Goal: Task Accomplishment & Management: Use online tool/utility

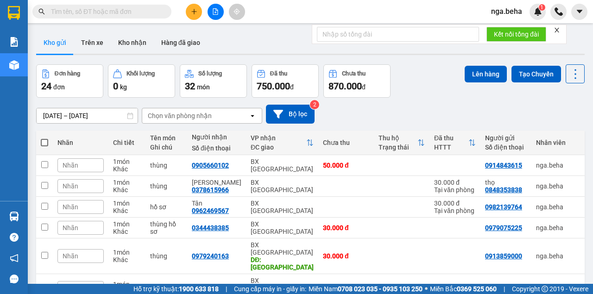
click at [77, 14] on input "text" at bounding box center [105, 11] width 109 height 10
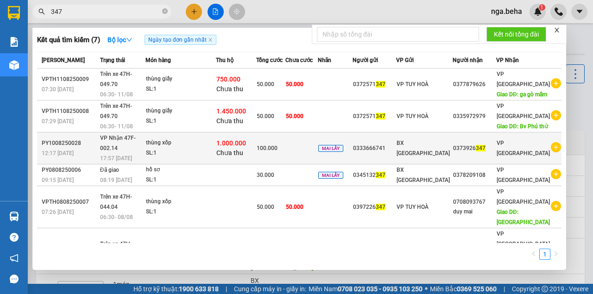
type input "347"
click at [395, 144] on div "0333666741" at bounding box center [374, 149] width 43 height 10
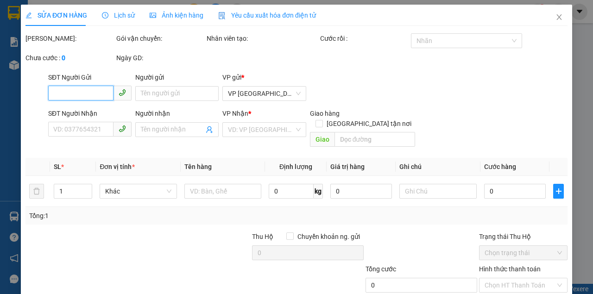
type input "0333666741"
type input "0373926347"
type input "100.000"
type input "0"
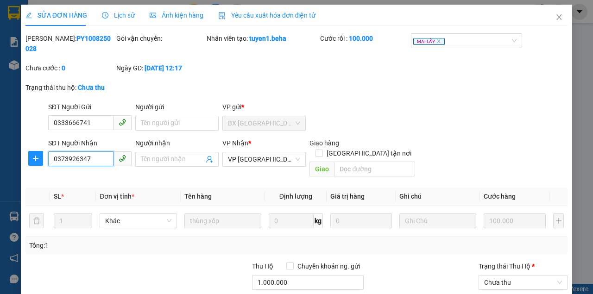
click at [86, 157] on input "0373926347" at bounding box center [80, 158] width 65 height 15
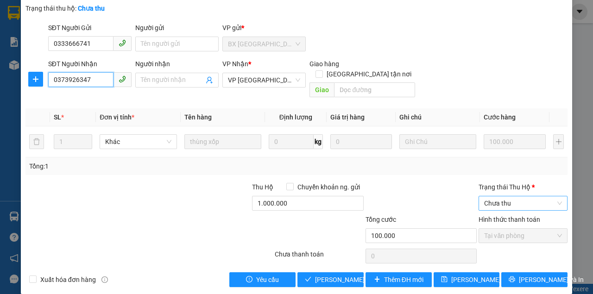
click at [507, 196] on span "Chưa thu" at bounding box center [523, 203] width 78 height 14
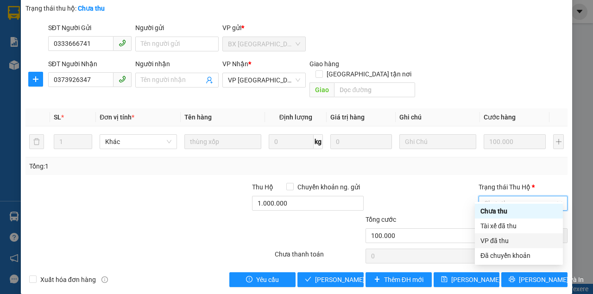
click at [503, 241] on div "VP đã thu" at bounding box center [518, 241] width 77 height 10
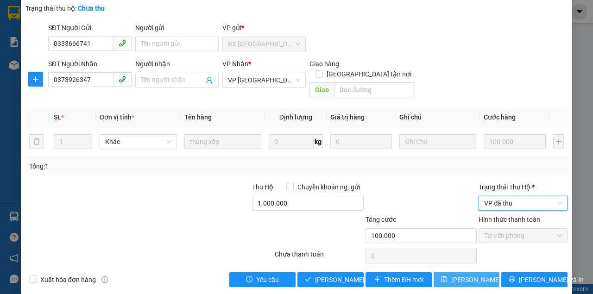
click at [451, 275] on span "[PERSON_NAME] thay đổi" at bounding box center [488, 280] width 74 height 10
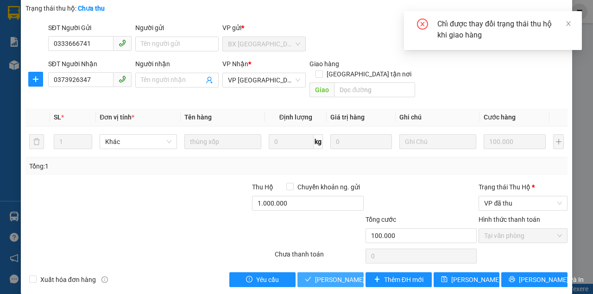
click at [337, 275] on span "Lưu và Giao hàng" at bounding box center [359, 280] width 89 height 10
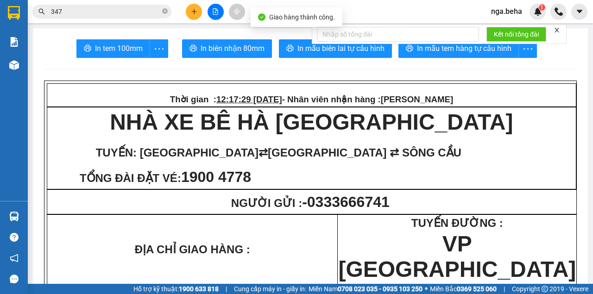
click at [100, 8] on input "347" at bounding box center [105, 11] width 109 height 10
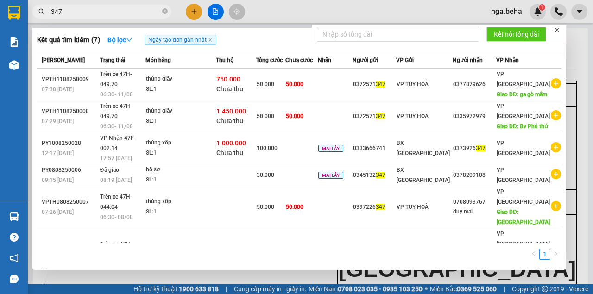
click at [105, 11] on input "347" at bounding box center [105, 11] width 109 height 10
paste input "0934014289"
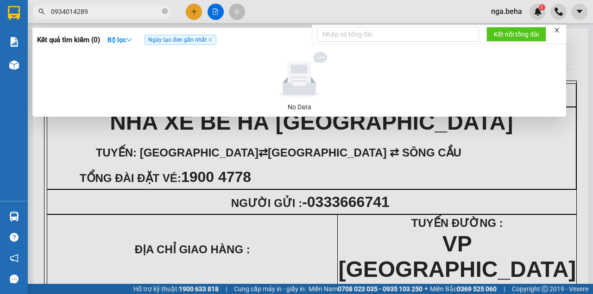
type input "0934014289"
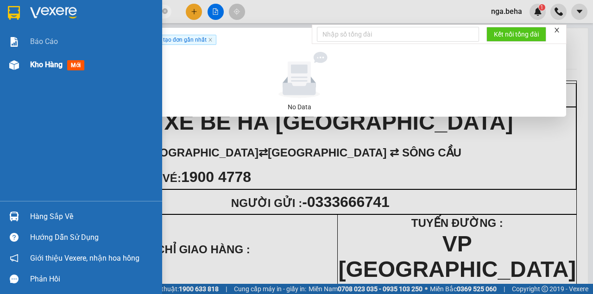
click at [16, 66] on img at bounding box center [14, 65] width 10 height 10
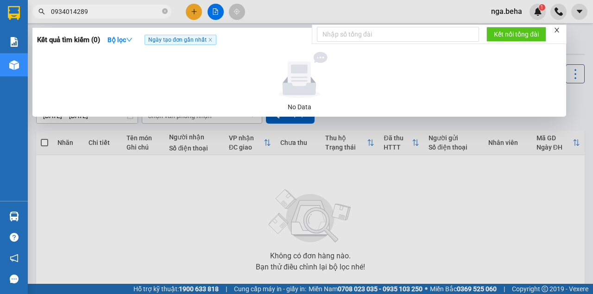
click at [391, 169] on div at bounding box center [296, 147] width 593 height 294
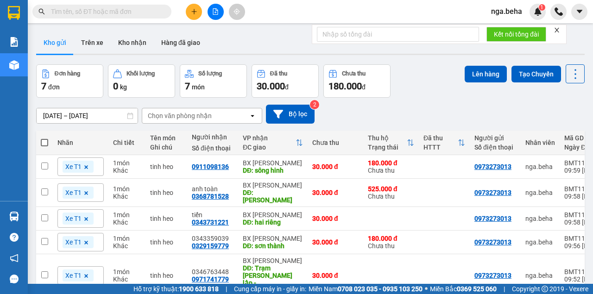
drag, startPoint x: 446, startPoint y: 80, endPoint x: 446, endPoint y: 58, distance: 21.8
click at [446, 80] on div "Đơn hàng 7 đơn Khối lượng 0 kg Số lượng 7 món Đã thu 30.000 đ Chưa thu 180.000 …" at bounding box center [310, 80] width 548 height 33
click at [290, 111] on button "Bộ lọc" at bounding box center [290, 114] width 49 height 19
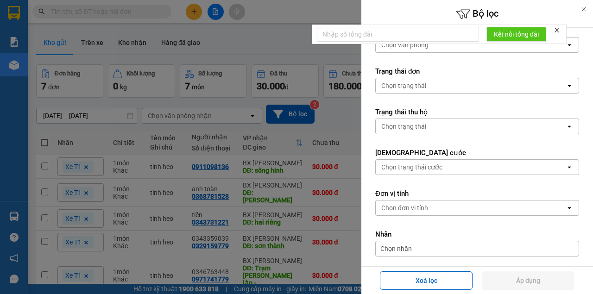
scroll to position [171, 0]
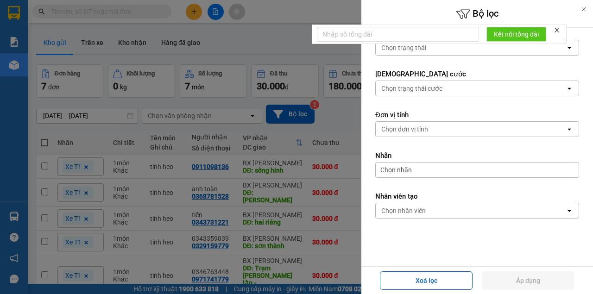
click at [419, 208] on div "Chọn nhân viên" at bounding box center [403, 210] width 44 height 9
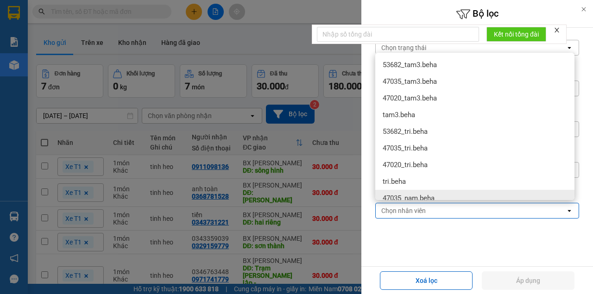
click at [275, 178] on div at bounding box center [296, 147] width 593 height 294
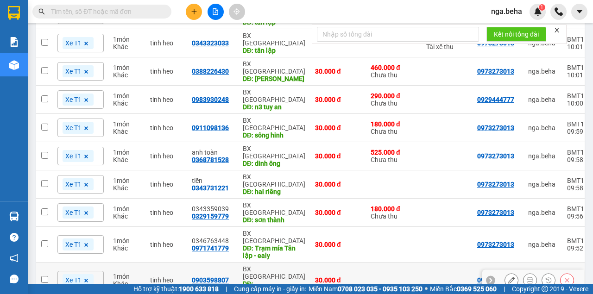
scroll to position [173, 0]
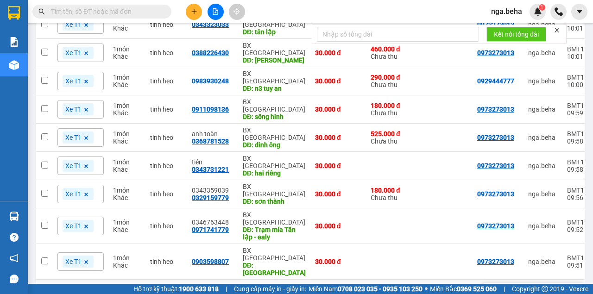
click at [43, 280] on td at bounding box center [44, 294] width 17 height 28
checkbox input "true"
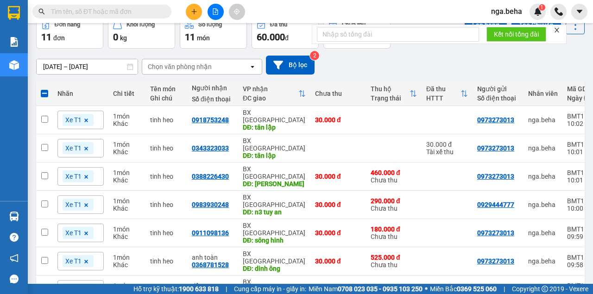
scroll to position [0, 0]
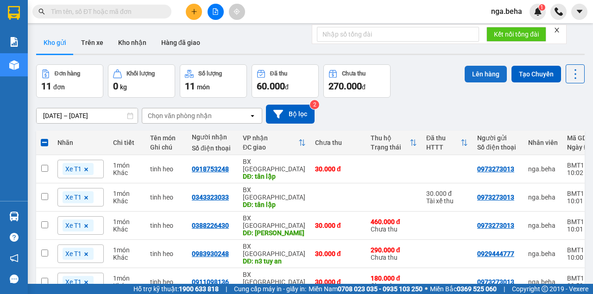
click at [487, 76] on button "Lên hàng" at bounding box center [485, 74] width 42 height 17
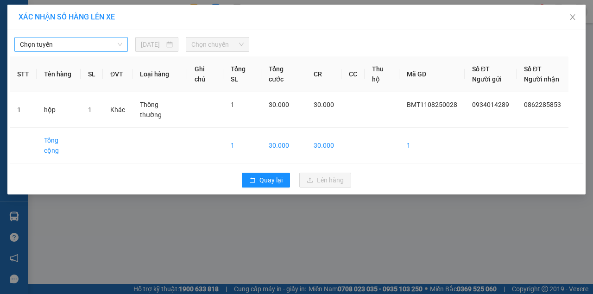
click at [101, 46] on span "Chọn tuyến" at bounding box center [71, 45] width 102 height 14
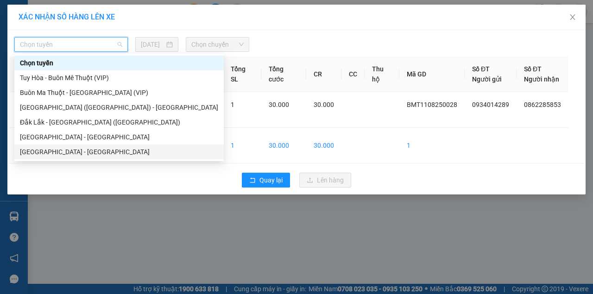
click at [75, 151] on div "[GEOGRAPHIC_DATA] - [GEOGRAPHIC_DATA]" at bounding box center [119, 152] width 198 height 10
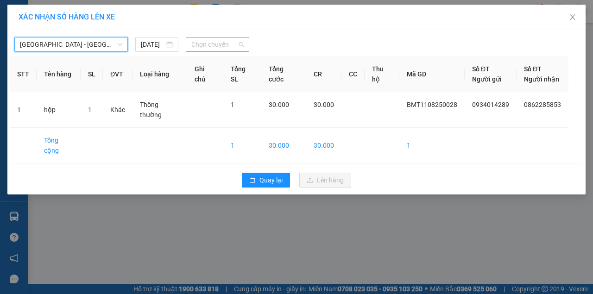
click at [235, 44] on span "Chọn chuyến" at bounding box center [217, 45] width 52 height 14
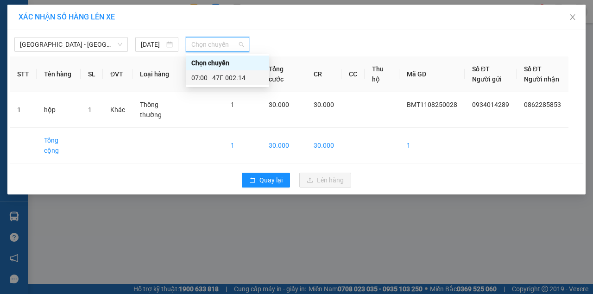
click at [227, 75] on div "07:00 - 47F-002.14" at bounding box center [227, 78] width 72 height 10
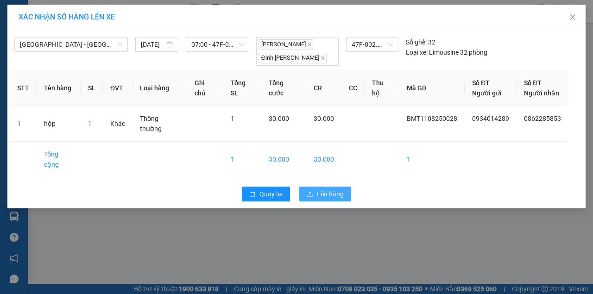
click at [318, 189] on span "Lên hàng" at bounding box center [330, 194] width 27 height 10
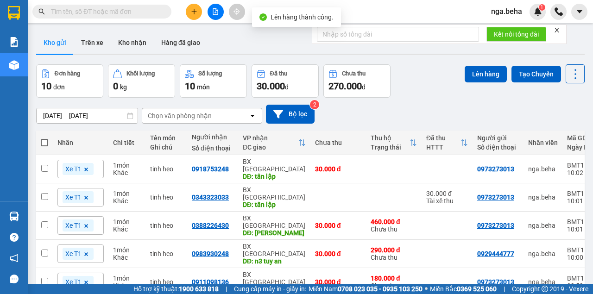
click at [206, 9] on div at bounding box center [215, 12] width 69 height 16
click at [213, 11] on icon "file-add" at bounding box center [215, 11] width 5 height 6
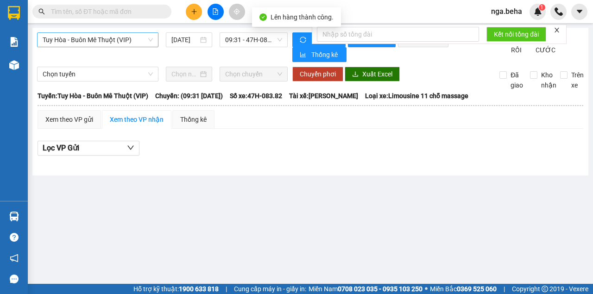
click at [101, 44] on span "Tuy Hòa - Buôn Mê Thuột (VIP)" at bounding box center [98, 40] width 110 height 14
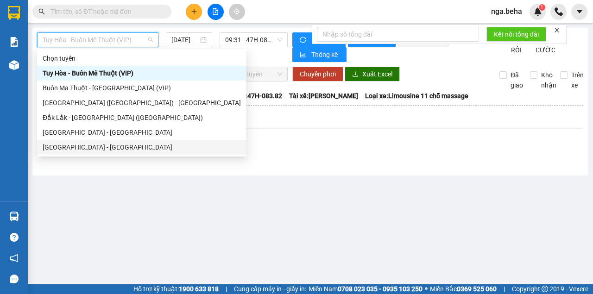
click at [103, 142] on div "[GEOGRAPHIC_DATA] - [GEOGRAPHIC_DATA]" at bounding box center [142, 147] width 198 height 10
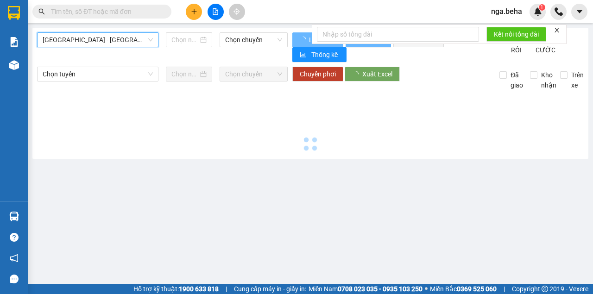
type input "[DATE]"
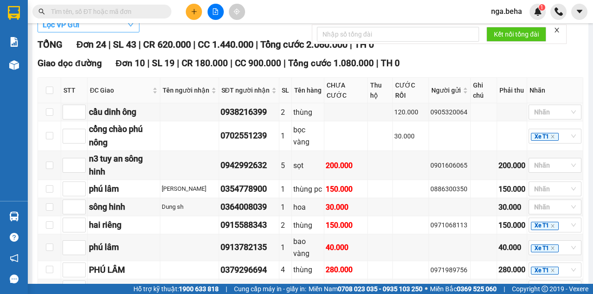
scroll to position [185, 0]
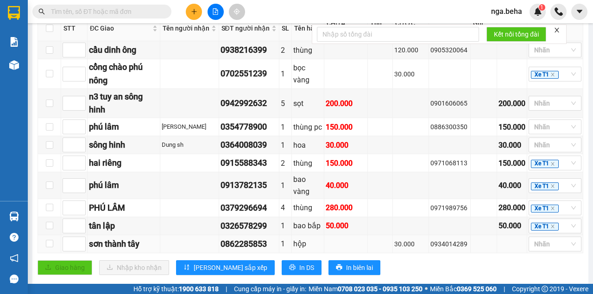
click at [39, 252] on td at bounding box center [49, 244] width 23 height 18
click at [44, 253] on td at bounding box center [49, 244] width 23 height 18
click at [51, 247] on input "checkbox" at bounding box center [49, 243] width 7 height 7
checkbox input "true"
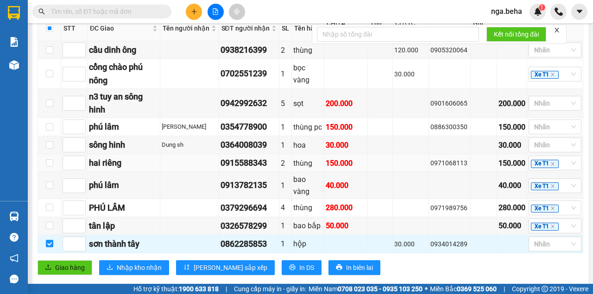
scroll to position [0, 0]
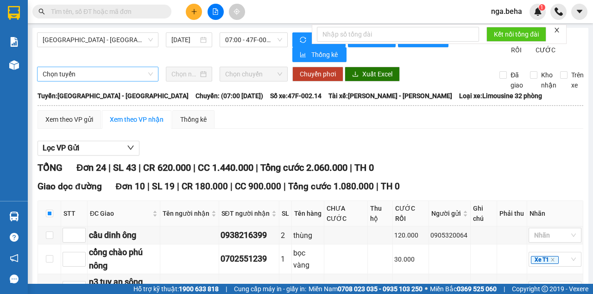
click at [111, 79] on span "Chọn tuyến" at bounding box center [98, 74] width 110 height 14
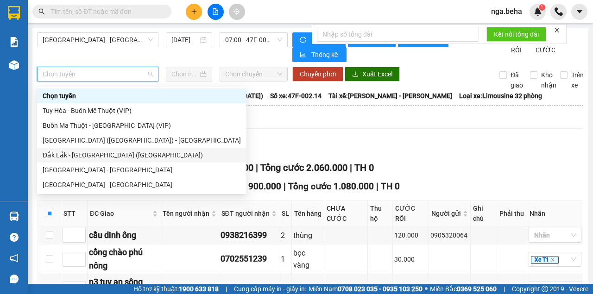
drag, startPoint x: 106, startPoint y: 154, endPoint x: 305, endPoint y: 117, distance: 202.5
click at [106, 154] on div "Đắk Lắk - [GEOGRAPHIC_DATA] ([GEOGRAPHIC_DATA])" at bounding box center [142, 155] width 198 height 10
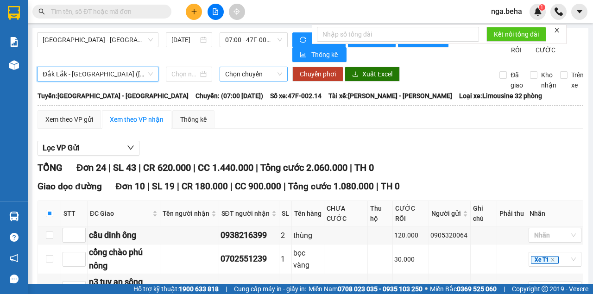
click at [246, 77] on span "Chọn chuyến" at bounding box center [253, 74] width 56 height 14
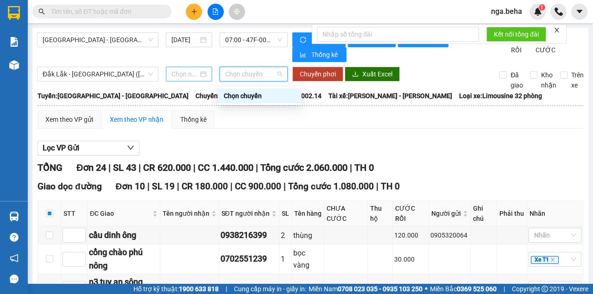
click at [197, 79] on div at bounding box center [188, 74] width 35 height 10
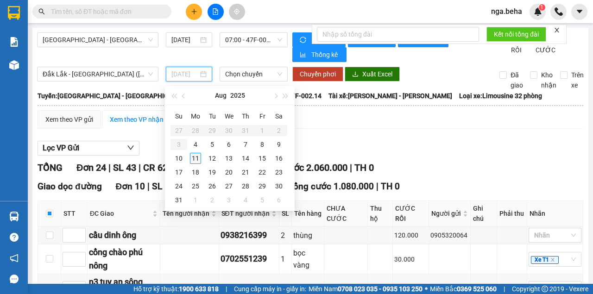
type input "[DATE]"
click at [199, 157] on div "11" at bounding box center [195, 158] width 11 height 11
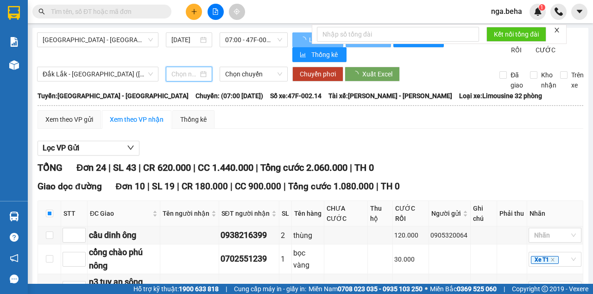
type input "[DATE]"
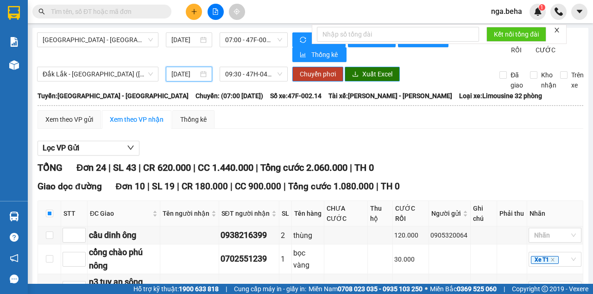
click at [379, 76] on span "Xuất Excel" at bounding box center [377, 74] width 30 height 10
click at [326, 78] on span "Chuyển phơi" at bounding box center [318, 74] width 36 height 10
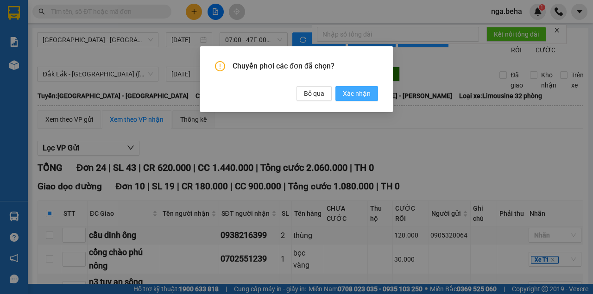
click at [361, 89] on span "Xác nhận" at bounding box center [357, 93] width 28 height 10
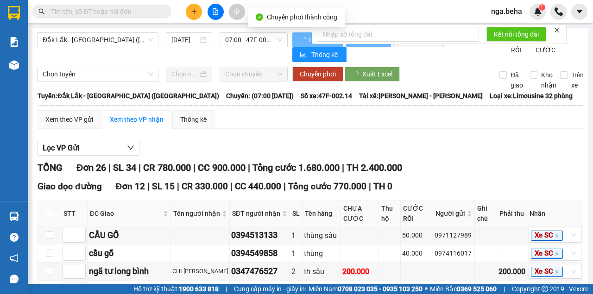
checkbox input "false"
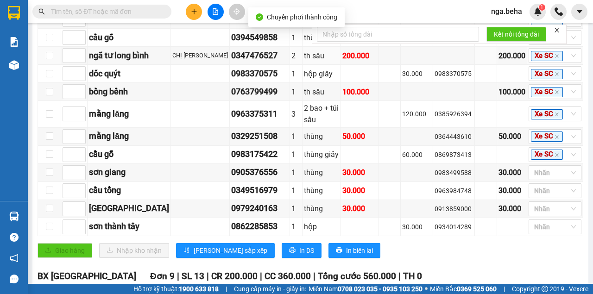
scroll to position [93, 0]
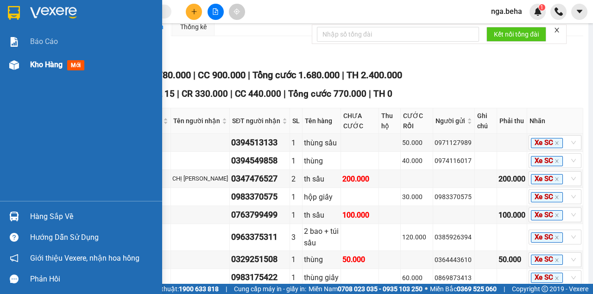
click at [10, 69] on img at bounding box center [14, 65] width 10 height 10
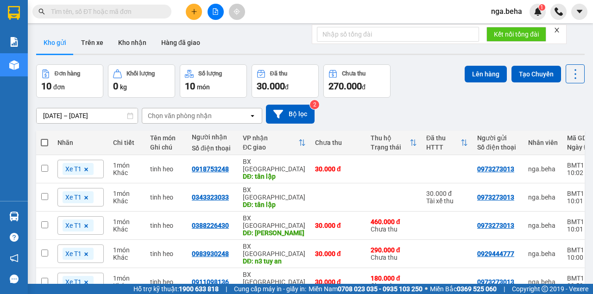
click at [49, 142] on th at bounding box center [44, 143] width 17 height 25
click at [44, 142] on span at bounding box center [44, 142] width 7 height 7
click at [44, 138] on input "checkbox" at bounding box center [44, 138] width 0 height 0
checkbox input "true"
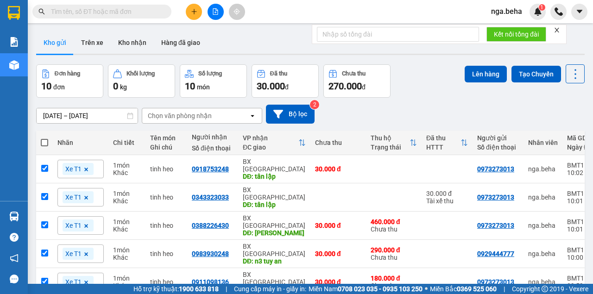
checkbox input "true"
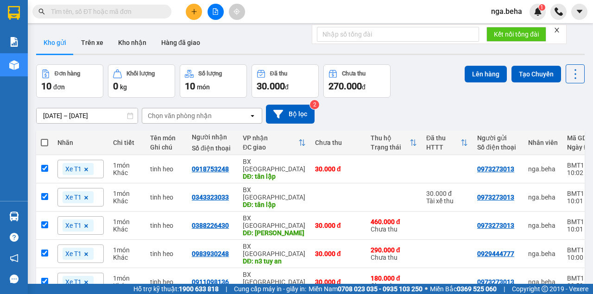
checkbox input "true"
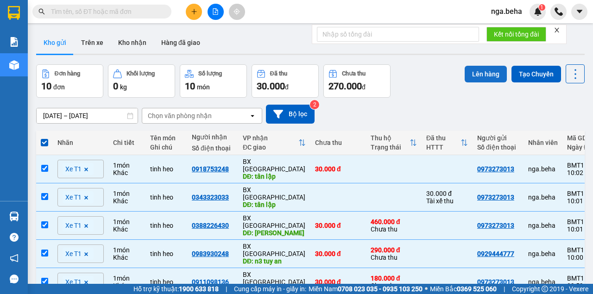
click at [475, 73] on button "Lên hàng" at bounding box center [485, 74] width 42 height 17
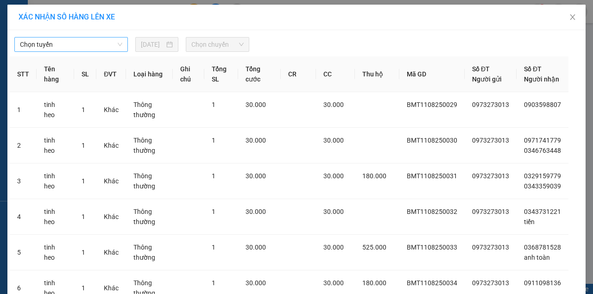
click at [64, 47] on span "Chọn tuyến" at bounding box center [71, 45] width 102 height 14
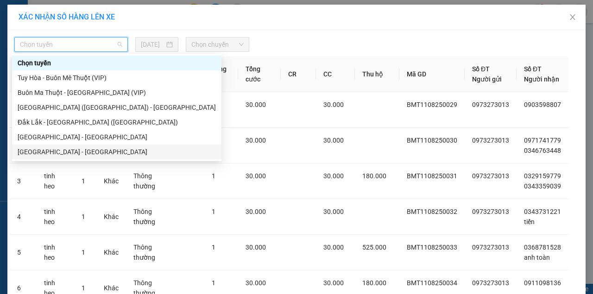
click at [83, 153] on div "[GEOGRAPHIC_DATA] - [GEOGRAPHIC_DATA]" at bounding box center [117, 152] width 198 height 10
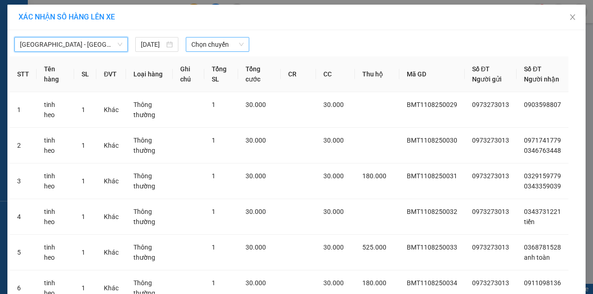
click at [210, 48] on span "Chọn chuyến" at bounding box center [217, 45] width 52 height 14
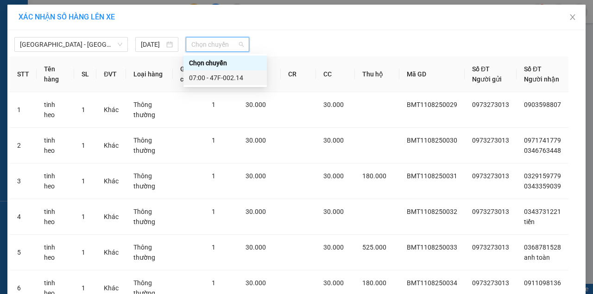
click at [227, 80] on div "07:00 - 47F-002.14" at bounding box center [225, 78] width 72 height 10
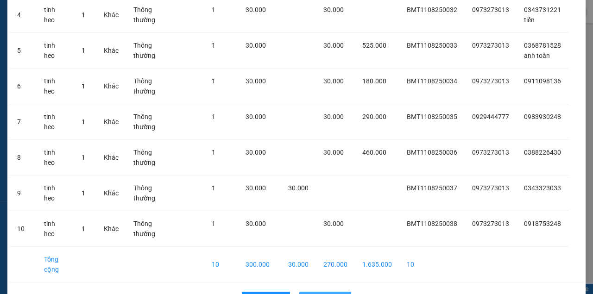
scroll to position [253, 0]
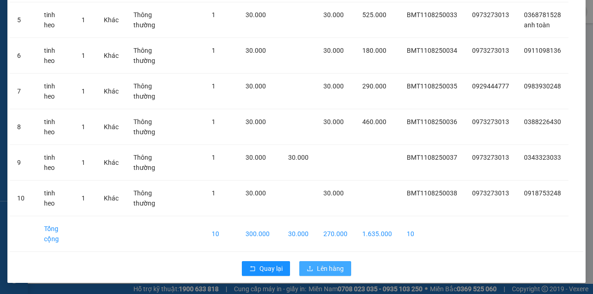
click at [330, 269] on span "Lên hàng" at bounding box center [330, 268] width 27 height 10
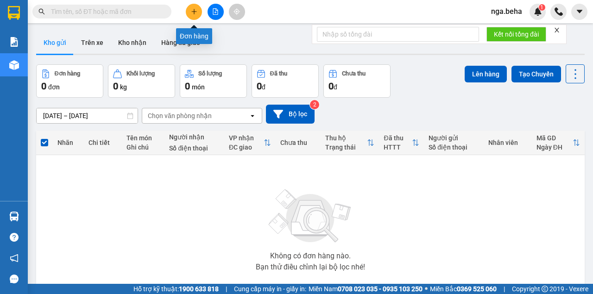
click at [210, 8] on button at bounding box center [215, 12] width 16 height 16
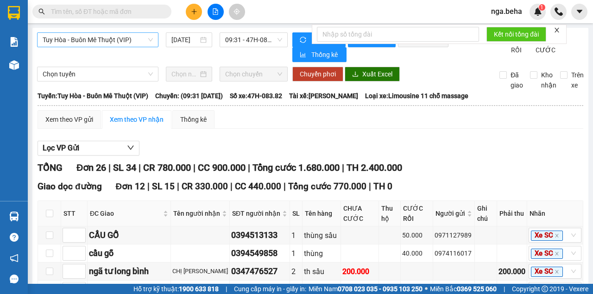
click at [96, 43] on span "Tuy Hòa - Buôn Mê Thuột (VIP)" at bounding box center [98, 40] width 110 height 14
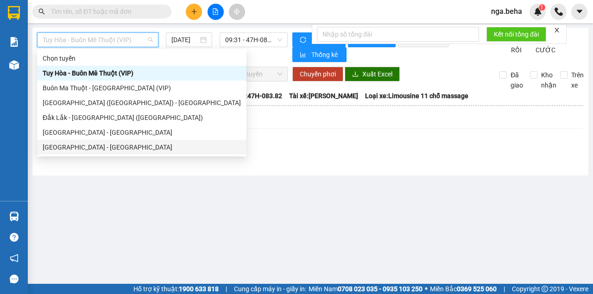
click at [89, 149] on div "[GEOGRAPHIC_DATA] - [GEOGRAPHIC_DATA]" at bounding box center [142, 147] width 198 height 10
type input "[DATE]"
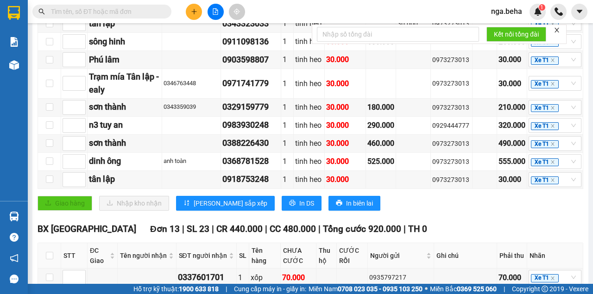
scroll to position [401, 0]
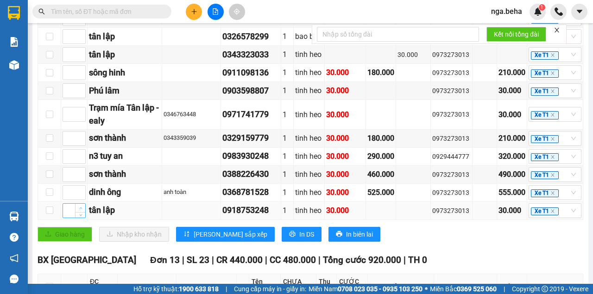
click at [82, 206] on span "up" at bounding box center [81, 209] width 6 height 6
type input "1"
click at [83, 109] on span "up" at bounding box center [81, 112] width 6 height 6
type input "1"
type input "2"
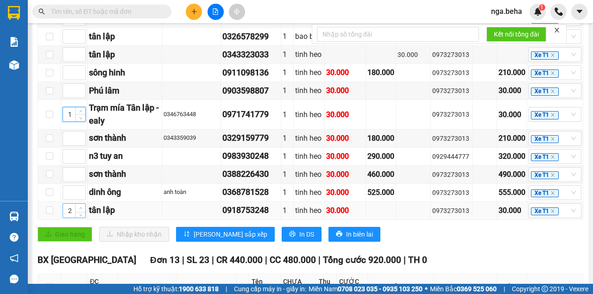
click at [81, 207] on icon "up" at bounding box center [80, 208] width 3 height 3
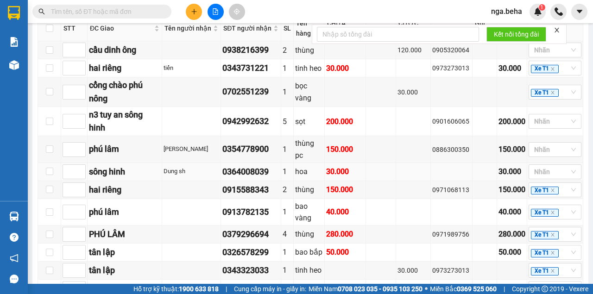
scroll to position [247, 0]
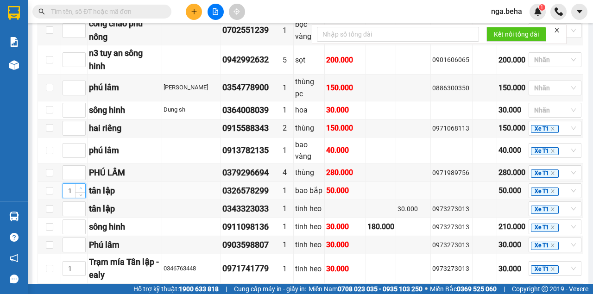
click at [80, 186] on span "up" at bounding box center [81, 189] width 6 height 6
type input "2"
click at [79, 205] on icon "up" at bounding box center [80, 206] width 3 height 3
type input "2"
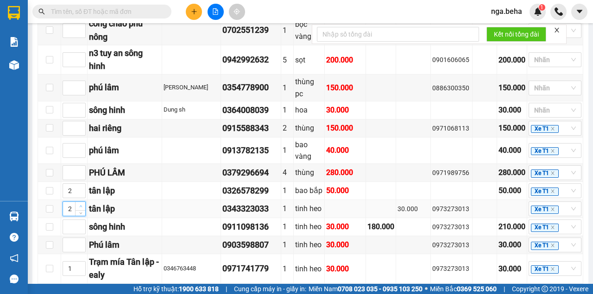
click at [79, 205] on icon "up" at bounding box center [80, 206] width 3 height 3
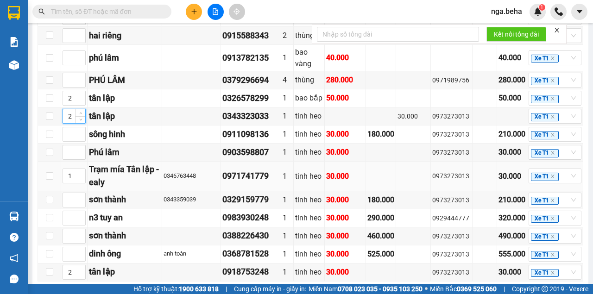
scroll to position [432, 0]
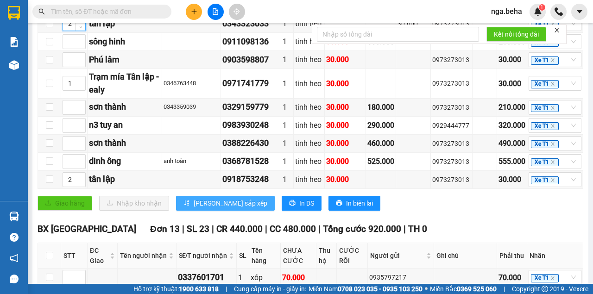
click at [201, 200] on span "[PERSON_NAME] sắp xếp" at bounding box center [231, 203] width 74 height 10
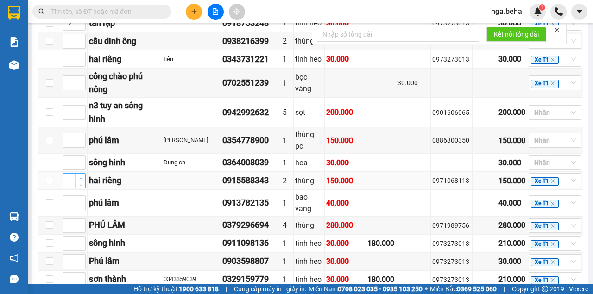
scroll to position [216, 0]
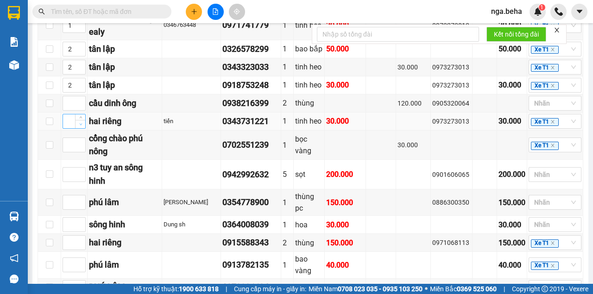
click at [82, 120] on span "Decrease Value" at bounding box center [80, 124] width 10 height 8
click at [80, 117] on icon "up" at bounding box center [80, 118] width 3 height 3
click at [79, 123] on icon "down" at bounding box center [80, 124] width 3 height 3
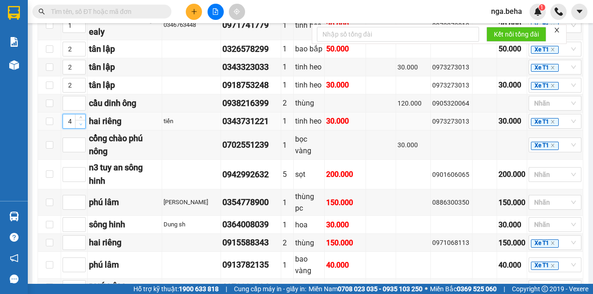
type input "3"
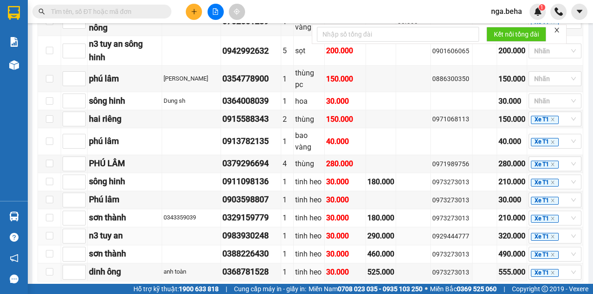
scroll to position [432, 0]
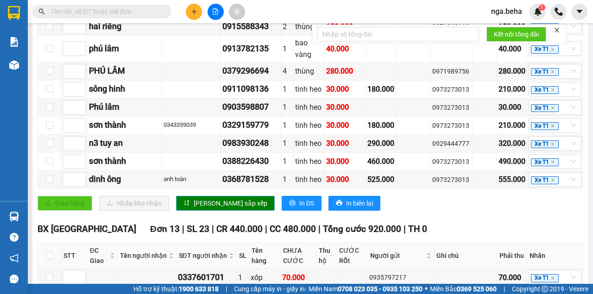
click at [208, 198] on span "[PERSON_NAME] sắp xếp" at bounding box center [231, 203] width 74 height 10
click at [202, 203] on button "[PERSON_NAME] sắp xếp" at bounding box center [225, 203] width 99 height 15
click at [198, 198] on span "[PERSON_NAME] sắp xếp" at bounding box center [231, 203] width 74 height 10
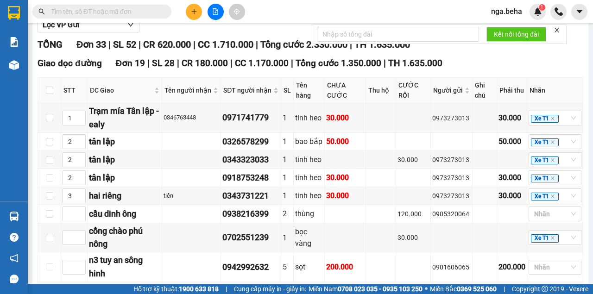
scroll to position [185, 0]
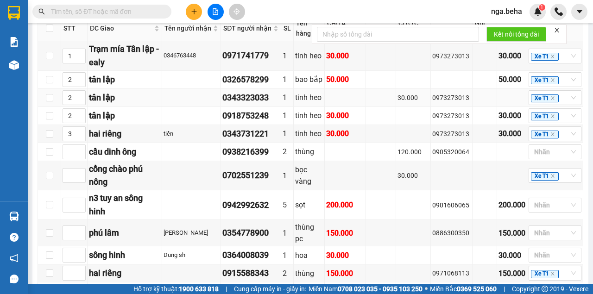
click at [473, 95] on td at bounding box center [484, 98] width 25 height 18
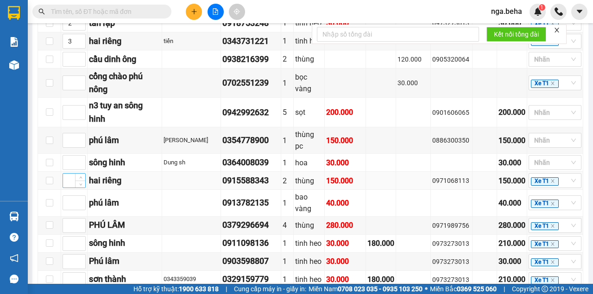
click at [69, 179] on input at bounding box center [74, 181] width 22 height 14
type input "3"
click at [70, 162] on input at bounding box center [74, 163] width 22 height 14
type input "4"
click at [76, 239] on span "Increase Value" at bounding box center [80, 241] width 10 height 8
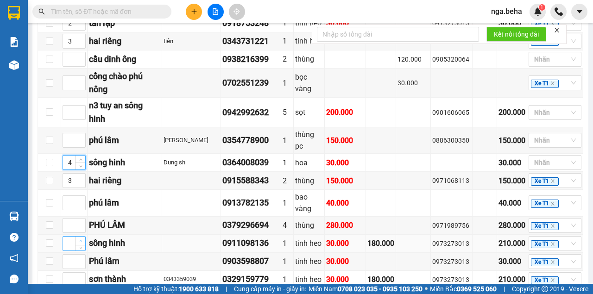
type input "1"
type input "5"
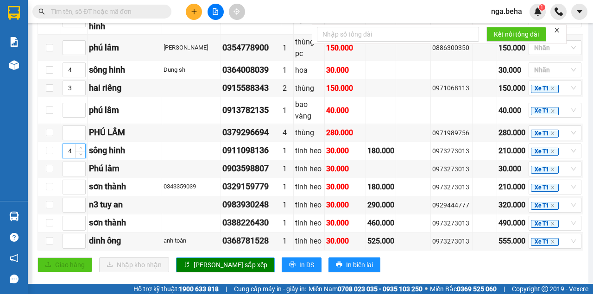
type input "4"
click at [197, 260] on span "[PERSON_NAME] sắp xếp" at bounding box center [231, 265] width 74 height 10
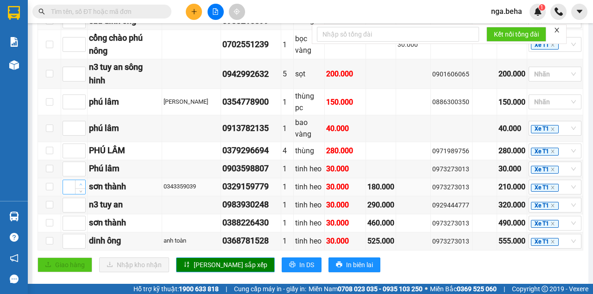
scroll to position [216, 0]
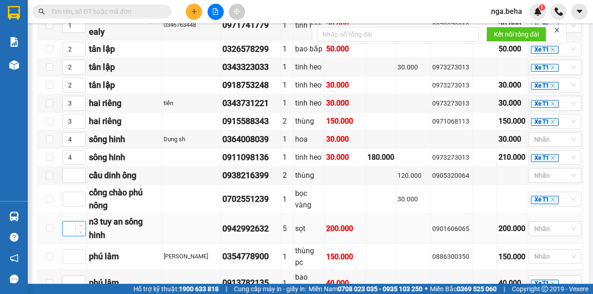
click at [72, 224] on input at bounding box center [74, 229] width 22 height 14
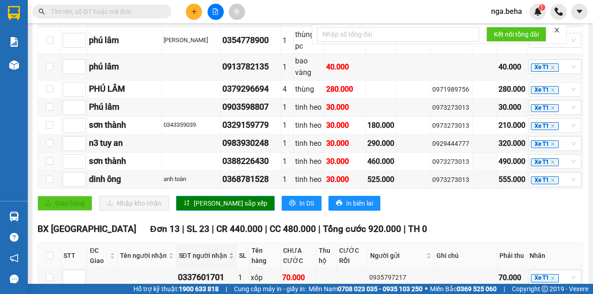
scroll to position [463, 0]
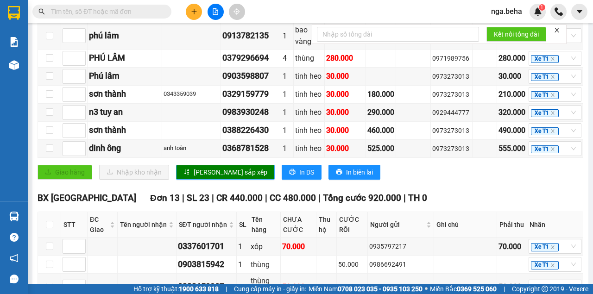
type input "4"
click at [190, 173] on button "[PERSON_NAME] sắp xếp" at bounding box center [225, 172] width 99 height 15
click at [69, 107] on input at bounding box center [74, 113] width 22 height 14
type input "4"
click at [194, 169] on span "[PERSON_NAME] sắp xếp" at bounding box center [231, 172] width 74 height 10
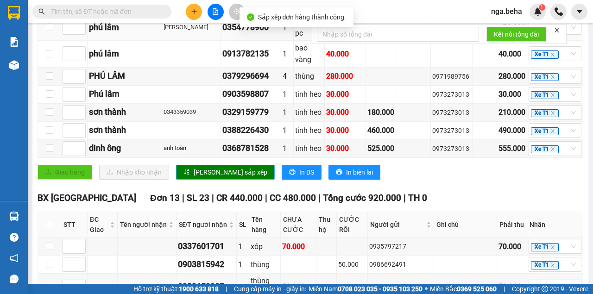
scroll to position [370, 0]
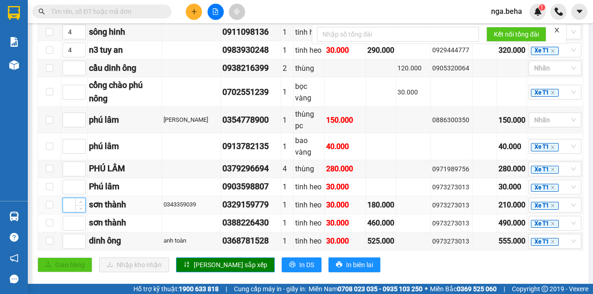
click at [73, 198] on input at bounding box center [74, 205] width 22 height 14
type input "5"
click at [68, 219] on input at bounding box center [74, 223] width 22 height 14
type input "5"
click at [206, 260] on span "[PERSON_NAME] sắp xếp" at bounding box center [231, 265] width 74 height 10
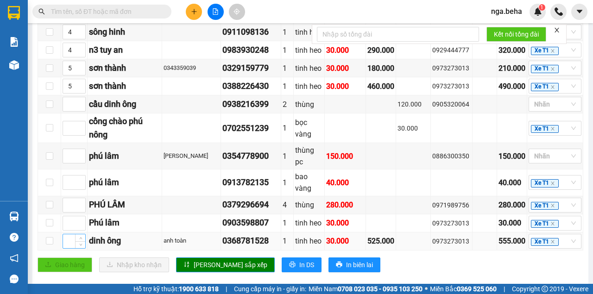
click at [73, 238] on input at bounding box center [74, 241] width 22 height 14
type input "6"
click at [70, 101] on input at bounding box center [74, 104] width 22 height 14
type input "6"
click at [207, 260] on span "Lưu sắp xếp" at bounding box center [231, 265] width 74 height 10
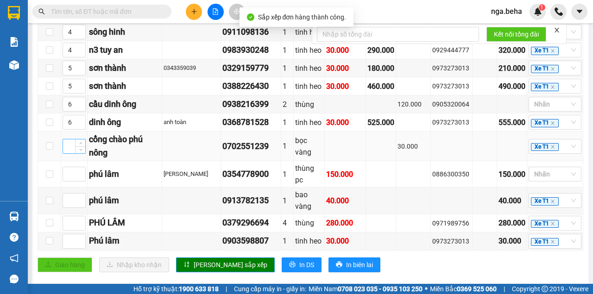
click at [71, 139] on input at bounding box center [74, 146] width 22 height 14
type input "7"
click at [69, 167] on input at bounding box center [74, 174] width 22 height 14
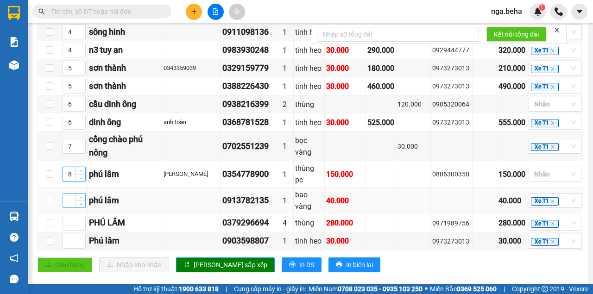
type input "8"
click at [69, 194] on input at bounding box center [74, 201] width 22 height 14
type input "8"
click at [72, 220] on input at bounding box center [74, 223] width 22 height 14
type input "8"
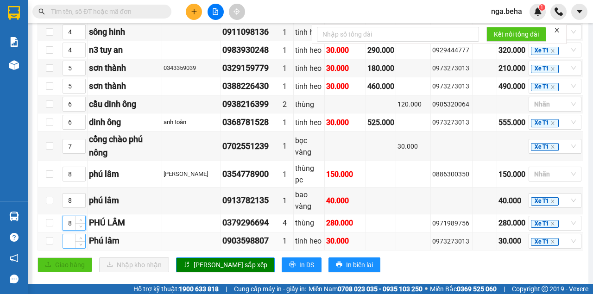
click at [73, 239] on input at bounding box center [74, 241] width 22 height 14
type input "8"
click at [211, 262] on span "Lưu sắp xếp" at bounding box center [231, 265] width 74 height 10
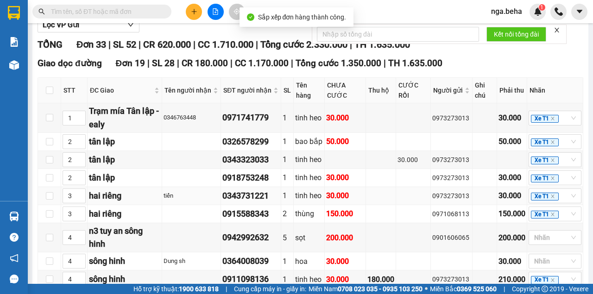
scroll to position [0, 0]
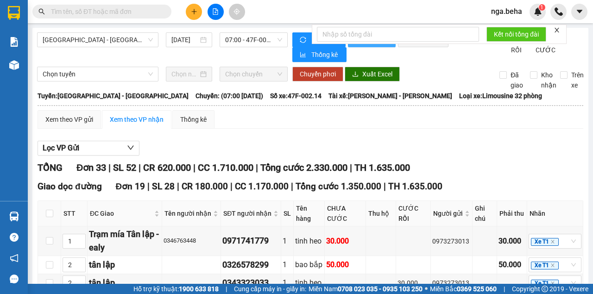
click at [366, 46] on button "In phơi" at bounding box center [372, 39] width 48 height 15
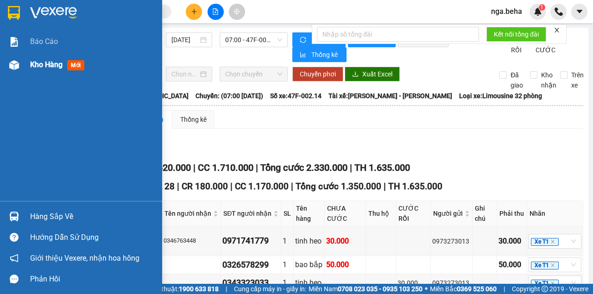
click at [24, 68] on div "Kho hàng mới" at bounding box center [81, 64] width 162 height 23
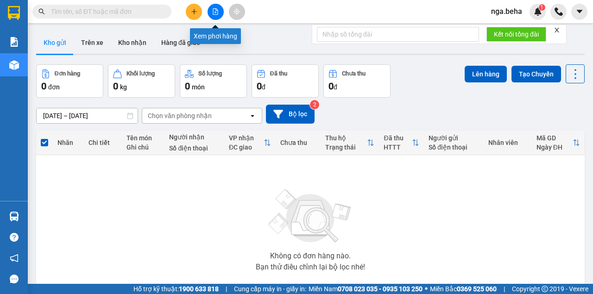
click at [218, 18] on button at bounding box center [215, 12] width 16 height 16
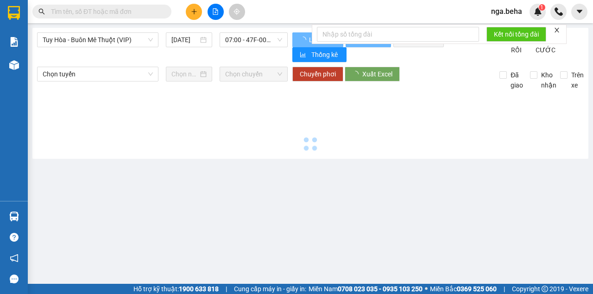
click at [147, 42] on span "Tuy Hòa - Buôn Mê Thuột (VIP)" at bounding box center [98, 40] width 110 height 14
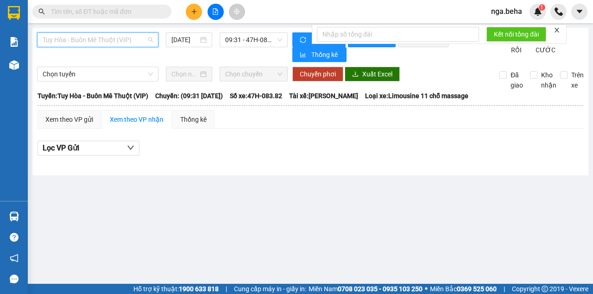
click at [105, 45] on span "Tuy Hòa - Buôn Mê Thuột (VIP)" at bounding box center [98, 40] width 110 height 14
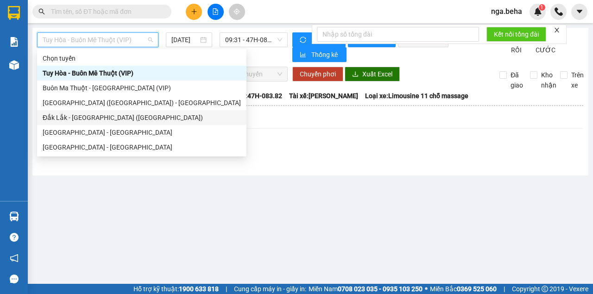
click at [121, 118] on div "Đắk Lắk - Phú Yên (SC)" at bounding box center [142, 118] width 198 height 10
type input "11/08/2025"
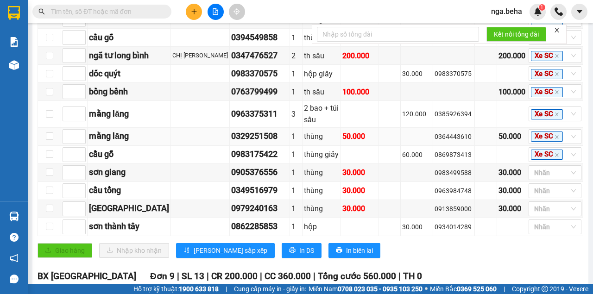
scroll to position [278, 0]
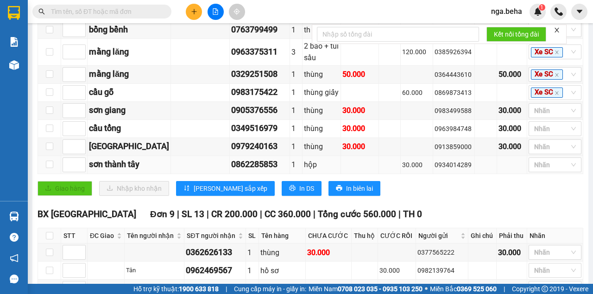
click at [231, 171] on div "0862285853" at bounding box center [259, 164] width 57 height 13
copy div "0862285853"
click at [107, 12] on input "text" at bounding box center [105, 11] width 109 height 10
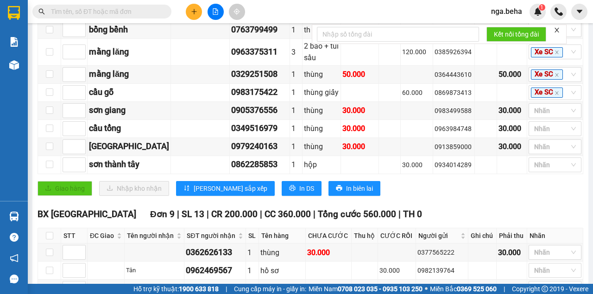
paste input "0862285853"
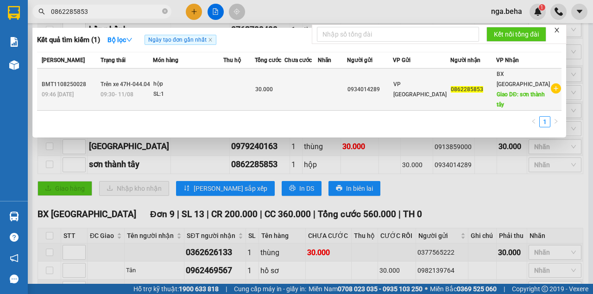
type input "0862285853"
click at [153, 83] on td "Trên xe 47H-044.04 09:30 - 11/08" at bounding box center [125, 90] width 55 height 42
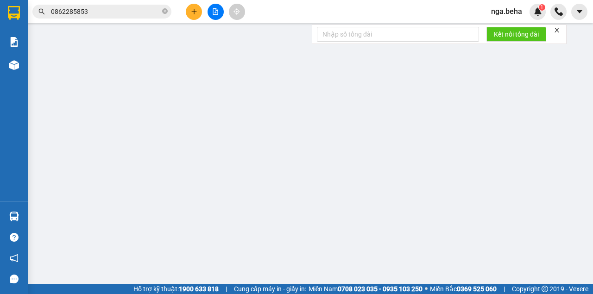
type input "0934014289"
type input "0862285853"
type input "sơn thành tây"
type input "30.000"
type input "0"
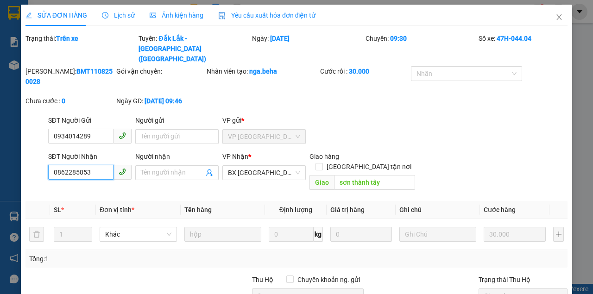
click at [103, 165] on input "0862285853" at bounding box center [80, 172] width 65 height 15
drag, startPoint x: 558, startPoint y: 19, endPoint x: 371, endPoint y: 1, distance: 188.4
click at [558, 19] on span "Close" at bounding box center [559, 18] width 26 height 26
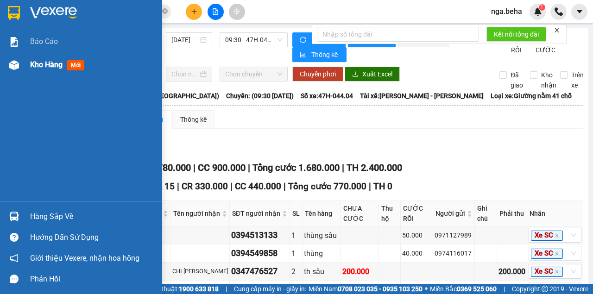
click at [21, 66] on div at bounding box center [14, 65] width 16 height 16
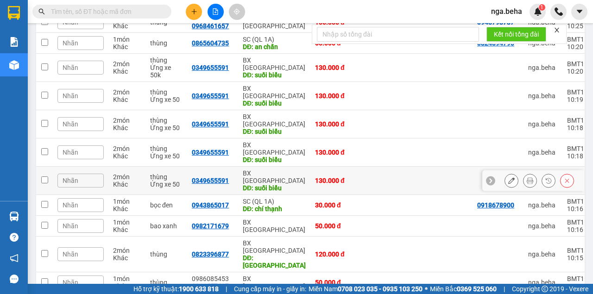
scroll to position [102, 0]
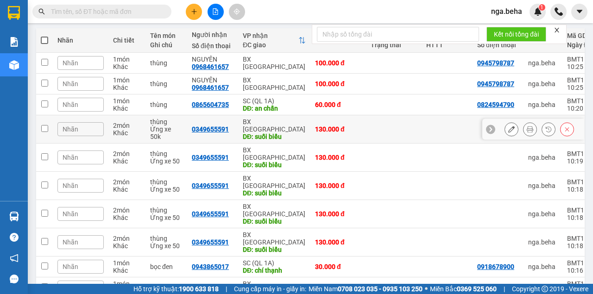
click at [229, 125] on div "0349655591" at bounding box center [213, 128] width 42 height 7
checkbox input "true"
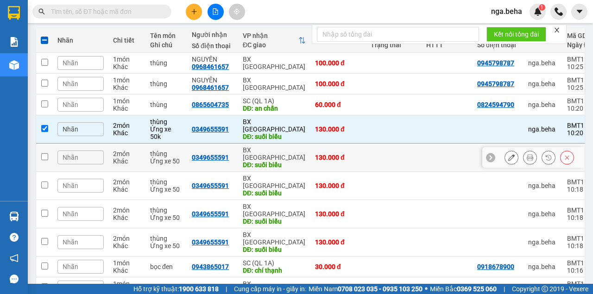
click at [233, 147] on td "0349655591" at bounding box center [212, 158] width 51 height 28
checkbox input "true"
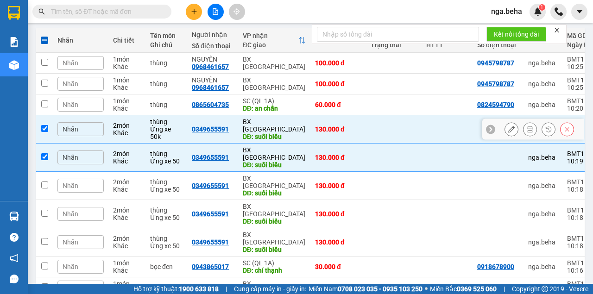
click at [511, 126] on button at bounding box center [511, 129] width 13 height 16
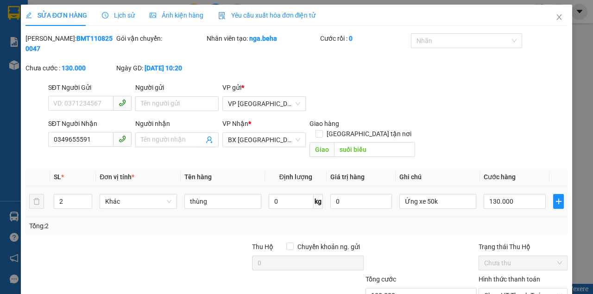
type input "0349655591"
type input "suối biểu"
type input "130.000"
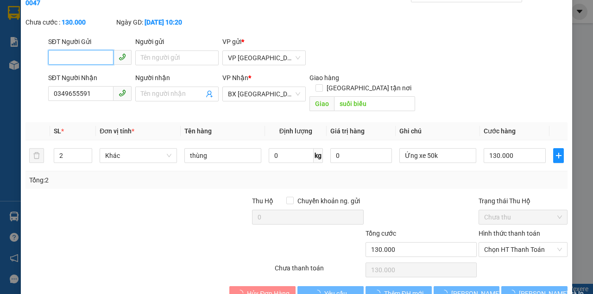
scroll to position [60, 0]
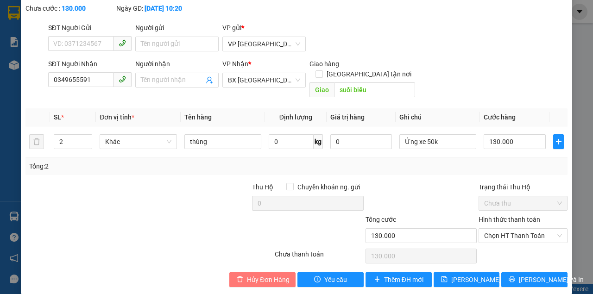
click at [265, 275] on span "Hủy Đơn Hàng" at bounding box center [268, 280] width 43 height 10
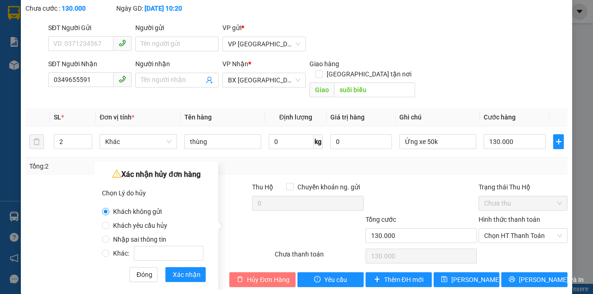
scroll to position [29, 0]
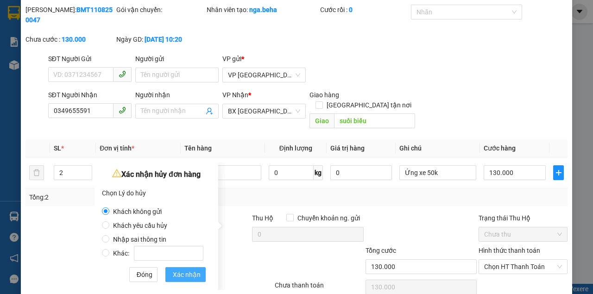
click at [177, 273] on span "Xác nhận" at bounding box center [187, 274] width 28 height 10
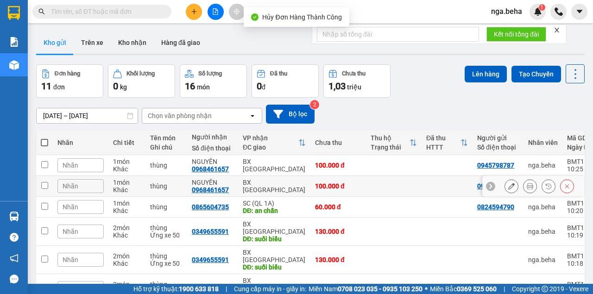
scroll to position [62, 0]
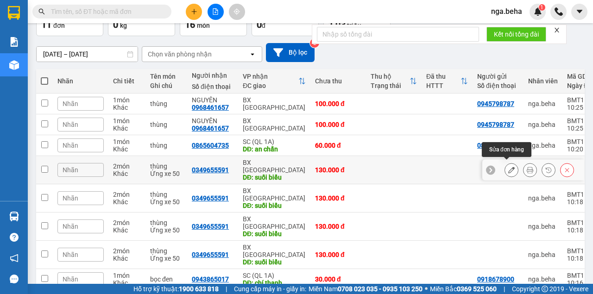
click at [508, 167] on icon at bounding box center [511, 170] width 6 height 6
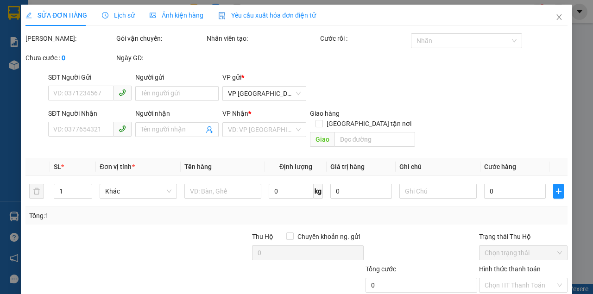
type input "0349655591"
type input "suối biểu"
type input "130.000"
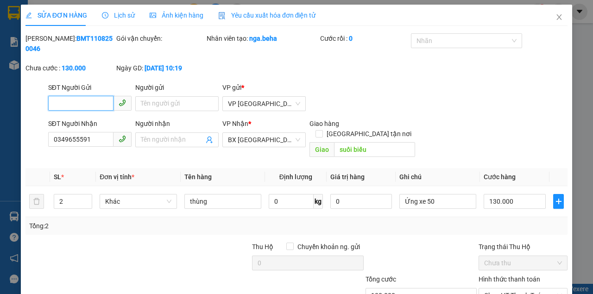
scroll to position [60, 0]
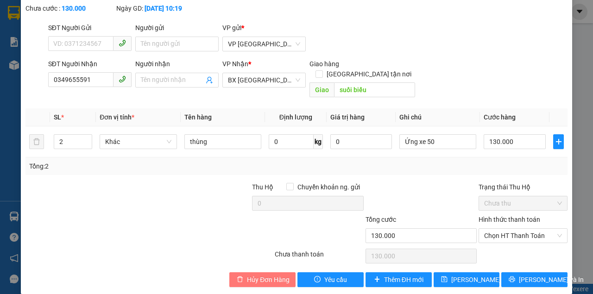
click at [275, 275] on span "Hủy Đơn Hàng" at bounding box center [268, 280] width 43 height 10
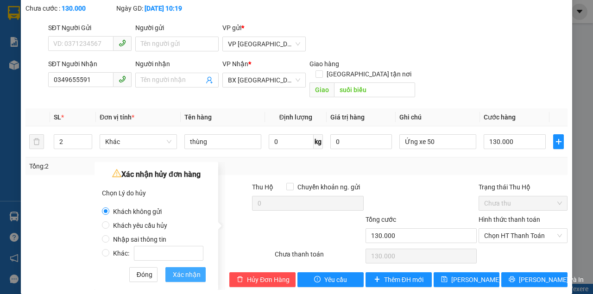
click at [189, 276] on span "Xác nhận" at bounding box center [187, 274] width 28 height 10
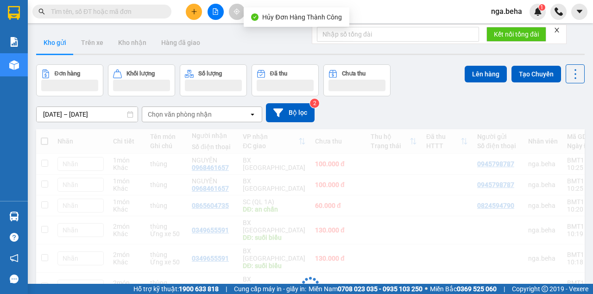
scroll to position [93, 0]
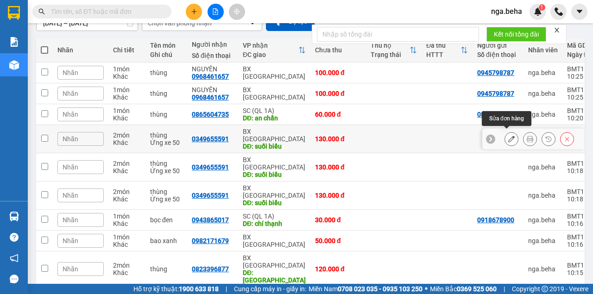
click at [512, 136] on button at bounding box center [511, 139] width 13 height 16
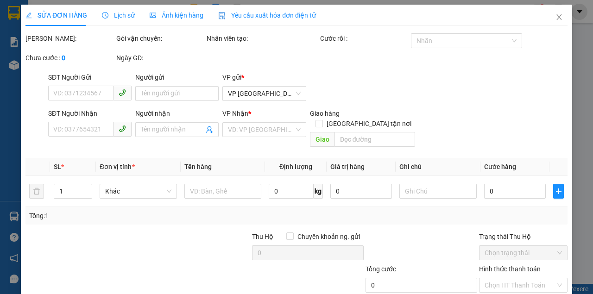
type input "0349655591"
type input "suối biểu"
type input "130.000"
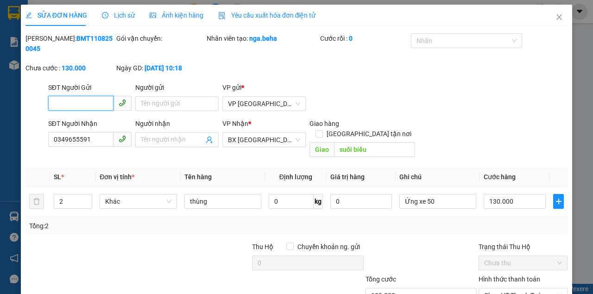
scroll to position [60, 0]
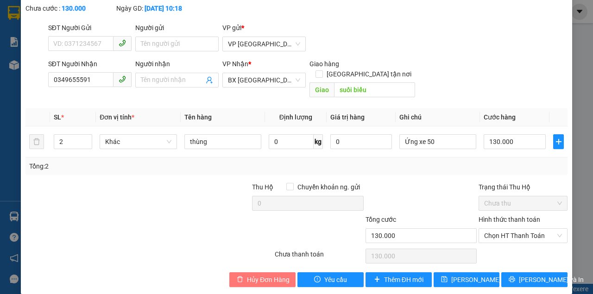
click at [262, 275] on span "Hủy Đơn Hàng" at bounding box center [268, 280] width 43 height 10
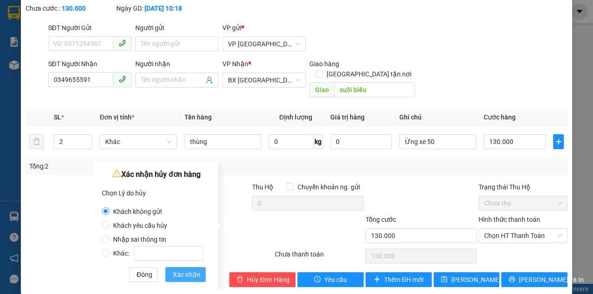
click at [176, 275] on span "Xác nhận" at bounding box center [187, 274] width 28 height 10
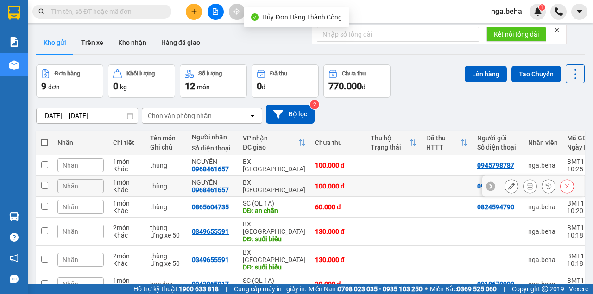
scroll to position [62, 0]
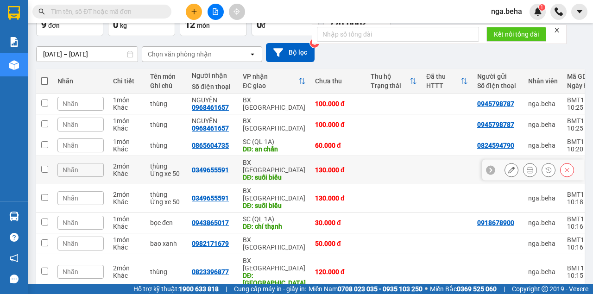
click at [508, 167] on icon at bounding box center [511, 170] width 6 height 6
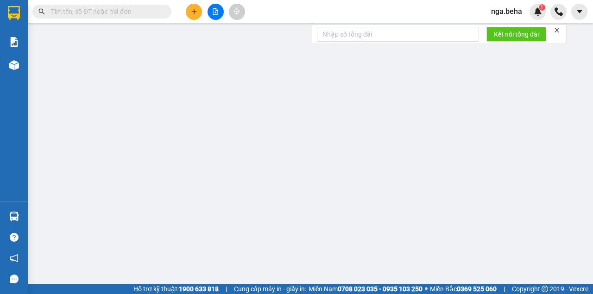
type input "0349655591"
type input "suối biểu"
type input "130.000"
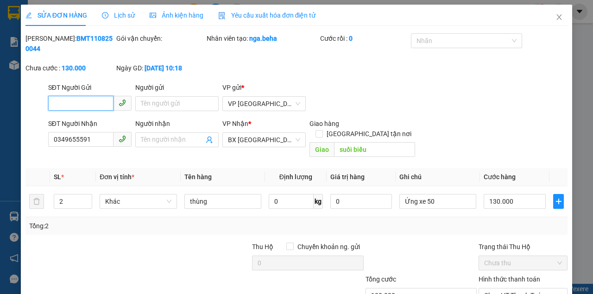
scroll to position [60, 0]
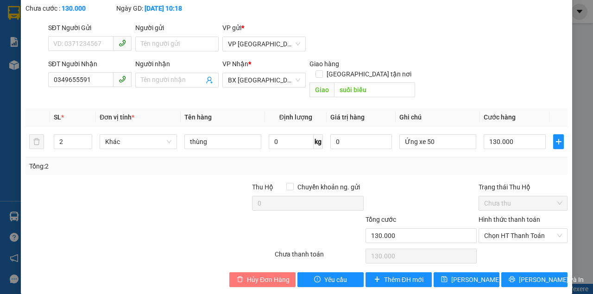
click at [264, 272] on button "Hủy Đơn Hàng" at bounding box center [262, 279] width 66 height 15
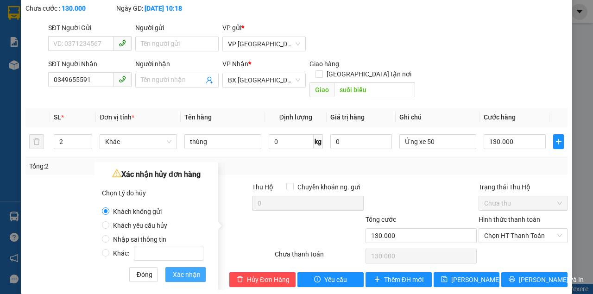
click at [185, 273] on span "Xác nhận" at bounding box center [187, 274] width 28 height 10
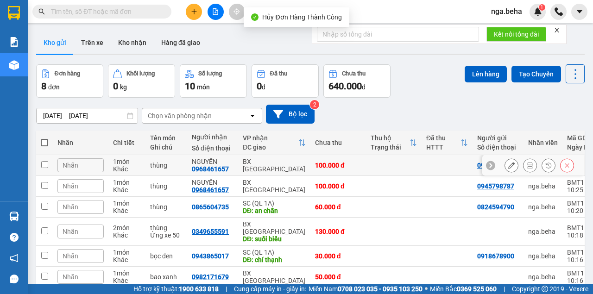
scroll to position [80, 0]
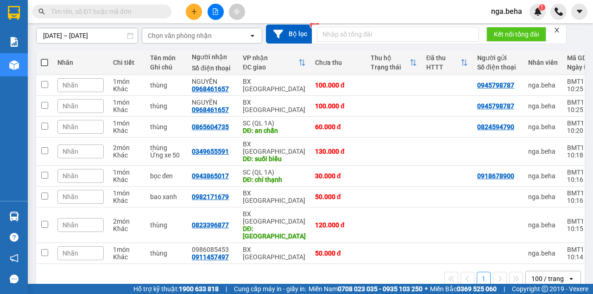
click at [44, 59] on span at bounding box center [44, 62] width 7 height 7
click at [44, 58] on input "checkbox" at bounding box center [44, 58] width 0 height 0
checkbox input "true"
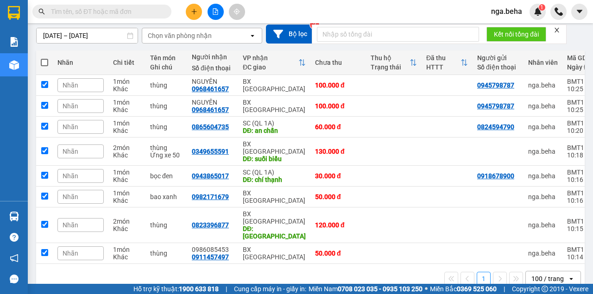
checkbox input "true"
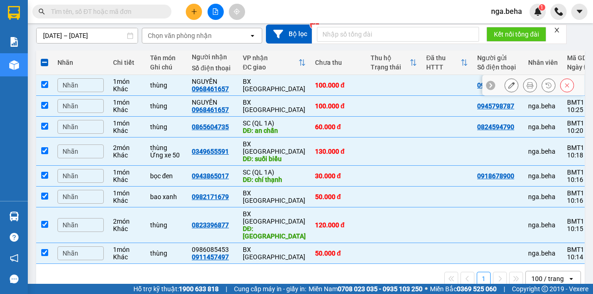
scroll to position [0, 0]
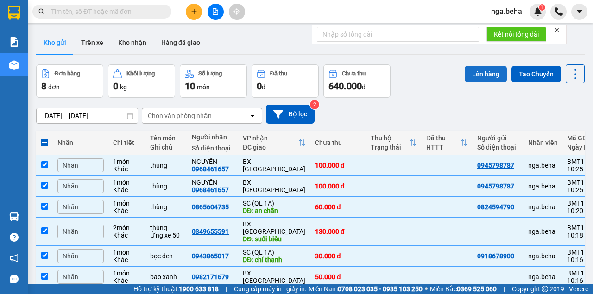
click at [484, 73] on button "Lên hàng" at bounding box center [485, 74] width 42 height 17
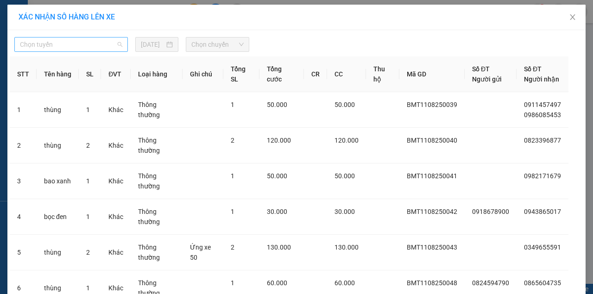
click at [69, 42] on span "Chọn tuyến" at bounding box center [71, 45] width 102 height 14
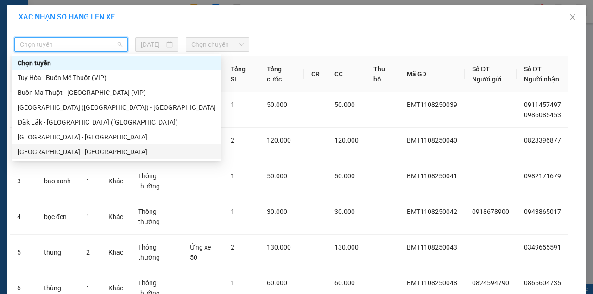
click at [73, 148] on div "[GEOGRAPHIC_DATA] - [PERSON_NAME]" at bounding box center [117, 152] width 198 height 10
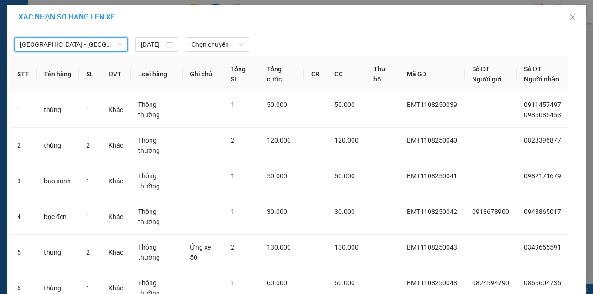
click at [72, 47] on span "[GEOGRAPHIC_DATA] - [PERSON_NAME]" at bounding box center [71, 45] width 102 height 14
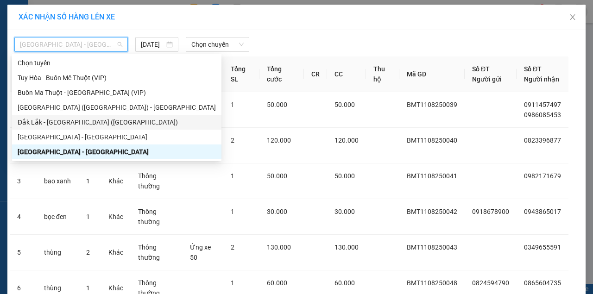
click at [76, 122] on div "Đắk Lắk - [PERSON_NAME] ([GEOGRAPHIC_DATA])" at bounding box center [117, 122] width 198 height 10
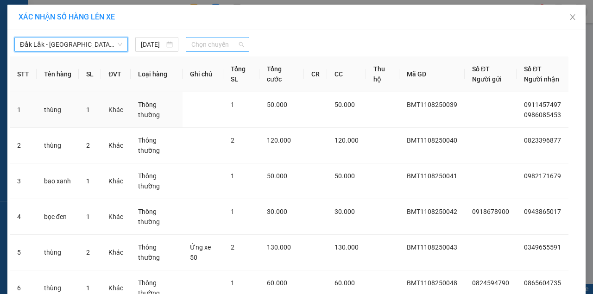
click at [212, 50] on span "Chọn chuyến" at bounding box center [217, 45] width 52 height 14
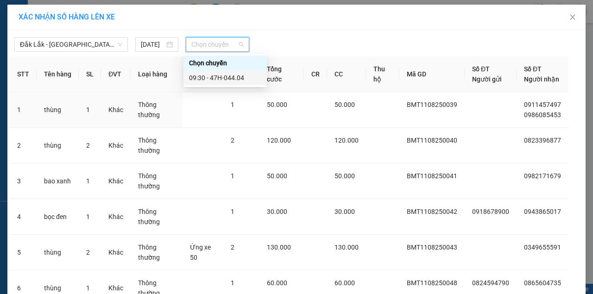
click at [221, 78] on div "09:30 - 47H-044.04" at bounding box center [225, 78] width 72 height 10
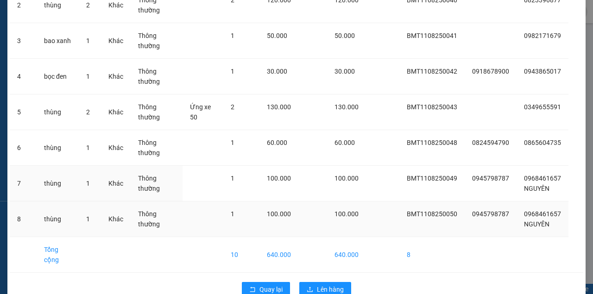
scroll to position [182, 0]
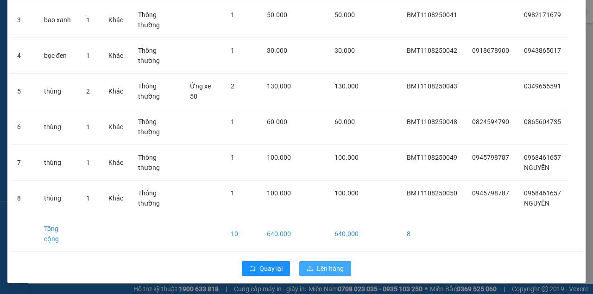
click at [317, 271] on span "Lên hàng" at bounding box center [330, 268] width 27 height 10
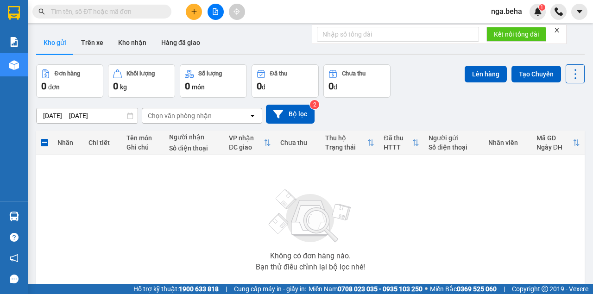
click at [102, 11] on input "text" at bounding box center [105, 11] width 109 height 10
paste input "0983295047"
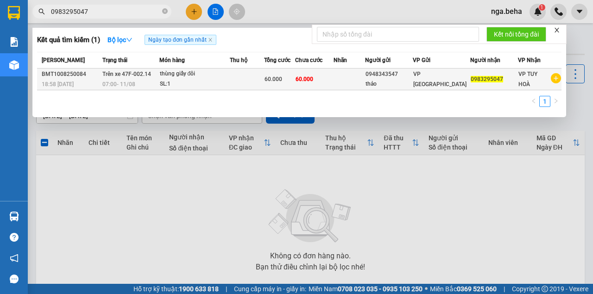
type input "0983295047"
click at [200, 84] on div "SL: 1" at bounding box center [194, 84] width 69 height 10
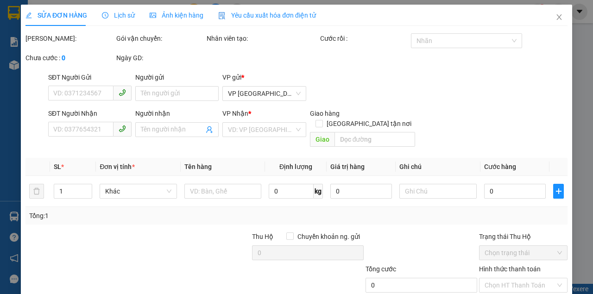
type input "0948343547"
type input "thảo"
type input "0983295047"
type input "60.000"
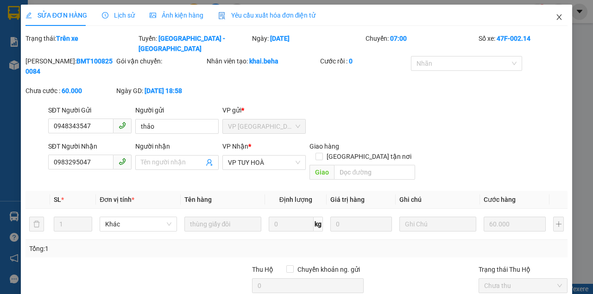
click at [555, 18] on icon "close" at bounding box center [558, 16] width 7 height 7
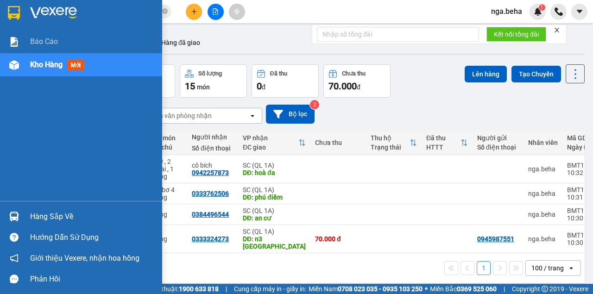
click at [16, 70] on div at bounding box center [14, 65] width 16 height 16
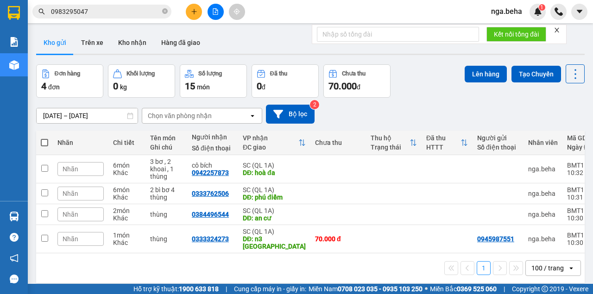
scroll to position [43, 0]
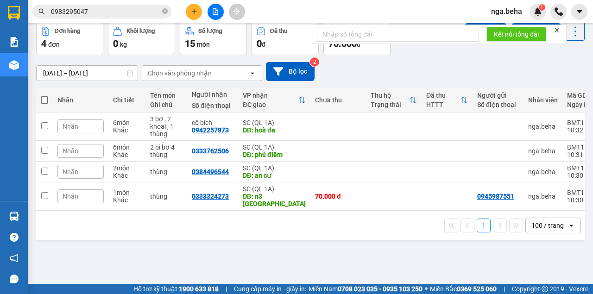
drag, startPoint x: 97, startPoint y: 233, endPoint x: 82, endPoint y: 212, distance: 25.6
click at [97, 233] on div "1 100 / trang open" at bounding box center [310, 226] width 548 height 30
click at [42, 101] on span at bounding box center [44, 99] width 7 height 7
click at [44, 95] on input "checkbox" at bounding box center [44, 95] width 0 height 0
checkbox input "true"
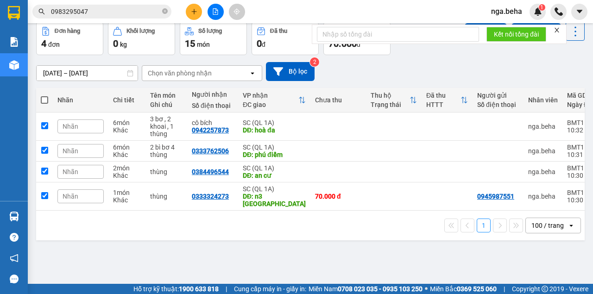
checkbox input "true"
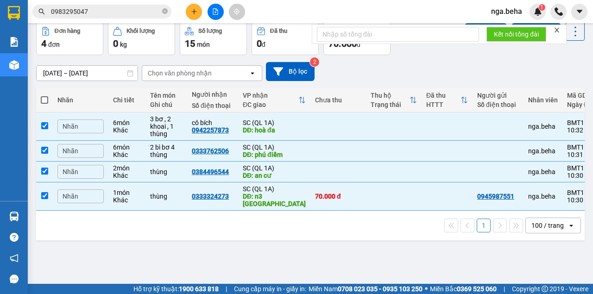
scroll to position [0, 0]
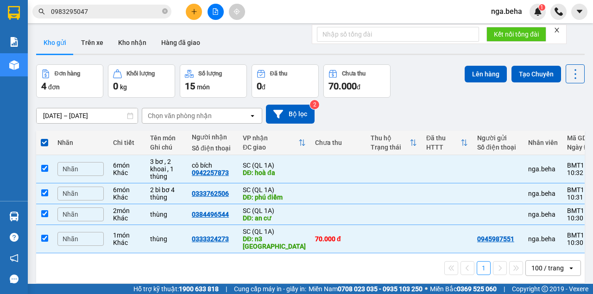
click at [465, 93] on div "Lên hàng Tạo Chuyến" at bounding box center [524, 80] width 120 height 33
click at [477, 81] on button "Lên hàng" at bounding box center [485, 74] width 42 height 17
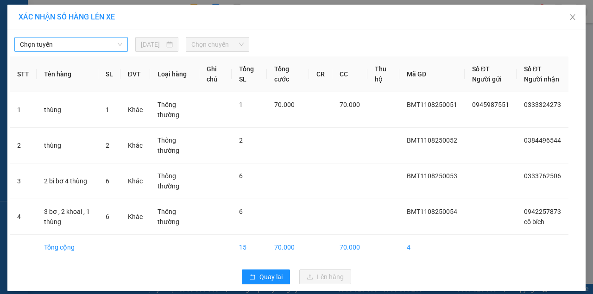
click at [83, 39] on span "Chọn tuyến" at bounding box center [71, 45] width 102 height 14
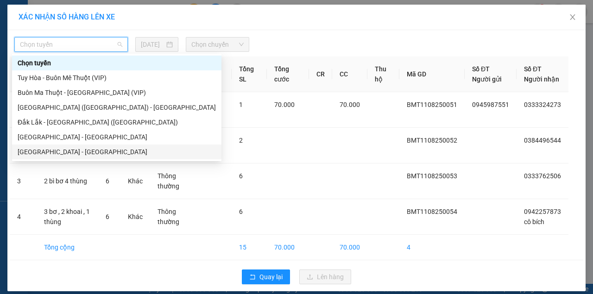
click at [78, 153] on div "[GEOGRAPHIC_DATA] - [PERSON_NAME]" at bounding box center [117, 152] width 198 height 10
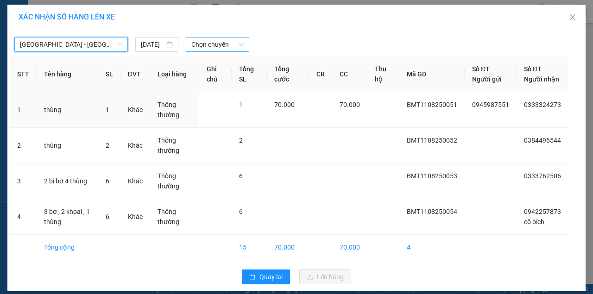
click at [232, 44] on span "Chọn chuyến" at bounding box center [217, 45] width 52 height 14
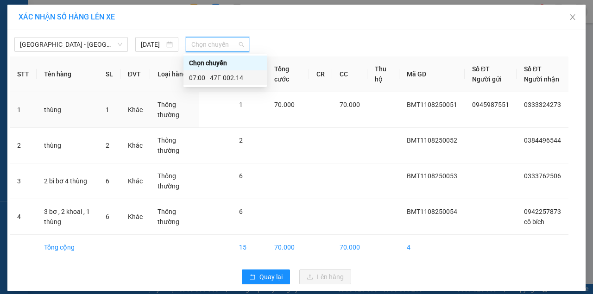
click at [213, 77] on div "07:00 - 47F-002.14" at bounding box center [225, 78] width 72 height 10
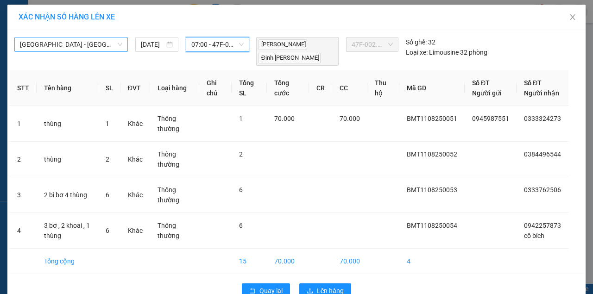
click at [64, 44] on span "[GEOGRAPHIC_DATA] - [PERSON_NAME]" at bounding box center [71, 45] width 102 height 14
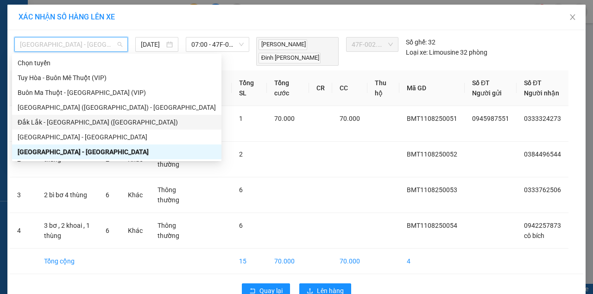
click at [82, 119] on div "Đắk Lắk - [PERSON_NAME] ([GEOGRAPHIC_DATA])" at bounding box center [117, 122] width 198 height 10
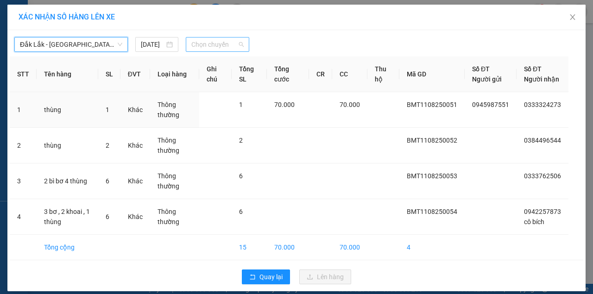
click at [235, 43] on span "Chọn chuyến" at bounding box center [217, 45] width 52 height 14
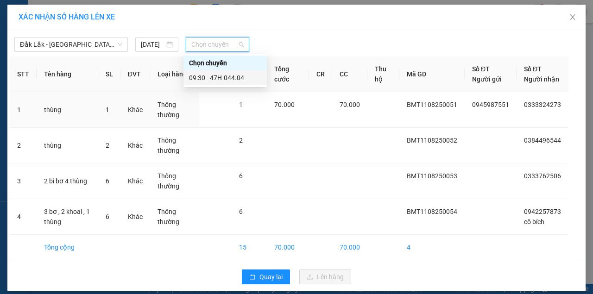
click at [236, 82] on div "09:30 - 47H-044.04" at bounding box center [225, 78] width 72 height 10
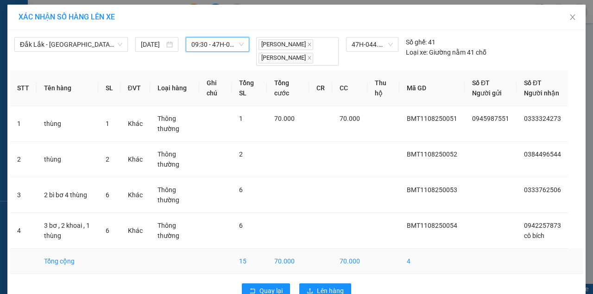
scroll to position [30, 0]
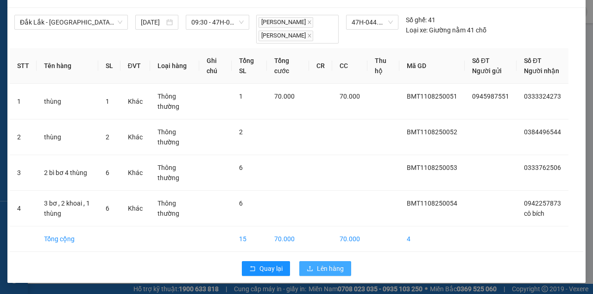
click at [320, 270] on span "Lên hàng" at bounding box center [330, 268] width 27 height 10
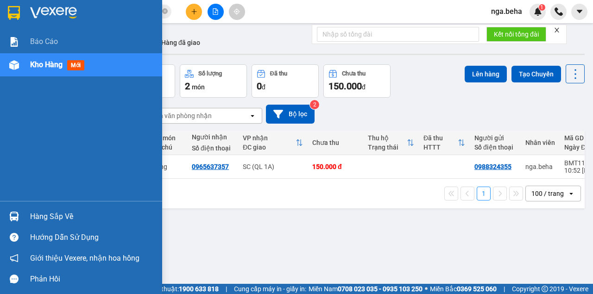
click at [12, 69] on img at bounding box center [14, 65] width 10 height 10
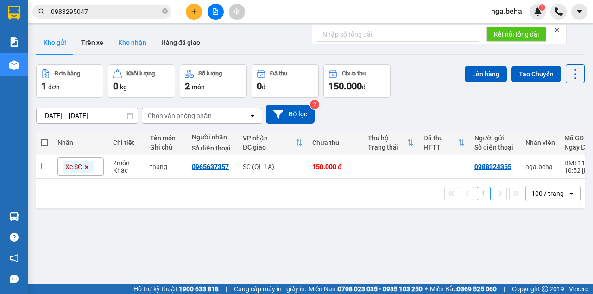
click at [125, 45] on button "Kho nhận" at bounding box center [132, 42] width 43 height 22
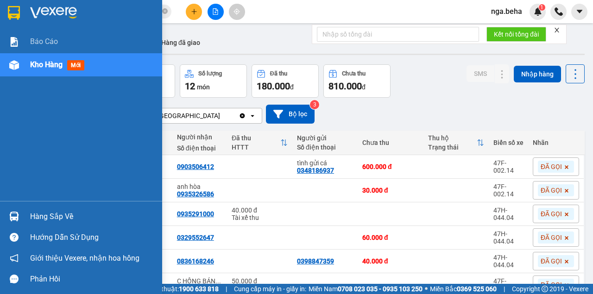
click at [18, 60] on img at bounding box center [14, 65] width 10 height 10
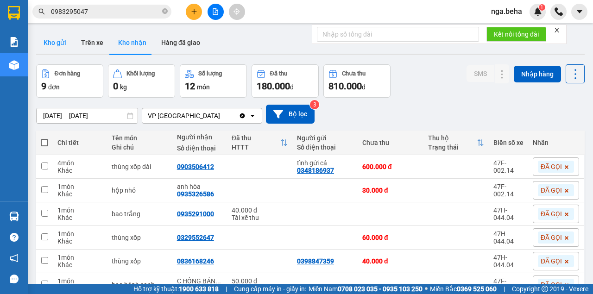
click at [56, 44] on button "Kho gửi" at bounding box center [55, 42] width 38 height 22
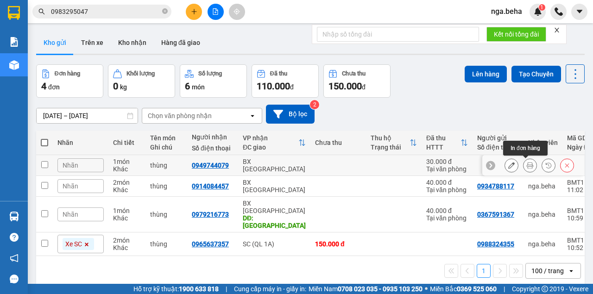
click at [508, 167] on icon at bounding box center [511, 165] width 6 height 6
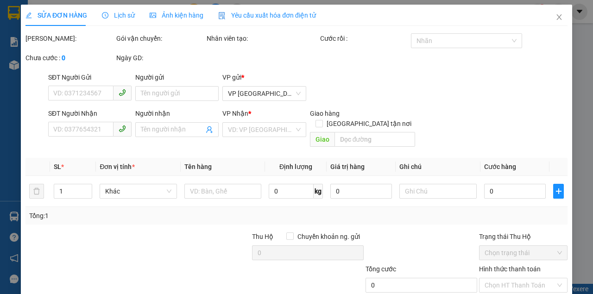
type input "0949744079"
type input "30.000"
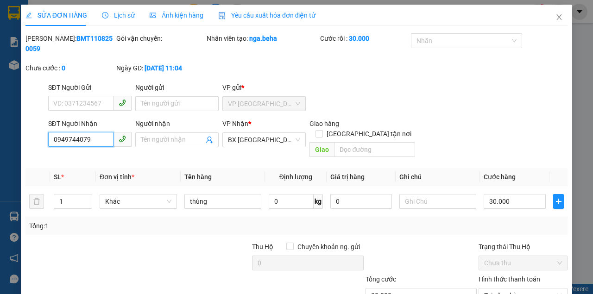
click at [88, 141] on input "0949744079" at bounding box center [80, 139] width 65 height 15
click at [557, 17] on icon "close" at bounding box center [559, 17] width 5 height 6
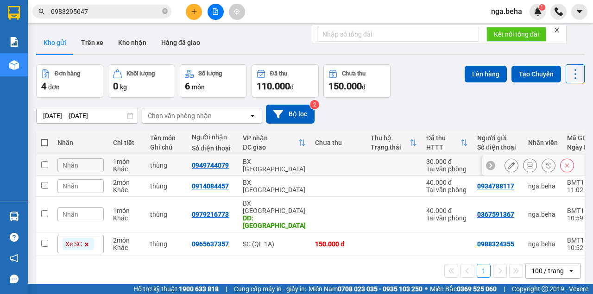
click at [147, 164] on td "thùng" at bounding box center [166, 165] width 42 height 21
checkbox input "true"
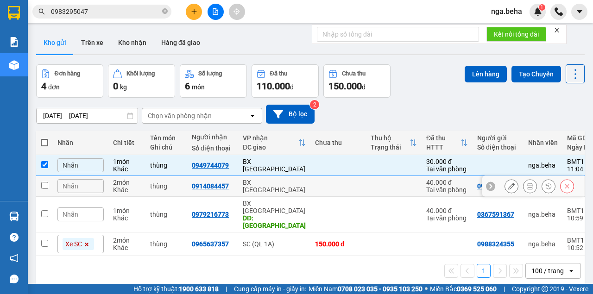
click at [137, 183] on div "2 món" at bounding box center [127, 182] width 28 height 7
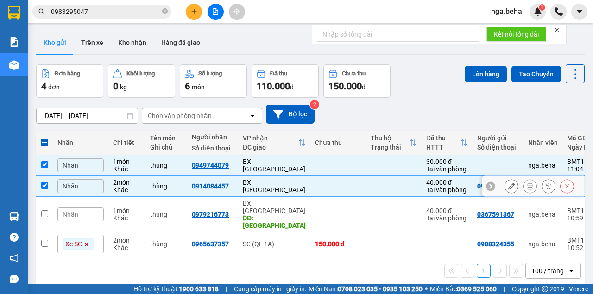
click at [134, 195] on td "2 món Khác" at bounding box center [126, 186] width 37 height 21
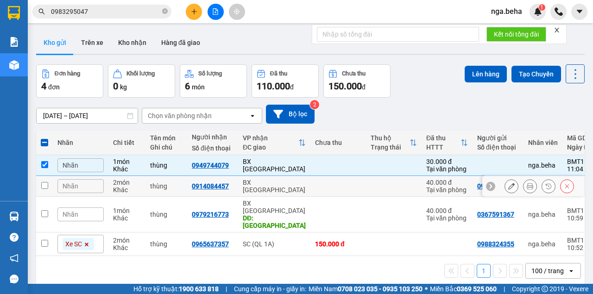
click at [144, 185] on td "2 món Khác" at bounding box center [126, 186] width 37 height 21
checkbox input "true"
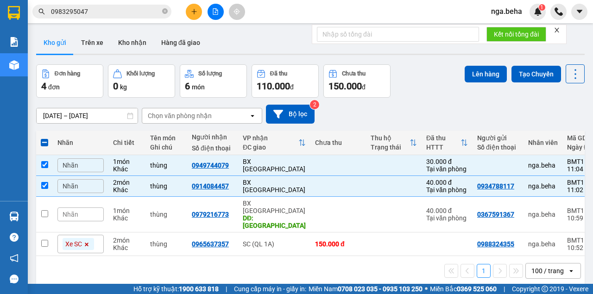
click at [387, 77] on button "Chưa thu 150.000 đ" at bounding box center [356, 80] width 67 height 33
click at [310, 166] on td at bounding box center [338, 165] width 56 height 21
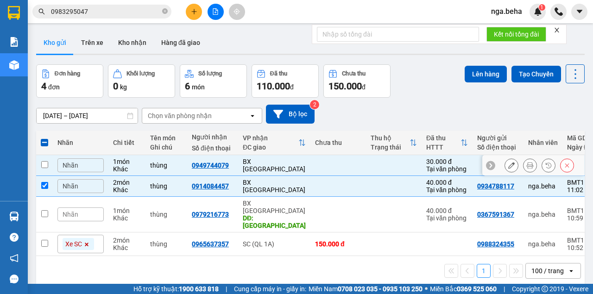
checkbox input "false"
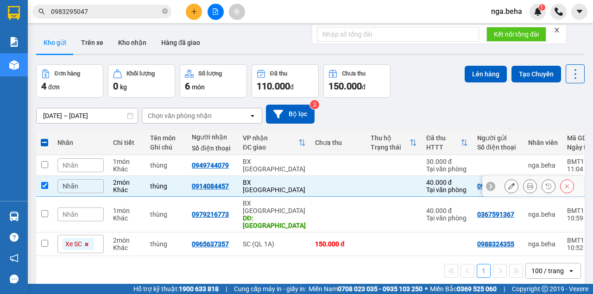
click at [302, 184] on div "BX [PERSON_NAME]" at bounding box center [274, 186] width 63 height 15
checkbox input "false"
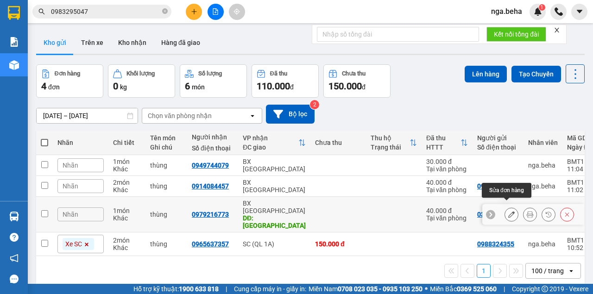
click at [508, 211] on icon at bounding box center [511, 214] width 6 height 6
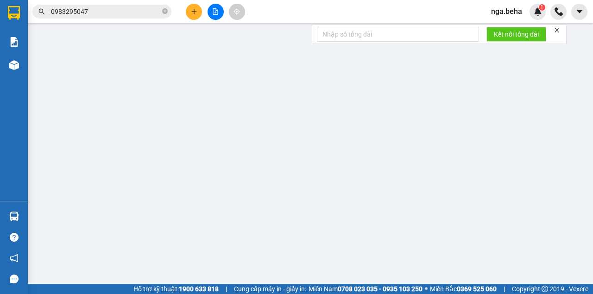
type input "0367591367"
type input "0979216773"
type input "phú lâm"
type input "40.000"
type input "0"
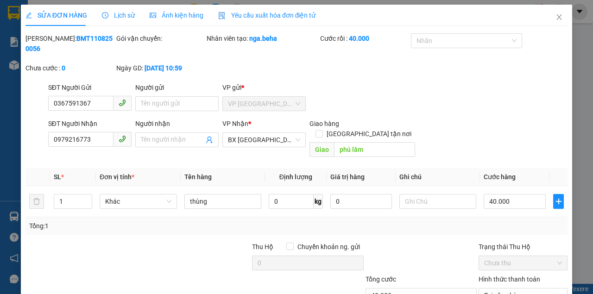
click at [186, 20] on div "Ảnh kiện hàng" at bounding box center [177, 15] width 54 height 21
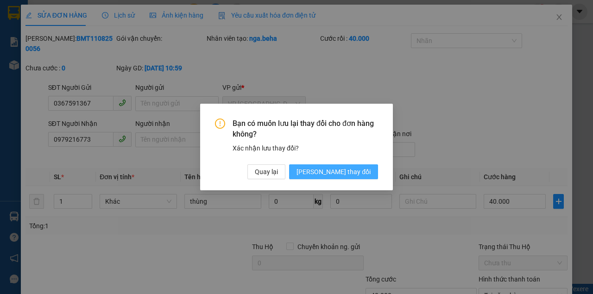
click at [358, 172] on span "[PERSON_NAME] đổi" at bounding box center [333, 172] width 74 height 10
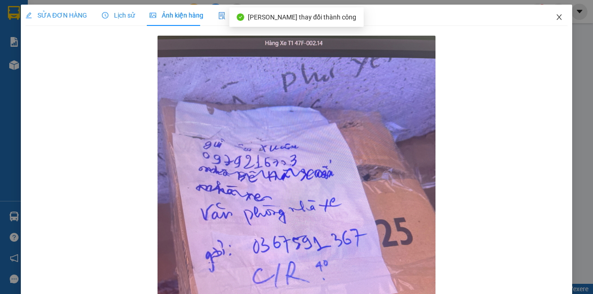
click at [558, 15] on icon "close" at bounding box center [558, 16] width 7 height 7
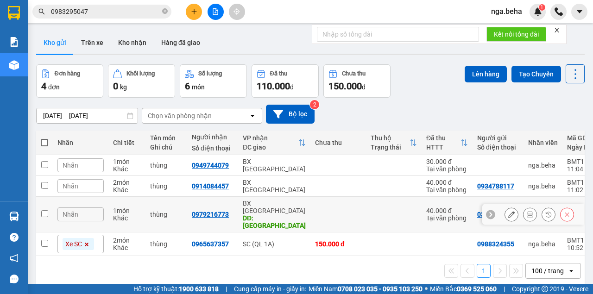
click at [361, 212] on td at bounding box center [338, 215] width 56 height 36
checkbox input "true"
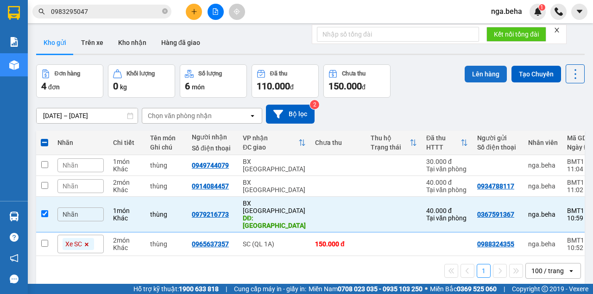
click at [479, 79] on button "Lên hàng" at bounding box center [485, 74] width 42 height 17
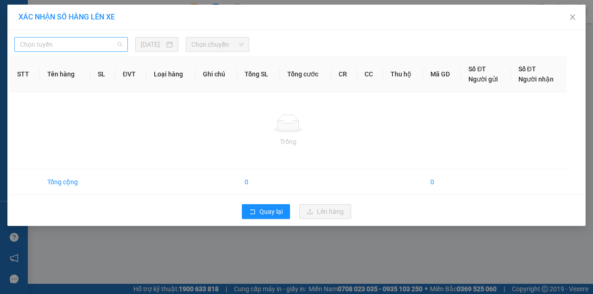
click at [75, 41] on span "Chọn tuyến" at bounding box center [71, 45] width 102 height 14
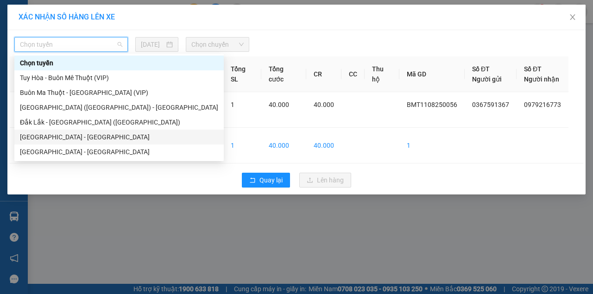
click at [83, 137] on div "Phú Yên - Đắk Lắk" at bounding box center [119, 137] width 198 height 10
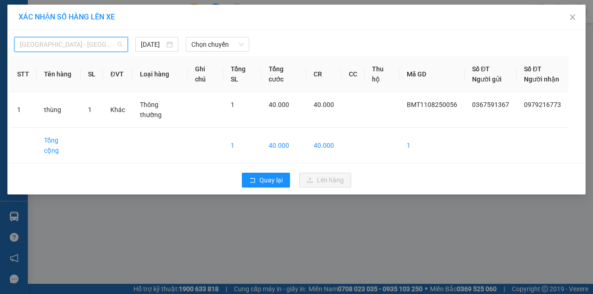
drag, startPoint x: 65, startPoint y: 41, endPoint x: 81, endPoint y: 102, distance: 63.2
click at [65, 41] on span "Phú Yên - Đắk Lắk" at bounding box center [71, 45] width 102 height 14
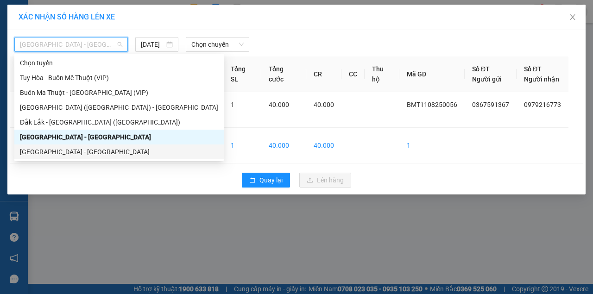
click at [67, 148] on div "Đắk Lắk - Phú Yên" at bounding box center [119, 152] width 198 height 10
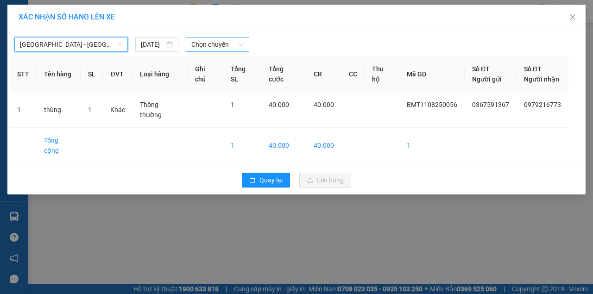
click at [227, 44] on span "Chọn chuyến" at bounding box center [217, 45] width 52 height 14
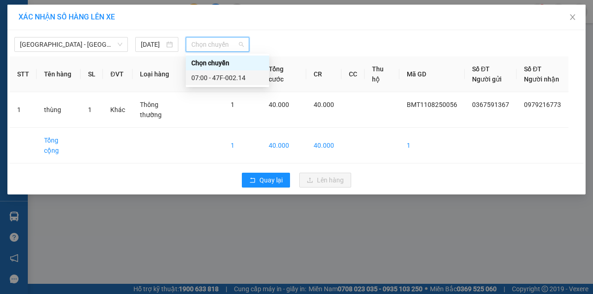
click at [225, 80] on div "07:00 - 47F-002.14" at bounding box center [227, 78] width 72 height 10
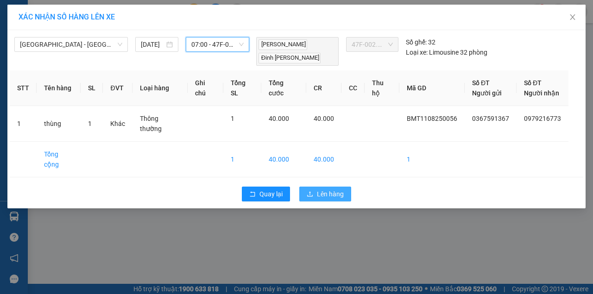
click at [320, 189] on span "Lên hàng" at bounding box center [330, 194] width 27 height 10
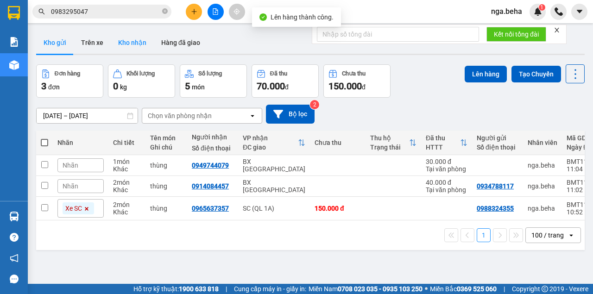
click at [135, 43] on button "Kho nhận" at bounding box center [132, 42] width 43 height 22
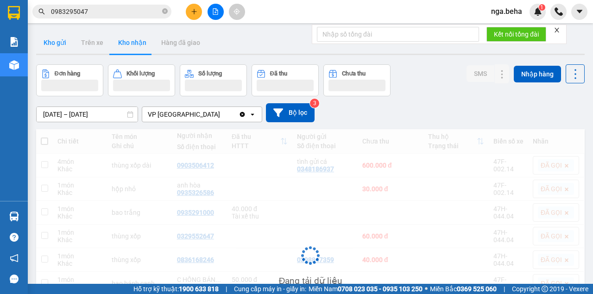
click at [72, 49] on button "Kho gửi" at bounding box center [55, 42] width 38 height 22
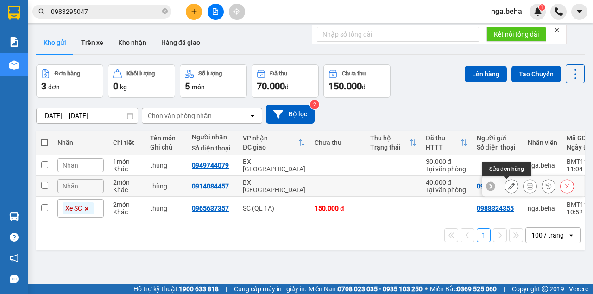
click at [508, 185] on icon at bounding box center [511, 186] width 6 height 6
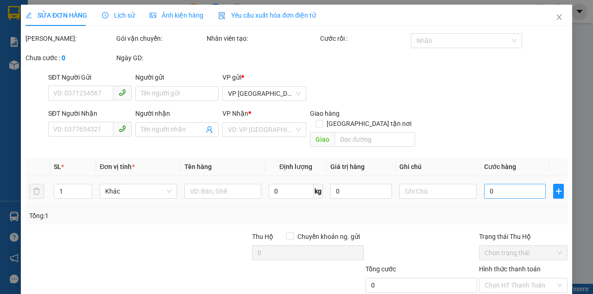
type input "0934788117"
type input "0914084457"
type input "40.000"
type input "0"
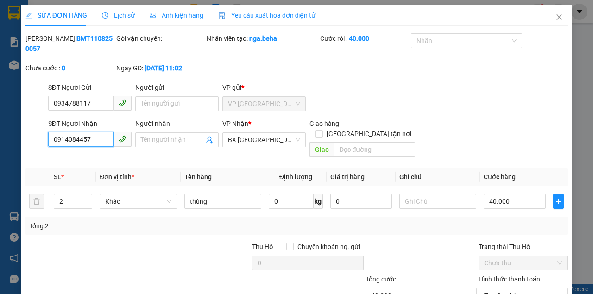
click at [77, 141] on input "0914084457" at bounding box center [80, 139] width 65 height 15
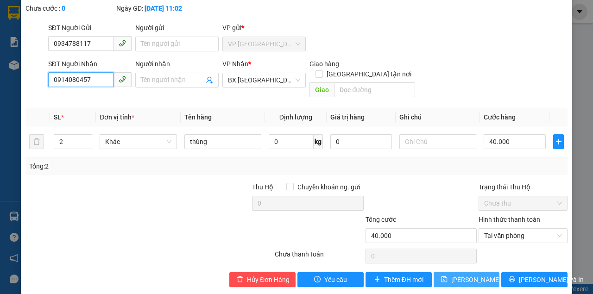
type input "0914080457"
click at [452, 275] on span "[PERSON_NAME] đổi" at bounding box center [488, 280] width 74 height 10
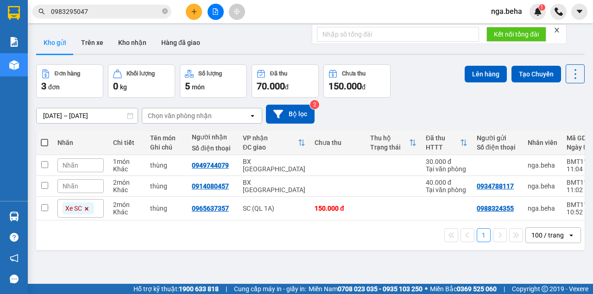
click at [93, 12] on input "0983295047" at bounding box center [105, 11] width 109 height 10
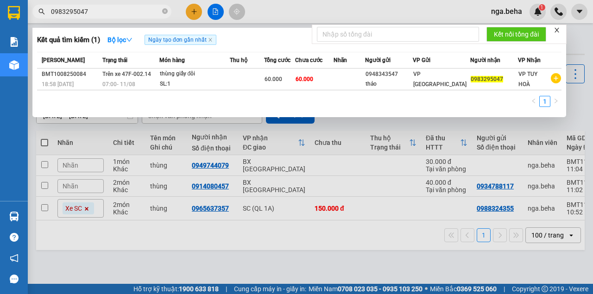
click at [93, 12] on input "0983295047" at bounding box center [105, 11] width 109 height 10
paste input "text"
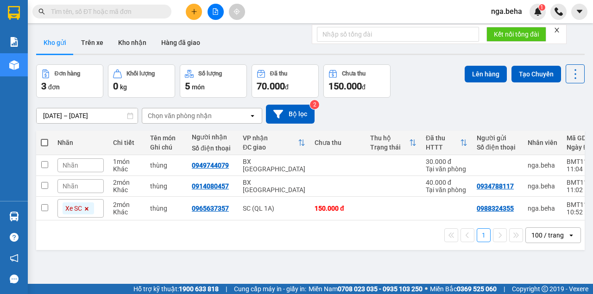
click at [87, 10] on input "text" at bounding box center [105, 11] width 109 height 10
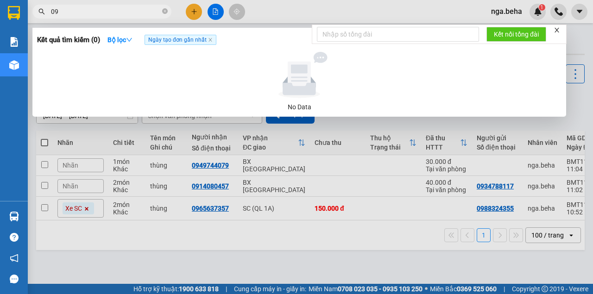
type input "0"
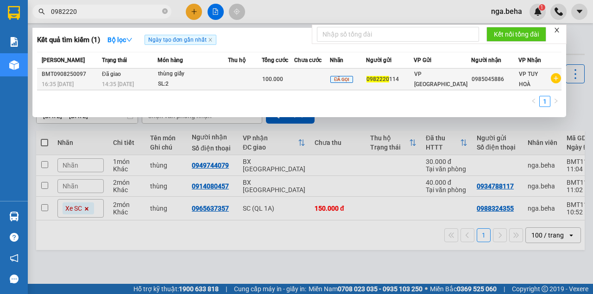
type input "0982220"
click at [404, 83] on div "0982220 114" at bounding box center [389, 80] width 47 height 10
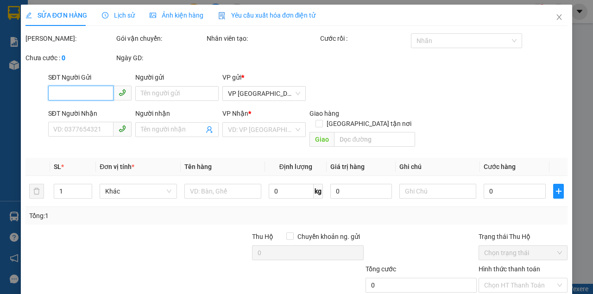
type input "0982220114"
type input "0985045886"
type input "100.000"
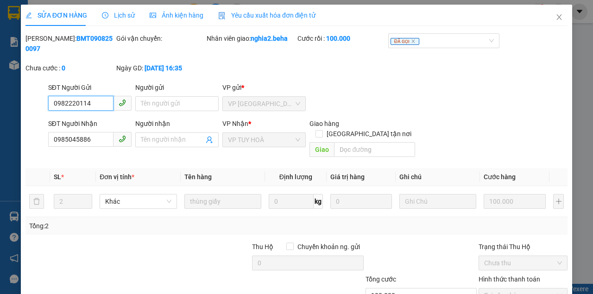
scroll to position [31, 0]
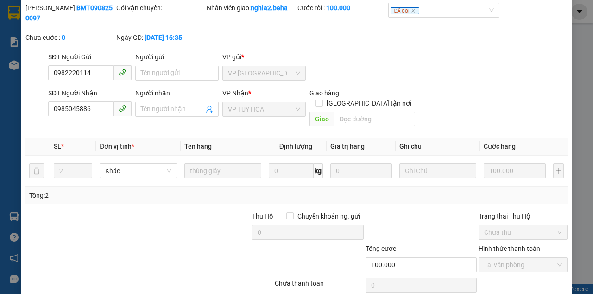
click at [183, 18] on div "Gói vận chuyển:" at bounding box center [160, 18] width 91 height 30
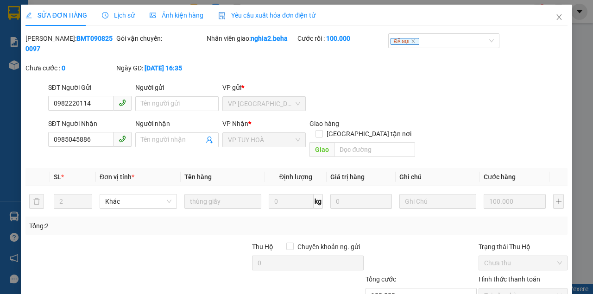
click at [172, 10] on div "Ảnh kiện hàng" at bounding box center [177, 15] width 54 height 21
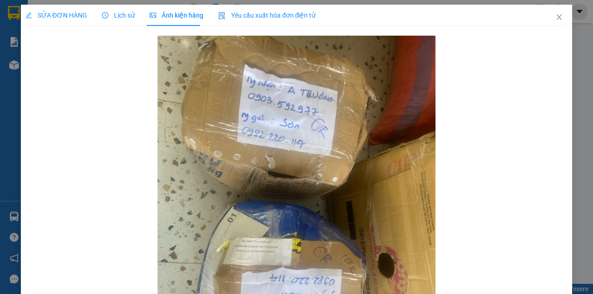
click at [63, 17] on span "SỬA ĐƠN HÀNG" at bounding box center [56, 15] width 62 height 7
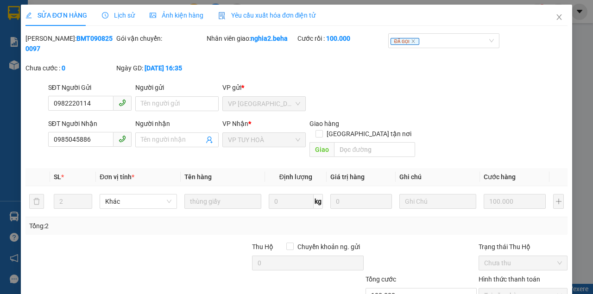
scroll to position [31, 0]
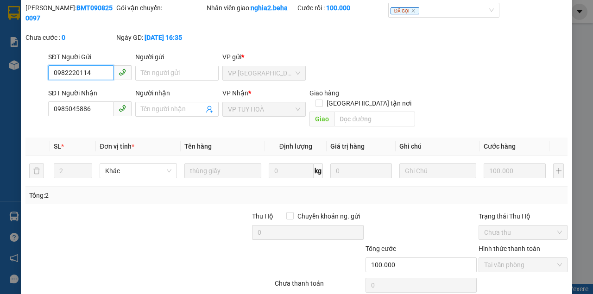
click at [90, 72] on input "0982220114" at bounding box center [80, 72] width 65 height 15
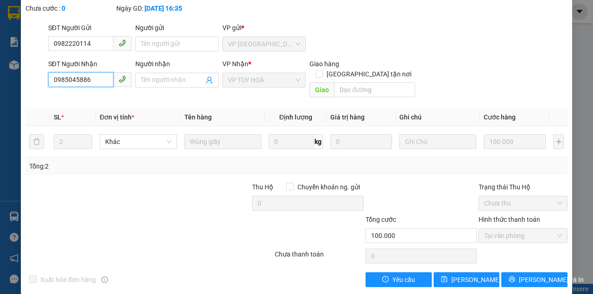
click at [86, 81] on input "0985045886" at bounding box center [80, 79] width 65 height 15
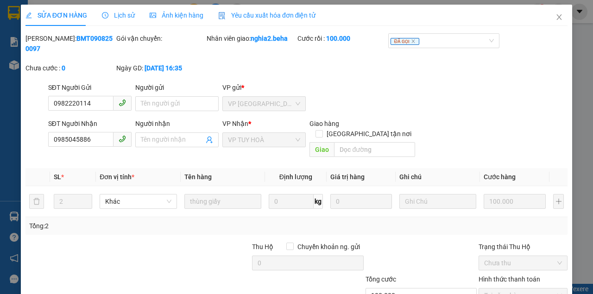
click at [133, 13] on div "SỬA ĐƠN HÀNG Lịch sử Ảnh kiện hàng Yêu cầu xuất hóa đơn điện tử" at bounding box center [170, 15] width 290 height 21
click at [127, 15] on span "Lịch sử" at bounding box center [118, 15] width 33 height 7
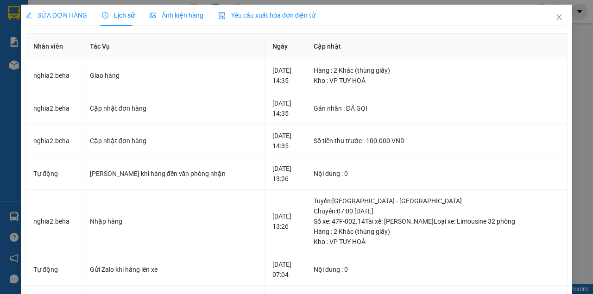
click at [178, 9] on div "Ảnh kiện hàng" at bounding box center [177, 15] width 54 height 21
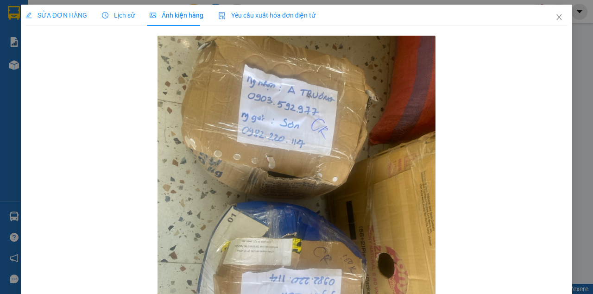
click at [65, 15] on span "SỬA ĐƠN HÀNG" at bounding box center [56, 15] width 62 height 7
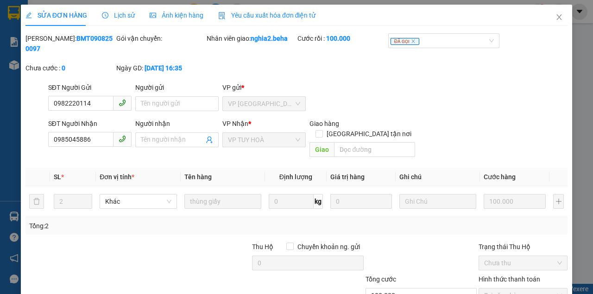
click at [171, 17] on span "Ảnh kiện hàng" at bounding box center [177, 15] width 54 height 7
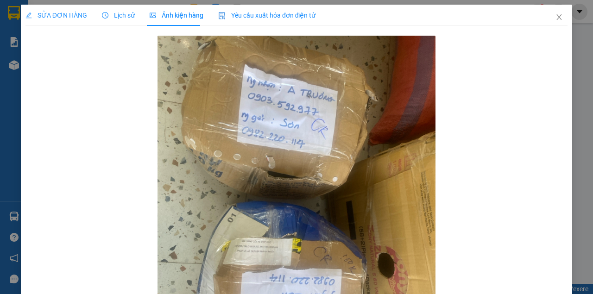
click at [146, 19] on div "SỬA ĐƠN HÀNG Lịch sử Ảnh kiện hàng Yêu cầu xuất hóa đơn điện tử" at bounding box center [170, 15] width 290 height 21
click at [120, 19] on span "Lịch sử" at bounding box center [118, 15] width 33 height 7
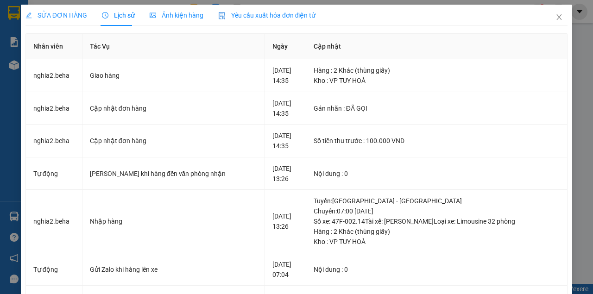
click at [175, 12] on span "Ảnh kiện hàng" at bounding box center [177, 15] width 54 height 7
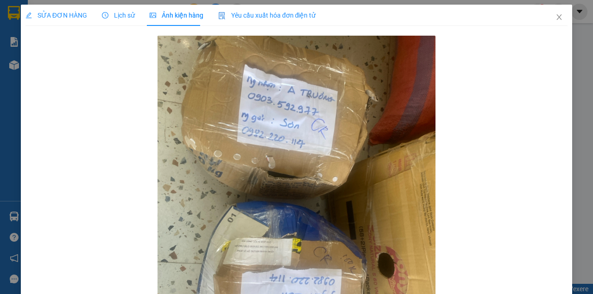
click at [150, 10] on div "Ảnh kiện hàng" at bounding box center [177, 15] width 54 height 21
click at [138, 14] on div "SỬA ĐƠN HÀNG Lịch sử Ảnh kiện hàng Yêu cầu xuất hóa đơn điện tử" at bounding box center [170, 15] width 290 height 21
click at [132, 16] on div "SỬA ĐƠN HÀNG Lịch sử Ảnh kiện hàng Yêu cầu xuất hóa đơn điện tử" at bounding box center [170, 15] width 290 height 21
click at [104, 12] on icon "clock-circle" at bounding box center [105, 15] width 6 height 6
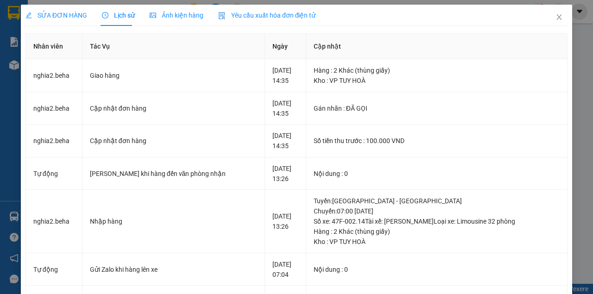
click at [57, 17] on span "SỬA ĐƠN HÀNG" at bounding box center [56, 15] width 62 height 7
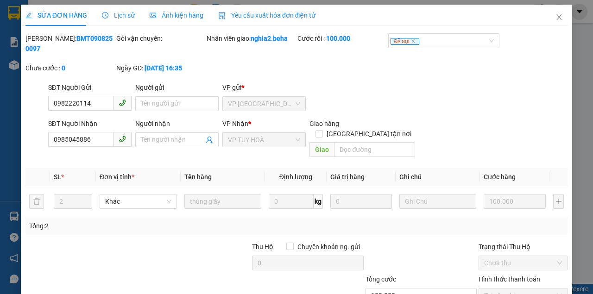
scroll to position [60, 0]
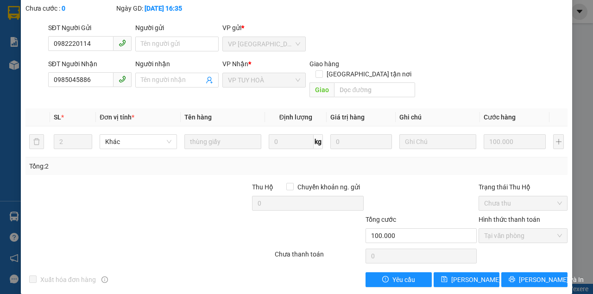
click at [457, 53] on div "SĐT Người Gửi 0982220114 Người gửi Tên người gửi VP gửi * VP ĐẮK LẮK" at bounding box center [307, 39] width 523 height 32
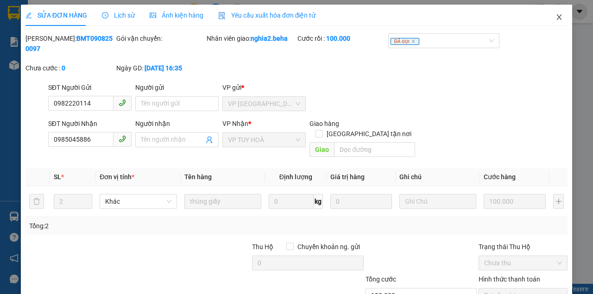
click at [557, 20] on icon "close" at bounding box center [559, 17] width 5 height 6
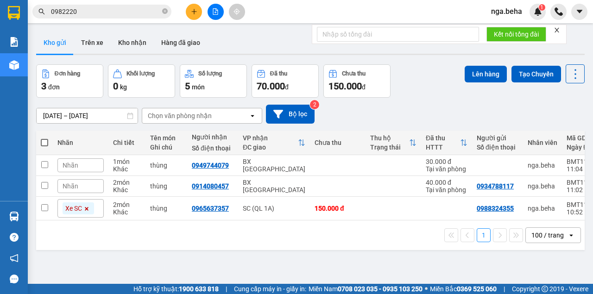
click at [50, 144] on th at bounding box center [44, 143] width 17 height 25
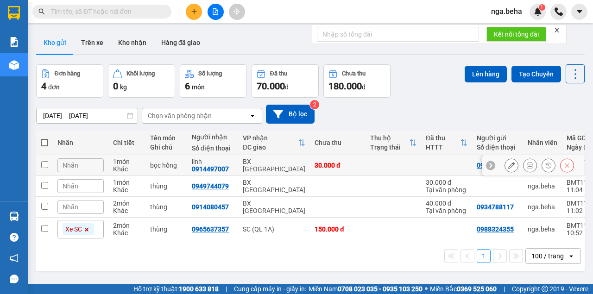
click at [390, 169] on td at bounding box center [393, 165] width 56 height 21
checkbox input "true"
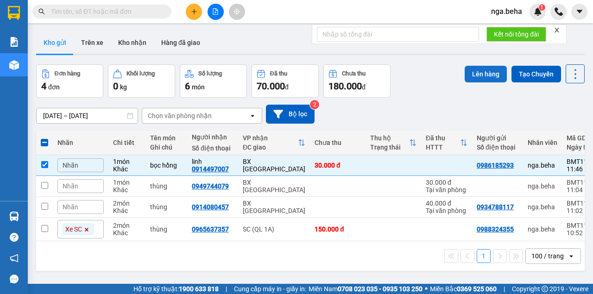
click at [492, 75] on button "Lên hàng" at bounding box center [485, 74] width 42 height 17
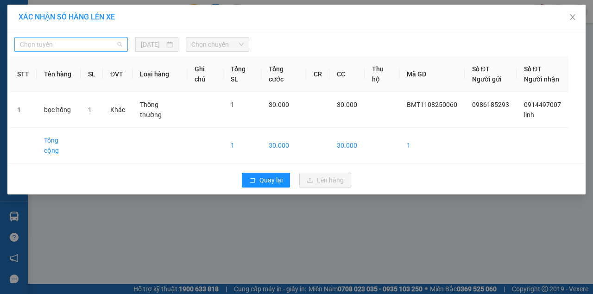
click at [96, 48] on span "Chọn tuyến" at bounding box center [71, 45] width 102 height 14
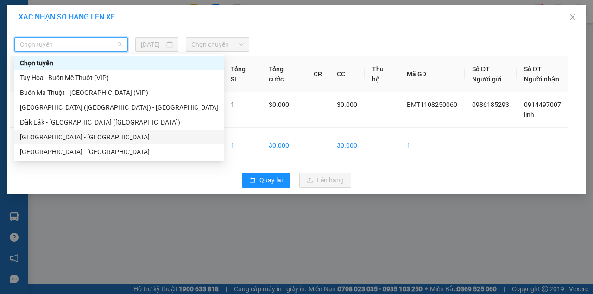
click at [93, 138] on div "[GEOGRAPHIC_DATA] - [GEOGRAPHIC_DATA]" at bounding box center [119, 137] width 198 height 10
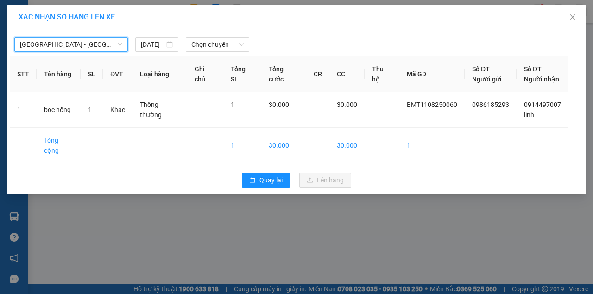
click at [107, 43] on span "[GEOGRAPHIC_DATA] - [GEOGRAPHIC_DATA]" at bounding box center [71, 45] width 102 height 14
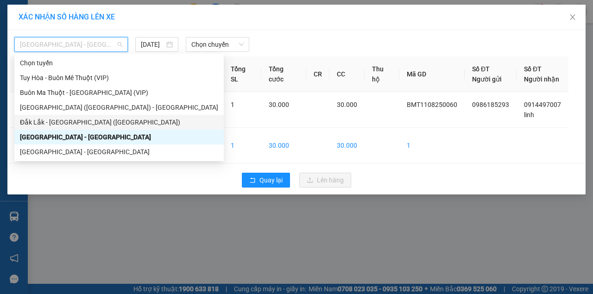
click at [86, 125] on div "Đắk Lắk - [GEOGRAPHIC_DATA] ([GEOGRAPHIC_DATA])" at bounding box center [119, 122] width 198 height 10
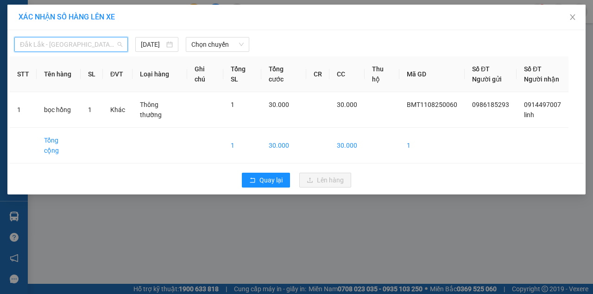
click at [80, 47] on span "Đắk Lắk - [GEOGRAPHIC_DATA] ([GEOGRAPHIC_DATA])" at bounding box center [71, 45] width 102 height 14
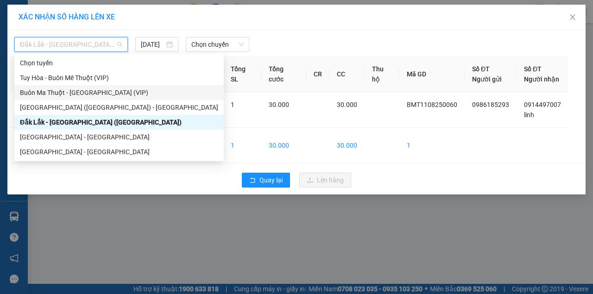
click at [77, 88] on div "Buôn Ma Thuột - [GEOGRAPHIC_DATA] (VIP)" at bounding box center [119, 93] width 198 height 10
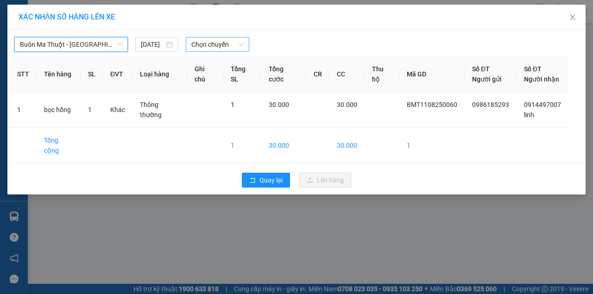
click at [204, 50] on span "Chọn chuyến" at bounding box center [217, 45] width 52 height 14
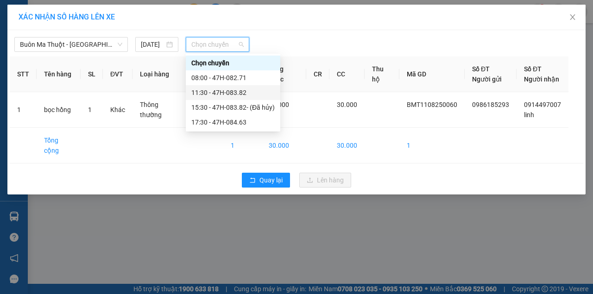
click at [221, 93] on div "11:30 - 47H-083.82" at bounding box center [232, 93] width 83 height 10
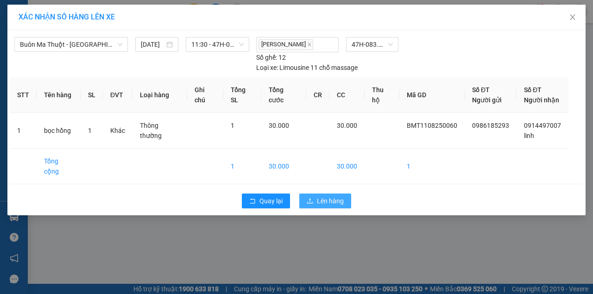
click at [336, 196] on span "Lên hàng" at bounding box center [330, 201] width 27 height 10
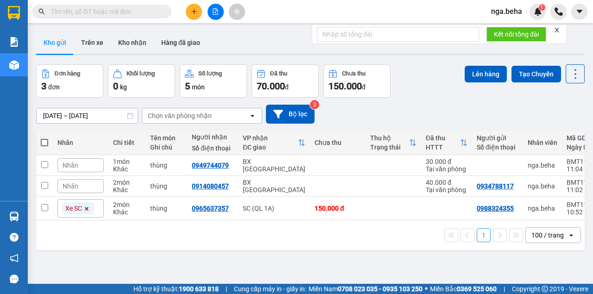
click at [100, 12] on input "text" at bounding box center [105, 11] width 109 height 10
paste input "0797383455"
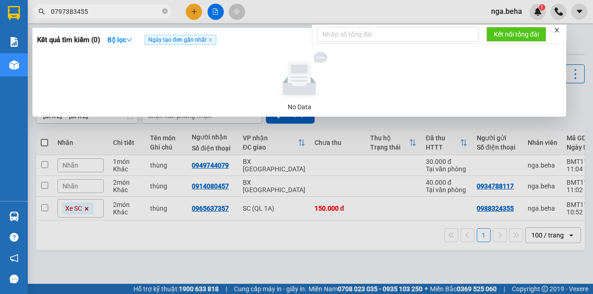
click at [110, 15] on input "0797383455" at bounding box center [105, 11] width 109 height 10
type input "0779327858"
click at [126, 136] on div at bounding box center [296, 147] width 593 height 294
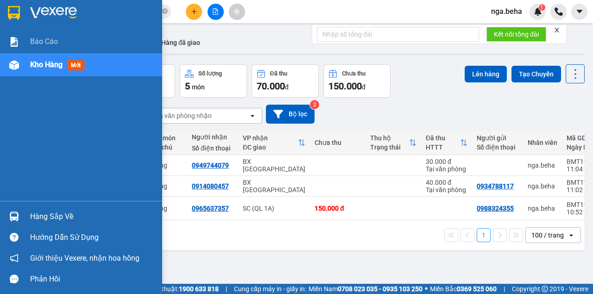
click at [28, 61] on div "Kho hàng mới" at bounding box center [81, 64] width 162 height 23
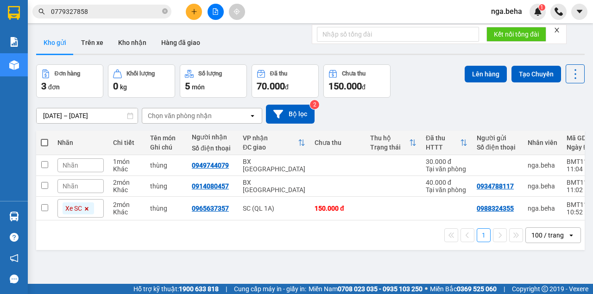
click at [213, 18] on button at bounding box center [215, 12] width 16 height 16
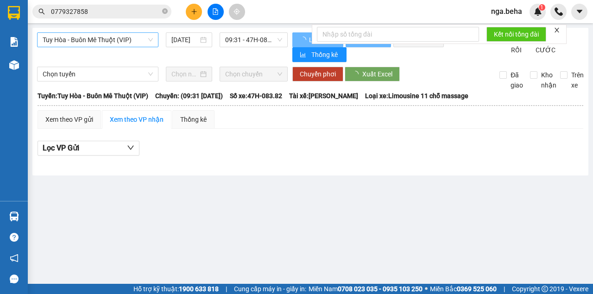
click at [90, 39] on span "Tuy Hòa - Buôn Mê Thuột (VIP)" at bounding box center [98, 40] width 110 height 14
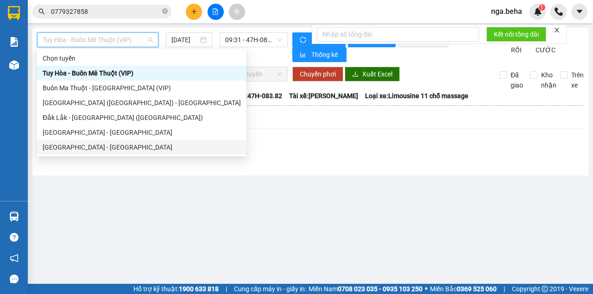
click at [101, 148] on div "[GEOGRAPHIC_DATA] - [GEOGRAPHIC_DATA]" at bounding box center [142, 147] width 198 height 10
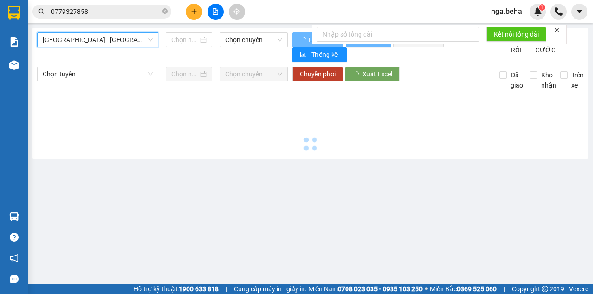
type input "[DATE]"
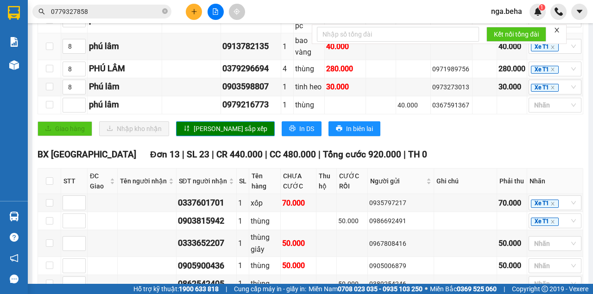
scroll to position [432, 0]
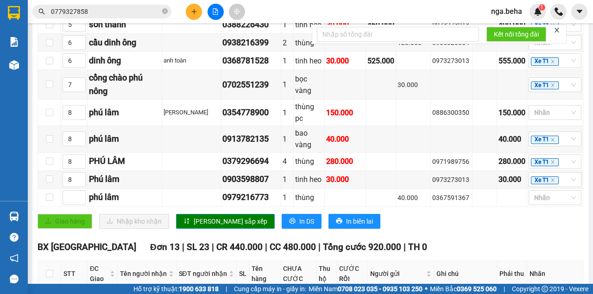
click at [129, 13] on input "0779327858" at bounding box center [105, 11] width 109 height 10
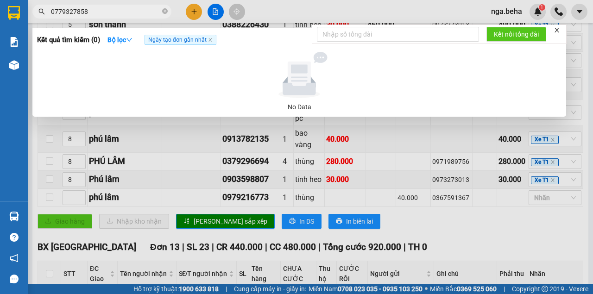
click at [129, 13] on input "0779327858" at bounding box center [105, 11] width 109 height 10
click at [87, 9] on input "0779327858" at bounding box center [105, 11] width 109 height 10
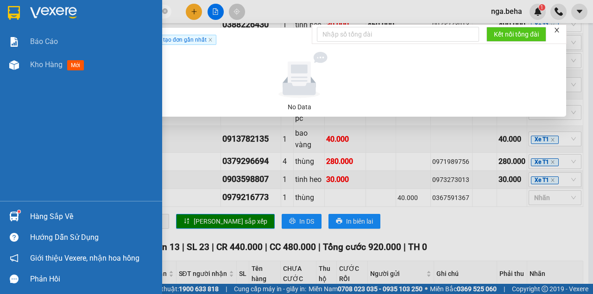
drag, startPoint x: 74, startPoint y: 12, endPoint x: 2, endPoint y: 22, distance: 72.1
click at [2, 22] on section "Kết quả tìm kiếm ( 0 ) Bộ lọc Ngày tạo đơn gần nhất No Data 0779327858 nga.beha…" at bounding box center [296, 147] width 593 height 294
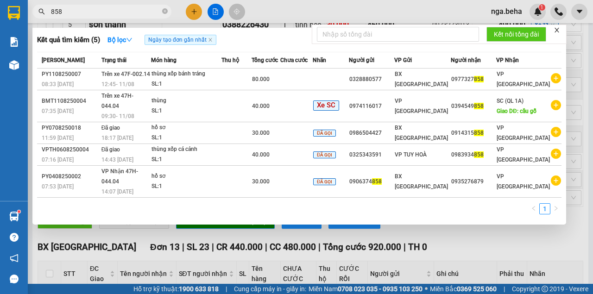
type input "858"
click at [392, 192] on div "Mã ĐH Trạng thái Món hàng Thu hộ Tổng cước Chưa cước Nhãn Người gửi VP Gửi Ngườ…" at bounding box center [299, 136] width 524 height 168
click at [152, 263] on div at bounding box center [296, 147] width 593 height 294
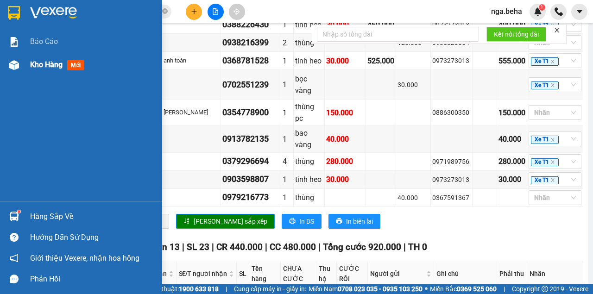
click at [22, 65] on div at bounding box center [14, 65] width 16 height 16
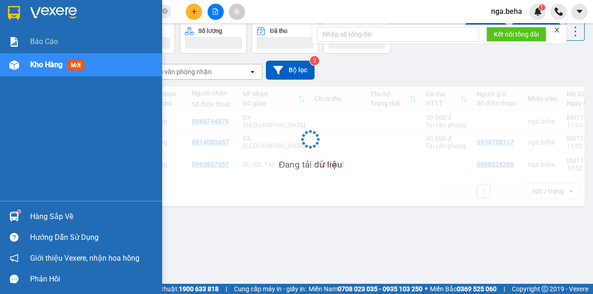
scroll to position [43, 0]
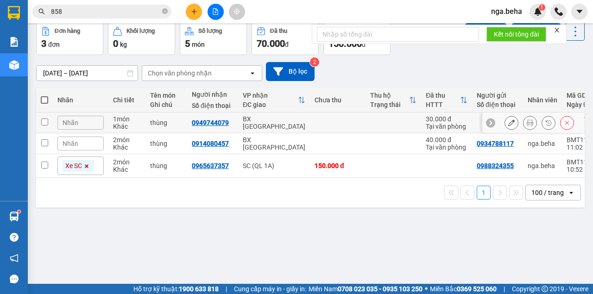
click at [301, 122] on div "BX [GEOGRAPHIC_DATA]" at bounding box center [274, 122] width 63 height 15
checkbox input "true"
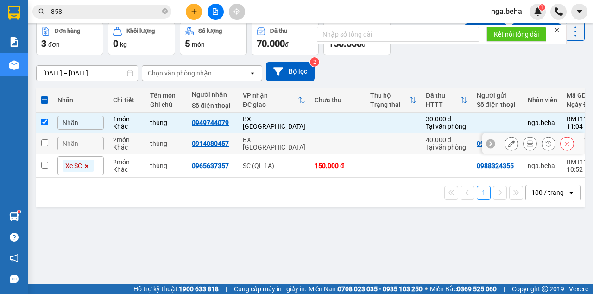
click at [292, 142] on div "BX [GEOGRAPHIC_DATA]" at bounding box center [274, 143] width 63 height 15
checkbox input "true"
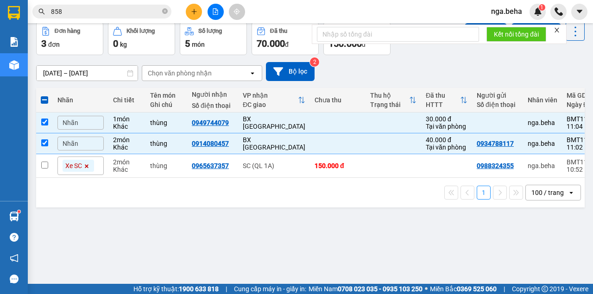
scroll to position [0, 0]
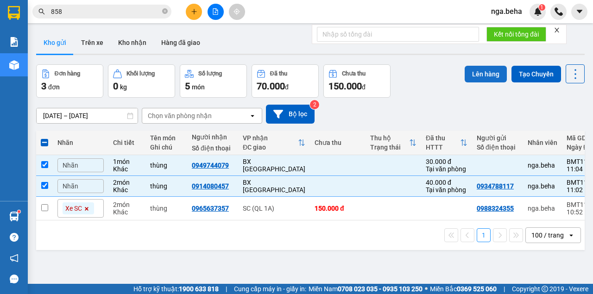
click at [485, 78] on button "Lên hàng" at bounding box center [485, 74] width 42 height 17
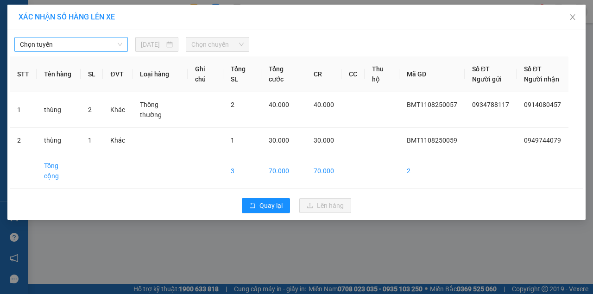
click at [85, 44] on span "Chọn tuyến" at bounding box center [71, 45] width 102 height 14
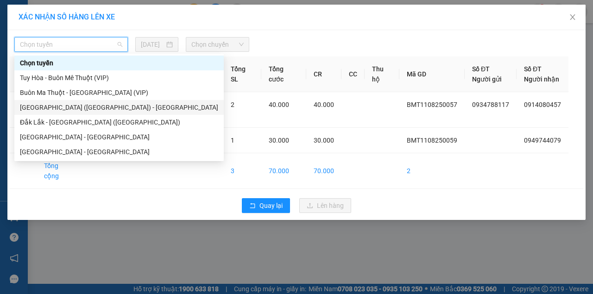
click at [87, 110] on div "[GEOGRAPHIC_DATA] ([GEOGRAPHIC_DATA]) - [GEOGRAPHIC_DATA]" at bounding box center [119, 107] width 198 height 10
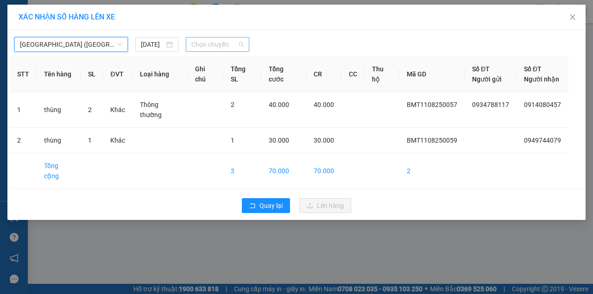
click at [232, 45] on span "Chọn chuyến" at bounding box center [217, 45] width 52 height 14
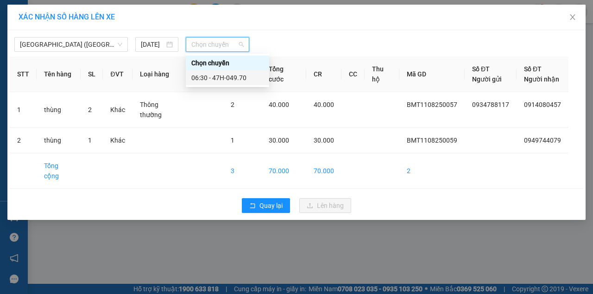
click at [220, 81] on div "06:30 - 47H-049.70" at bounding box center [227, 78] width 72 height 10
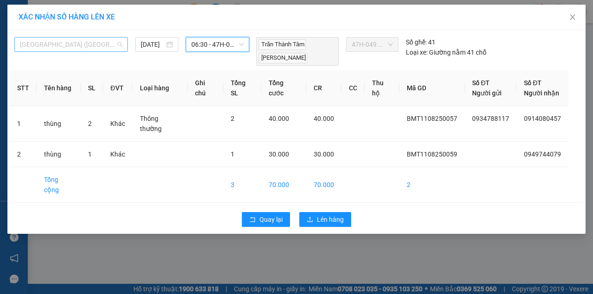
click at [62, 37] on div "[GEOGRAPHIC_DATA] ([GEOGRAPHIC_DATA]) - [GEOGRAPHIC_DATA]" at bounding box center [70, 44] width 113 height 15
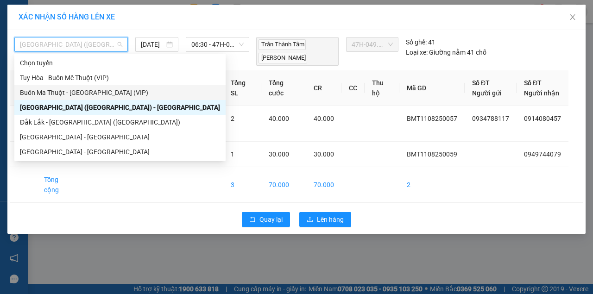
click at [78, 94] on div "Buôn Ma Thuột - [GEOGRAPHIC_DATA] (VIP)" at bounding box center [120, 93] width 200 height 10
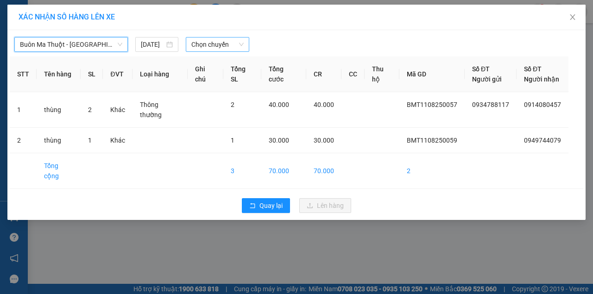
click at [216, 45] on span "Chọn chuyến" at bounding box center [217, 45] width 52 height 14
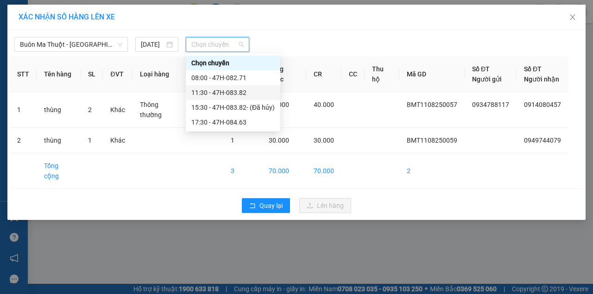
click at [239, 94] on div "11:30 - 47H-083.82" at bounding box center [232, 93] width 83 height 10
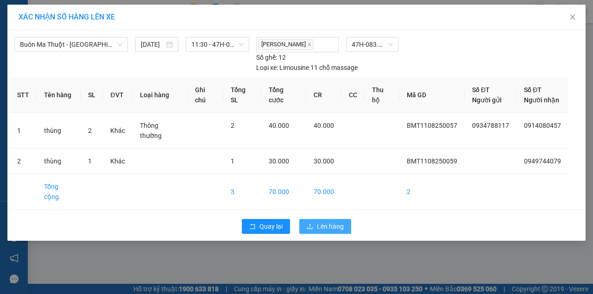
click at [330, 221] on span "Lên hàng" at bounding box center [330, 226] width 27 height 10
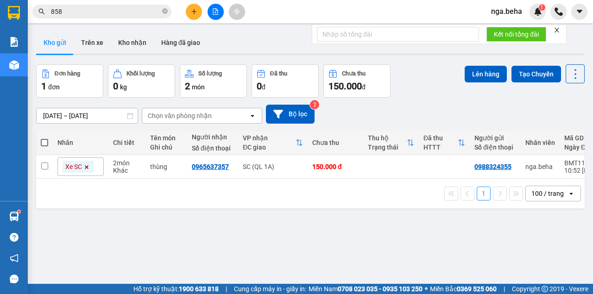
click at [161, 225] on div "ver 1.8.137 Kho gửi Trên xe Kho nhận Hàng đã giao Đơn hàng 1 đơn Khối lượng 0 k…" at bounding box center [310, 175] width 556 height 294
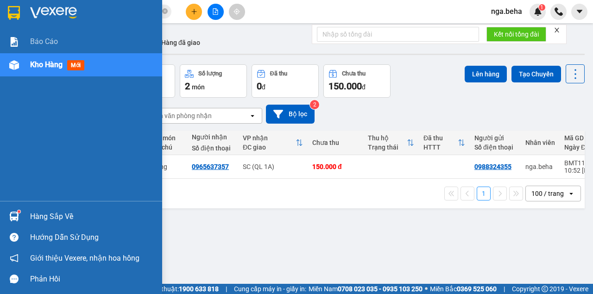
click at [28, 63] on div "Kho hàng mới" at bounding box center [81, 64] width 162 height 23
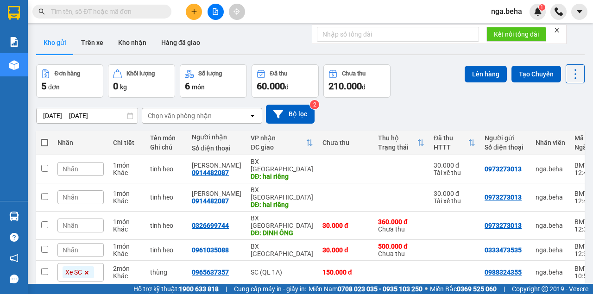
click at [43, 144] on span at bounding box center [44, 142] width 7 height 7
click at [44, 138] on input "checkbox" at bounding box center [44, 138] width 0 height 0
checkbox input "true"
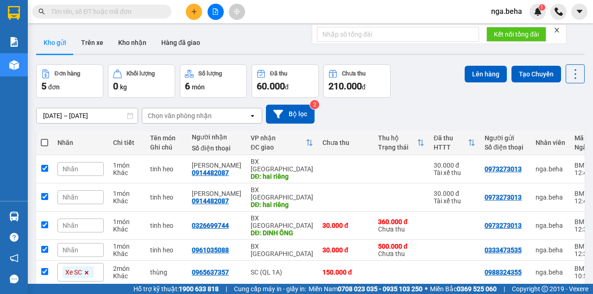
checkbox input "true"
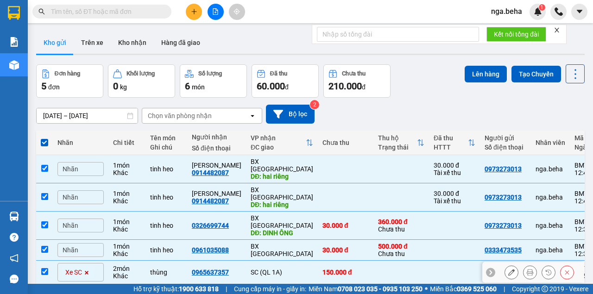
click at [44, 268] on input "checkbox" at bounding box center [44, 271] width 7 height 7
checkbox input "false"
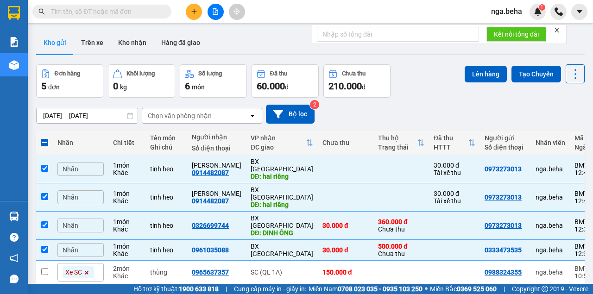
click at [434, 116] on div "[DATE] – [DATE] Press the down arrow key to interact with the calendar and sele…" at bounding box center [310, 114] width 548 height 19
drag, startPoint x: 486, startPoint y: 71, endPoint x: 340, endPoint y: 109, distance: 150.3
click at [484, 71] on button "Lên hàng" at bounding box center [485, 74] width 42 height 17
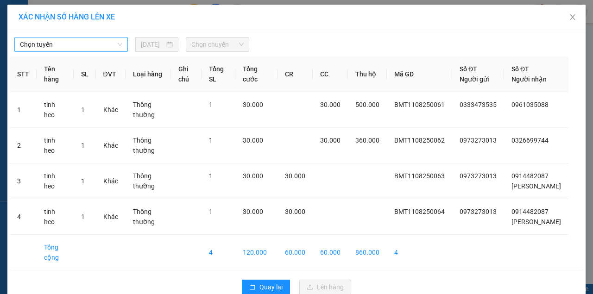
click at [95, 45] on span "Chọn tuyến" at bounding box center [71, 45] width 102 height 14
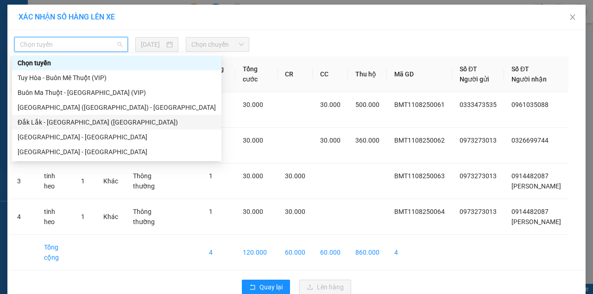
click at [82, 121] on div "Đắk Lắk - [GEOGRAPHIC_DATA] ([GEOGRAPHIC_DATA])" at bounding box center [117, 122] width 198 height 10
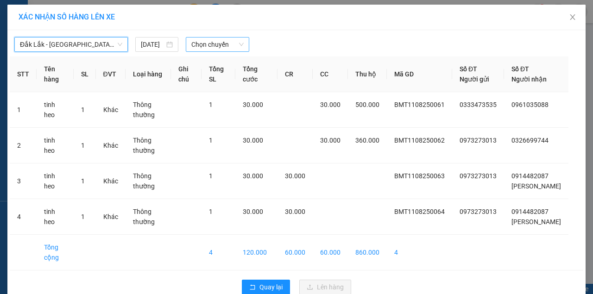
click at [213, 43] on span "Chọn chuyến" at bounding box center [217, 45] width 52 height 14
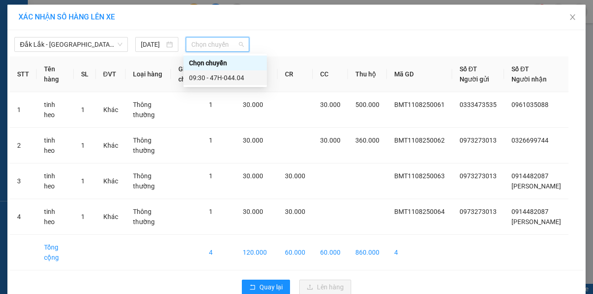
click at [226, 83] on div "09:30 - 47H-044.04" at bounding box center [224, 77] width 83 height 15
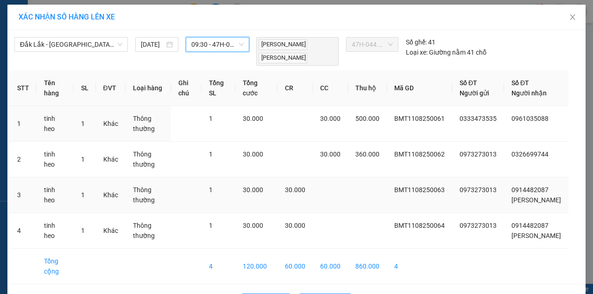
scroll to position [40, 0]
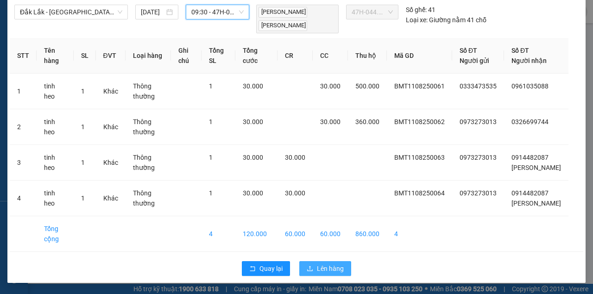
click at [323, 265] on span "Lên hàng" at bounding box center [330, 268] width 27 height 10
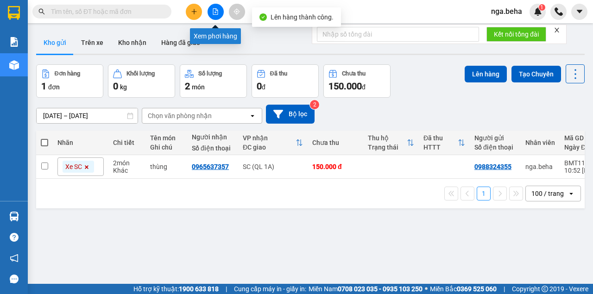
click at [213, 10] on icon "file-add" at bounding box center [215, 11] width 6 height 6
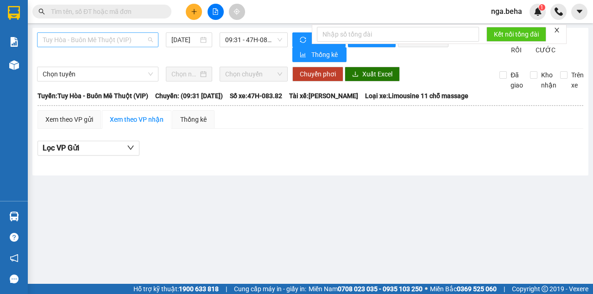
click at [99, 37] on span "Tuy Hòa - Buôn Mê Thuột (VIP)" at bounding box center [98, 40] width 110 height 14
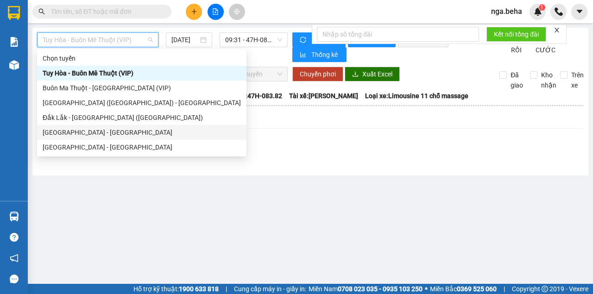
click at [89, 134] on div "[GEOGRAPHIC_DATA] - [GEOGRAPHIC_DATA]" at bounding box center [142, 132] width 198 height 10
type input "[DATE]"
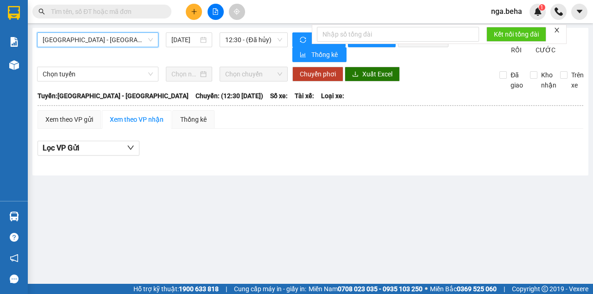
click at [97, 41] on span "[GEOGRAPHIC_DATA] - [GEOGRAPHIC_DATA]" at bounding box center [98, 40] width 110 height 14
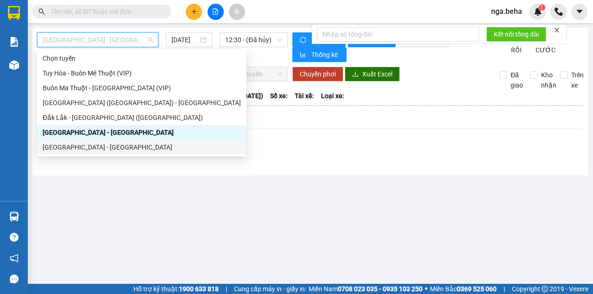
click at [91, 146] on div "[GEOGRAPHIC_DATA] - [GEOGRAPHIC_DATA]" at bounding box center [142, 147] width 198 height 10
type input "[DATE]"
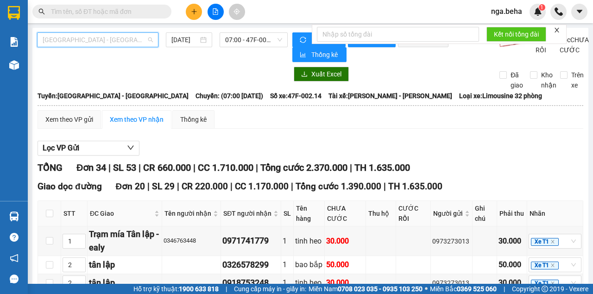
click at [90, 41] on span "[GEOGRAPHIC_DATA] - [GEOGRAPHIC_DATA]" at bounding box center [98, 40] width 110 height 14
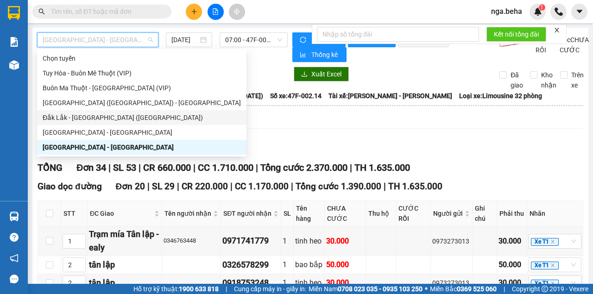
click at [94, 113] on div "Đắk Lắk - [GEOGRAPHIC_DATA] ([GEOGRAPHIC_DATA])" at bounding box center [142, 118] width 198 height 10
type input "[DATE]"
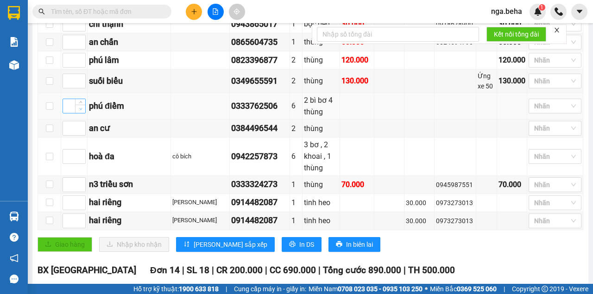
scroll to position [494, 0]
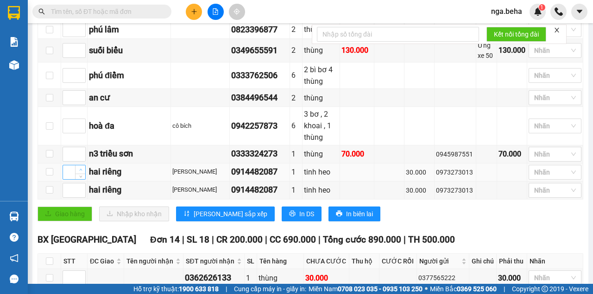
click at [79, 168] on icon "up" at bounding box center [80, 169] width 3 height 3
type input "1"
click at [81, 186] on icon "up" at bounding box center [80, 187] width 3 height 3
type input "1"
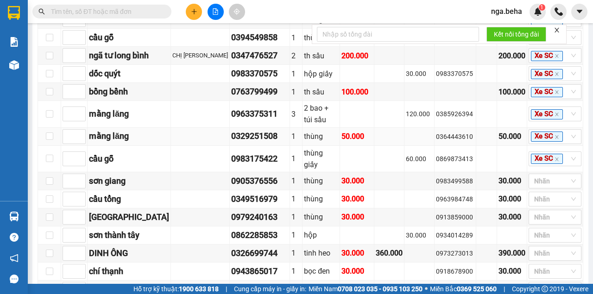
scroll to position [123, 0]
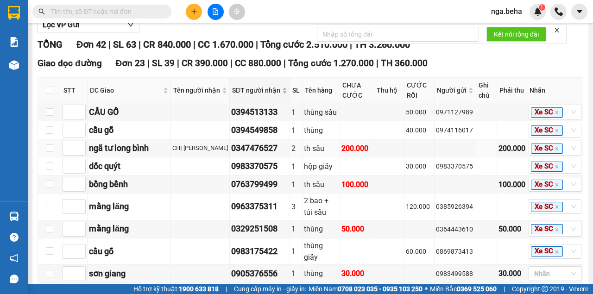
drag, startPoint x: 401, startPoint y: 146, endPoint x: 221, endPoint y: 90, distance: 187.7
click at [404, 146] on td at bounding box center [419, 148] width 30 height 18
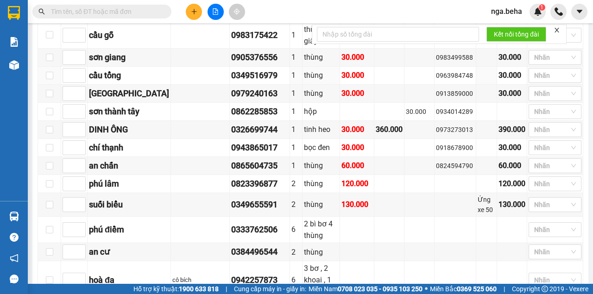
scroll to position [432, 0]
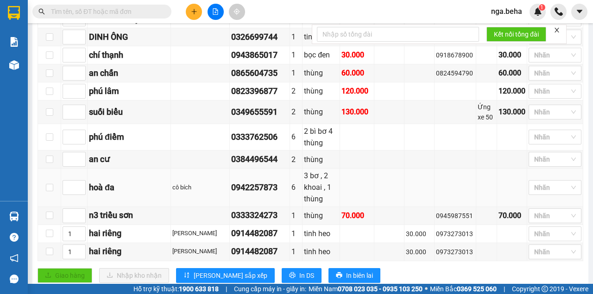
click at [171, 196] on td "cô bích" at bounding box center [200, 188] width 59 height 38
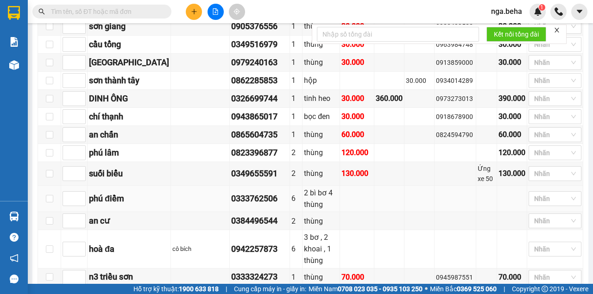
click at [404, 212] on td at bounding box center [419, 199] width 30 height 26
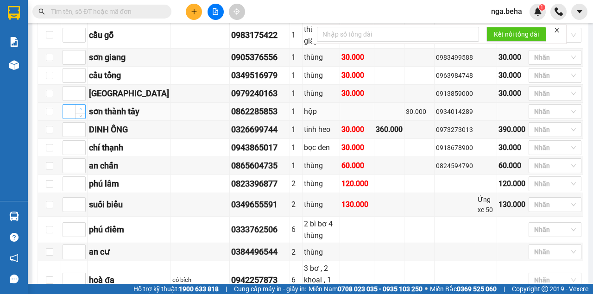
click at [83, 112] on span "up" at bounding box center [81, 109] width 6 height 6
type input "2"
click at [83, 112] on span "up" at bounding box center [81, 109] width 6 height 6
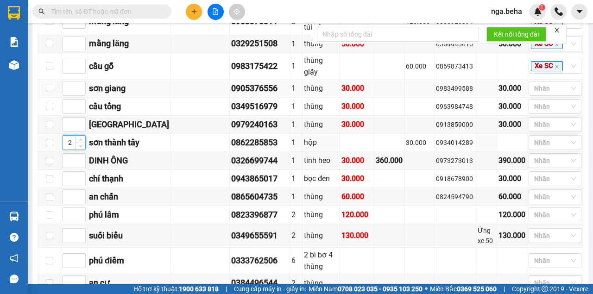
scroll to position [278, 0]
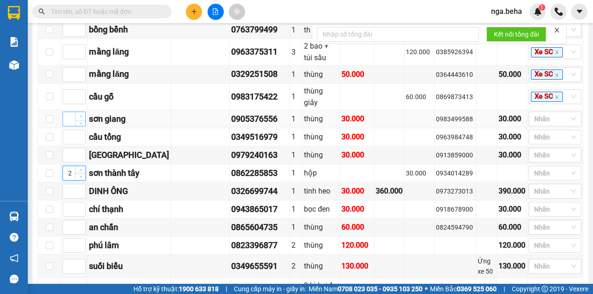
click at [81, 116] on icon "up" at bounding box center [80, 117] width 3 height 2
type input "2"
type input "3"
click at [81, 172] on icon "up" at bounding box center [80, 171] width 3 height 2
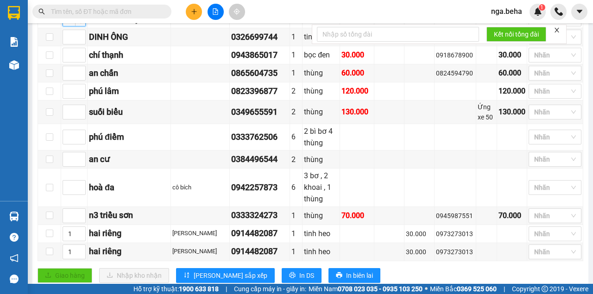
scroll to position [556, 0]
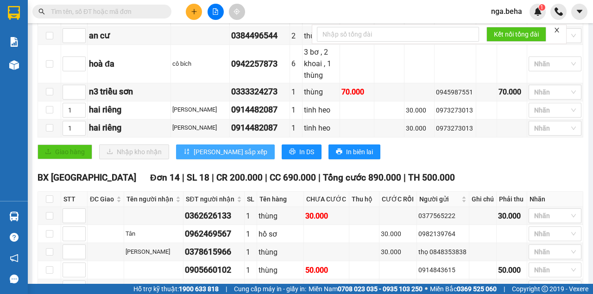
click at [213, 147] on span "[PERSON_NAME] sắp xếp" at bounding box center [231, 152] width 74 height 10
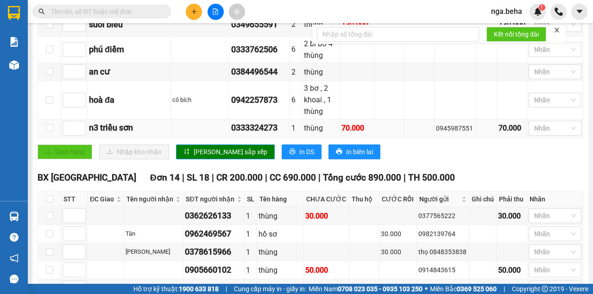
click at [180, 119] on td at bounding box center [200, 128] width 59 height 18
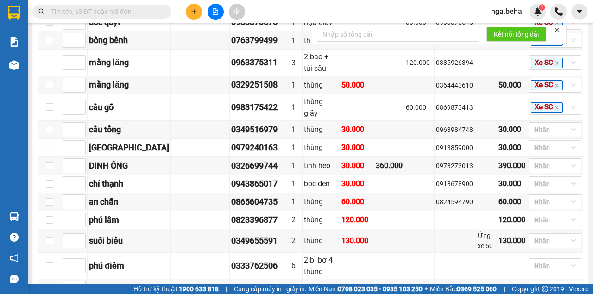
scroll to position [185, 0]
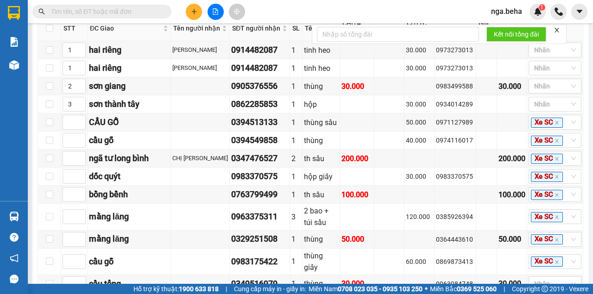
click at [99, 10] on input "text" at bounding box center [105, 11] width 109 height 10
click at [177, 186] on td at bounding box center [200, 177] width 59 height 18
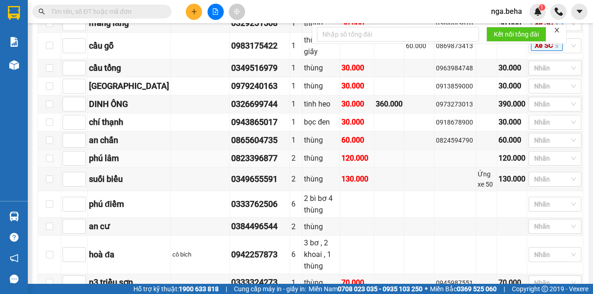
scroll to position [432, 0]
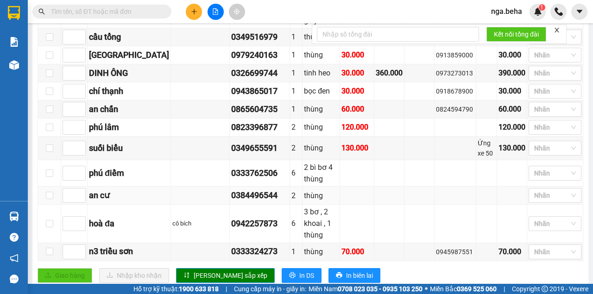
drag, startPoint x: 452, startPoint y: 192, endPoint x: 418, endPoint y: 204, distance: 36.9
click at [452, 192] on td at bounding box center [455, 196] width 42 height 18
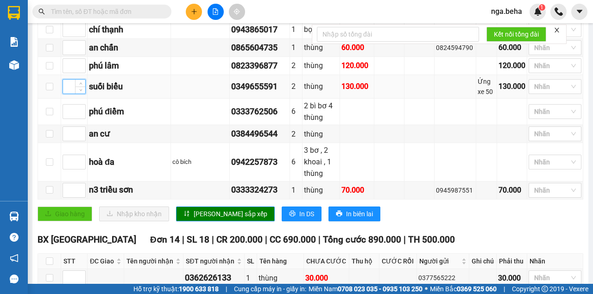
click at [69, 94] on input at bounding box center [74, 87] width 22 height 14
type input "2"
click at [208, 209] on span "[PERSON_NAME] sắp xếp" at bounding box center [231, 214] width 74 height 10
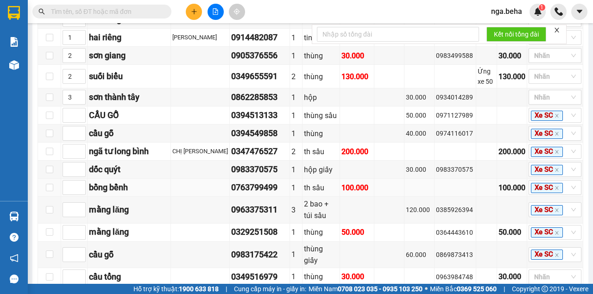
scroll to position [370, 0]
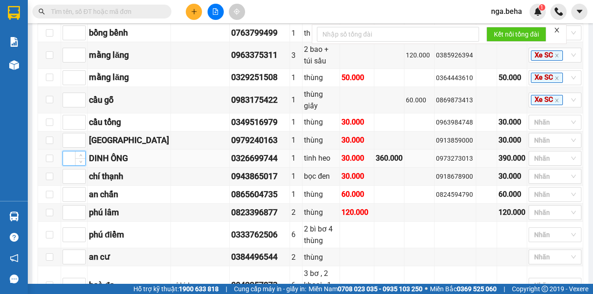
click at [69, 165] on input at bounding box center [74, 158] width 22 height 14
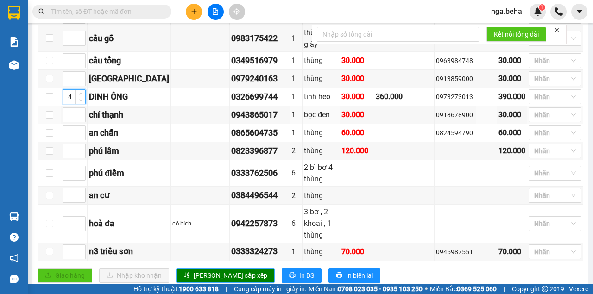
scroll to position [463, 0]
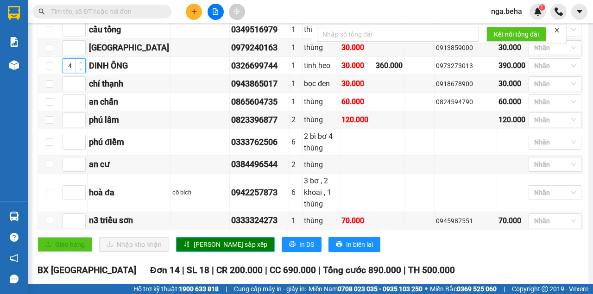
type input "4"
click at [194, 239] on span "Lưu sắp xếp" at bounding box center [231, 244] width 74 height 10
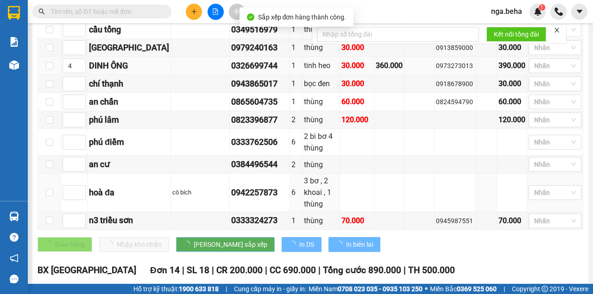
scroll to position [308, 0]
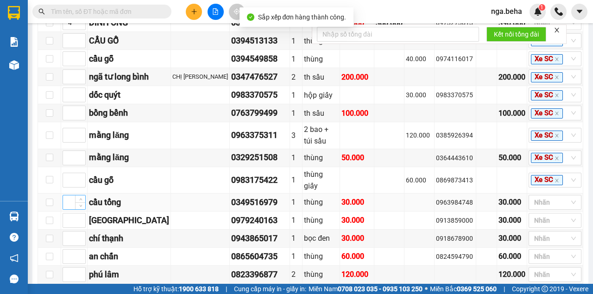
click at [73, 206] on input at bounding box center [74, 202] width 22 height 14
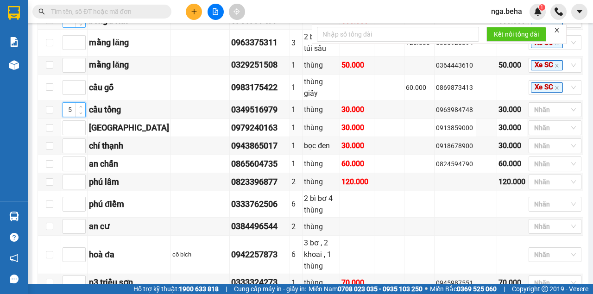
scroll to position [432, 0]
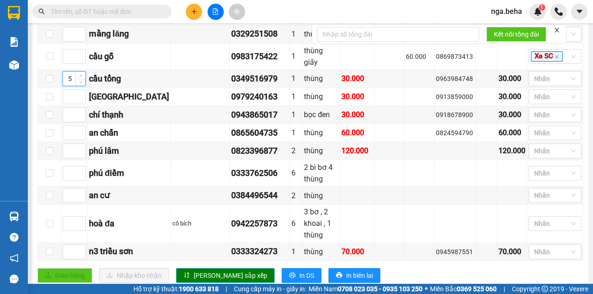
type input "5"
click at [194, 272] on button "Lưu sắp xếp" at bounding box center [225, 275] width 99 height 15
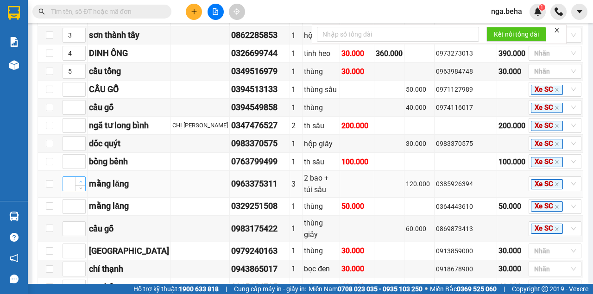
scroll to position [308, 0]
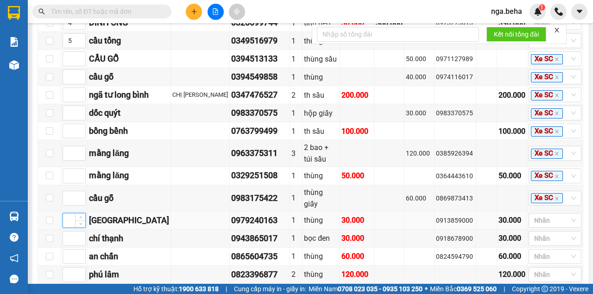
click at [69, 227] on input at bounding box center [74, 220] width 22 height 14
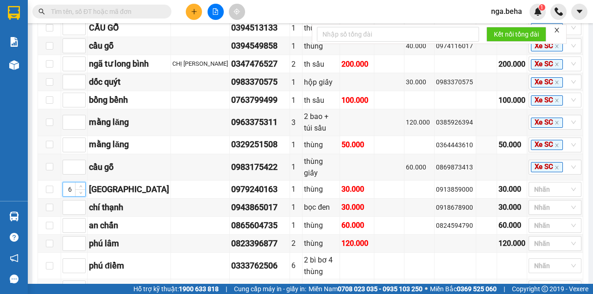
scroll to position [463, 0]
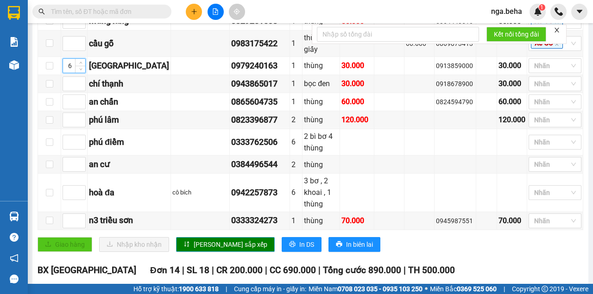
type input "6"
click at [196, 237] on button "Lưu sắp xếp" at bounding box center [225, 244] width 99 height 15
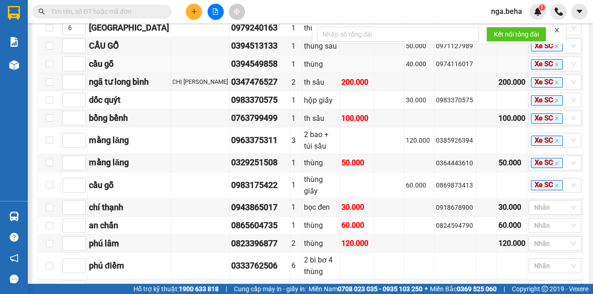
scroll to position [432, 0]
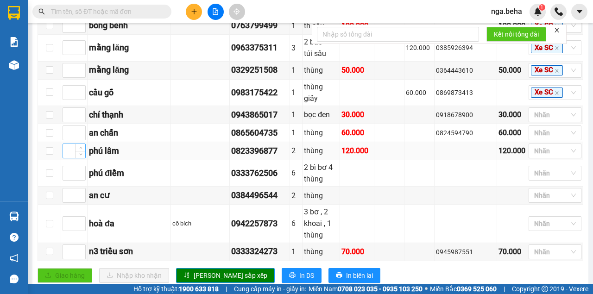
click at [73, 158] on input at bounding box center [74, 151] width 22 height 14
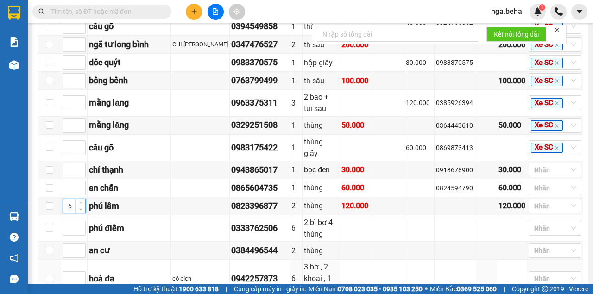
scroll to position [501, 0]
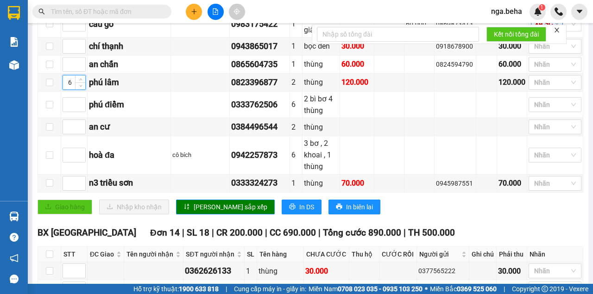
type input "6"
click at [196, 202] on span "Lưu sắp xếp" at bounding box center [231, 207] width 74 height 10
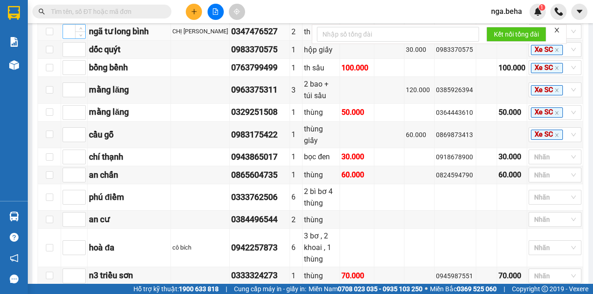
scroll to position [439, 0]
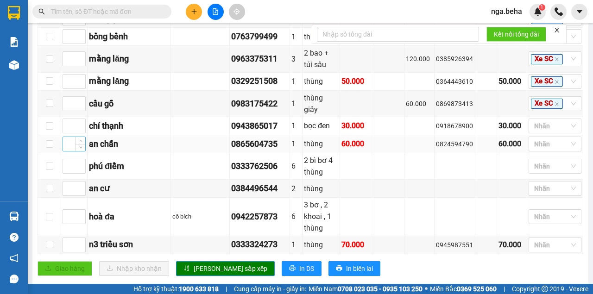
click at [71, 151] on input at bounding box center [74, 144] width 22 height 14
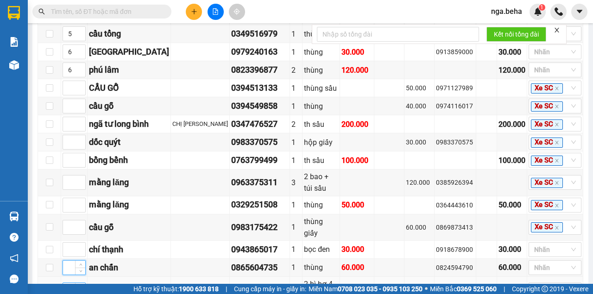
scroll to position [408, 0]
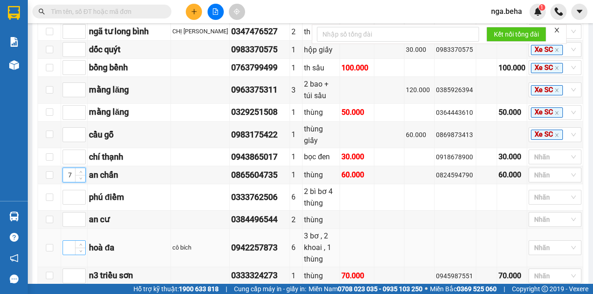
type input "7"
click at [64, 241] on input at bounding box center [74, 248] width 22 height 14
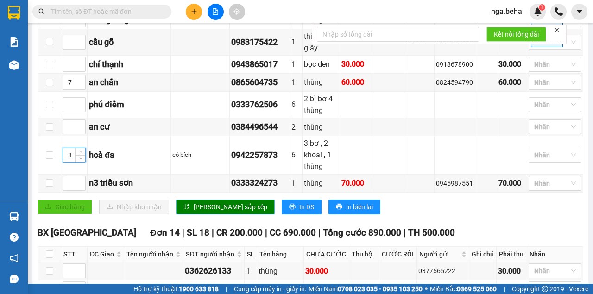
type input "8"
click at [202, 202] on span "Lưu sắp xếp" at bounding box center [231, 207] width 74 height 10
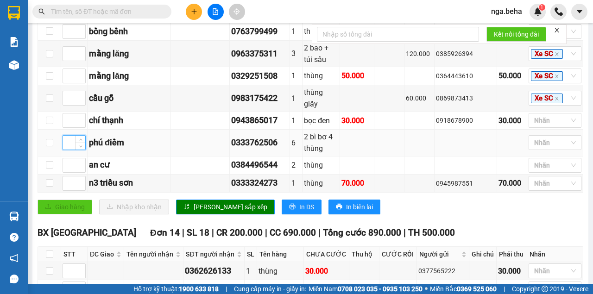
click at [64, 136] on input at bounding box center [74, 143] width 22 height 14
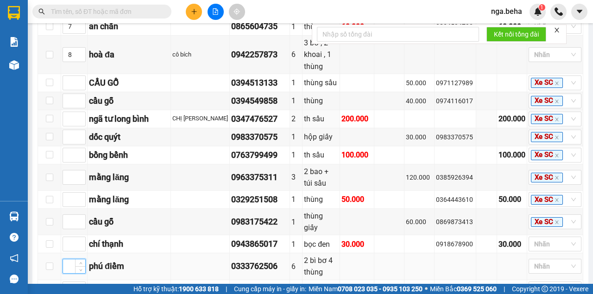
scroll to position [439, 0]
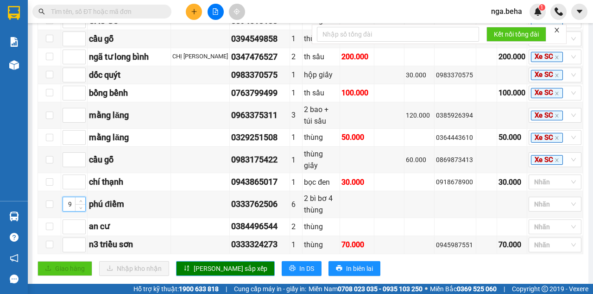
type input "9"
click at [200, 263] on span "Lưu sắp xếp" at bounding box center [231, 268] width 74 height 10
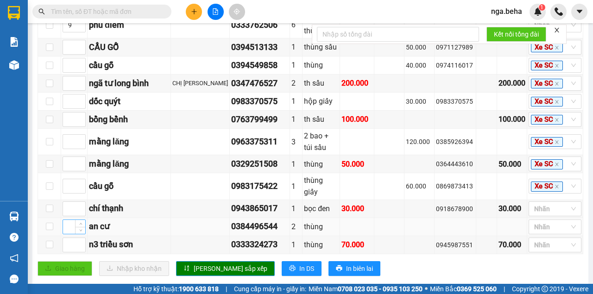
click at [70, 220] on input at bounding box center [74, 227] width 22 height 14
type input "10"
click at [205, 264] on button "Lưu sắp xếp" at bounding box center [225, 268] width 99 height 15
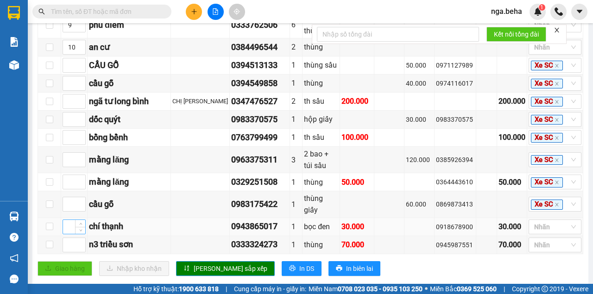
click at [74, 220] on input at bounding box center [74, 227] width 22 height 14
type input "11"
click at [205, 263] on span "Lưu sắp xếp" at bounding box center [231, 268] width 74 height 10
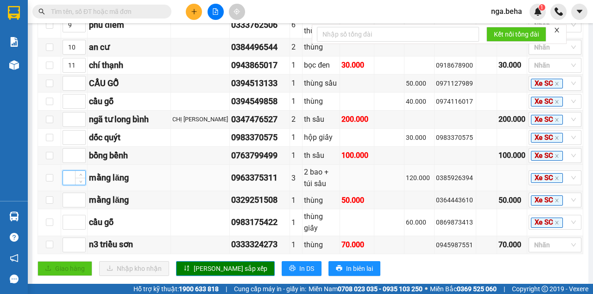
click at [74, 182] on input at bounding box center [74, 178] width 22 height 14
click at [74, 163] on input at bounding box center [74, 156] width 22 height 14
type input "12"
click at [69, 185] on input at bounding box center [74, 178] width 22 height 14
type input "12"
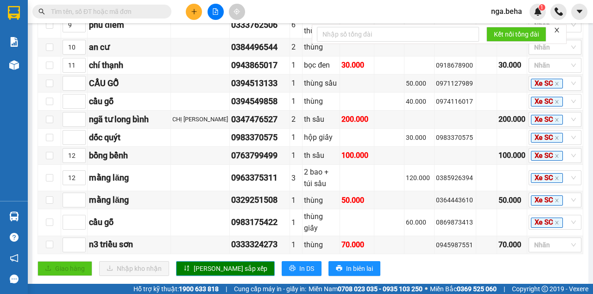
click at [207, 263] on span "Lưu sắp xếp" at bounding box center [231, 268] width 74 height 10
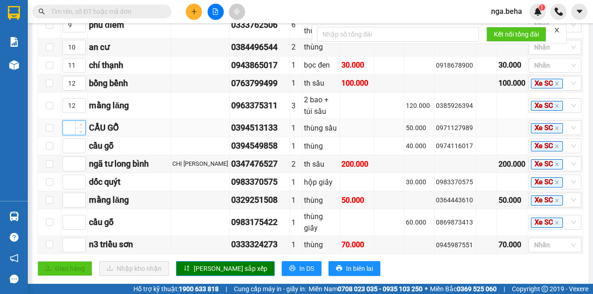
click at [66, 121] on input at bounding box center [74, 128] width 22 height 14
click at [70, 198] on input at bounding box center [74, 200] width 22 height 14
type input "12"
click at [204, 263] on span "Lưu sắp xếp" at bounding box center [231, 268] width 74 height 10
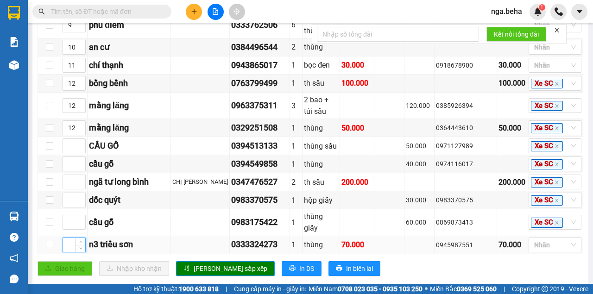
click at [72, 238] on input at bounding box center [74, 245] width 22 height 14
type input "13"
click at [209, 267] on div "Giao dọc đường Đơn 23 | SL 39 | CR 390.000 | CC 880.000 | Tổng cước 1.270.000 |…" at bounding box center [310, 12] width 545 height 542
click at [209, 263] on span "Lưu sắp xếp" at bounding box center [231, 268] width 74 height 10
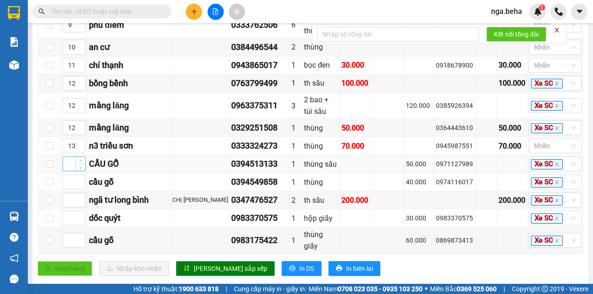
click at [72, 157] on input at bounding box center [74, 164] width 22 height 14
type input "14"
click at [72, 175] on input at bounding box center [74, 182] width 22 height 14
type input "14"
click at [69, 234] on input at bounding box center [74, 240] width 22 height 14
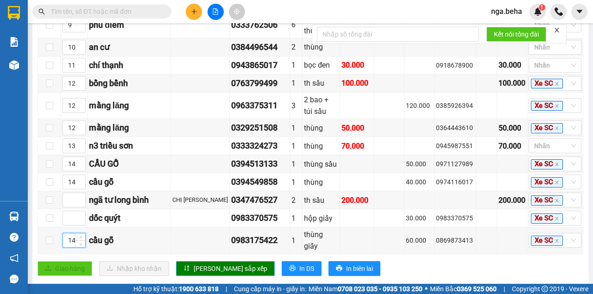
type input "14"
click at [201, 263] on span "Lưu sắp xếp" at bounding box center [231, 268] width 74 height 10
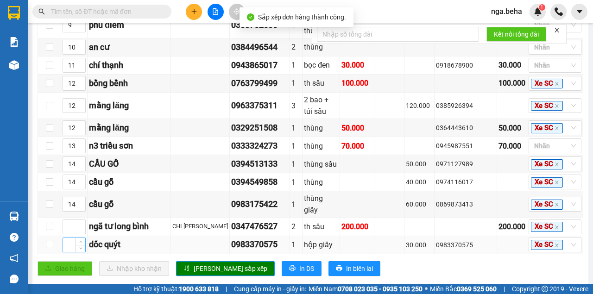
click at [69, 238] on input at bounding box center [74, 245] width 22 height 14
type input "15"
click at [199, 263] on span "Lưu sắp xếp" at bounding box center [231, 268] width 74 height 10
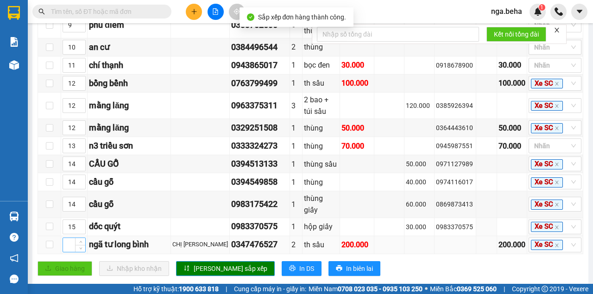
click at [73, 238] on input at bounding box center [74, 245] width 22 height 14
type input "16"
click at [194, 263] on span "Lưu sắp xếp" at bounding box center [231, 268] width 74 height 10
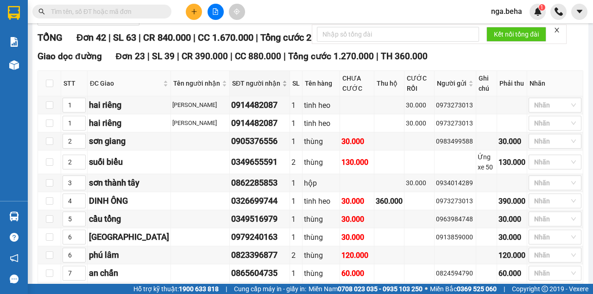
scroll to position [0, 0]
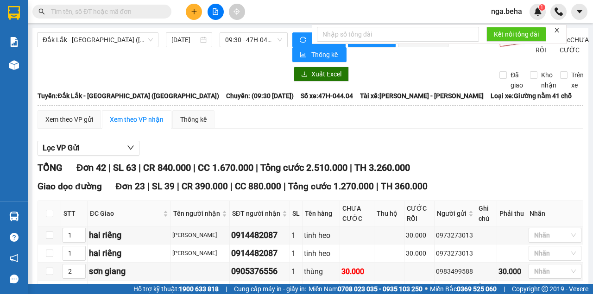
click at [557, 30] on icon "close" at bounding box center [556, 30] width 6 height 6
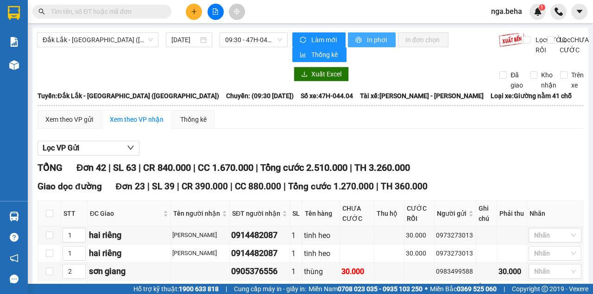
click at [379, 45] on button "In phơi" at bounding box center [372, 39] width 48 height 15
click at [127, 20] on div "Kết quả tìm kiếm ( 0 ) Bộ lọc Ngày tạo đơn gần nhất No Data nga.beha 1" at bounding box center [296, 11] width 593 height 23
click at [129, 14] on input "text" at bounding box center [105, 11] width 109 height 10
paste input "0385905783"
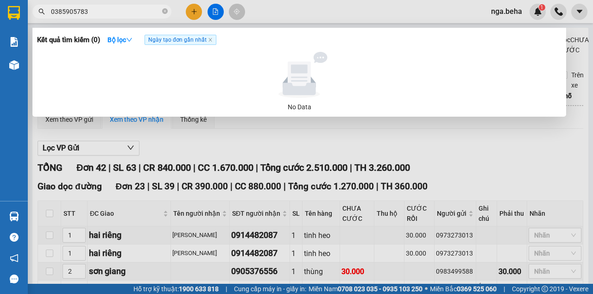
click at [103, 14] on input "0385905783" at bounding box center [105, 11] width 109 height 10
type input "0"
click at [86, 9] on input "5287" at bounding box center [105, 11] width 109 height 10
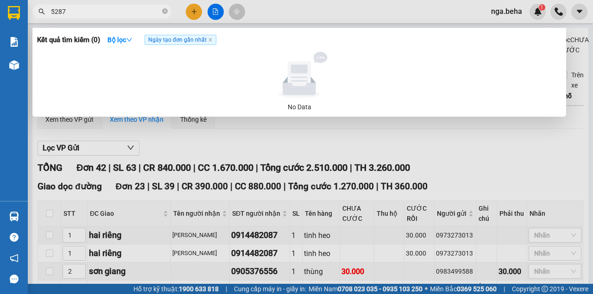
click at [86, 9] on input "5287" at bounding box center [105, 11] width 109 height 10
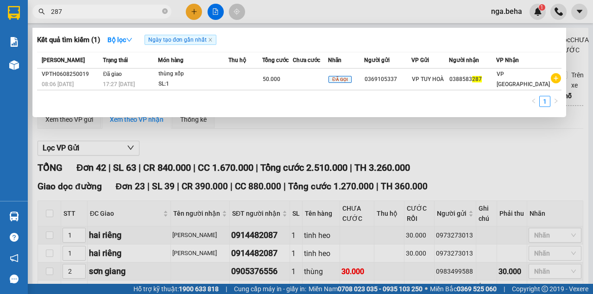
click at [243, 120] on div at bounding box center [296, 147] width 593 height 294
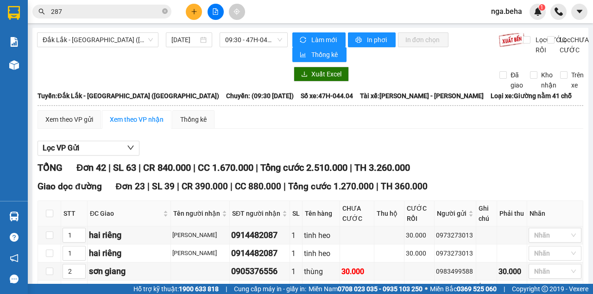
click at [342, 150] on div "Lọc VP Gửi" at bounding box center [310, 148] width 545 height 15
click at [443, 175] on div "TỔNG Đơn 42 | SL 63 | CR 840.000 | CC 1.670.000 | Tổng cước 2.510.000 | TH 3.26…" at bounding box center [310, 168] width 545 height 14
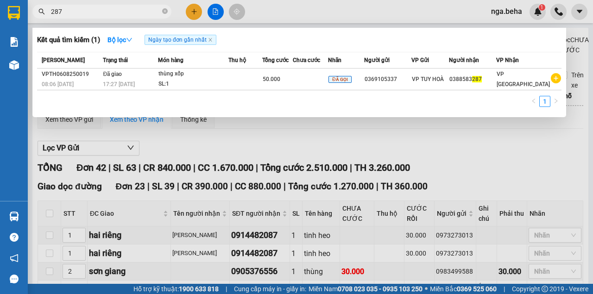
click at [96, 11] on input "287" at bounding box center [105, 11] width 109 height 10
paste input "0933223996"
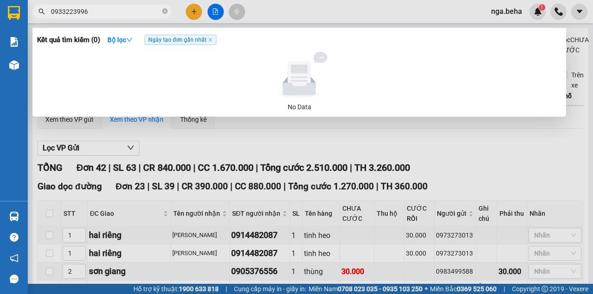
click at [81, 16] on input "0933223996" at bounding box center [105, 11] width 109 height 10
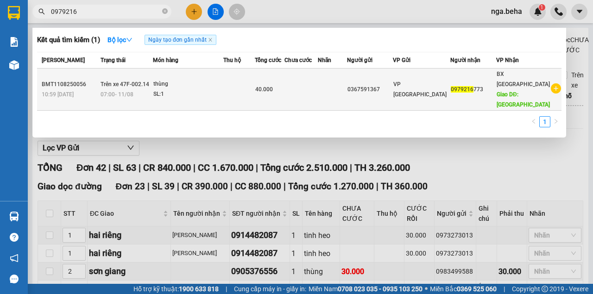
type input "0979216"
click at [209, 97] on td "thùng SL: 1" at bounding box center [188, 90] width 70 height 42
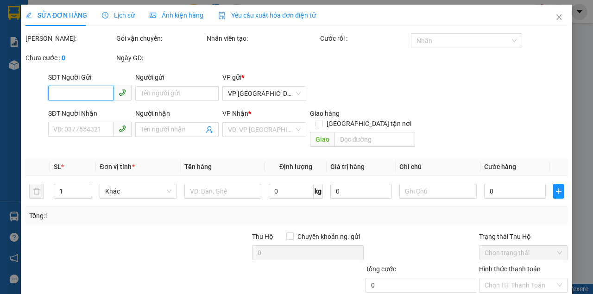
type input "0367591367"
type input "0979216773"
type input "phú lâm"
type input "40.000"
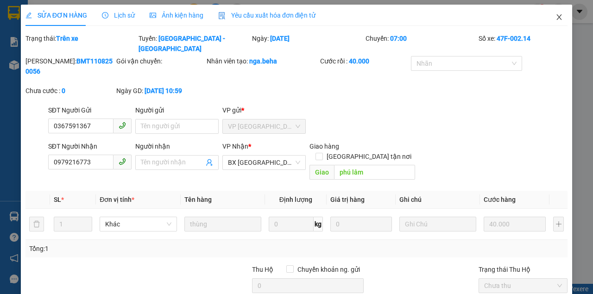
click at [555, 15] on icon "close" at bounding box center [558, 16] width 7 height 7
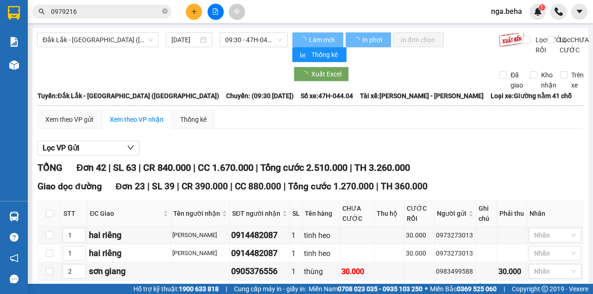
click at [76, 12] on input "0979216" at bounding box center [105, 11] width 109 height 10
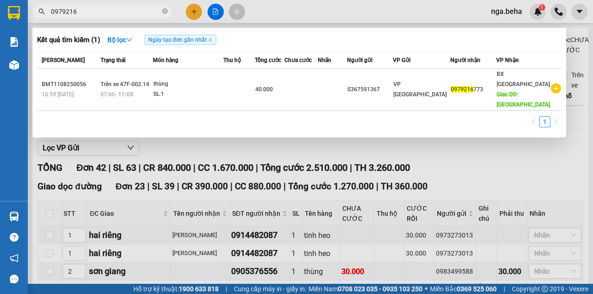
click at [88, 14] on input "0979216" at bounding box center [105, 11] width 109 height 10
paste input "345343061"
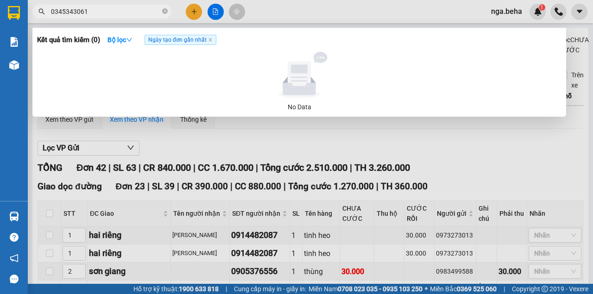
click at [88, 14] on input "0345343061" at bounding box center [105, 11] width 109 height 10
click at [360, 151] on div at bounding box center [296, 147] width 593 height 294
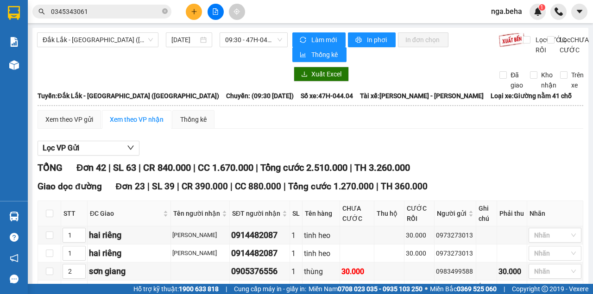
click at [87, 13] on input "0345343061" at bounding box center [105, 11] width 109 height 10
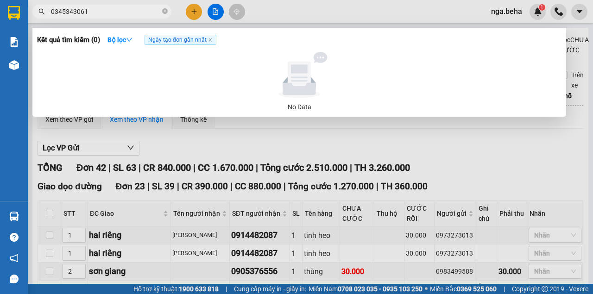
click at [87, 13] on input "0345343061" at bounding box center [105, 11] width 109 height 10
type input "0"
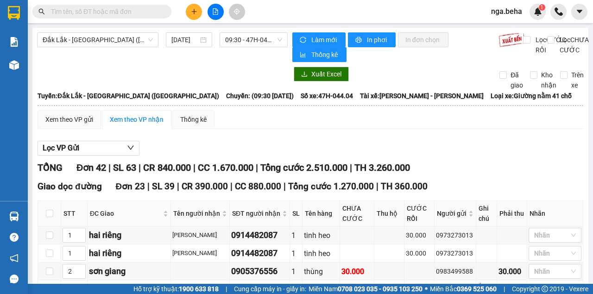
click at [216, 14] on icon "file-add" at bounding box center [215, 11] width 5 height 6
click at [109, 37] on span "Đắk Lắk - Phú Yên (SC)" at bounding box center [98, 40] width 110 height 14
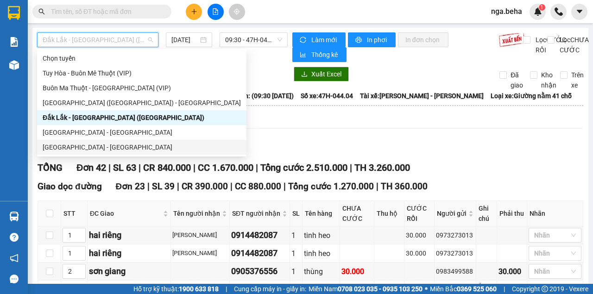
click at [89, 138] on div "Phú Yên - Đắk Lắk" at bounding box center [141, 132] width 209 height 15
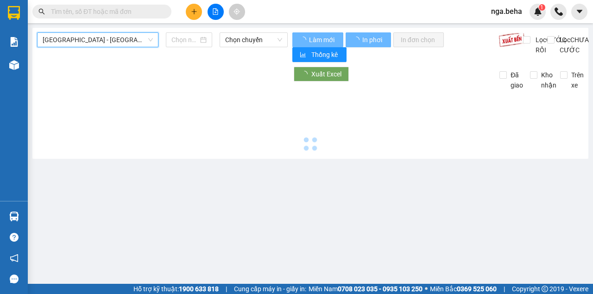
type input "11/08/2025"
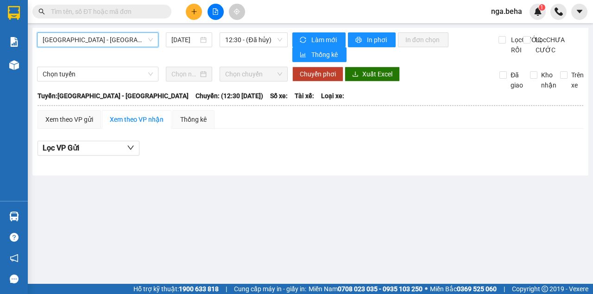
click at [88, 41] on span "Phú Yên - Đắk Lắk" at bounding box center [98, 40] width 110 height 14
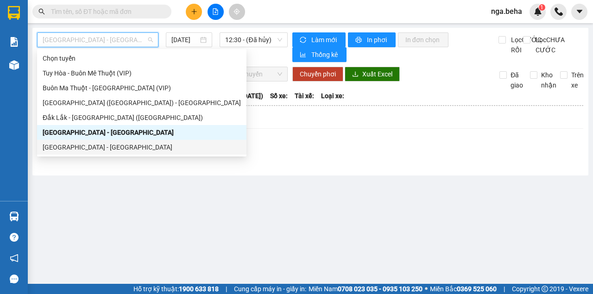
click at [96, 147] on div "Đắk Lắk - Phú Yên" at bounding box center [142, 147] width 198 height 10
type input "11/08/2025"
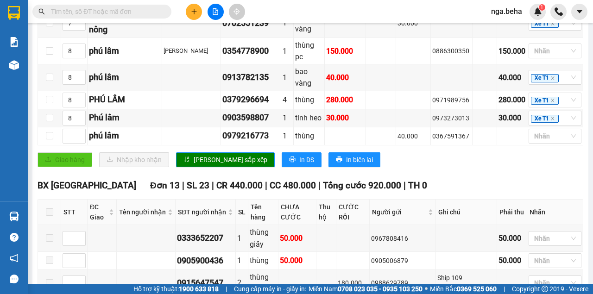
scroll to position [648, 0]
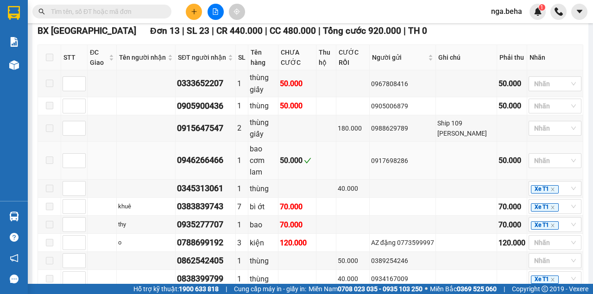
click at [430, 142] on td "0917698286" at bounding box center [402, 161] width 66 height 38
click at [214, 182] on div "0345313061" at bounding box center [205, 188] width 57 height 13
copy div "0345313061"
click at [86, 11] on input "text" at bounding box center [105, 11] width 109 height 10
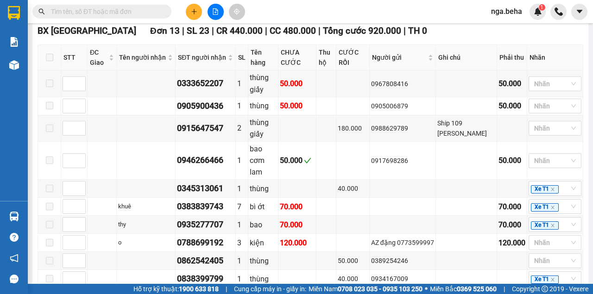
click at [86, 11] on input "text" at bounding box center [105, 11] width 109 height 10
paste input "0345313061"
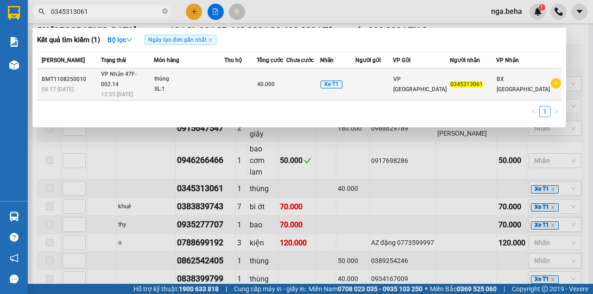
type input "0345313061"
click at [169, 76] on div "thùng" at bounding box center [188, 79] width 69 height 10
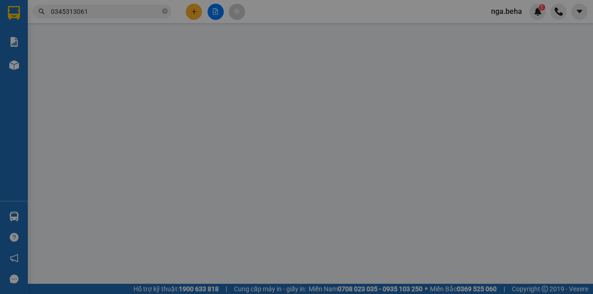
type input "0345313061"
type input "40.000"
type input "0"
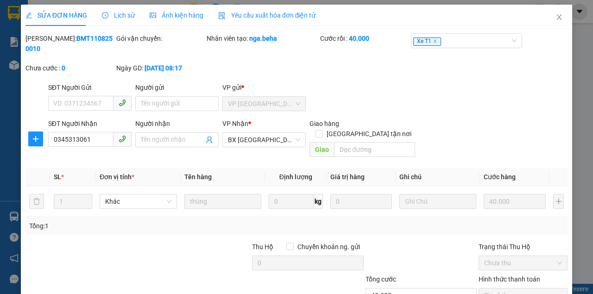
click at [157, 15] on span "Ảnh kiện hàng" at bounding box center [177, 15] width 54 height 7
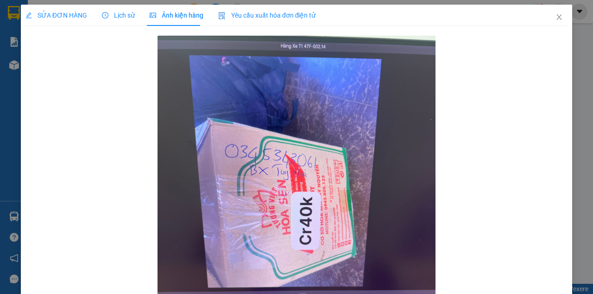
click at [63, 17] on span "SỬA ĐƠN HÀNG" at bounding box center [56, 15] width 62 height 7
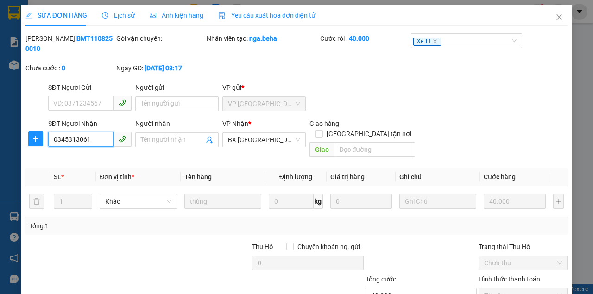
click at [74, 142] on input "0345313061" at bounding box center [80, 139] width 65 height 15
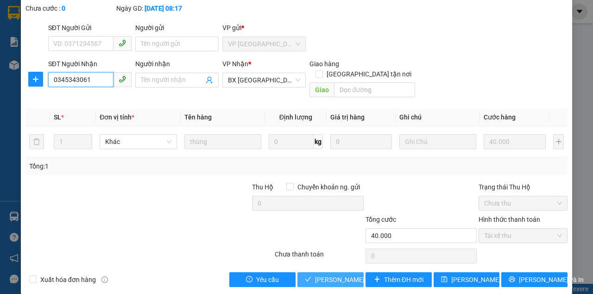
type input "0345343061"
click at [341, 275] on span "Lưu và Giao hàng" at bounding box center [359, 280] width 89 height 10
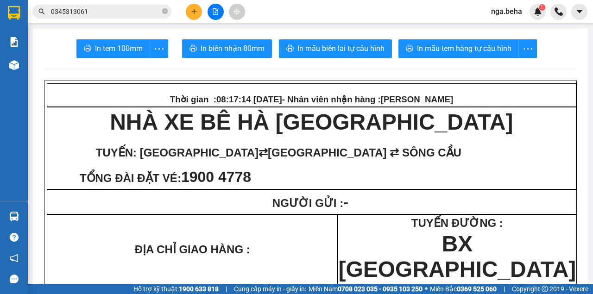
click at [450, 155] on span at bounding box center [310, 166] width 525 height 35
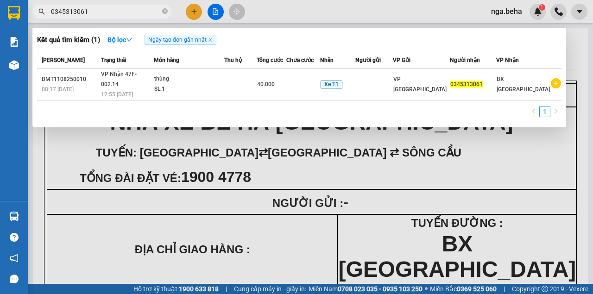
click at [91, 8] on input "0345313061" at bounding box center [105, 11] width 109 height 10
click at [117, 11] on input "0345313061" at bounding box center [105, 11] width 109 height 10
paste input "986321882"
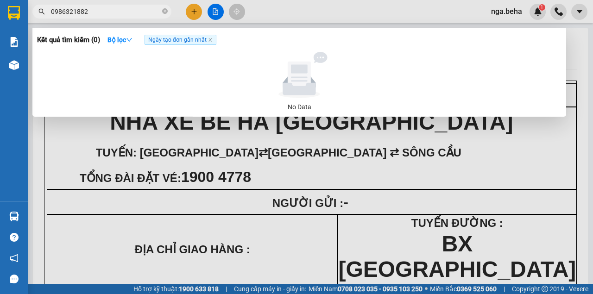
type input "0986321882"
click at [218, 11] on div at bounding box center [296, 147] width 593 height 294
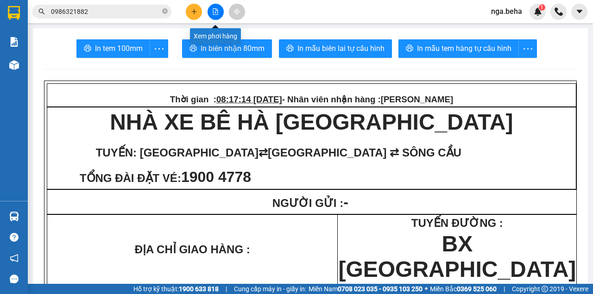
click at [218, 11] on icon "file-add" at bounding box center [215, 11] width 6 height 6
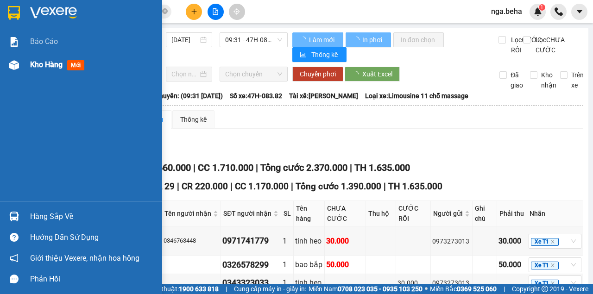
click at [16, 61] on img at bounding box center [14, 65] width 10 height 10
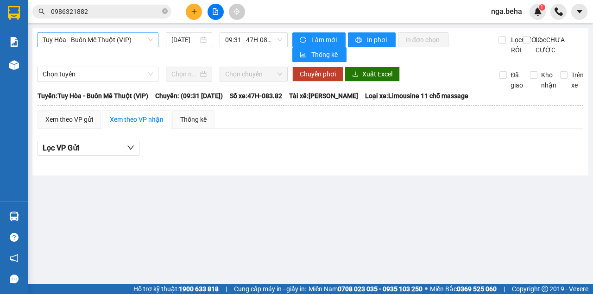
click at [108, 42] on span "Tuy Hòa - Buôn Mê Thuột (VIP)" at bounding box center [98, 40] width 110 height 14
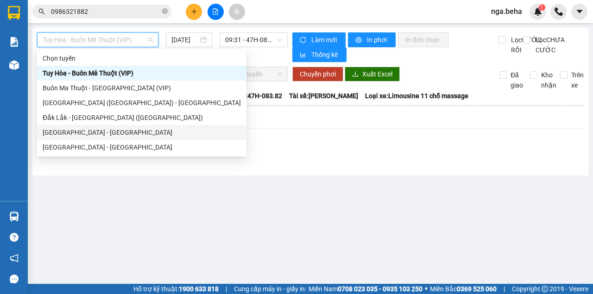
click at [97, 134] on div "Phú Yên - Đắk Lắk" at bounding box center [142, 132] width 198 height 10
type input "11/08/2025"
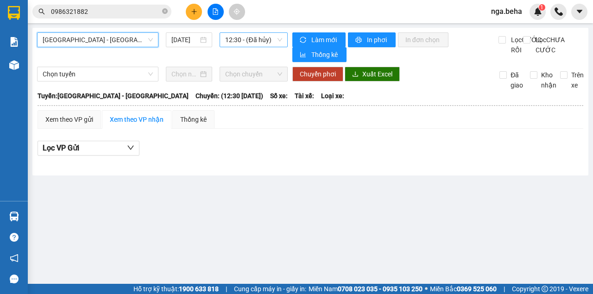
click at [242, 39] on span "12:30 - (Đã hủy)" at bounding box center [253, 40] width 56 height 14
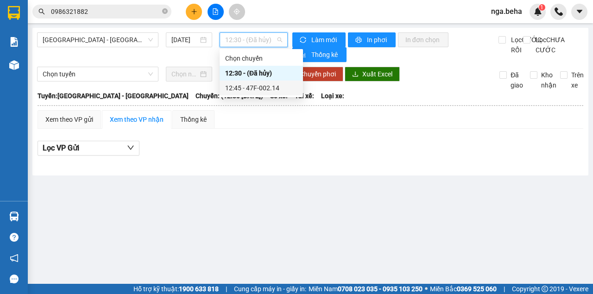
click at [244, 86] on div "12:45 - 47F-002.14" at bounding box center [261, 88] width 72 height 10
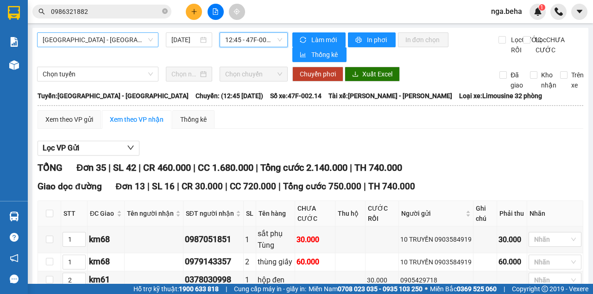
click at [94, 33] on span "Phú Yên - Đắk Lắk" at bounding box center [98, 40] width 110 height 14
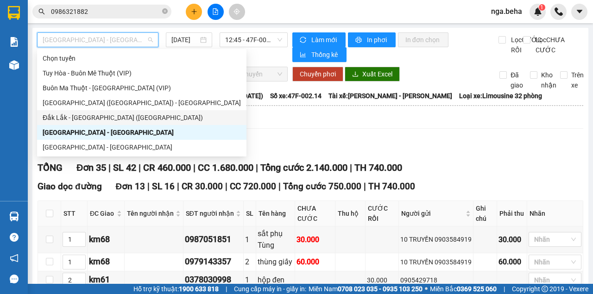
click at [110, 119] on div "Đắk Lắk - Phú Yên (SC)" at bounding box center [142, 118] width 198 height 10
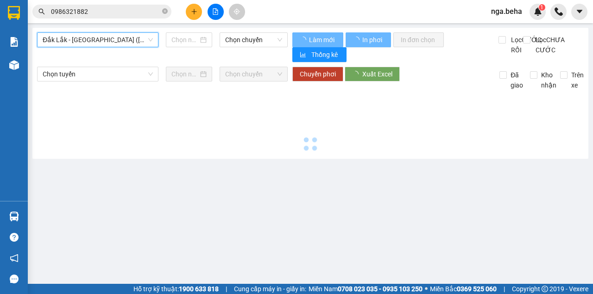
type input "11/08/2025"
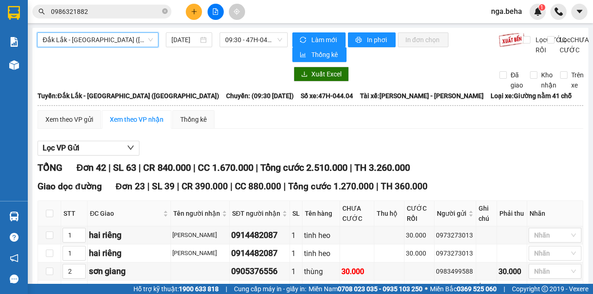
click at [89, 40] on span "Đắk Lắk - Phú Yên (SC)" at bounding box center [98, 40] width 110 height 14
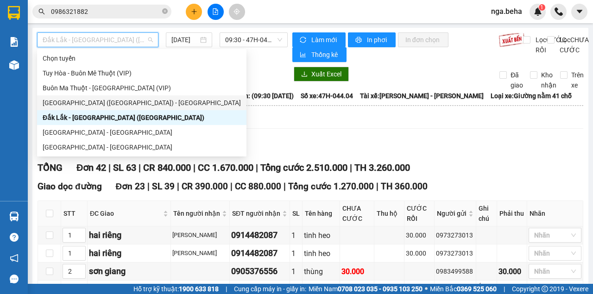
click at [92, 101] on div "Phú Yên (SC) - Đắk Lắk" at bounding box center [142, 103] width 198 height 10
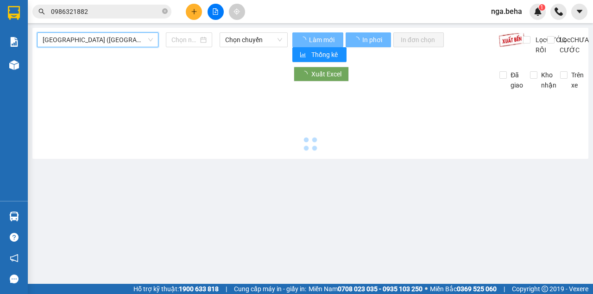
type input "11/08/2025"
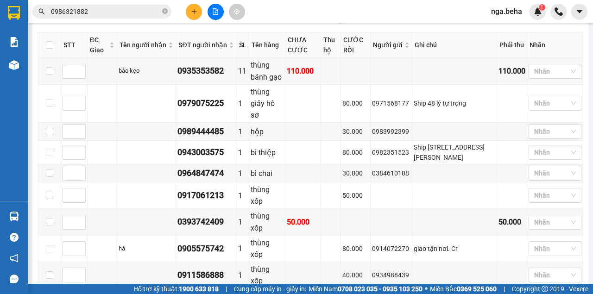
scroll to position [594, 0]
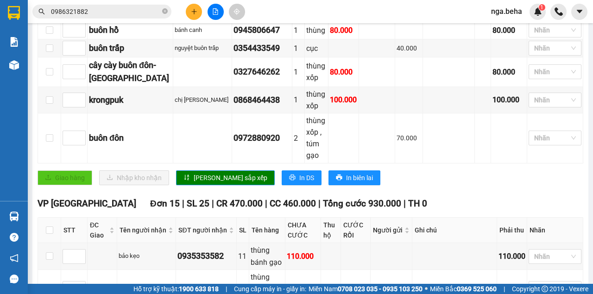
click at [541, 197] on div "VP ĐẮK LẮK Đơn 15 | SL 25 | CR 470.000 | CC 460.000 | Tổng cước 930.000 | TH 0" at bounding box center [310, 204] width 545 height 14
click at [85, 8] on input "0986321882" at bounding box center [105, 11] width 109 height 10
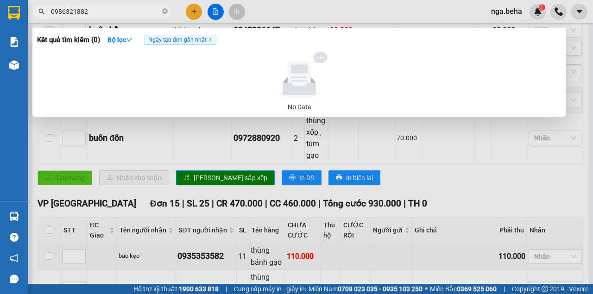
click at [85, 8] on input "0986321882" at bounding box center [105, 11] width 109 height 10
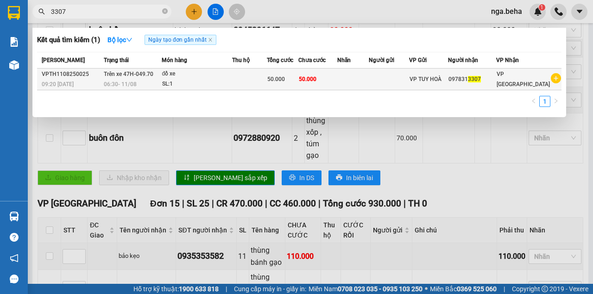
type input "3307"
click at [232, 81] on div "SL: 1" at bounding box center [196, 84] width 69 height 10
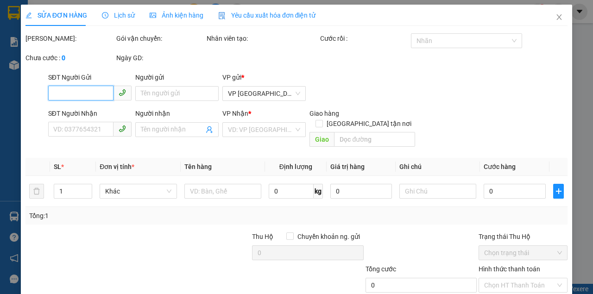
type input "0978313307"
type input "50.000"
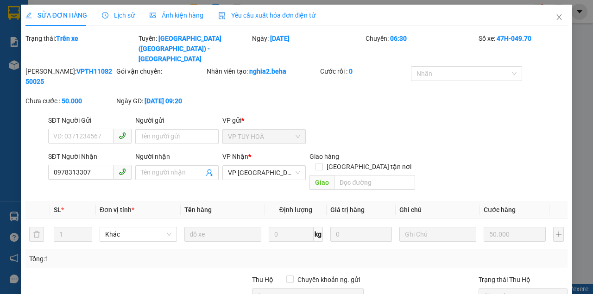
click at [170, 19] on div "Ảnh kiện hàng" at bounding box center [177, 15] width 54 height 10
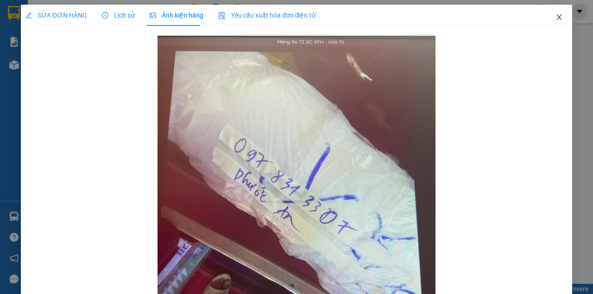
click at [555, 16] on icon "close" at bounding box center [558, 16] width 7 height 7
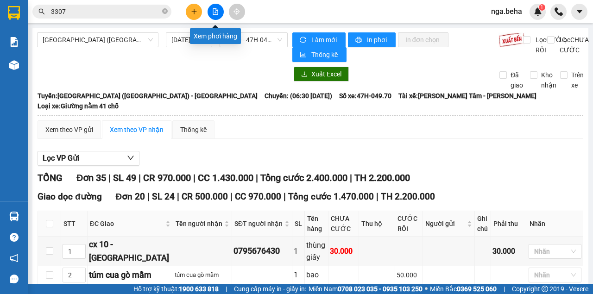
click at [215, 10] on icon "file-add" at bounding box center [215, 11] width 6 height 6
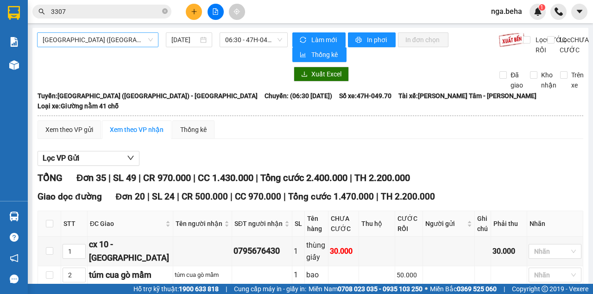
click at [104, 44] on span "Phú Yên (SC) - Đắk Lắk" at bounding box center [98, 40] width 110 height 14
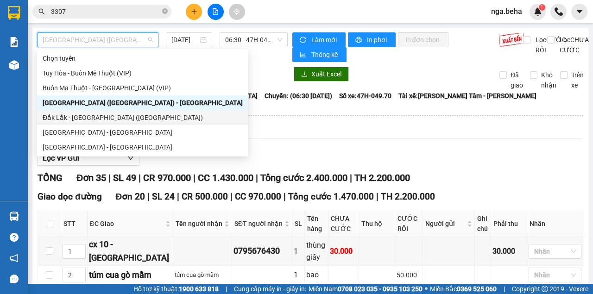
click at [269, 151] on div "Lọc VP Gửi" at bounding box center [310, 158] width 545 height 15
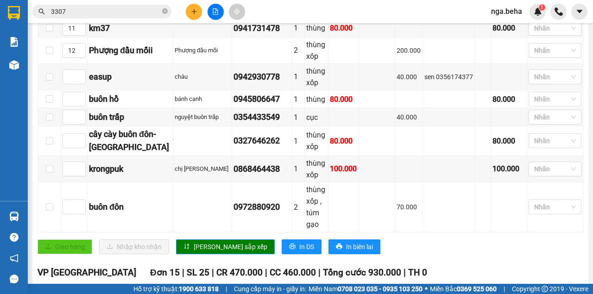
scroll to position [648, 0]
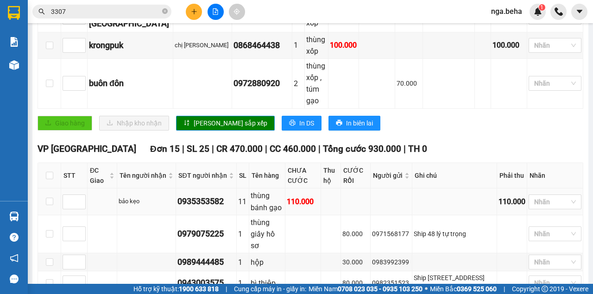
click at [214, 195] on div "0935353582" at bounding box center [205, 201] width 57 height 13
copy div "0935353582"
click at [549, 196] on div at bounding box center [550, 201] width 39 height 11
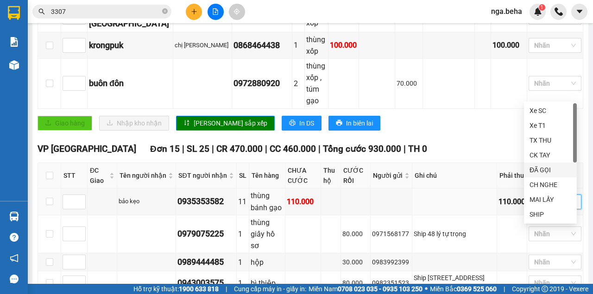
click at [550, 171] on div "ĐÃ GỌI" at bounding box center [550, 170] width 42 height 10
click at [412, 271] on td "0982351523" at bounding box center [391, 283] width 42 height 24
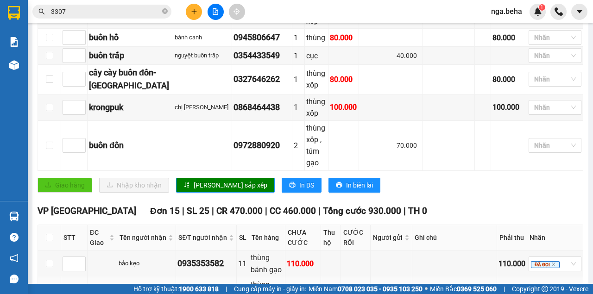
click at [210, 289] on div "0979075225" at bounding box center [205, 295] width 57 height 13
copy div "0979075225"
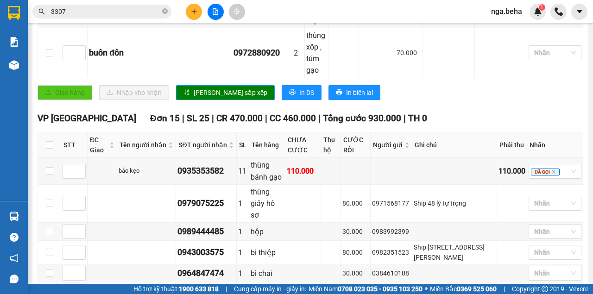
click at [407, 282] on td at bounding box center [391, 295] width 42 height 26
click at [545, 196] on div "Nhãn" at bounding box center [554, 203] width 53 height 15
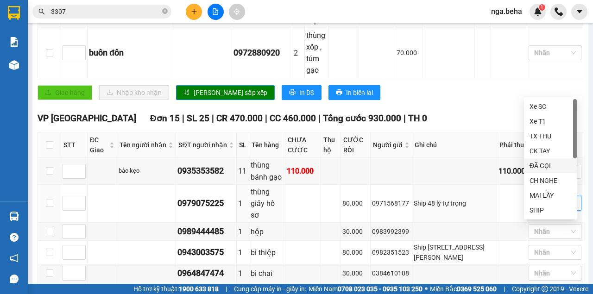
click at [541, 163] on div "ĐÃ GỌI" at bounding box center [550, 166] width 42 height 10
click at [388, 282] on td at bounding box center [391, 295] width 42 height 26
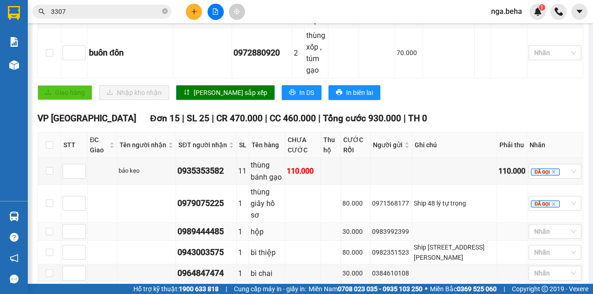
click at [203, 225] on div "0989444485" at bounding box center [205, 231] width 57 height 13
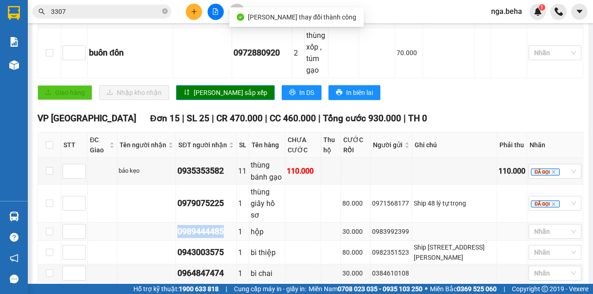
click at [208, 225] on div "0989444485" at bounding box center [205, 231] width 57 height 13
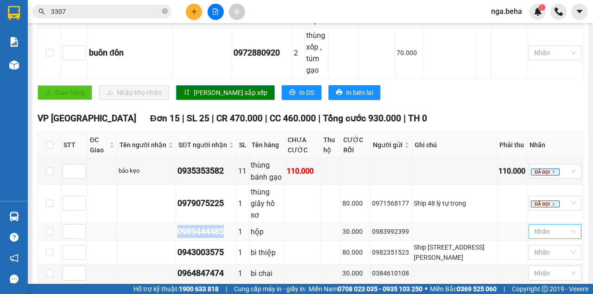
click at [546, 226] on div at bounding box center [550, 231] width 39 height 11
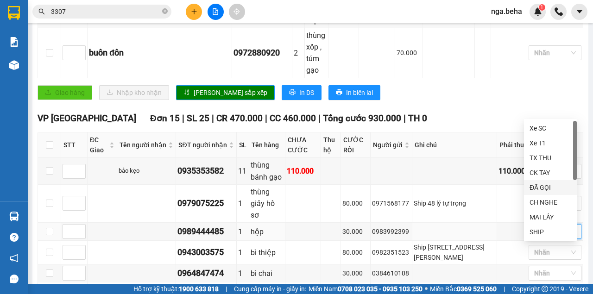
click at [548, 188] on div "ĐÃ GỌI" at bounding box center [550, 187] width 42 height 10
click at [412, 241] on td "0982351523" at bounding box center [391, 253] width 42 height 24
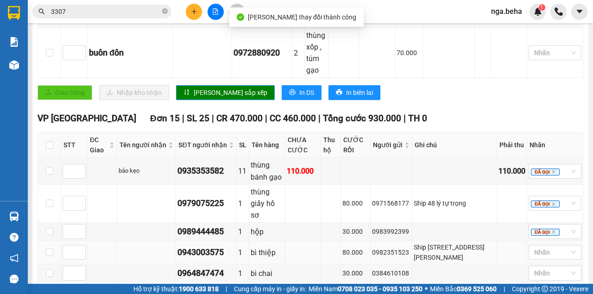
click at [221, 246] on div "0943003575" at bounding box center [205, 252] width 57 height 13
copy div "0943003575"
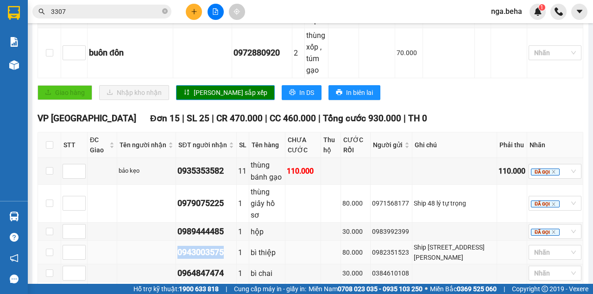
click at [221, 246] on div "0943003575" at bounding box center [205, 252] width 57 height 13
click at [438, 282] on td at bounding box center [454, 295] width 85 height 26
click at [209, 246] on div "0943003575" at bounding box center [205, 252] width 57 height 13
click at [408, 241] on td "0982351523" at bounding box center [391, 253] width 42 height 24
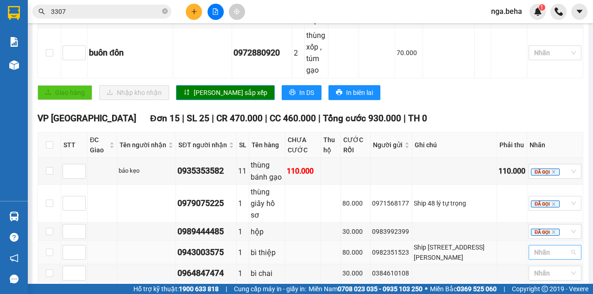
click at [549, 247] on div at bounding box center [550, 252] width 39 height 11
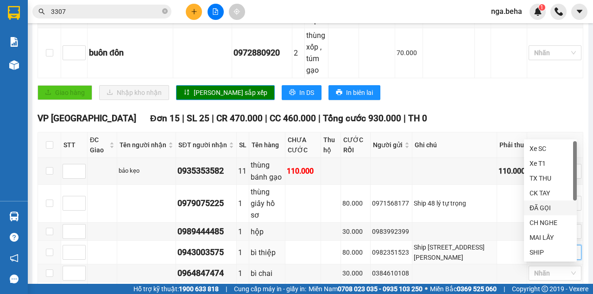
click at [551, 206] on div "ĐÃ GỌI" at bounding box center [550, 208] width 42 height 10
click at [411, 282] on td at bounding box center [391, 295] width 42 height 26
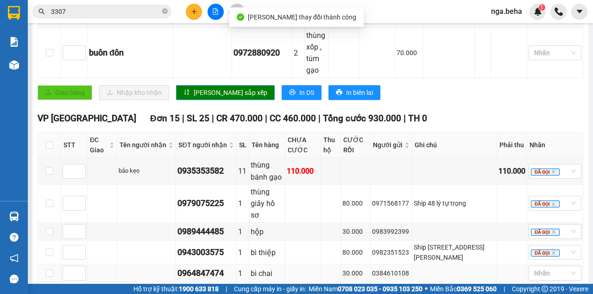
click at [204, 267] on div "0964847474" at bounding box center [205, 273] width 57 height 13
copy div "0964847474"
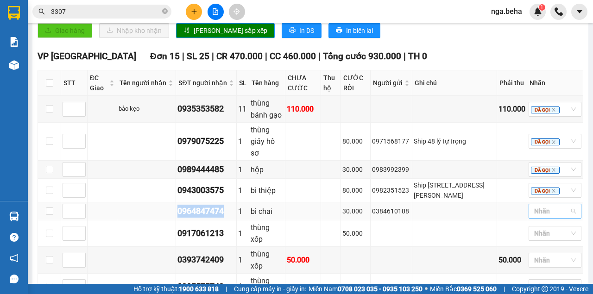
click at [542, 206] on div at bounding box center [550, 211] width 39 height 11
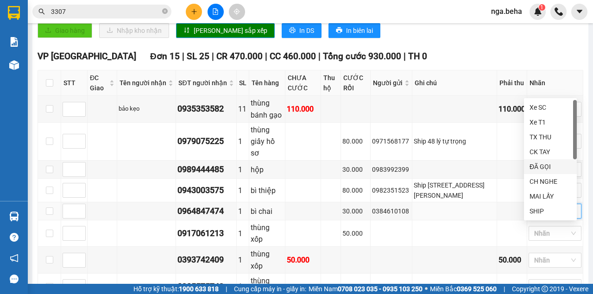
click at [545, 165] on div "ĐÃ GỌI" at bounding box center [550, 167] width 42 height 10
click at [391, 220] on td at bounding box center [391, 233] width 42 height 26
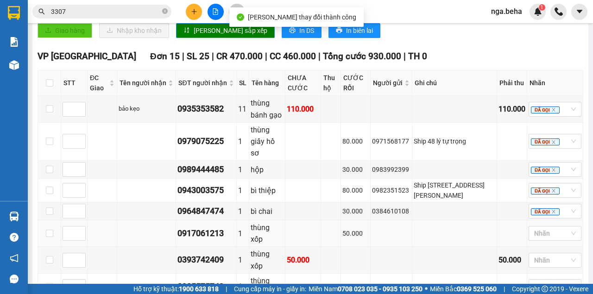
click at [216, 227] on div "0917061213" at bounding box center [205, 233] width 57 height 13
copy div "0917061213"
click at [199, 227] on div "0917061213" at bounding box center [205, 233] width 57 height 13
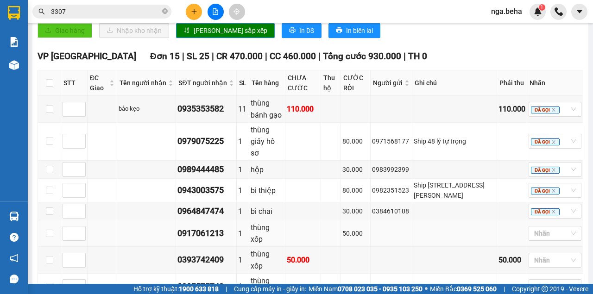
click at [319, 220] on td at bounding box center [303, 233] width 36 height 26
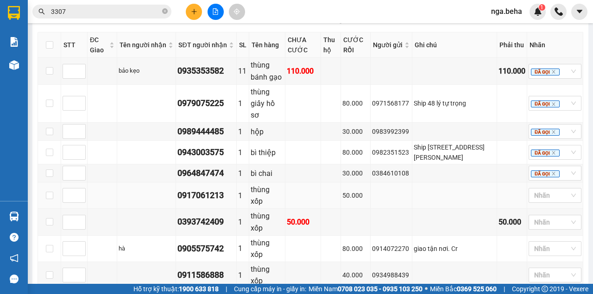
click at [207, 189] on div "0917061213" at bounding box center [205, 195] width 57 height 13
copy div "0917061213"
click at [546, 190] on div at bounding box center [550, 195] width 39 height 11
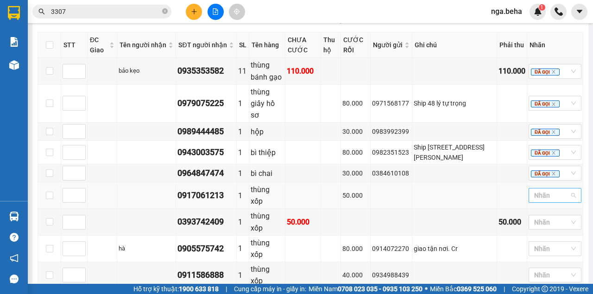
click at [556, 190] on div at bounding box center [550, 195] width 39 height 11
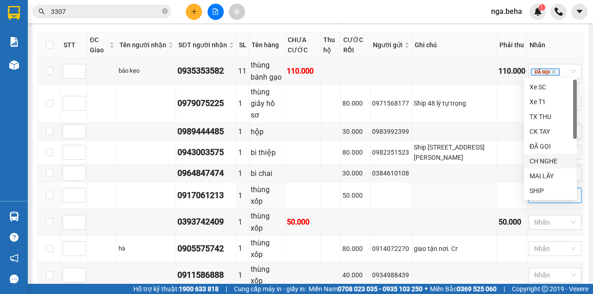
click at [550, 160] on div "CH NGHE" at bounding box center [550, 161] width 42 height 10
click at [369, 262] on td "40.000" at bounding box center [356, 275] width 30 height 26
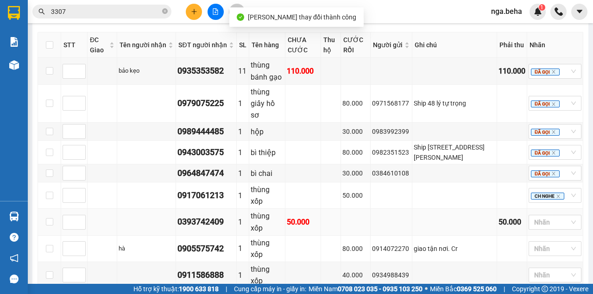
click at [197, 215] on div "0393742409" at bounding box center [205, 221] width 57 height 13
copy div "0393742409"
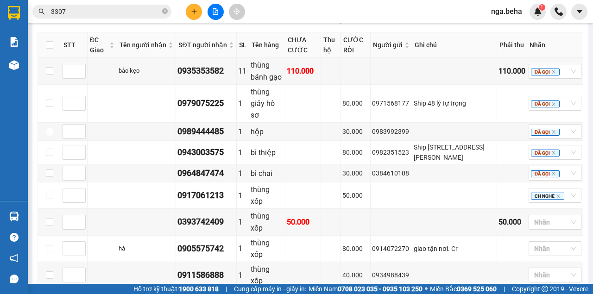
click at [542, 217] on div at bounding box center [550, 222] width 39 height 11
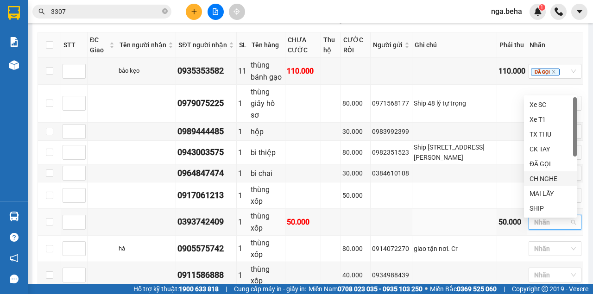
click at [548, 180] on div "CH NGHE" at bounding box center [550, 179] width 42 height 10
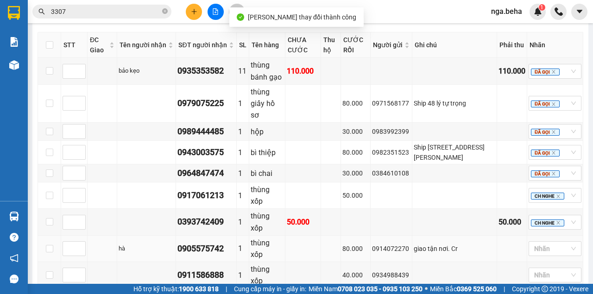
click at [204, 242] on div "0905575742" at bounding box center [205, 248] width 57 height 13
copy div "0905575742"
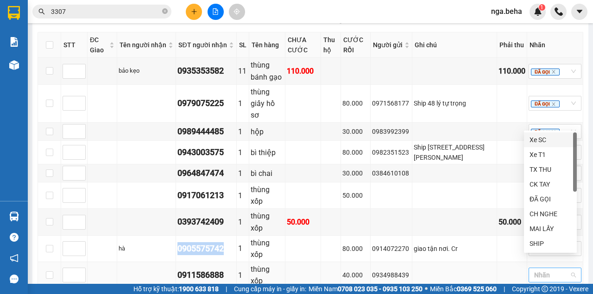
click at [528, 268] on div "Nhãn" at bounding box center [554, 275] width 53 height 15
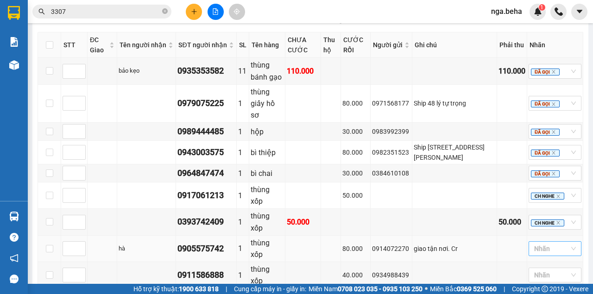
click at [549, 243] on div at bounding box center [550, 248] width 39 height 11
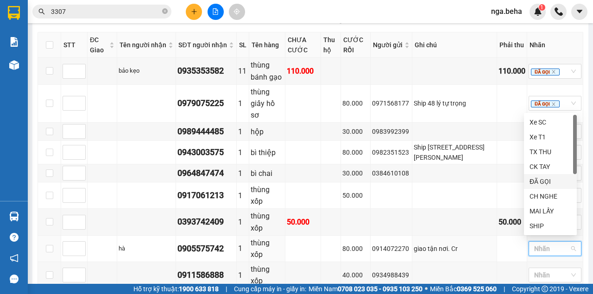
click at [544, 181] on div "ĐÃ GỌI" at bounding box center [550, 181] width 42 height 10
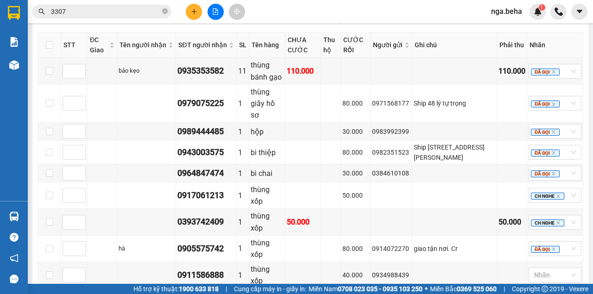
drag, startPoint x: 445, startPoint y: 183, endPoint x: 320, endPoint y: 164, distance: 126.4
click at [444, 183] on tbody "bảo kẹo 0935353582 11 thùng bánh gạo 110.000 110.000 ĐÃ GỌI 0979075225 1 thùng …" at bounding box center [310, 244] width 545 height 373
click at [206, 269] on div "0911586888" at bounding box center [205, 275] width 57 height 13
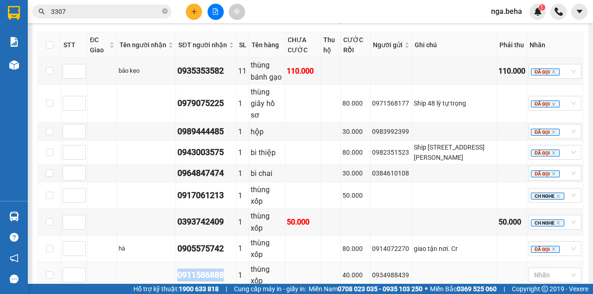
copy div "0911586888"
click at [540, 269] on div at bounding box center [550, 274] width 39 height 11
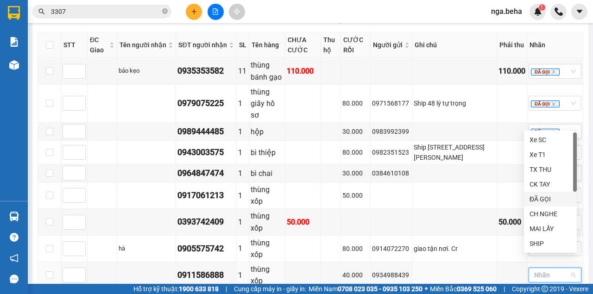
drag, startPoint x: 549, startPoint y: 198, endPoint x: 489, endPoint y: 175, distance: 63.9
click at [548, 199] on div "ĐÃ GỌI" at bounding box center [550, 199] width 42 height 10
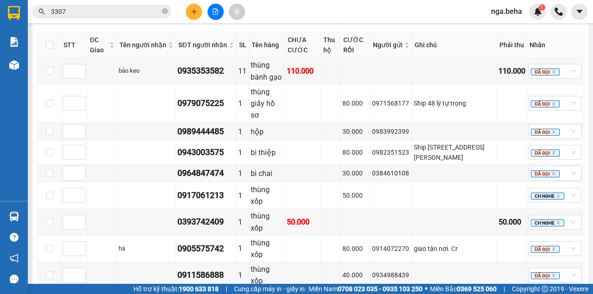
click at [473, 262] on td at bounding box center [454, 275] width 85 height 26
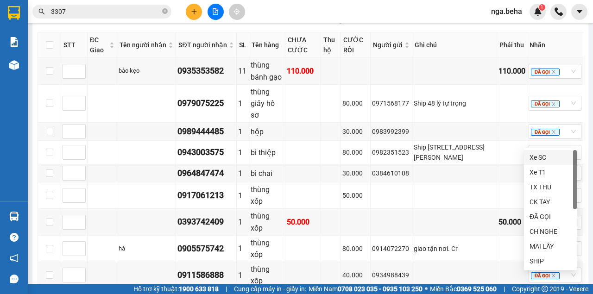
click at [545, 218] on div "ĐÃ GỌI" at bounding box center [550, 217] width 42 height 10
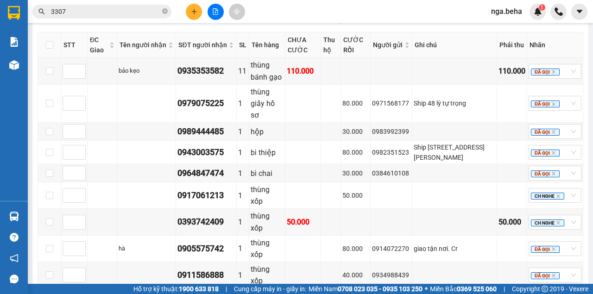
drag, startPoint x: 470, startPoint y: 197, endPoint x: 257, endPoint y: 282, distance: 230.4
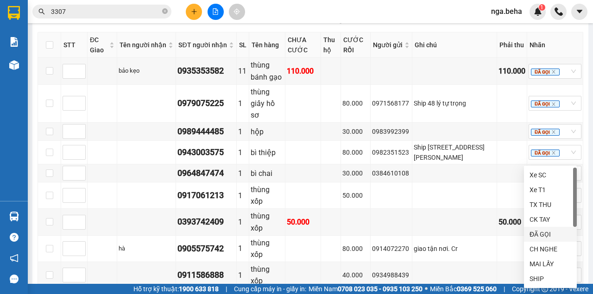
click at [552, 231] on div "ĐÃ GỌI" at bounding box center [550, 234] width 42 height 10
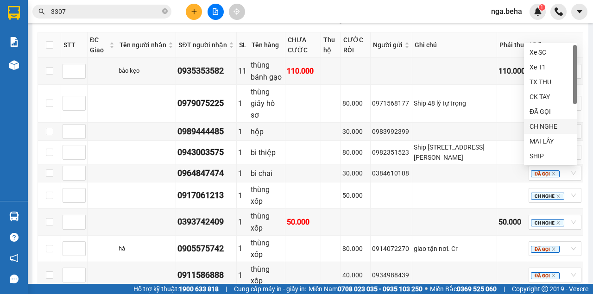
click at [547, 126] on div "CH NGHE" at bounding box center [550, 126] width 42 height 10
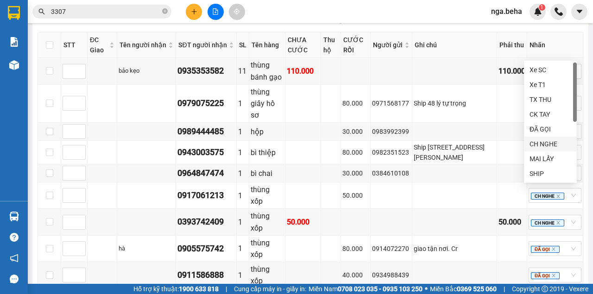
click at [544, 142] on div "CH NGHE" at bounding box center [550, 144] width 42 height 10
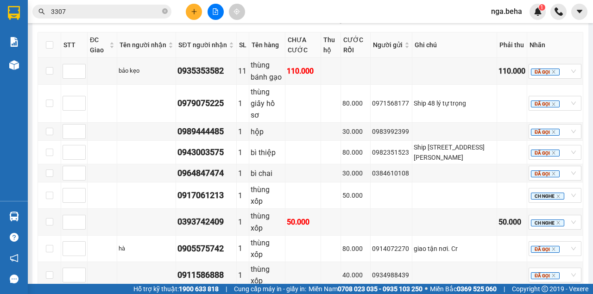
click at [100, 8] on input "3307" at bounding box center [105, 11] width 109 height 10
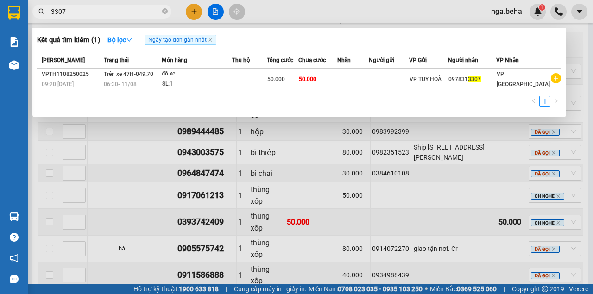
click at [100, 8] on input "3307" at bounding box center [105, 11] width 109 height 10
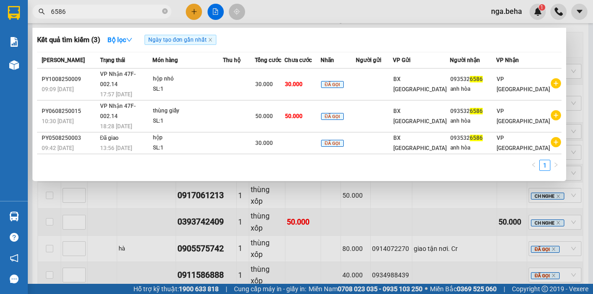
click at [483, 239] on div at bounding box center [296, 147] width 593 height 294
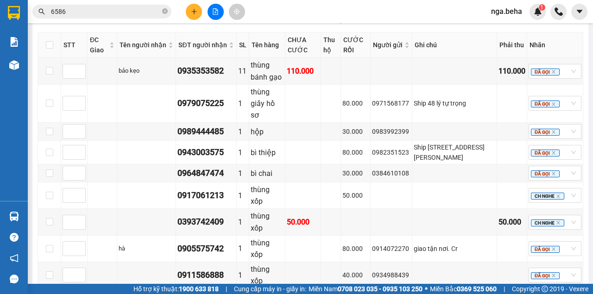
click at [485, 262] on td at bounding box center [454, 275] width 85 height 26
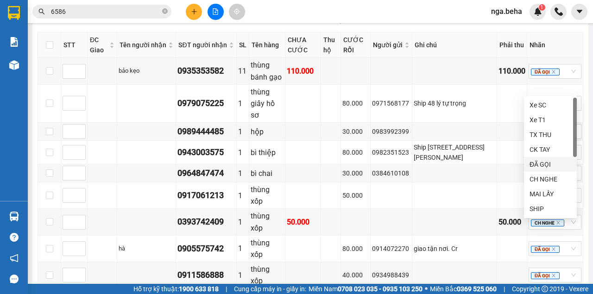
click at [548, 158] on div "ĐÃ GỌI" at bounding box center [550, 164] width 53 height 15
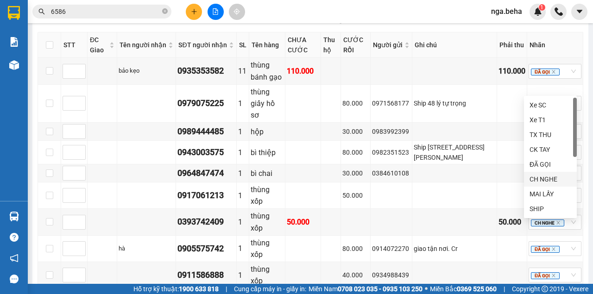
click at [553, 176] on div "CH NGHE" at bounding box center [550, 179] width 42 height 10
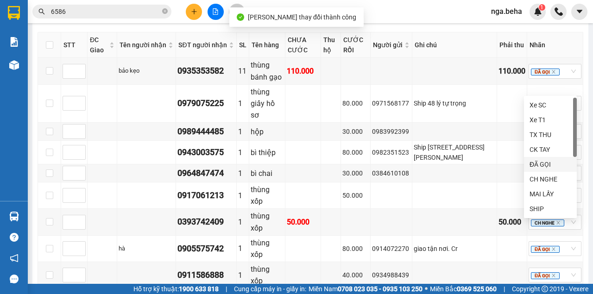
click at [554, 161] on div "ĐÃ GỌI" at bounding box center [550, 164] width 42 height 10
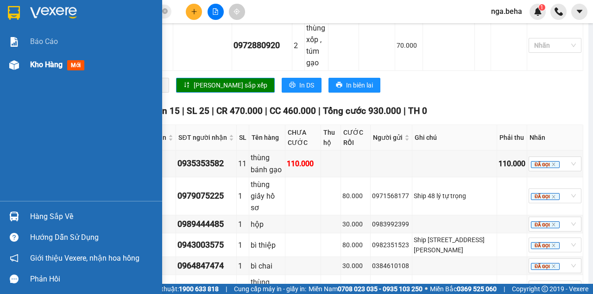
click at [11, 73] on div "Kho hàng mới" at bounding box center [81, 64] width 162 height 23
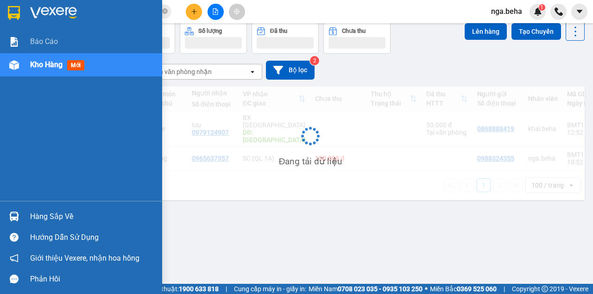
scroll to position [43, 0]
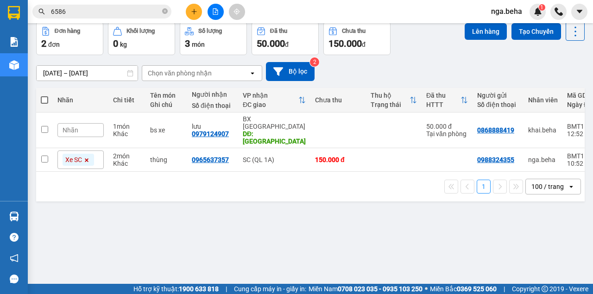
click at [279, 188] on div "1 100 / trang open" at bounding box center [310, 187] width 548 height 30
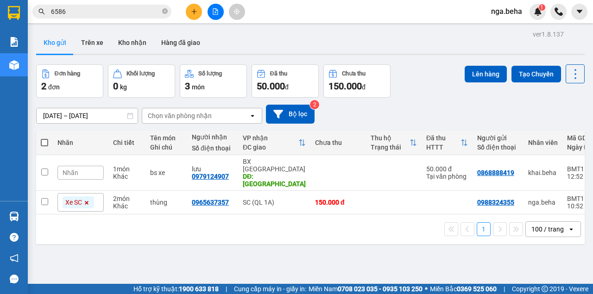
click at [105, 8] on input "6586" at bounding box center [105, 11] width 109 height 10
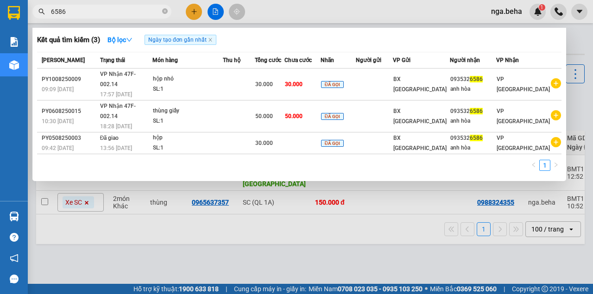
paste input "0979124907"
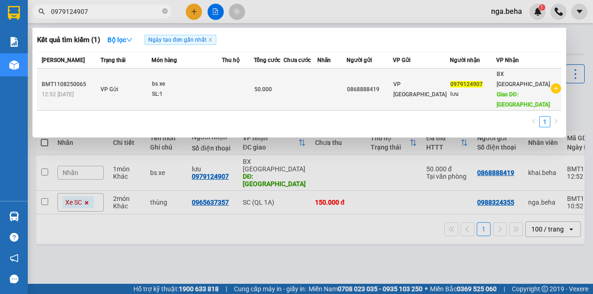
type input "0979124907"
click at [308, 81] on td at bounding box center [300, 90] width 34 height 42
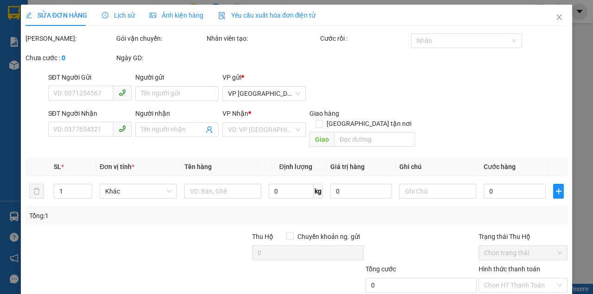
click at [124, 18] on span "Lịch sử" at bounding box center [118, 15] width 33 height 7
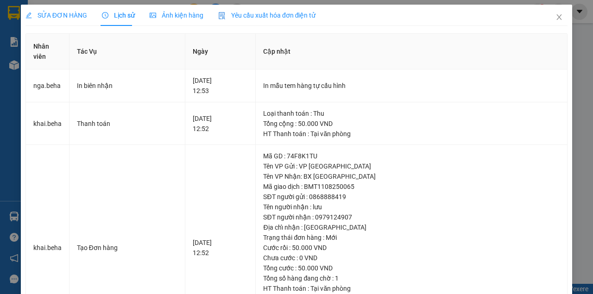
click at [53, 13] on span "SỬA ĐƠN HÀNG" at bounding box center [56, 15] width 62 height 7
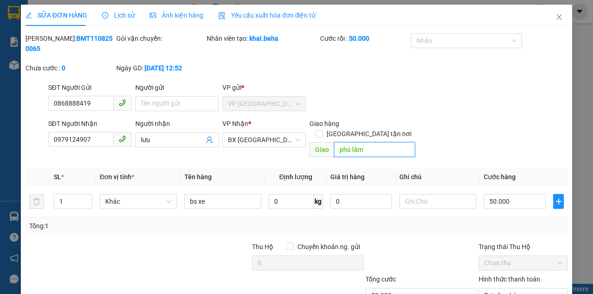
click at [355, 142] on input "phú lâm" at bounding box center [374, 149] width 81 height 15
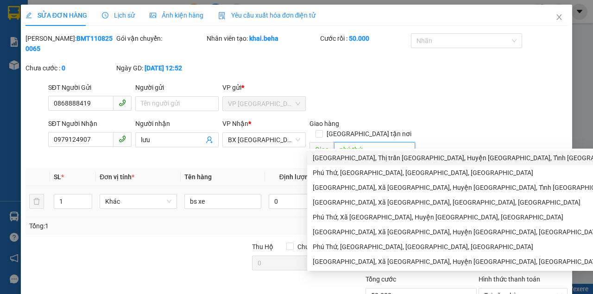
scroll to position [60, 0]
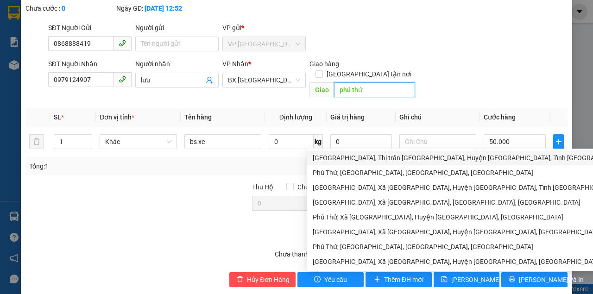
type input "phú thứ"
click at [464, 80] on div "SĐT Người Nhận 0979124907 Người nhận lưu VP Nhận * BX PHÚ YÊN Giao hàng Giao tậ…" at bounding box center [307, 80] width 523 height 43
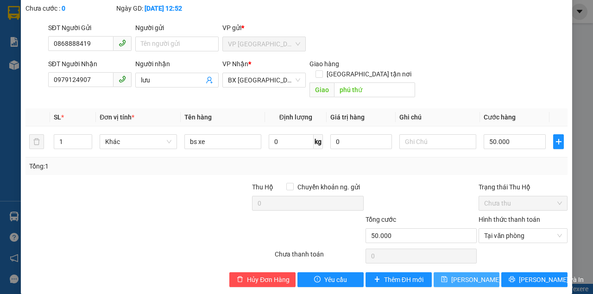
click at [437, 272] on button "[PERSON_NAME] đổi" at bounding box center [466, 279] width 66 height 15
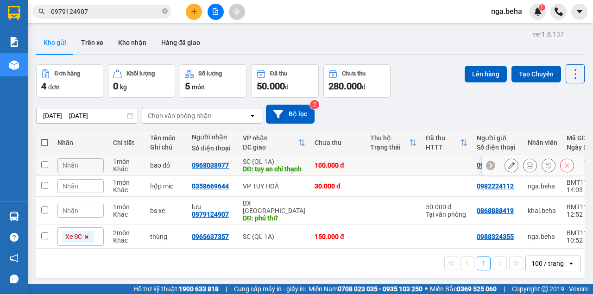
click at [394, 173] on td at bounding box center [393, 165] width 56 height 21
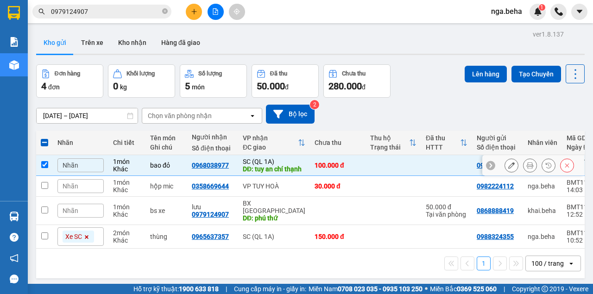
click at [394, 173] on td at bounding box center [393, 165] width 56 height 21
checkbox input "false"
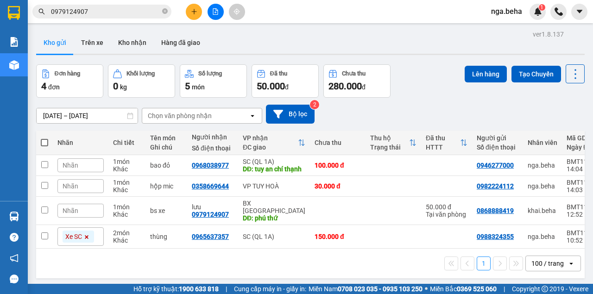
click at [219, 16] on button at bounding box center [215, 12] width 16 height 16
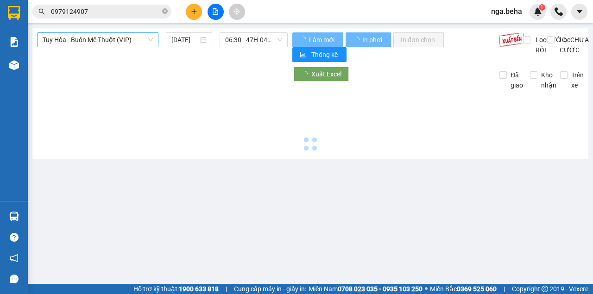
click at [100, 38] on span "Tuy Hòa - Buôn Mê Thuột (VIP)" at bounding box center [98, 40] width 110 height 14
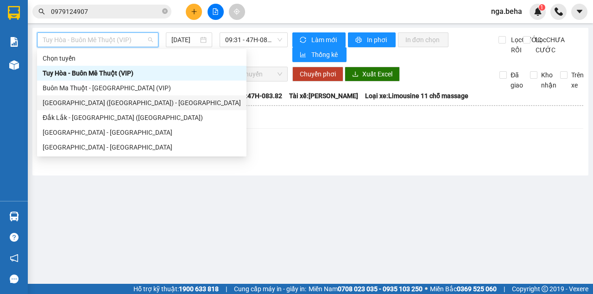
click at [129, 103] on div "Phú Yên (SC) - Đắk Lắk" at bounding box center [142, 103] width 198 height 10
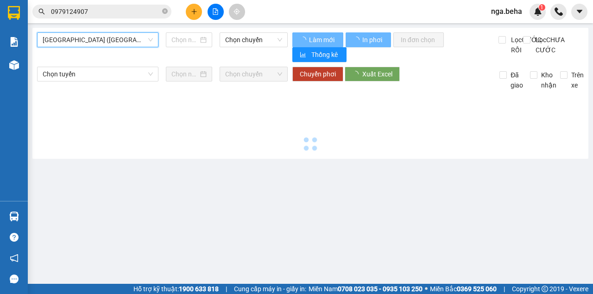
type input "11/08/2025"
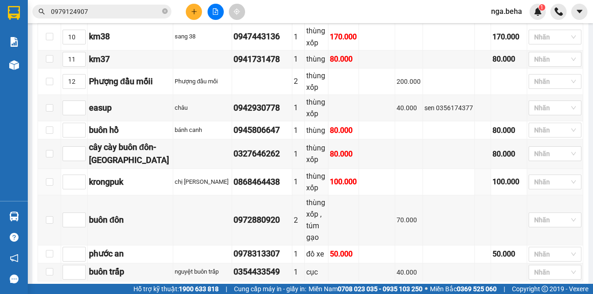
scroll to position [617, 0]
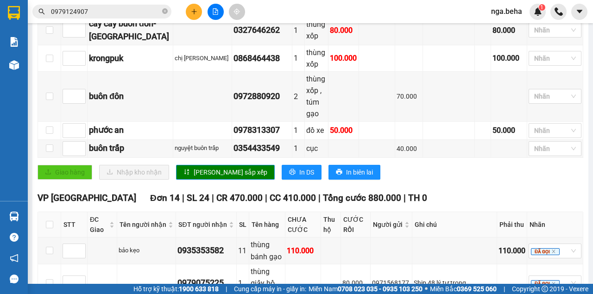
click at [44, 212] on th at bounding box center [49, 224] width 23 height 25
click at [50, 221] on input "checkbox" at bounding box center [49, 224] width 7 height 7
checkbox input "true"
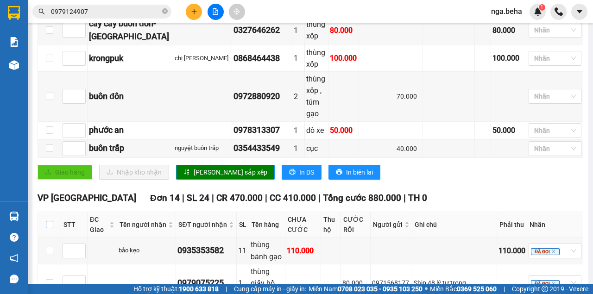
checkbox input "true"
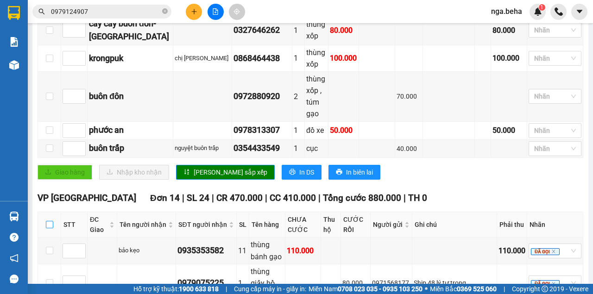
checkbox input "true"
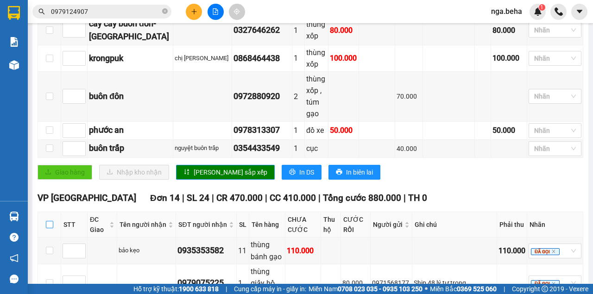
checkbox input "true"
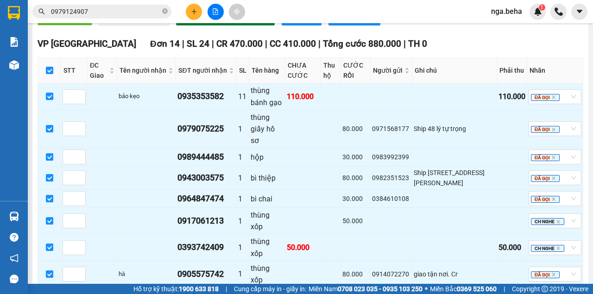
scroll to position [779, 0]
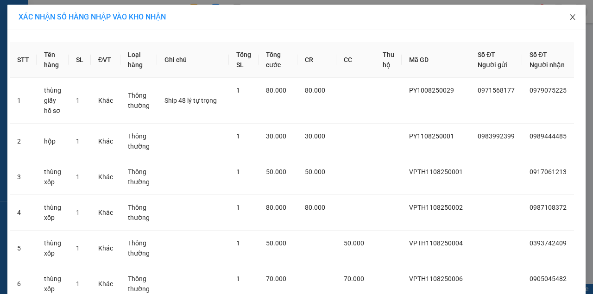
click at [573, 16] on icon "close" at bounding box center [572, 16] width 7 height 7
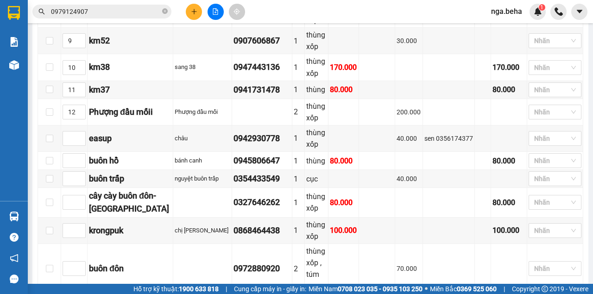
scroll to position [525, 0]
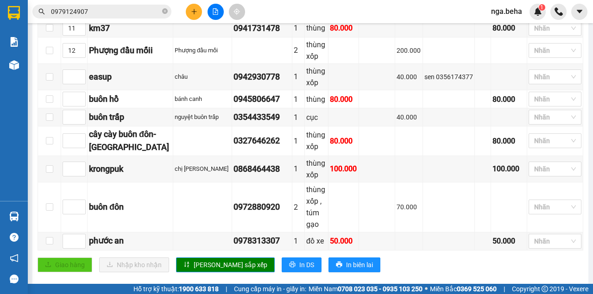
checkbox input "true"
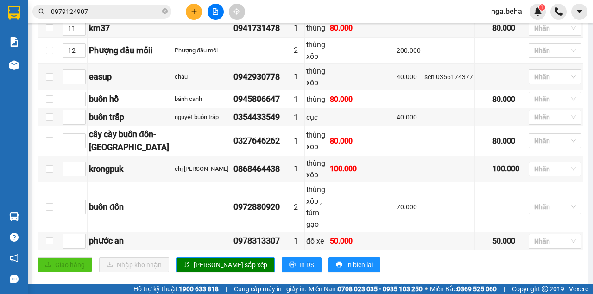
checkbox input "true"
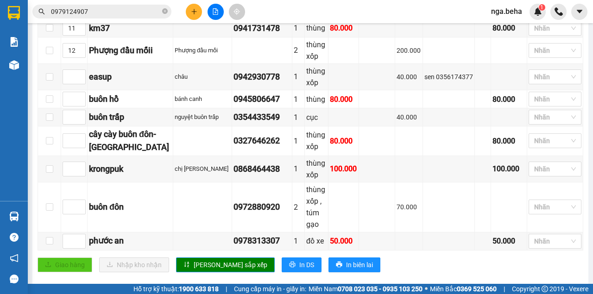
checkbox input "true"
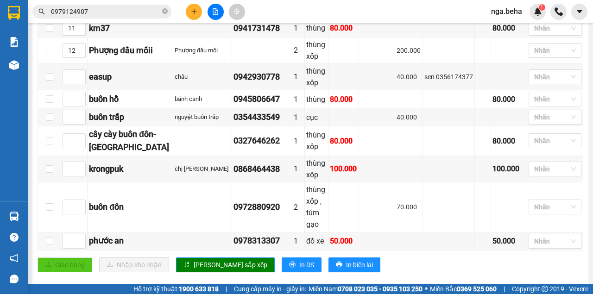
checkbox input "true"
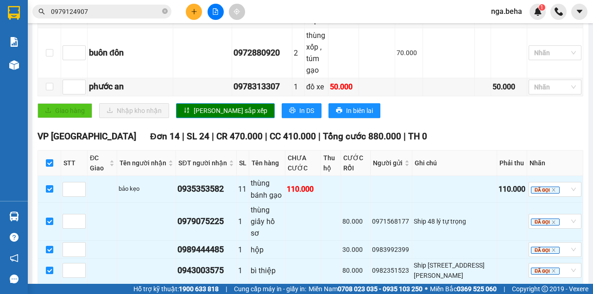
scroll to position [779, 0]
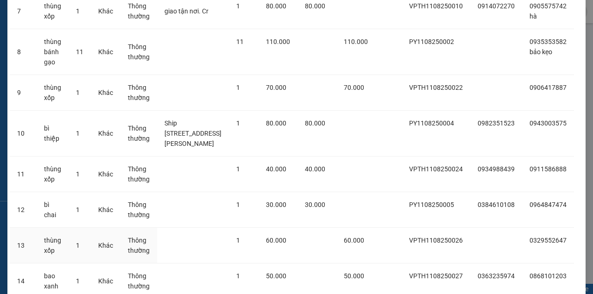
scroll to position [399, 0]
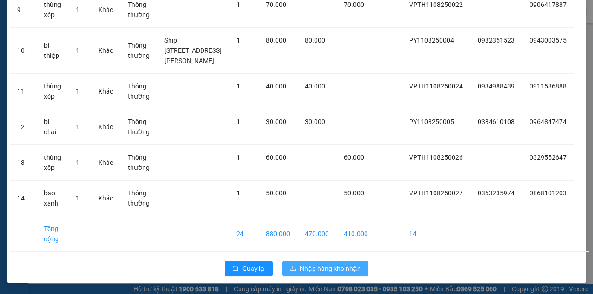
click at [325, 272] on span "Nhập hàng kho nhận" at bounding box center [330, 268] width 61 height 10
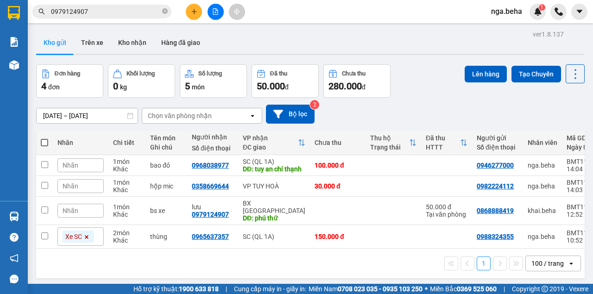
click at [432, 96] on div "Đơn hàng 4 đơn Khối lượng 0 kg Số lượng 5 món Đã thu 50.000 đ Chưa thu 280.000 …" at bounding box center [310, 80] width 548 height 33
click at [107, 11] on input "0979124907" at bounding box center [105, 11] width 109 height 10
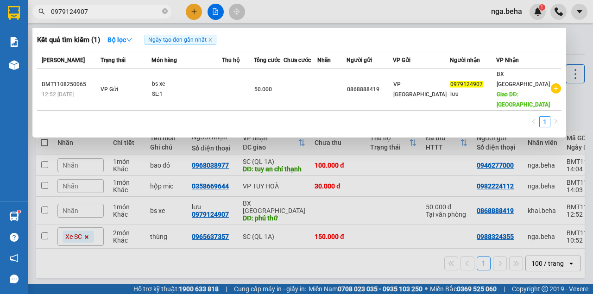
click at [107, 11] on input "0979124907" at bounding box center [105, 11] width 109 height 10
paste input "61035088"
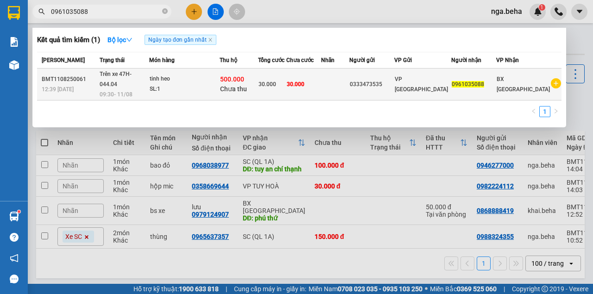
type input "0961035088"
click at [304, 81] on span "30.000" at bounding box center [296, 84] width 18 height 6
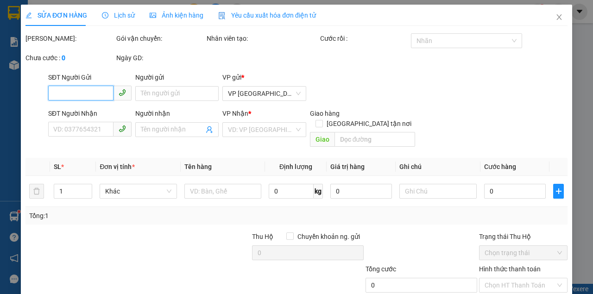
type input "0333473535"
type input "0961035088"
type input "30.000"
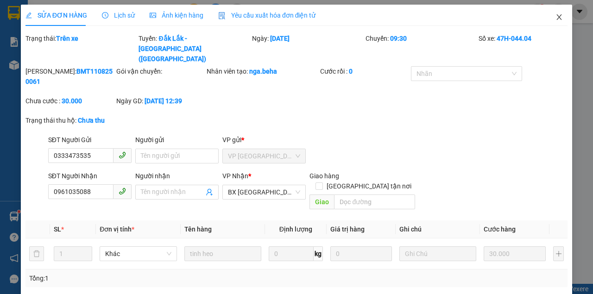
click at [555, 16] on icon "close" at bounding box center [558, 16] width 7 height 7
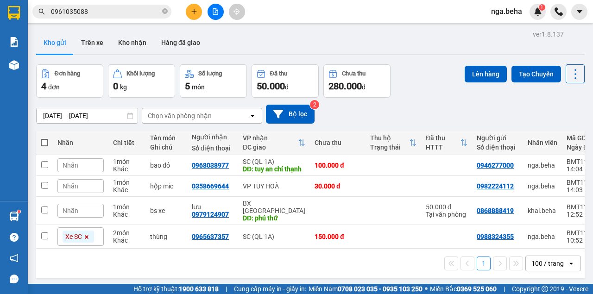
click at [104, 10] on input "0961035088" at bounding box center [105, 11] width 109 height 10
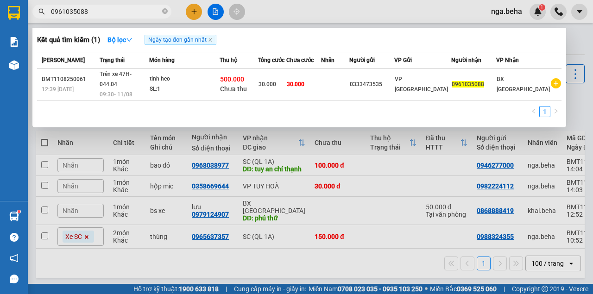
drag, startPoint x: 456, startPoint y: 141, endPoint x: 450, endPoint y: 112, distance: 29.7
click at [457, 140] on div at bounding box center [296, 147] width 593 height 294
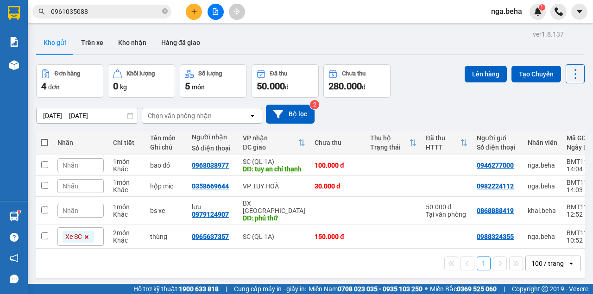
click at [97, 16] on input "0961035088" at bounding box center [105, 11] width 109 height 10
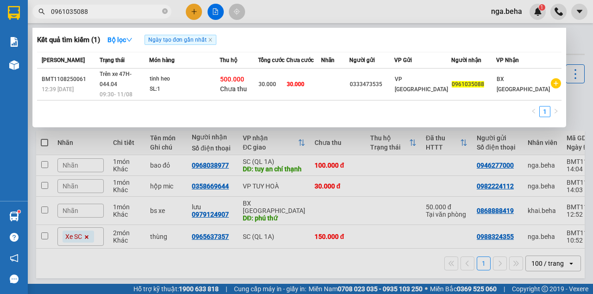
click at [97, 16] on input "0961035088" at bounding box center [105, 11] width 109 height 10
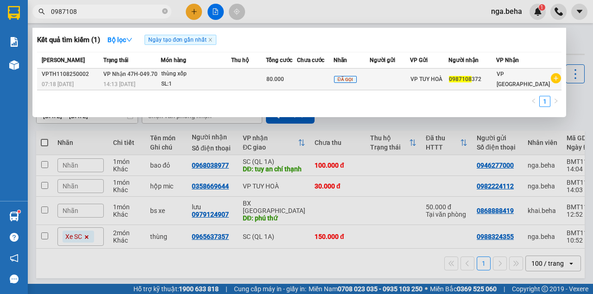
type input "0987108"
click at [238, 76] on td at bounding box center [248, 80] width 35 height 22
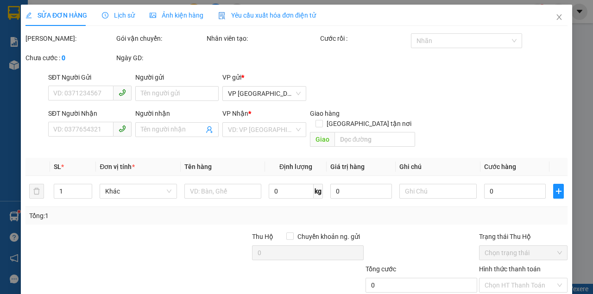
type input "0987108372"
type input "80.000"
type input "0"
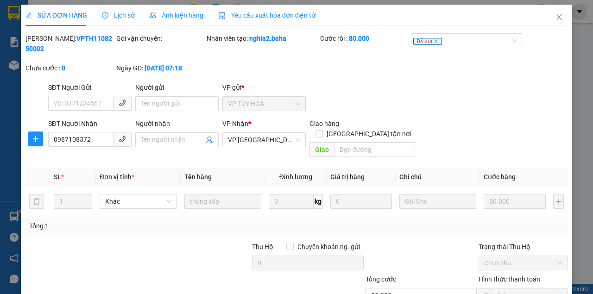
click at [190, 15] on span "Ảnh kiện hàng" at bounding box center [177, 15] width 54 height 7
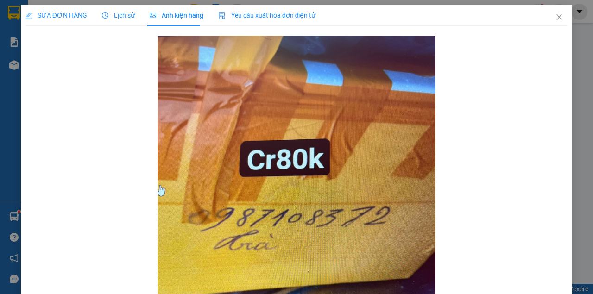
click at [77, 16] on span "SỬA ĐƠN HÀNG" at bounding box center [56, 15] width 62 height 7
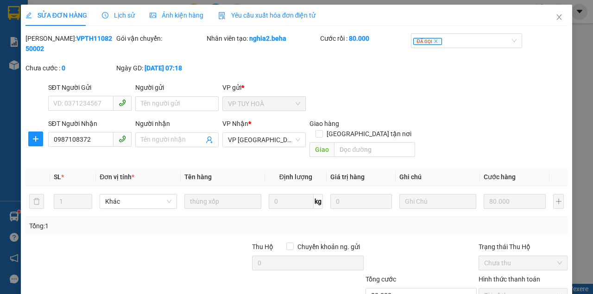
scroll to position [60, 0]
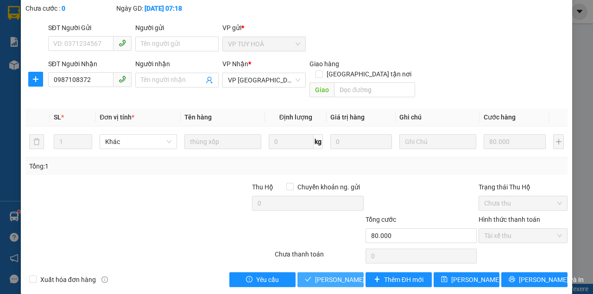
click at [321, 275] on span "Lưu và Giao hàng" at bounding box center [359, 280] width 89 height 10
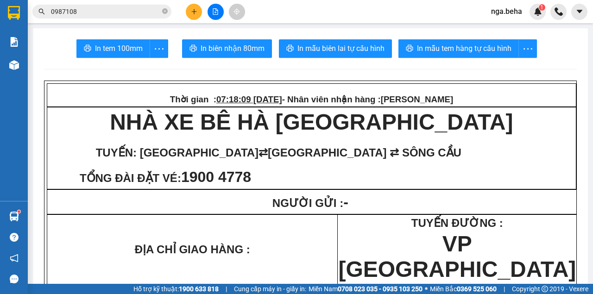
click at [96, 9] on input "0987108" at bounding box center [105, 11] width 109 height 10
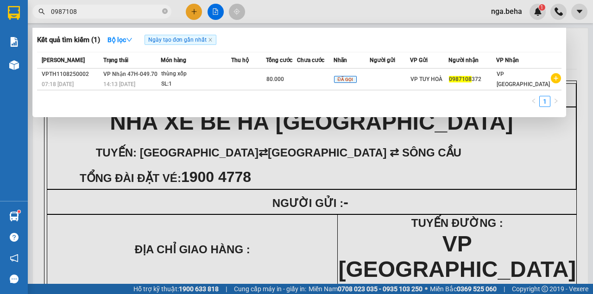
click at [96, 9] on input "0987108" at bounding box center [105, 11] width 109 height 10
paste input "34933114"
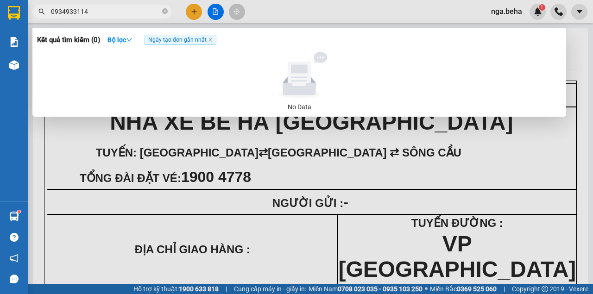
click at [104, 16] on input "0934933114" at bounding box center [105, 11] width 109 height 10
paste input "779327858"
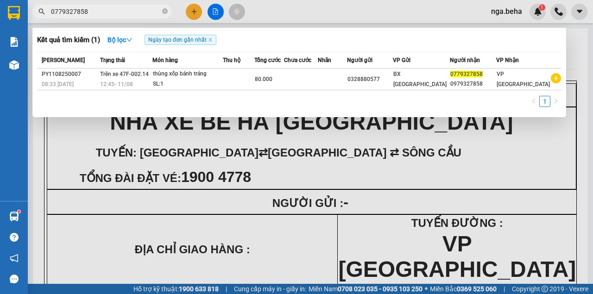
click at [89, 15] on input "0779327858" at bounding box center [105, 11] width 109 height 10
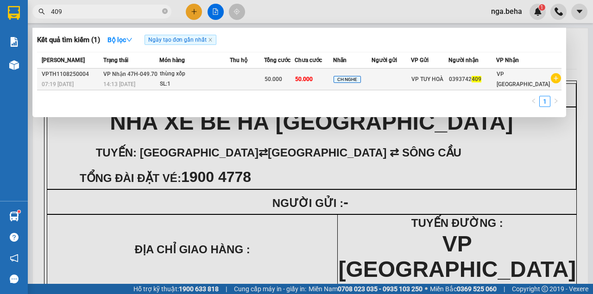
type input "409"
click at [264, 81] on td at bounding box center [247, 80] width 34 height 22
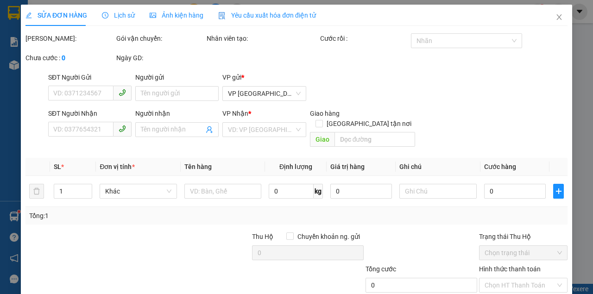
type input "0393742409"
type input "50.000"
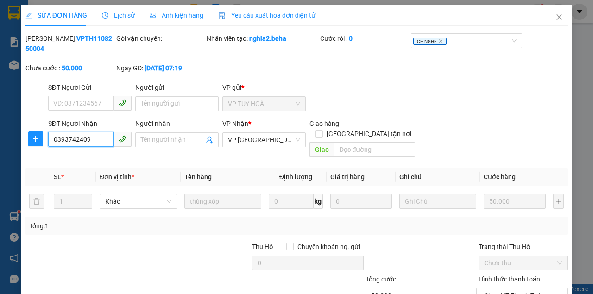
click at [73, 141] on input "0393742409" at bounding box center [80, 139] width 65 height 15
click at [183, 7] on div "Ảnh kiện hàng" at bounding box center [177, 15] width 54 height 21
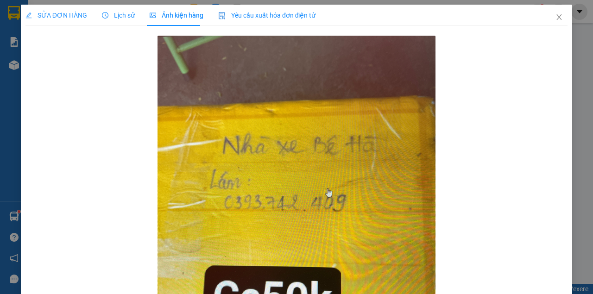
click at [63, 18] on span "SỬA ĐƠN HÀNG" at bounding box center [56, 15] width 62 height 7
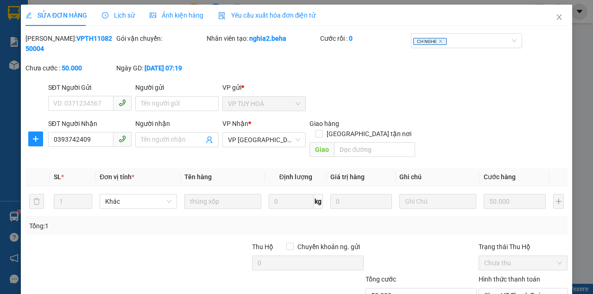
scroll to position [60, 0]
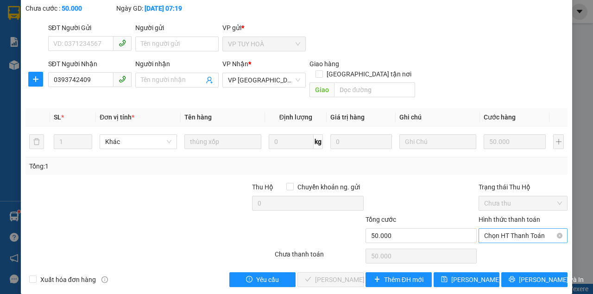
click at [511, 229] on span "Chọn HT Thanh Toán" at bounding box center [523, 236] width 78 height 14
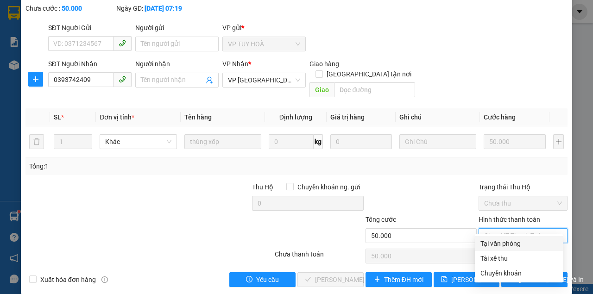
click at [500, 242] on div "Tại văn phòng" at bounding box center [518, 243] width 77 height 10
type input "0"
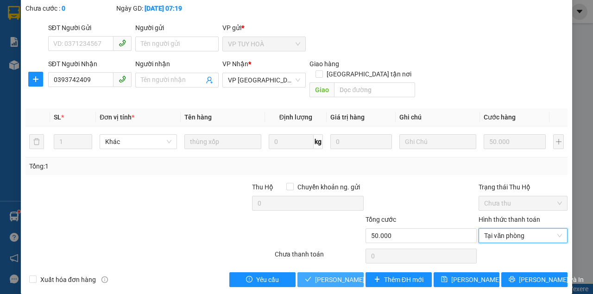
click at [326, 275] on span "Lưu và Giao hàng" at bounding box center [359, 280] width 89 height 10
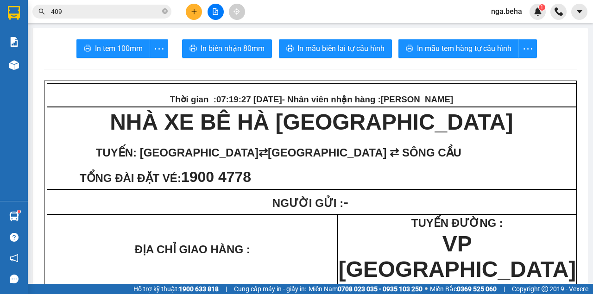
click at [90, 14] on input "409" at bounding box center [105, 11] width 109 height 10
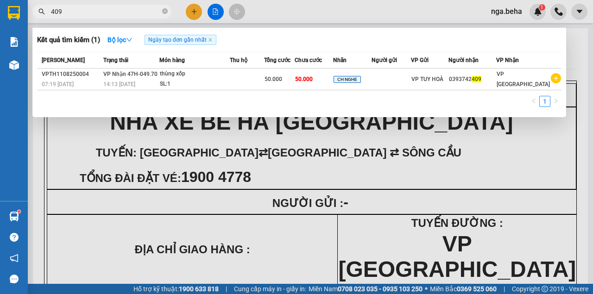
click at [90, 14] on input "409" at bounding box center [105, 11] width 109 height 10
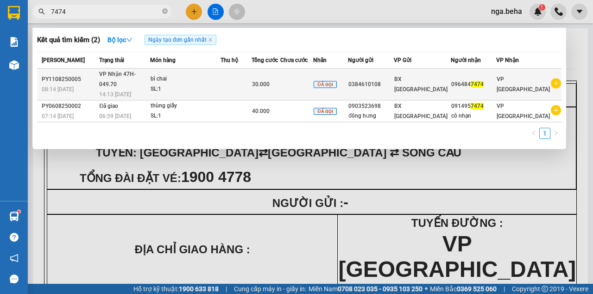
type input "7474"
click at [211, 84] on div "SL: 1" at bounding box center [184, 89] width 69 height 10
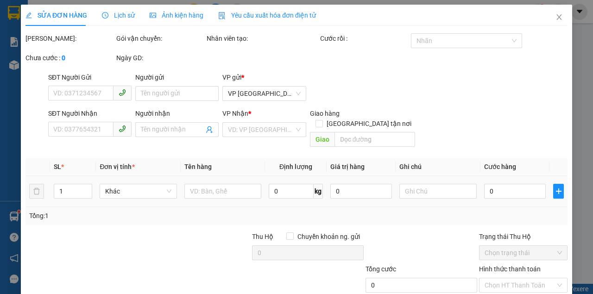
type input "0384610108"
type input "0964847474"
type input "30.000"
type input "0"
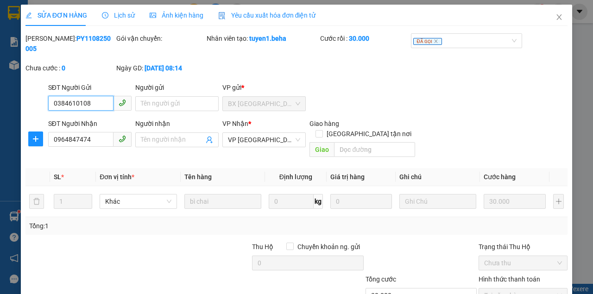
scroll to position [60, 0]
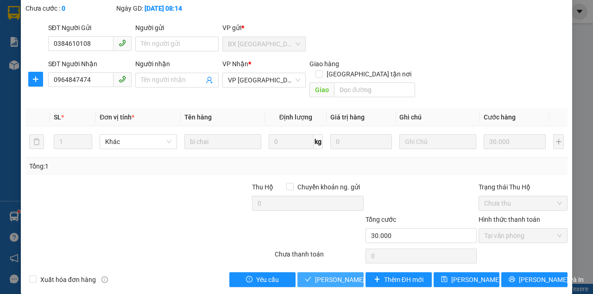
click at [311, 272] on button "Lưu và Giao hàng" at bounding box center [330, 279] width 66 height 15
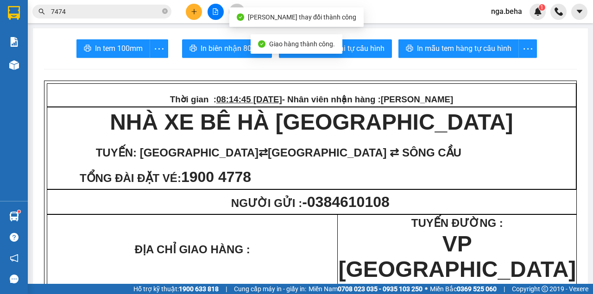
click at [81, 10] on input "7474" at bounding box center [105, 11] width 109 height 10
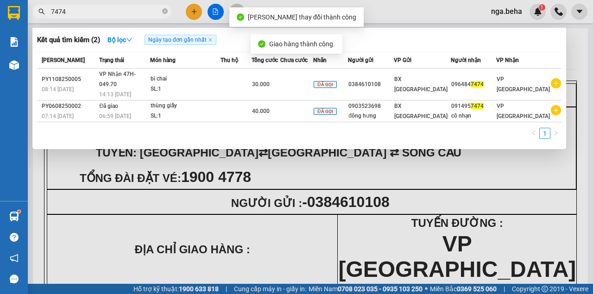
click at [81, 10] on input "7474" at bounding box center [105, 11] width 109 height 10
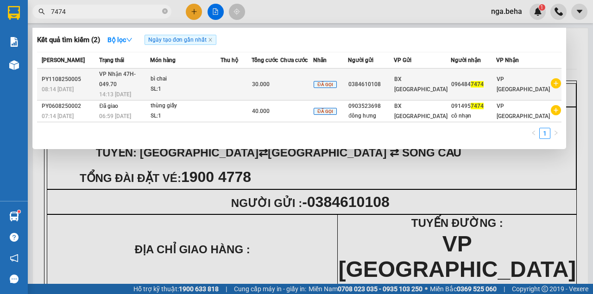
click at [232, 81] on td at bounding box center [235, 85] width 31 height 32
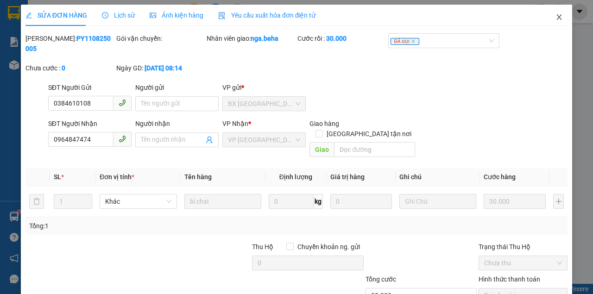
click at [550, 19] on span "Close" at bounding box center [559, 18] width 26 height 26
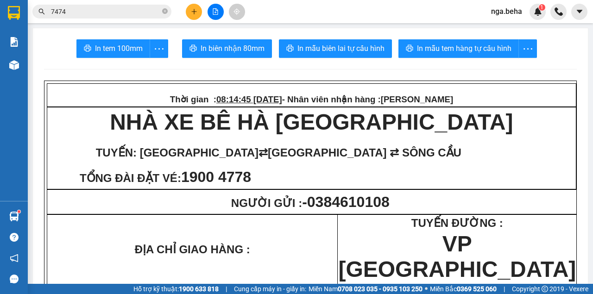
click at [69, 10] on input "7474" at bounding box center [105, 11] width 109 height 10
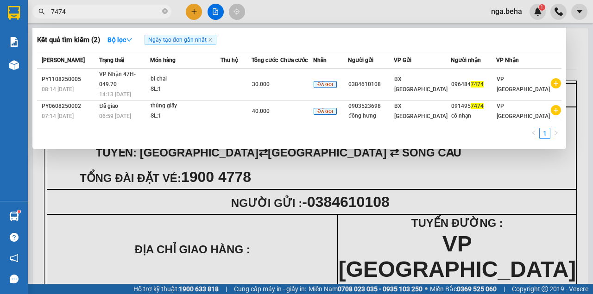
click at [69, 10] on input "7474" at bounding box center [105, 11] width 109 height 10
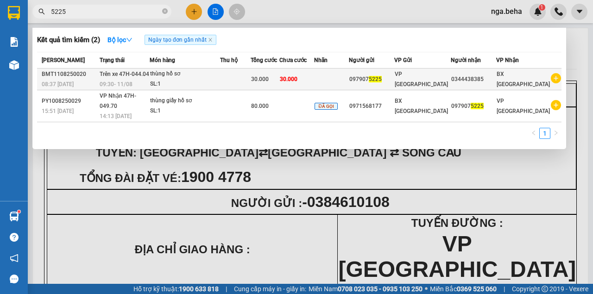
type input "5225"
click at [204, 81] on div "SL: 1" at bounding box center [184, 84] width 69 height 10
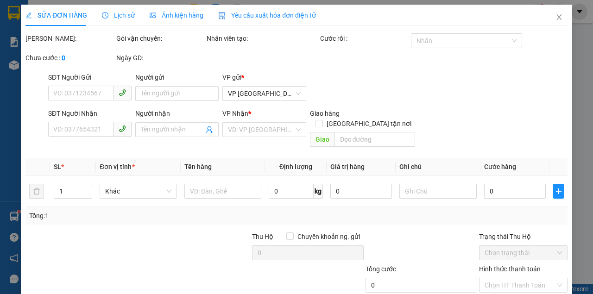
type input "0979075225"
type input "0344438385"
type input "30.000"
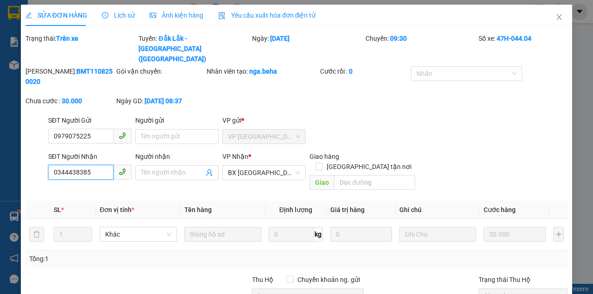
click at [101, 165] on input "0344438385" at bounding box center [80, 172] width 65 height 15
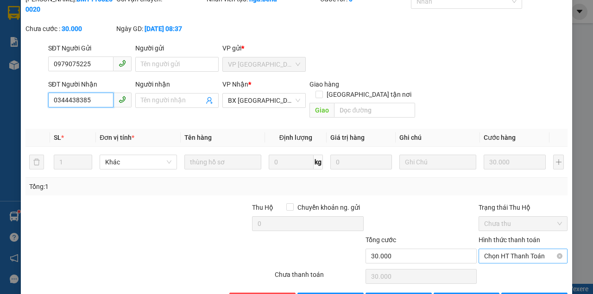
click at [504, 249] on span "Chọn HT Thanh Toán" at bounding box center [523, 256] width 78 height 14
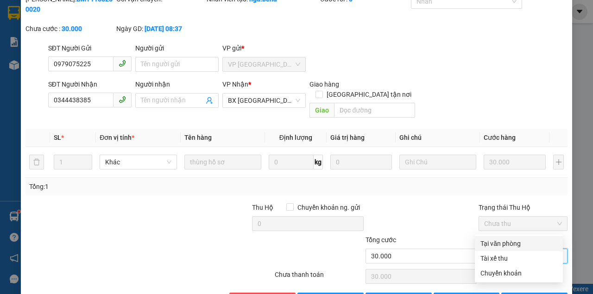
click at [500, 239] on div "Tại văn phòng" at bounding box center [518, 243] width 77 height 10
type input "0"
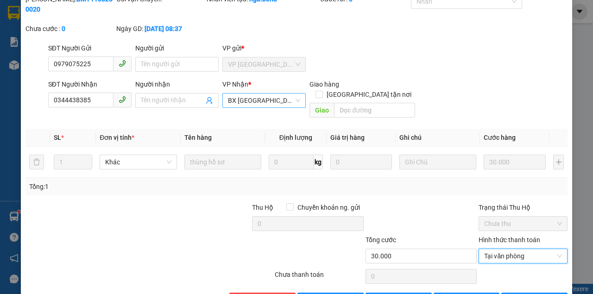
scroll to position [11, 0]
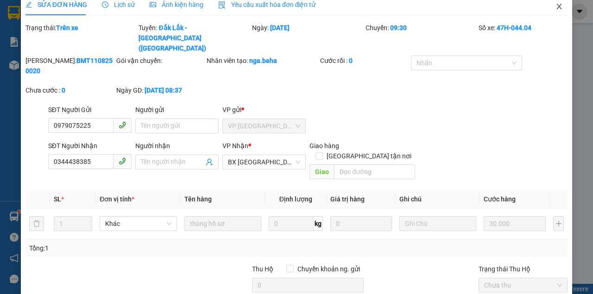
click at [558, 7] on span "Close" at bounding box center [559, 7] width 26 height 26
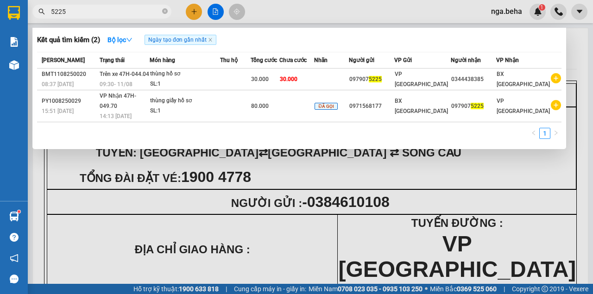
click at [110, 11] on input "5225" at bounding box center [105, 11] width 109 height 10
type input "5225"
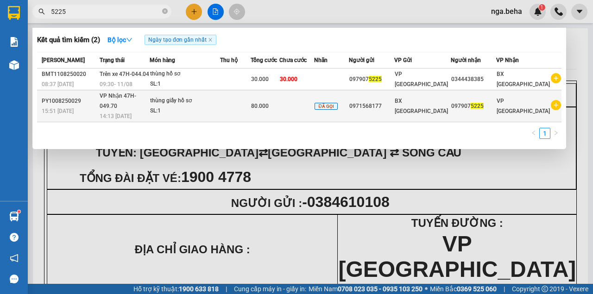
click at [250, 106] on td at bounding box center [235, 106] width 30 height 32
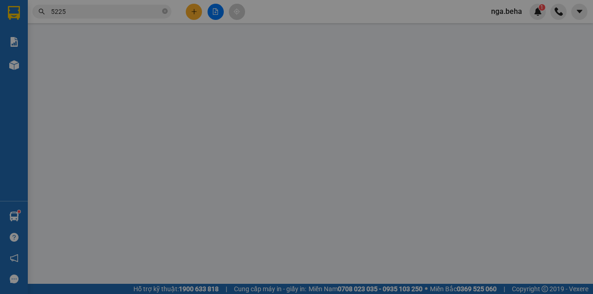
type input "0971568177"
type input "0979075225"
type input "80.000"
type input "0"
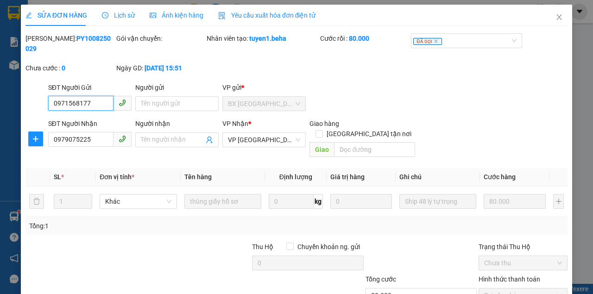
scroll to position [60, 0]
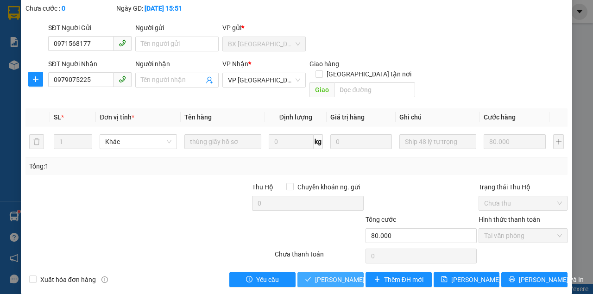
click at [318, 275] on span "Lưu và Giao hàng" at bounding box center [359, 280] width 89 height 10
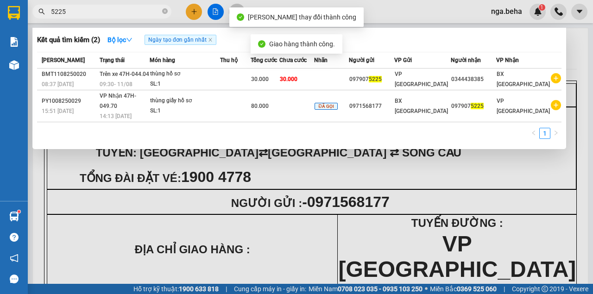
click at [68, 11] on input "5225" at bounding box center [105, 11] width 109 height 10
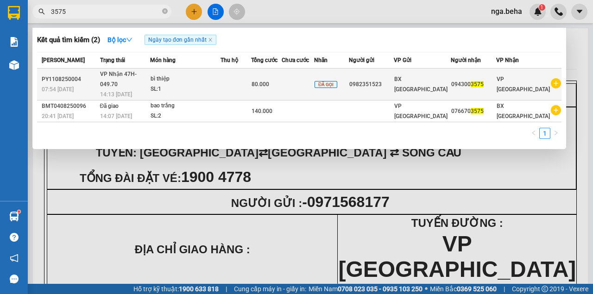
type input "3575"
click at [150, 89] on div "14:13 - 11/08" at bounding box center [125, 94] width 50 height 10
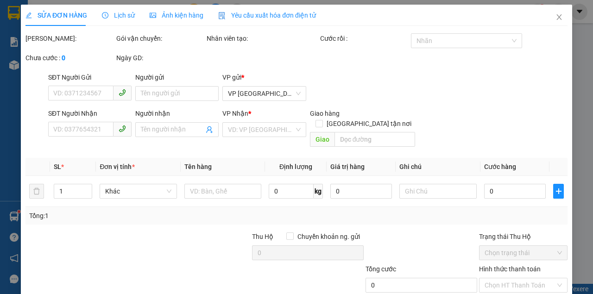
type input "0982351523"
type input "0943003575"
type input "80.000"
type input "0"
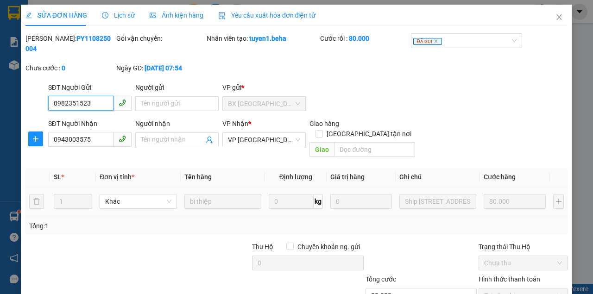
scroll to position [60, 0]
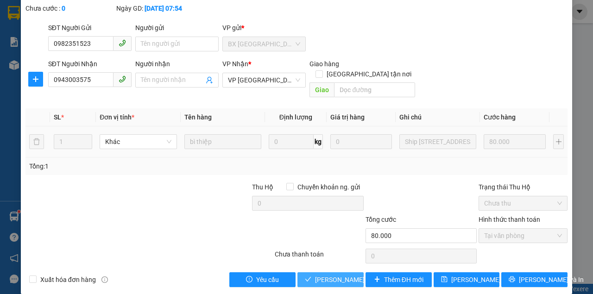
click at [315, 275] on span "Lưu và Giao hàng" at bounding box center [359, 280] width 89 height 10
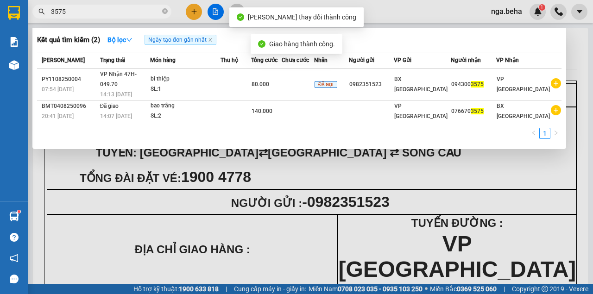
click at [75, 11] on input "3575" at bounding box center [105, 11] width 109 height 10
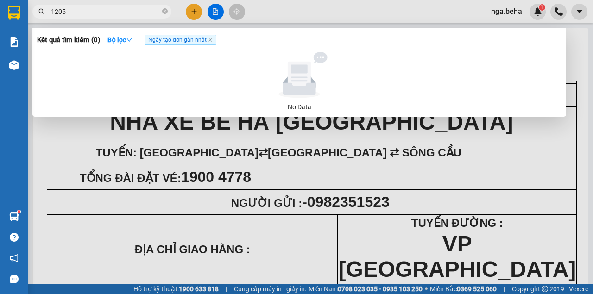
click at [83, 9] on input "1205" at bounding box center [105, 11] width 109 height 10
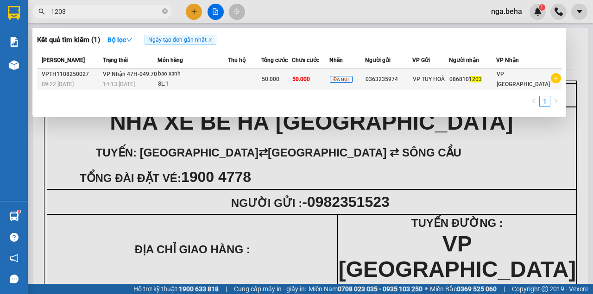
type input "1203"
click at [221, 85] on div "SL: 1" at bounding box center [192, 84] width 69 height 10
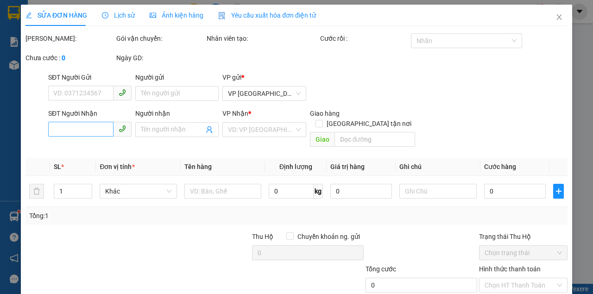
type input "0363235974"
type input "0868101203"
type input "50.000"
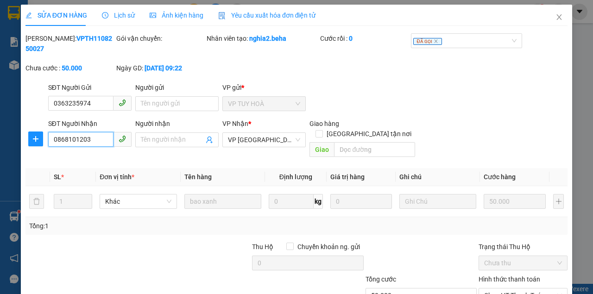
click at [90, 133] on input "0868101203" at bounding box center [80, 139] width 65 height 15
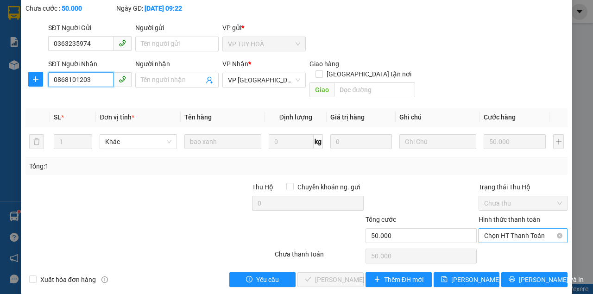
click at [522, 229] on span "Chọn HT Thanh Toán" at bounding box center [523, 236] width 78 height 14
click at [498, 243] on div "Tại văn phòng" at bounding box center [518, 243] width 77 height 10
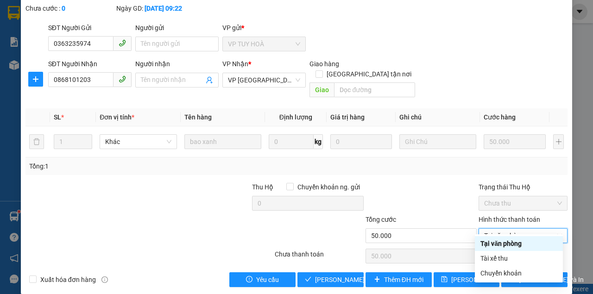
type input "0"
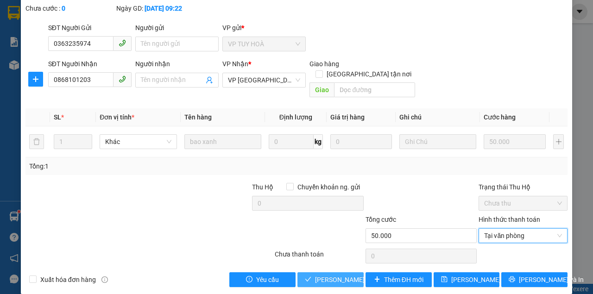
click at [321, 272] on button "Lưu và Giao hàng" at bounding box center [330, 279] width 66 height 15
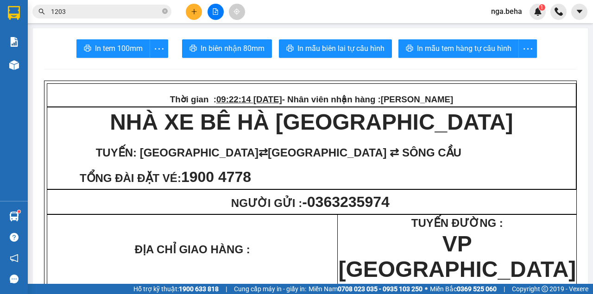
click at [108, 10] on input "1203" at bounding box center [105, 11] width 109 height 10
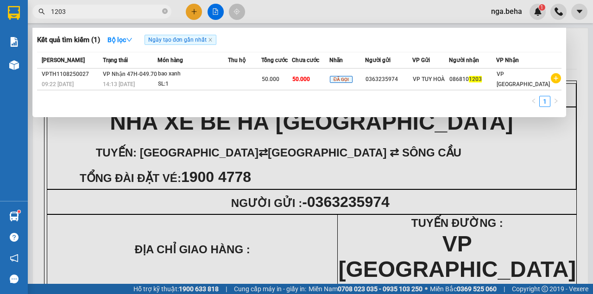
click at [108, 10] on input "1203" at bounding box center [105, 11] width 109 height 10
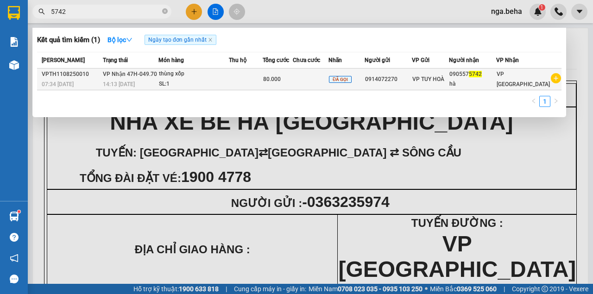
type input "5742"
click at [249, 84] on td at bounding box center [246, 80] width 34 height 22
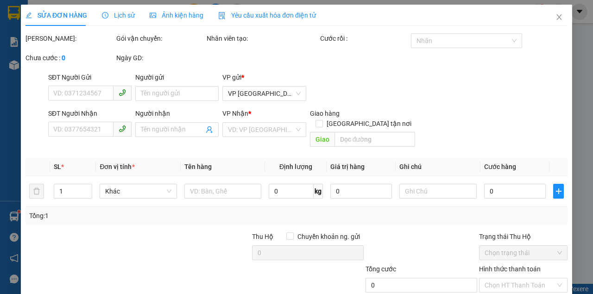
type input "0914072270"
type input "0905575742"
type input "hà"
type input "80.000"
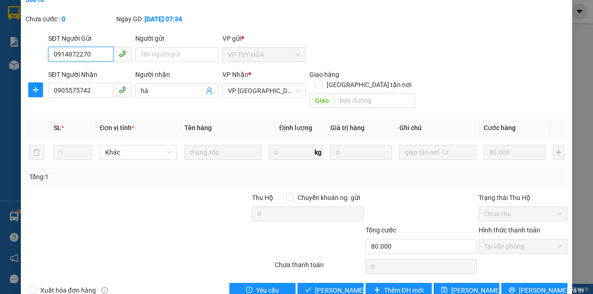
scroll to position [60, 0]
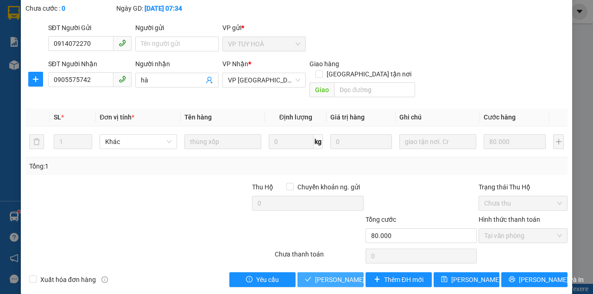
click at [334, 275] on span "Lưu và Giao hàng" at bounding box center [359, 280] width 89 height 10
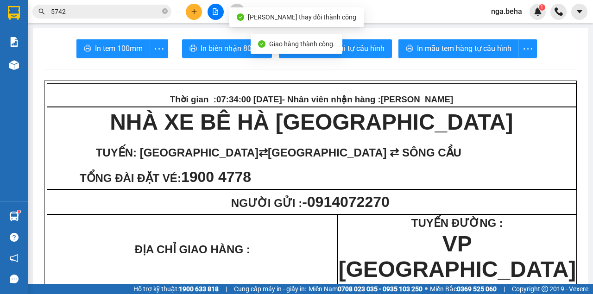
click at [71, 6] on span "5742" at bounding box center [101, 12] width 139 height 14
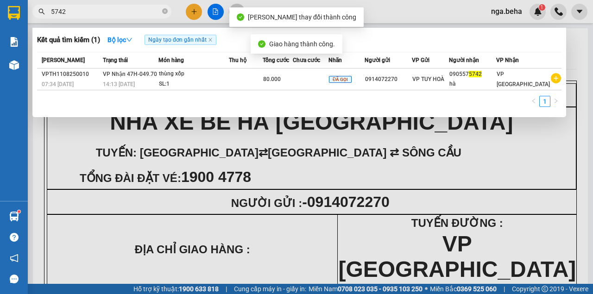
click at [71, 6] on span "5742" at bounding box center [101, 12] width 139 height 14
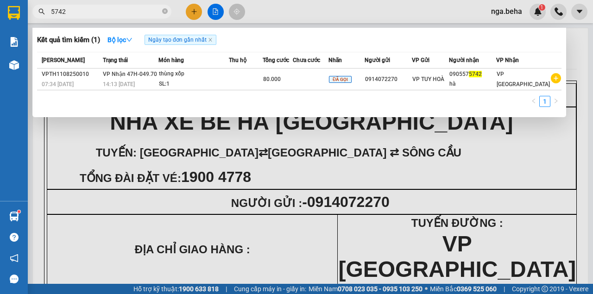
click at [114, 15] on input "5742" at bounding box center [105, 11] width 109 height 10
paste input "0366684160"
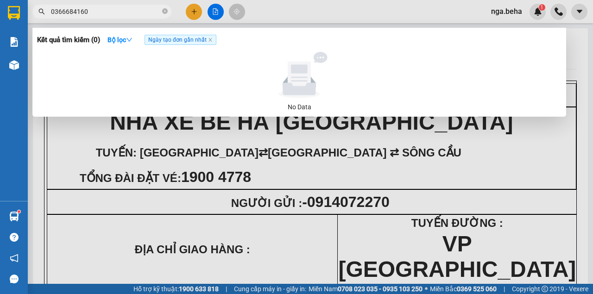
type input "0366684160"
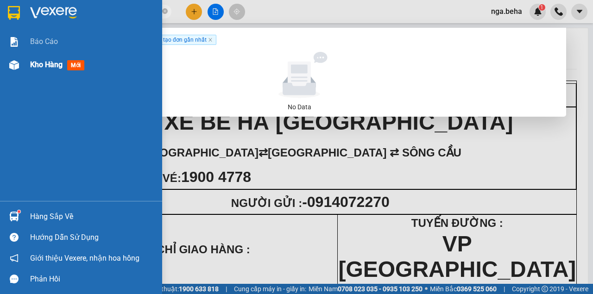
click at [65, 63] on div "Kho hàng mới" at bounding box center [59, 65] width 58 height 12
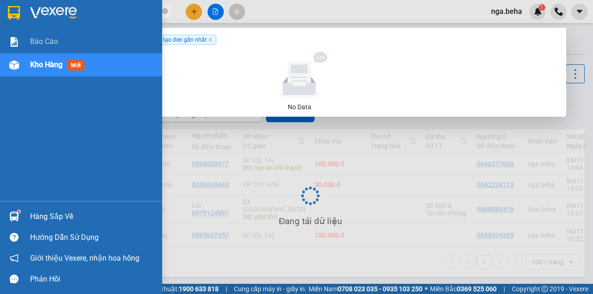
click at [128, 63] on div "Kho hàng mới" at bounding box center [92, 64] width 125 height 23
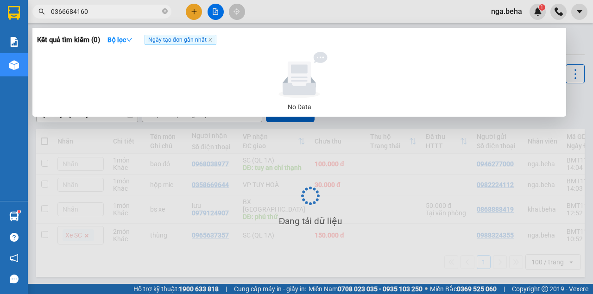
drag, startPoint x: 211, startPoint y: 71, endPoint x: 136, endPoint y: 80, distance: 75.5
click at [211, 70] on div at bounding box center [299, 75] width 517 height 46
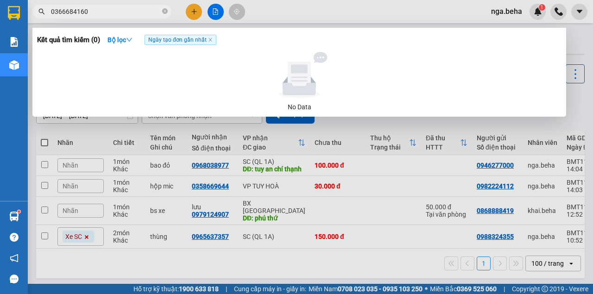
click at [95, 88] on div at bounding box center [299, 75] width 517 height 46
drag, startPoint x: 86, startPoint y: 133, endPoint x: 77, endPoint y: 124, distance: 13.4
click at [82, 133] on div at bounding box center [296, 147] width 593 height 294
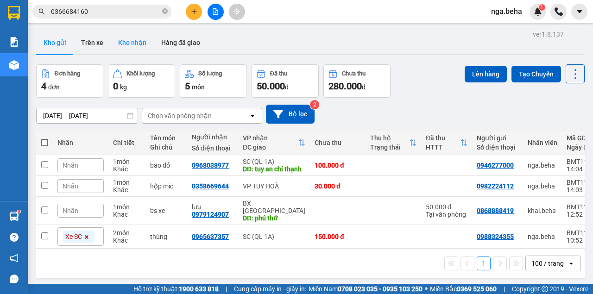
click at [125, 45] on button "Kho nhận" at bounding box center [132, 42] width 43 height 22
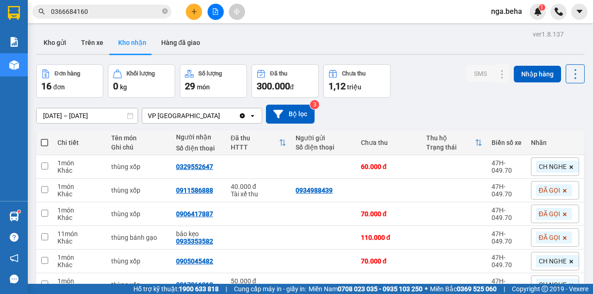
click at [201, 55] on div "Kho gửi Trên xe Kho nhận Hàng đã giao" at bounding box center [310, 43] width 548 height 25
click at [174, 45] on button "Hàng đã giao" at bounding box center [181, 42] width 54 height 22
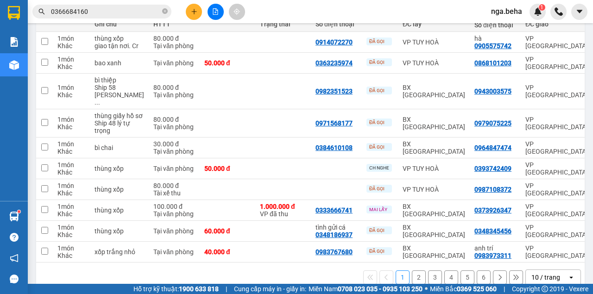
scroll to position [152, 0]
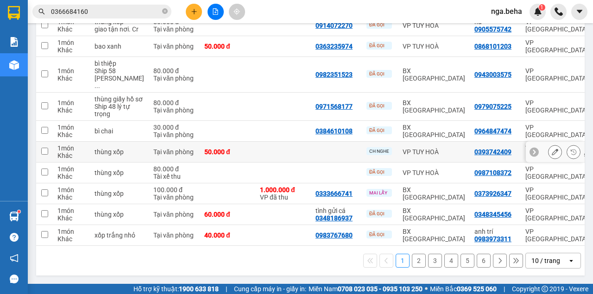
click at [424, 142] on td "VP TUY HOÀ" at bounding box center [434, 152] width 72 height 21
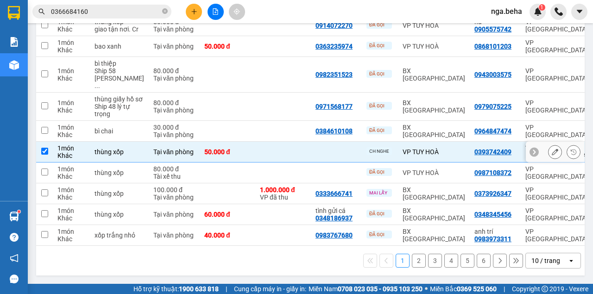
click at [424, 142] on td "VP TUY HOÀ" at bounding box center [434, 152] width 72 height 21
checkbox input "false"
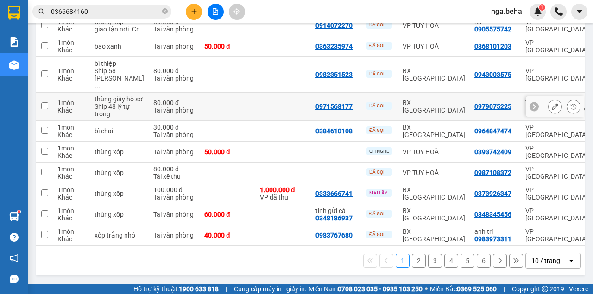
scroll to position [0, 0]
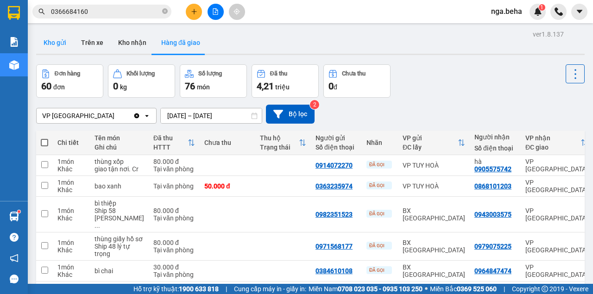
click at [50, 34] on button "Kho gửi" at bounding box center [55, 42] width 38 height 22
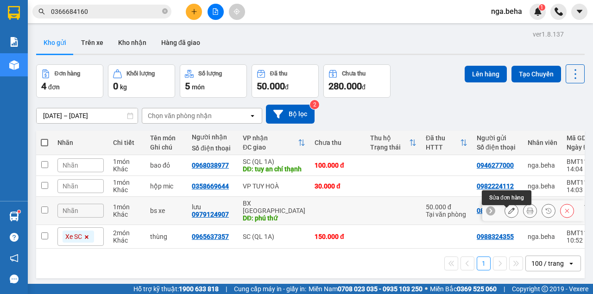
click at [508, 214] on icon at bounding box center [511, 210] width 6 height 6
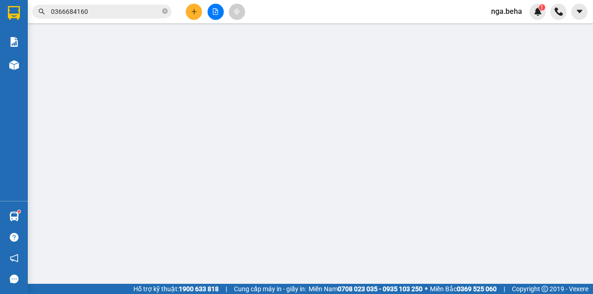
type input "0868888419"
type input "0979124907"
type input "lưu"
type input "phú thứ"
type input "50.000"
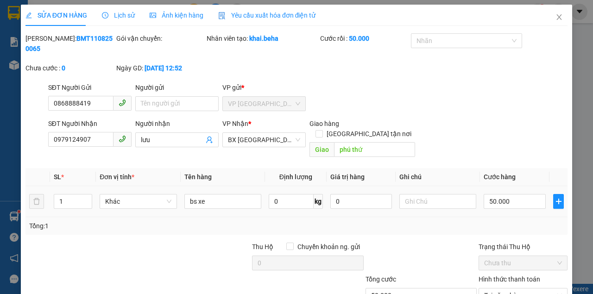
click at [100, 128] on div "SĐT Người Nhận" at bounding box center [89, 124] width 83 height 10
click at [100, 132] on input "0979124907" at bounding box center [80, 139] width 65 height 15
click at [100, 128] on div "SĐT Người Nhận" at bounding box center [89, 124] width 83 height 10
click at [100, 132] on input "0979124907" at bounding box center [80, 139] width 65 height 15
click at [92, 142] on input "0979124907" at bounding box center [80, 139] width 65 height 15
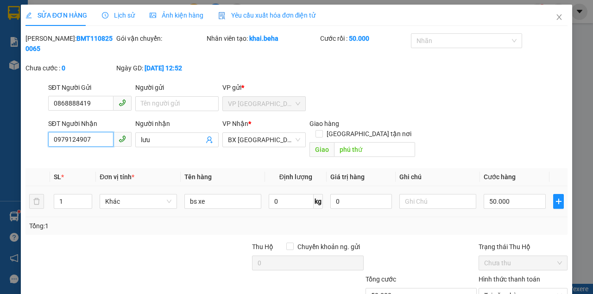
click at [92, 142] on input "0979124907" at bounding box center [80, 139] width 65 height 15
click at [555, 20] on icon "close" at bounding box center [558, 16] width 7 height 7
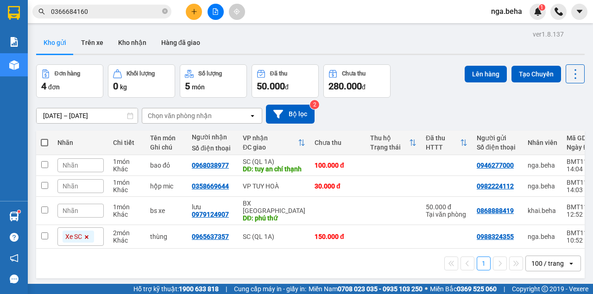
click at [89, 12] on input "0366684160" at bounding box center [105, 11] width 109 height 10
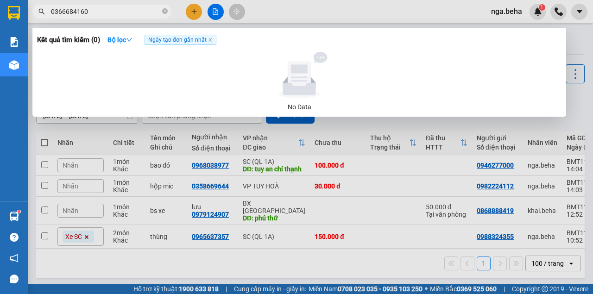
click at [89, 12] on input "0366684160" at bounding box center [105, 11] width 109 height 10
click at [109, 14] on input "0366684160" at bounding box center [105, 11] width 109 height 10
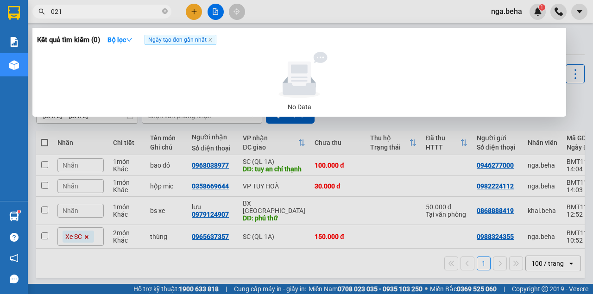
type input "0213"
click at [101, 12] on input "0213" at bounding box center [105, 11] width 109 height 10
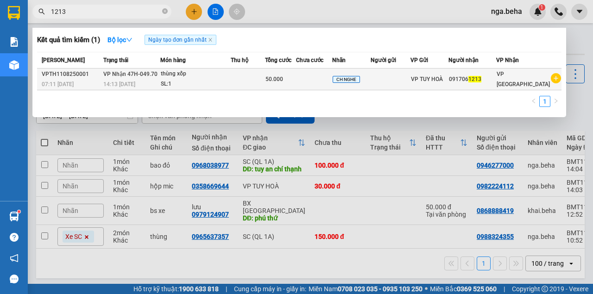
type input "1213"
click at [277, 78] on span "50.000" at bounding box center [274, 79] width 18 height 6
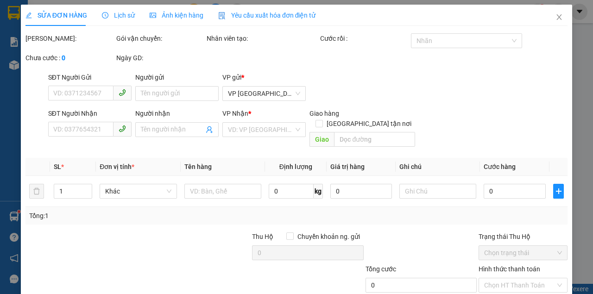
click at [189, 13] on span "Ảnh kiện hàng" at bounding box center [177, 15] width 54 height 7
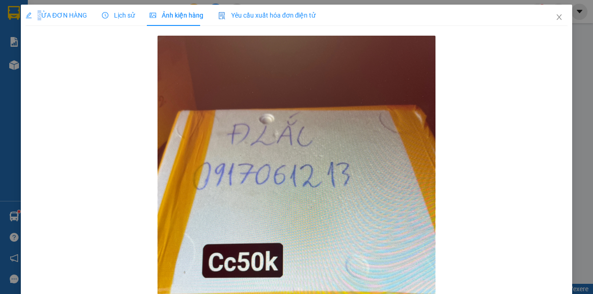
click at [39, 13] on span "SỬA ĐƠN HÀNG" at bounding box center [56, 15] width 62 height 7
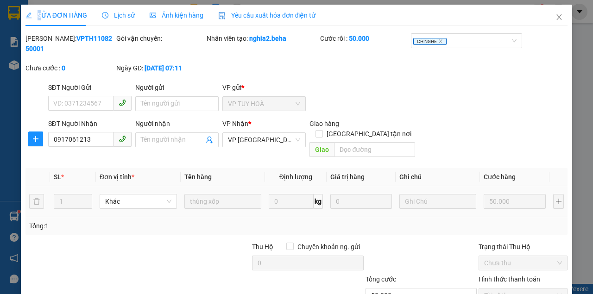
scroll to position [60, 0]
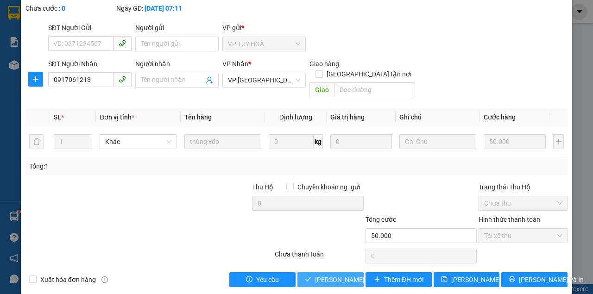
click at [339, 275] on span "Lưu và Giao hàng" at bounding box center [359, 280] width 89 height 10
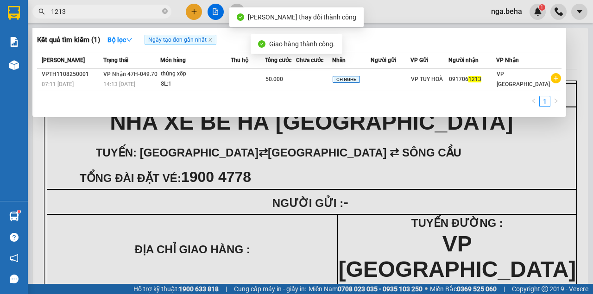
click at [83, 10] on input "1213" at bounding box center [105, 11] width 109 height 10
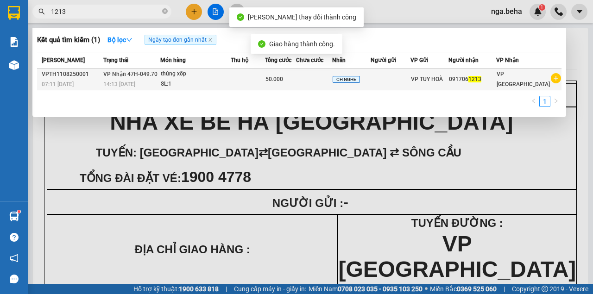
click at [222, 86] on div "SL: 1" at bounding box center [195, 84] width 69 height 10
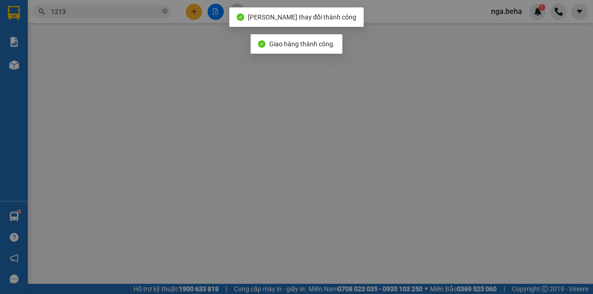
type input "0917061213"
type input "50.000"
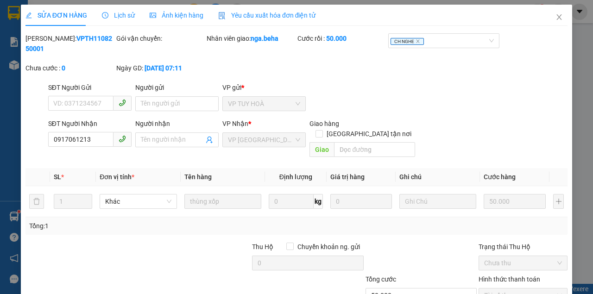
click at [157, 15] on span "Ảnh kiện hàng" at bounding box center [177, 15] width 54 height 7
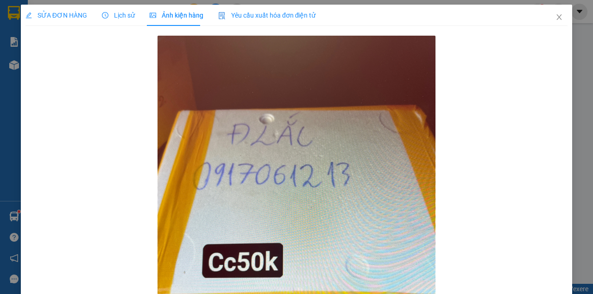
click at [50, 18] on span "SỬA ĐƠN HÀNG" at bounding box center [56, 15] width 62 height 7
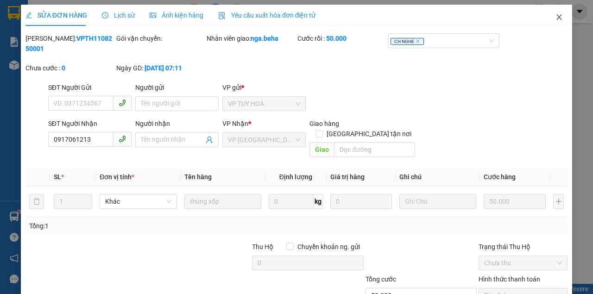
click at [555, 16] on icon "close" at bounding box center [558, 16] width 7 height 7
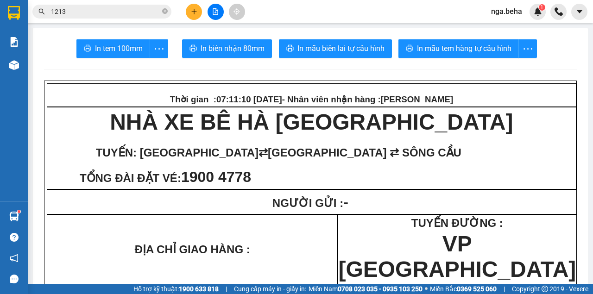
click at [60, 8] on input "1213" at bounding box center [105, 11] width 109 height 10
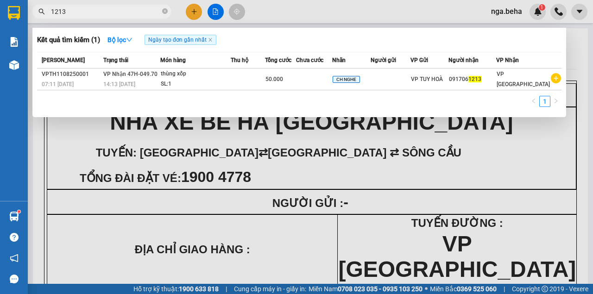
click at [60, 8] on input "1213" at bounding box center [105, 11] width 109 height 10
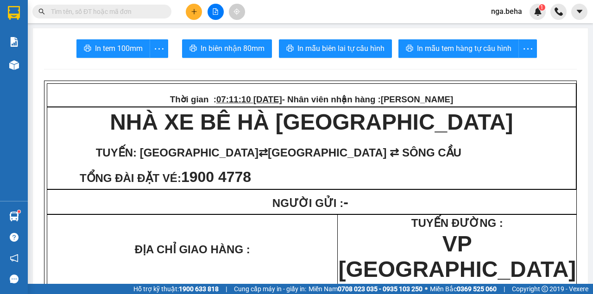
type input "8"
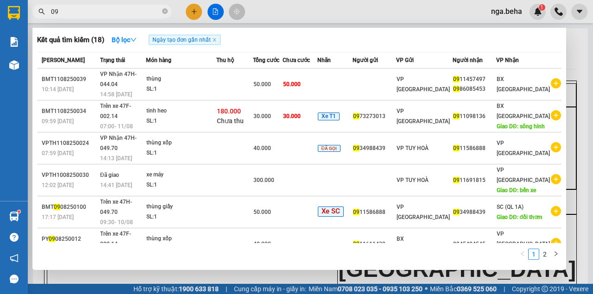
type input "0"
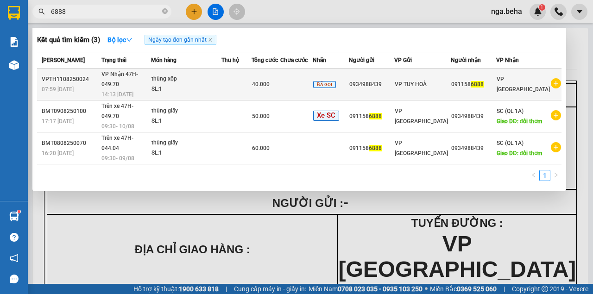
type input "6888"
click at [248, 79] on td at bounding box center [236, 85] width 30 height 32
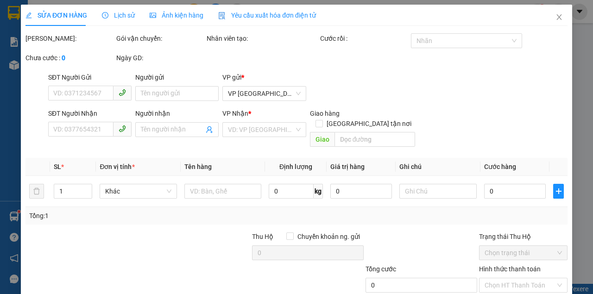
type input "0934988439"
type input "0911586888"
type input "40.000"
type input "0"
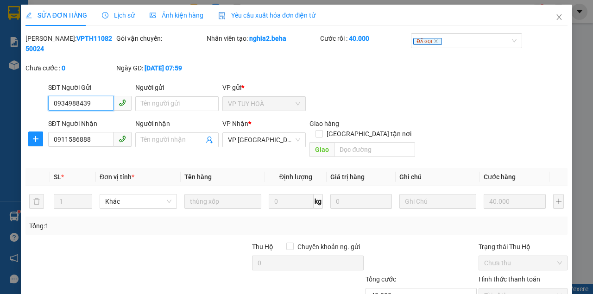
scroll to position [60, 0]
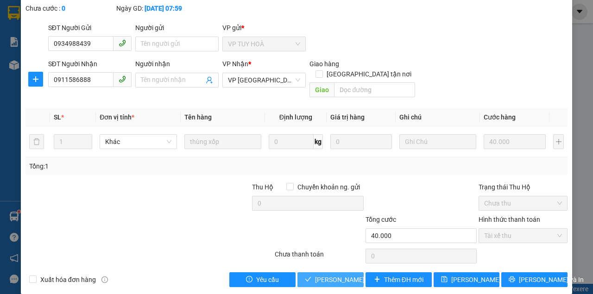
click at [334, 275] on span "Lưu và Giao hàng" at bounding box center [359, 280] width 89 height 10
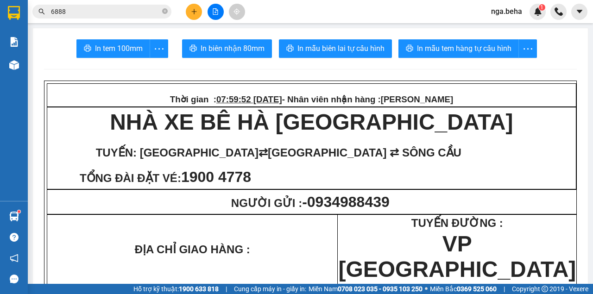
click at [488, 163] on span "TUY HÒA ⇄ SÔNG CẦU" at bounding box center [310, 162] width 525 height 50
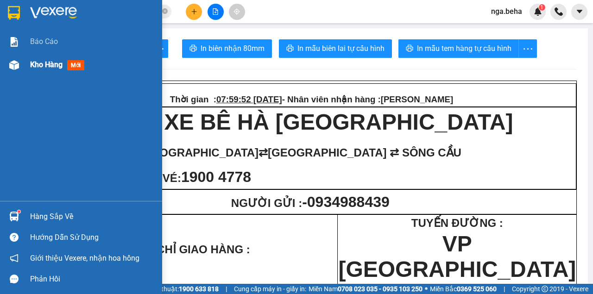
click at [14, 69] on img at bounding box center [14, 65] width 10 height 10
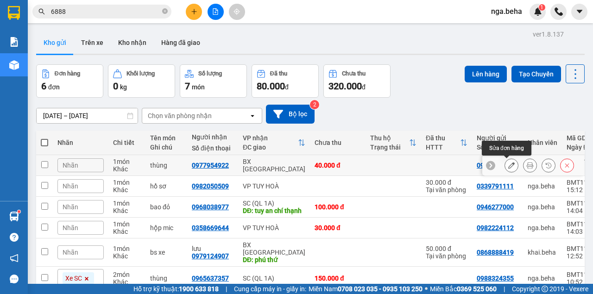
click at [508, 165] on icon at bounding box center [511, 165] width 6 height 6
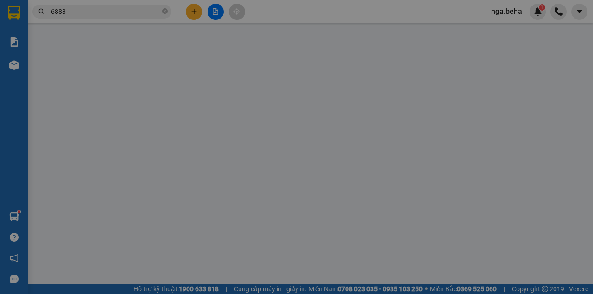
type input "0976090011"
type input "0977954922"
type input "40.000"
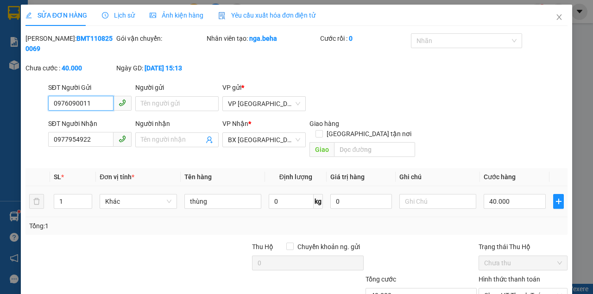
scroll to position [60, 0]
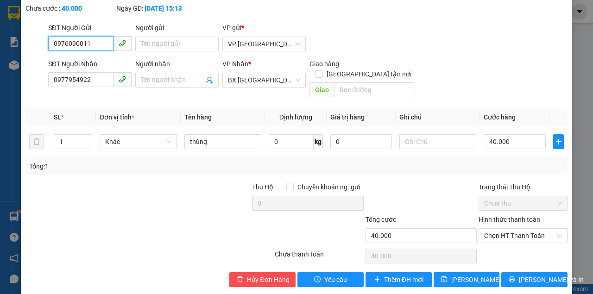
drag, startPoint x: 519, startPoint y: 220, endPoint x: 510, endPoint y: 234, distance: 16.7
click at [519, 229] on span "Chọn HT Thanh Toán" at bounding box center [523, 236] width 78 height 14
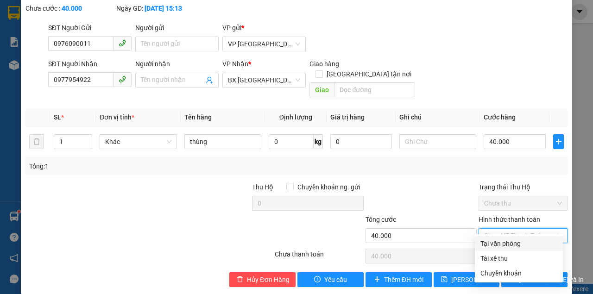
click at [505, 241] on div "Tại văn phòng" at bounding box center [518, 243] width 77 height 10
type input "0"
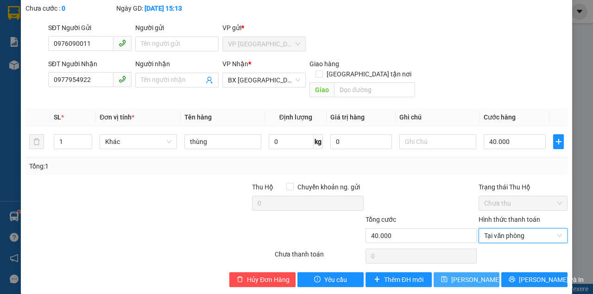
click at [457, 275] on span "[PERSON_NAME] đổi" at bounding box center [488, 280] width 74 height 10
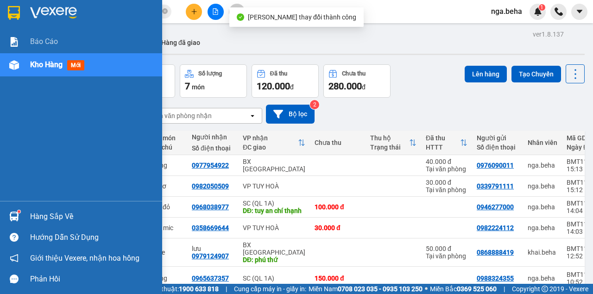
click at [19, 67] on div at bounding box center [14, 65] width 16 height 16
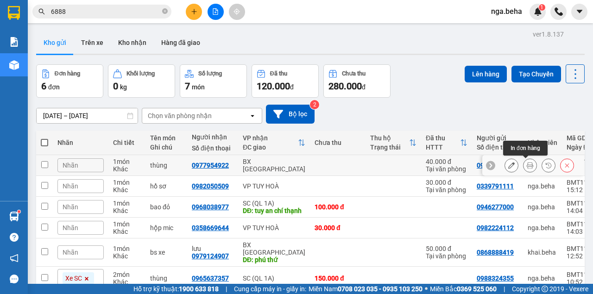
click at [508, 165] on icon at bounding box center [511, 165] width 6 height 6
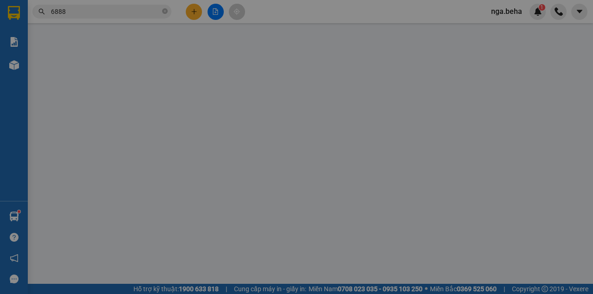
type input "0976090011"
type input "0977954922"
type input "40.000"
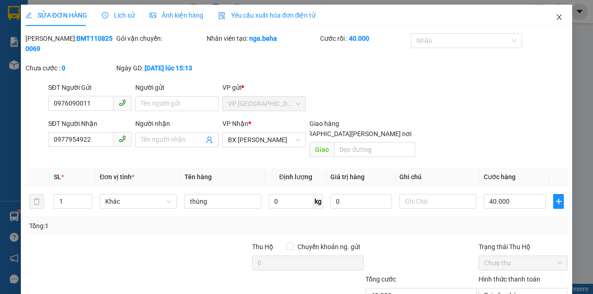
click at [557, 18] on icon "close" at bounding box center [559, 17] width 5 height 6
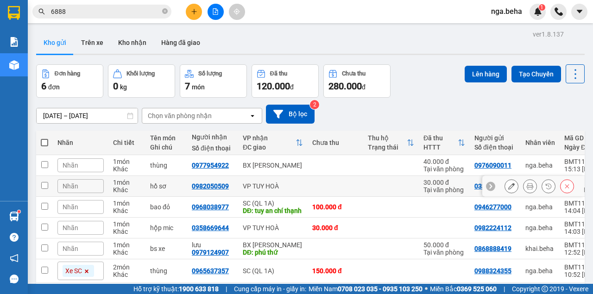
click at [508, 188] on icon at bounding box center [511, 186] width 6 height 6
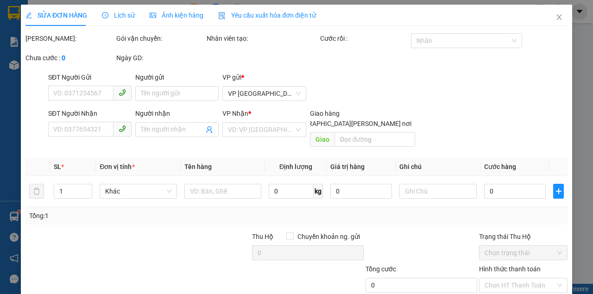
type input "0339791111"
type input "0982050509"
type input "30.000"
type input "0"
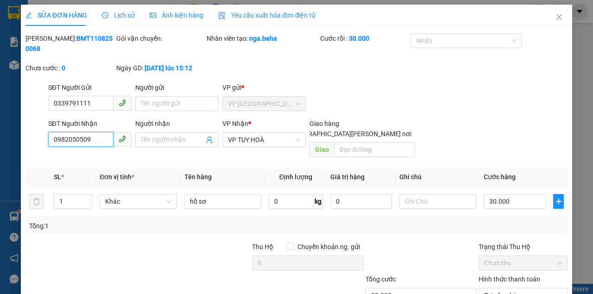
click at [88, 138] on input "0982050509" at bounding box center [80, 139] width 65 height 15
click at [555, 15] on icon "close" at bounding box center [558, 16] width 7 height 7
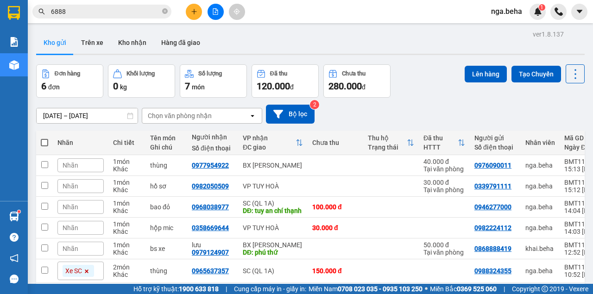
click at [213, 13] on icon "file-add" at bounding box center [215, 11] width 5 height 6
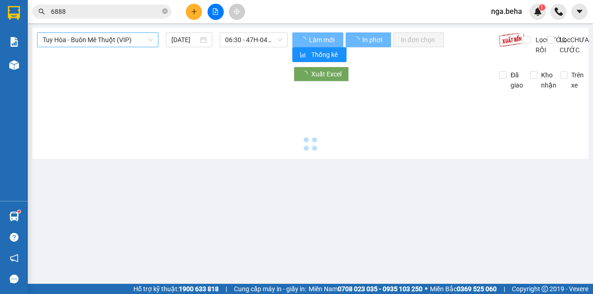
click at [84, 34] on span "Tuy Hòa - Buôn Mê Thuột (VIP)" at bounding box center [98, 40] width 110 height 14
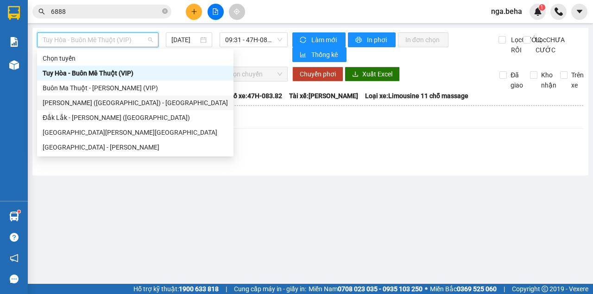
click at [87, 99] on div "[PERSON_NAME] ([GEOGRAPHIC_DATA]) - [GEOGRAPHIC_DATA]" at bounding box center [135, 103] width 185 height 10
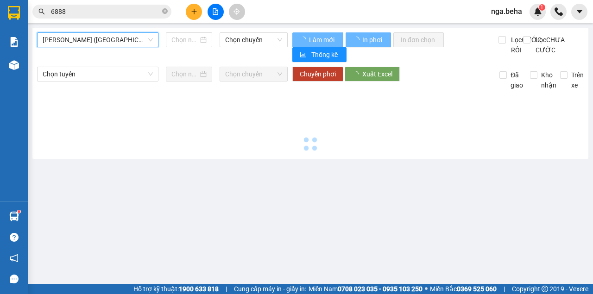
type input "[DATE]"
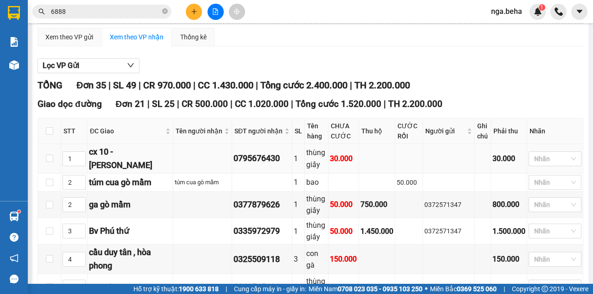
scroll to position [123, 0]
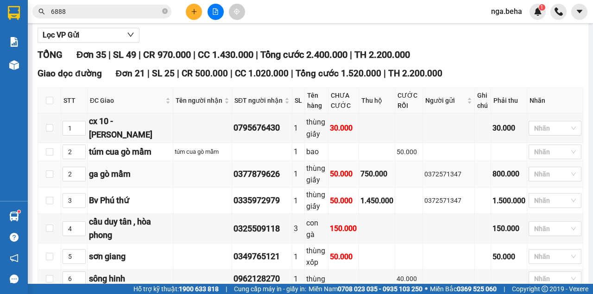
click at [432, 169] on div "0372571347" at bounding box center [448, 174] width 49 height 10
copy div "0372571347"
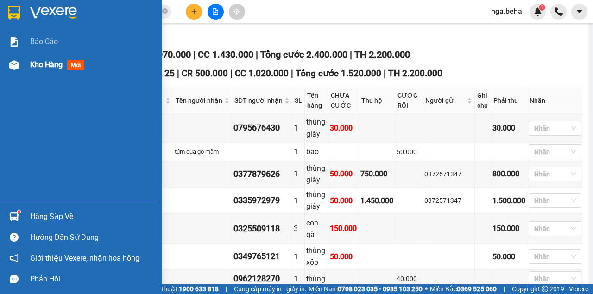
click at [16, 60] on img at bounding box center [14, 65] width 10 height 10
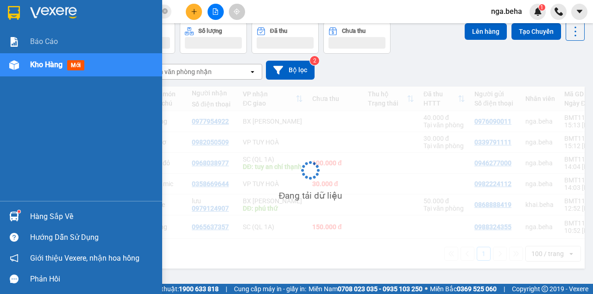
scroll to position [45, 0]
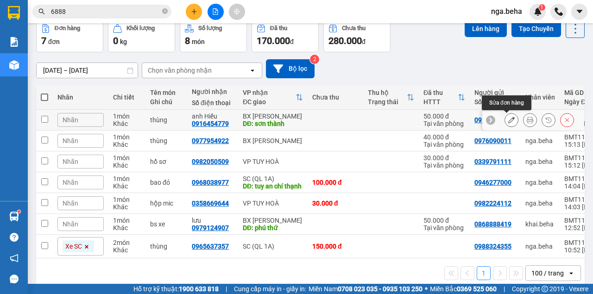
click at [509, 119] on icon at bounding box center [511, 120] width 6 height 6
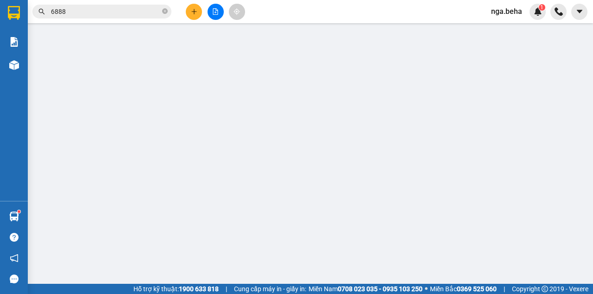
type input "0915909679"
type input "0916454779"
type input "anh Hiếu"
type input "sơn thành"
type input "50.000"
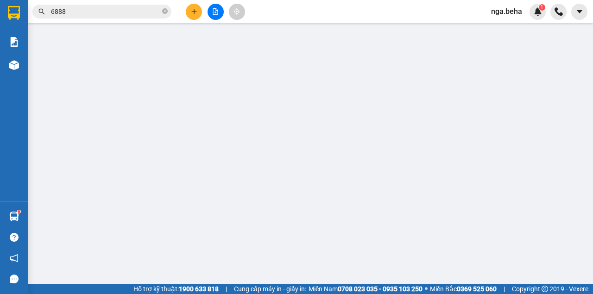
type input "0"
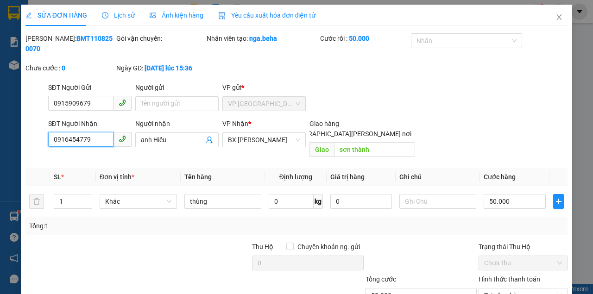
click at [81, 140] on input "0916454779" at bounding box center [80, 139] width 65 height 15
click at [558, 21] on span "Close" at bounding box center [559, 18] width 26 height 26
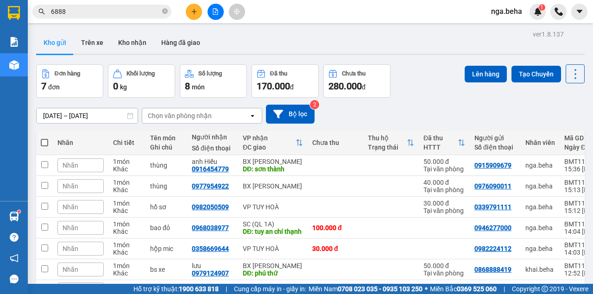
scroll to position [69, 0]
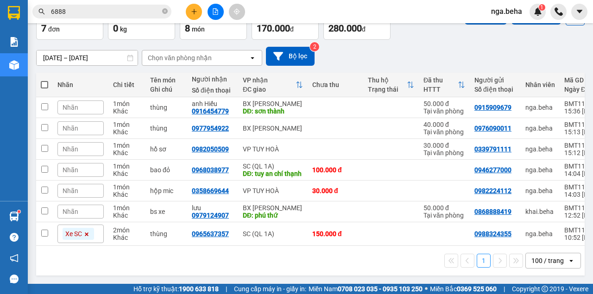
click at [118, 12] on input "6888" at bounding box center [105, 11] width 109 height 10
paste input "0393499970"
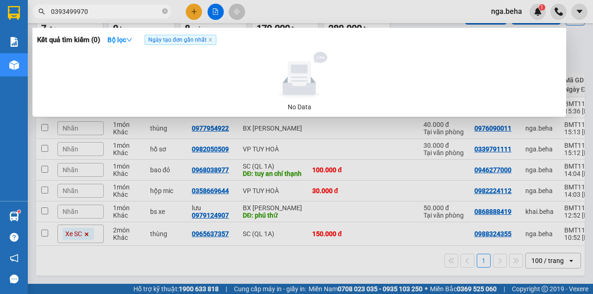
click at [112, 16] on input "0393499970" at bounding box center [105, 11] width 109 height 10
paste input "979124907"
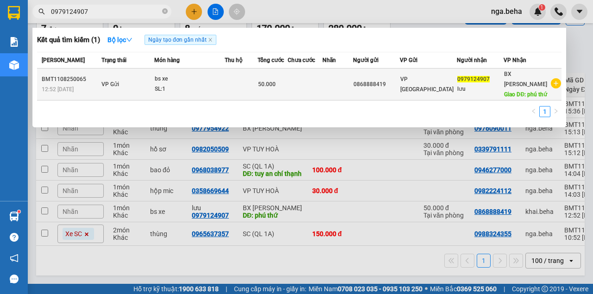
type input "0979124907"
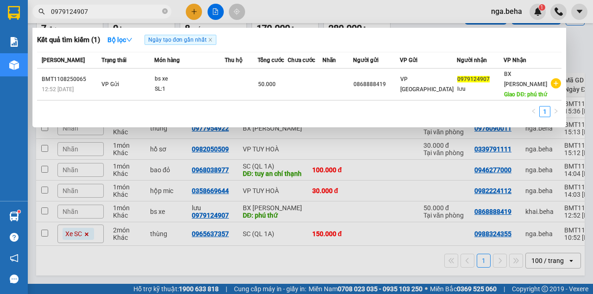
click at [400, 157] on div at bounding box center [296, 147] width 593 height 294
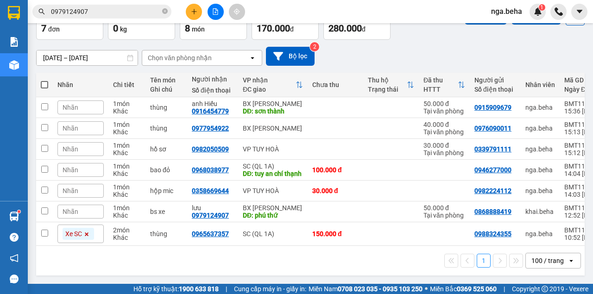
scroll to position [0, 0]
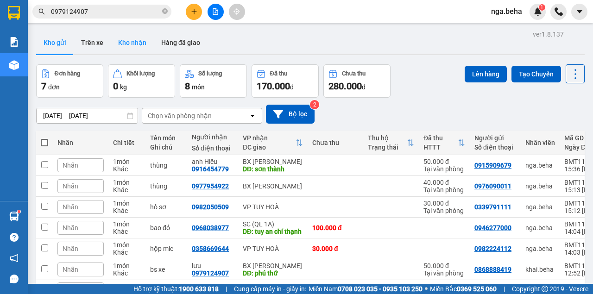
click at [145, 47] on button "Kho nhận" at bounding box center [132, 42] width 43 height 22
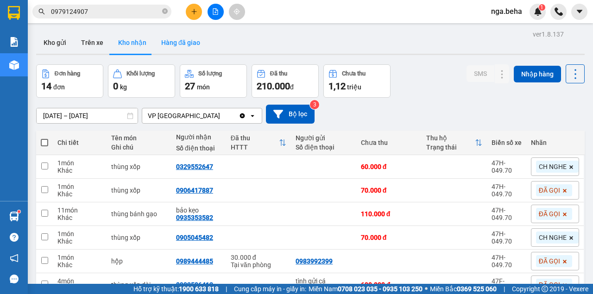
click at [170, 44] on button "Hàng đã giao" at bounding box center [181, 42] width 54 height 22
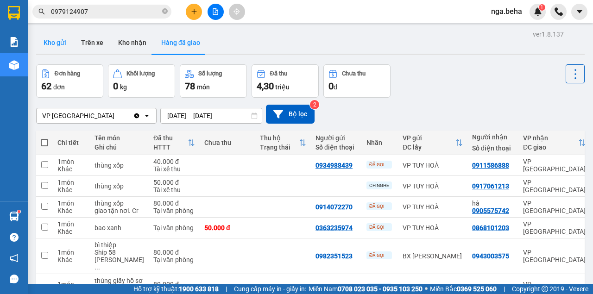
click at [65, 37] on button "Kho gửi" at bounding box center [55, 42] width 38 height 22
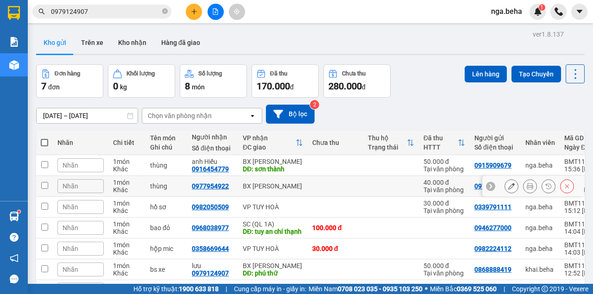
scroll to position [69, 0]
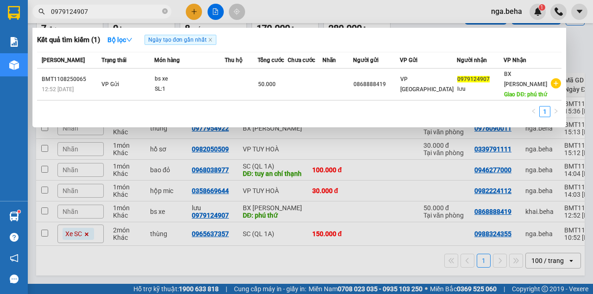
click at [107, 13] on input "0979124907" at bounding box center [105, 11] width 109 height 10
paste input "82050509"
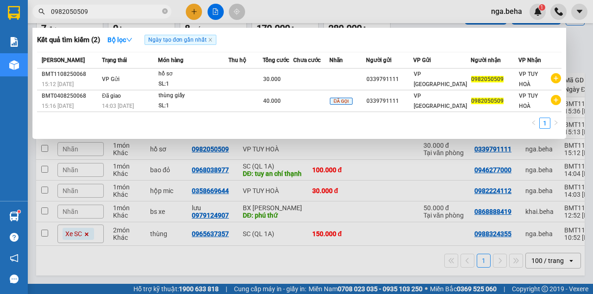
click at [509, 218] on div at bounding box center [296, 147] width 593 height 294
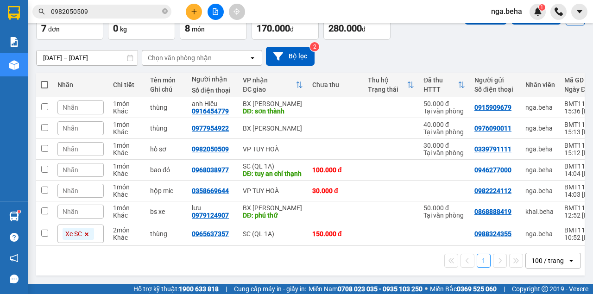
drag, startPoint x: 398, startPoint y: 57, endPoint x: 387, endPoint y: 50, distance: 13.0
click at [398, 57] on div "[DATE] – [DATE] Press the down arrow key to interact with the calendar and sele…" at bounding box center [310, 56] width 548 height 33
click at [103, 10] on input "0982050509" at bounding box center [105, 11] width 109 height 10
click at [103, 11] on input "0982050509" at bounding box center [105, 11] width 109 height 10
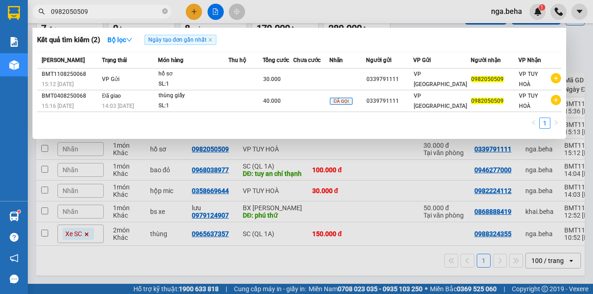
paste input "39944547"
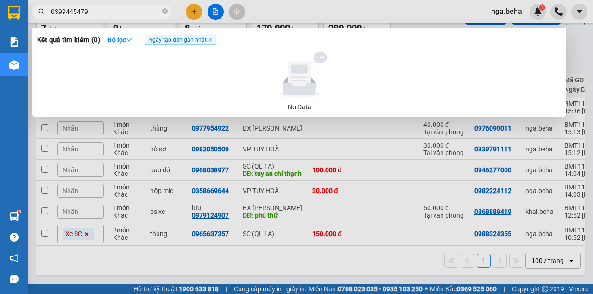
click at [115, 8] on input "0399445479" at bounding box center [105, 11] width 109 height 10
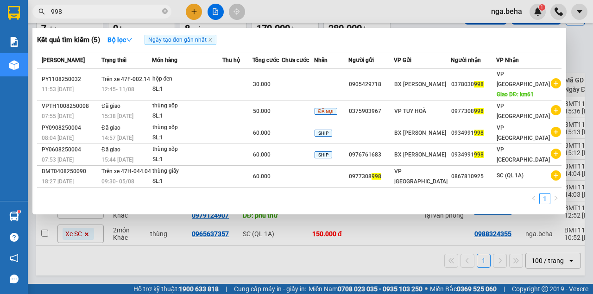
type input "998"
click at [406, 242] on div at bounding box center [296, 147] width 593 height 294
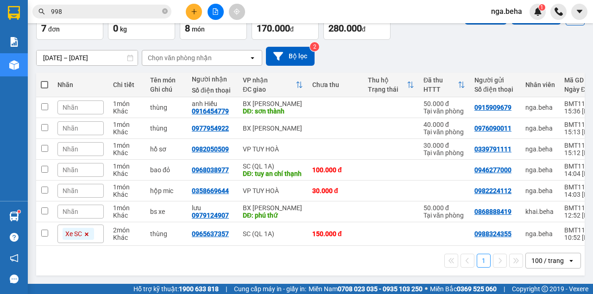
scroll to position [0, 0]
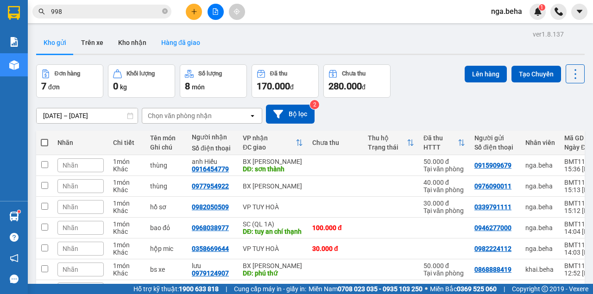
click at [176, 42] on button "Hàng đã giao" at bounding box center [181, 42] width 54 height 22
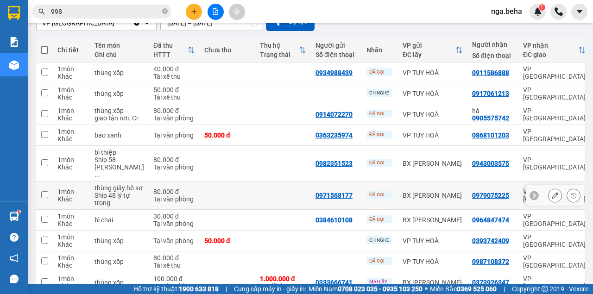
scroll to position [152, 0]
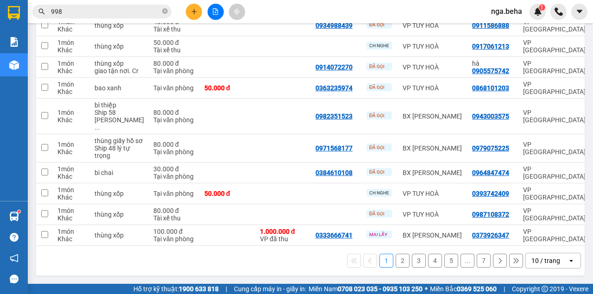
click at [550, 263] on div "10 / trang" at bounding box center [545, 260] width 29 height 9
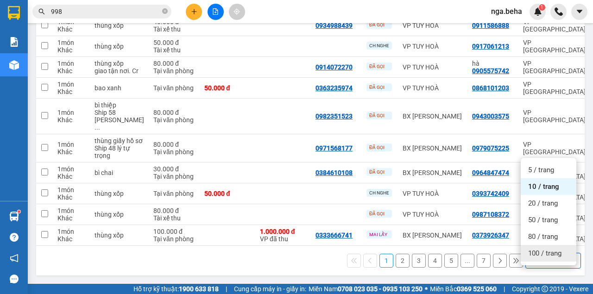
click at [540, 249] on span "100 / trang" at bounding box center [544, 253] width 33 height 9
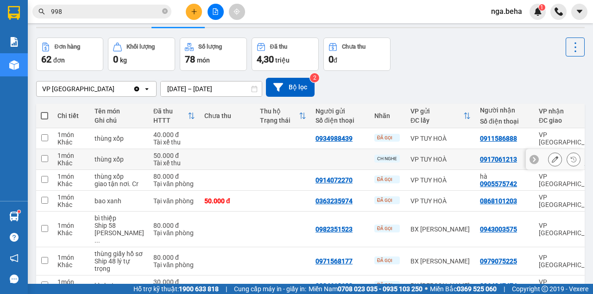
scroll to position [0, 0]
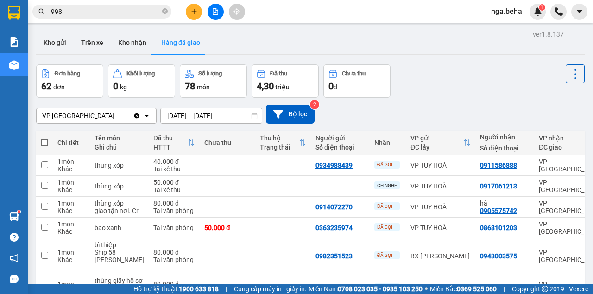
click at [203, 106] on div "VP ĐẮK LẮK Clear value open [DATE] – [DATE] Press the down arrow key to interac…" at bounding box center [310, 114] width 548 height 19
click at [194, 113] on input "[DATE] – [DATE]" at bounding box center [211, 115] width 101 height 15
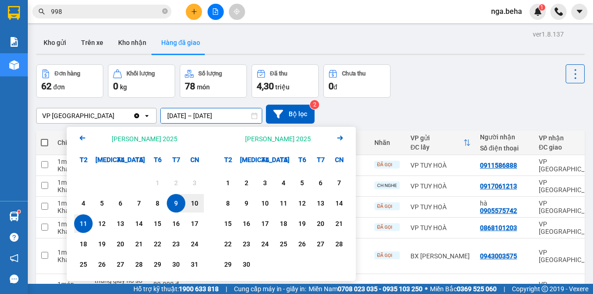
click at [77, 223] on div "11" at bounding box center [83, 223] width 13 height 11
click at [80, 222] on div "11" at bounding box center [83, 223] width 13 height 11
type input "[DATE] – [DATE]"
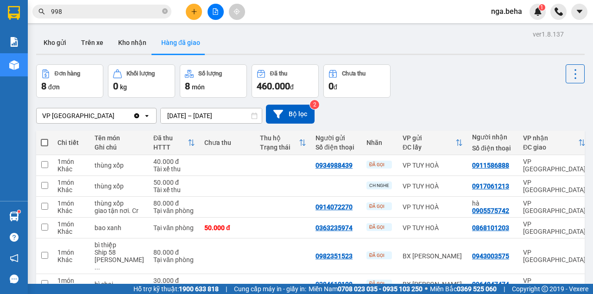
scroll to position [93, 0]
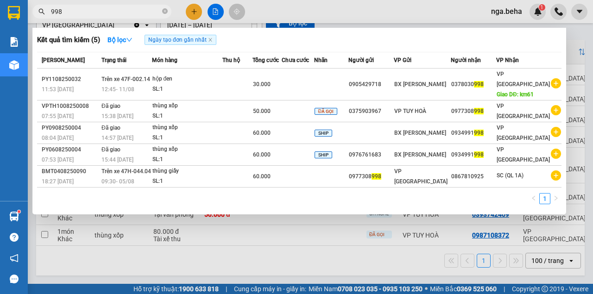
click at [119, 6] on span "998" at bounding box center [101, 12] width 139 height 14
click at [117, 10] on input "998" at bounding box center [105, 11] width 109 height 10
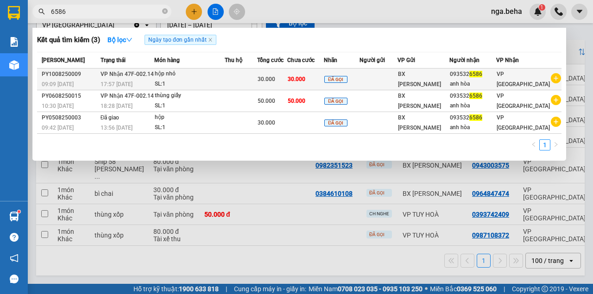
type input "6586"
click at [193, 85] on div "SL: 1" at bounding box center [189, 84] width 69 height 10
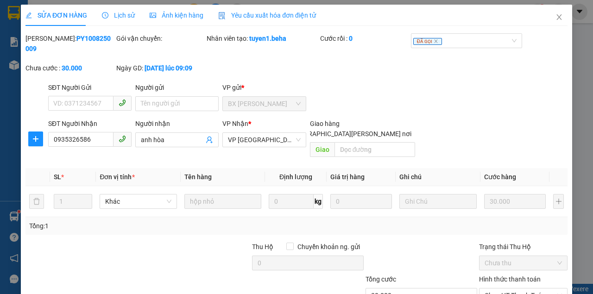
type input "0935326586"
type input "anh hòa"
type input "30.000"
click at [94, 140] on input "0935326586" at bounding box center [80, 139] width 65 height 15
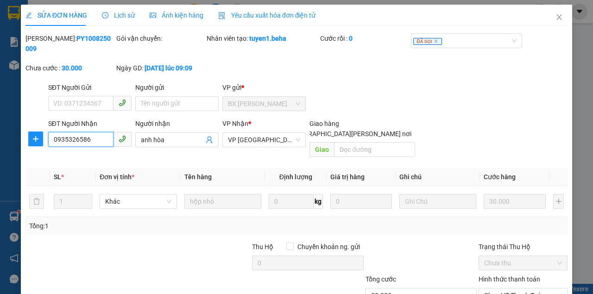
click at [94, 140] on input "0935326586" at bounding box center [80, 139] width 65 height 15
drag, startPoint x: 463, startPoint y: 93, endPoint x: 446, endPoint y: 95, distance: 17.3
click at [464, 93] on div "SĐT Người Gửi VD: 0371234567 Người gửi Tên người gửi VP gửi * BX [PERSON_NAME]" at bounding box center [307, 98] width 523 height 32
click at [555, 19] on icon "close" at bounding box center [558, 16] width 7 height 7
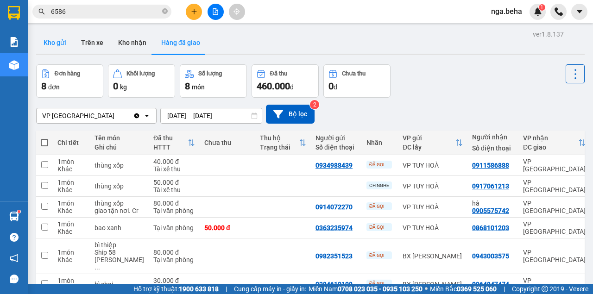
click at [58, 44] on button "Kho gửi" at bounding box center [55, 42] width 38 height 22
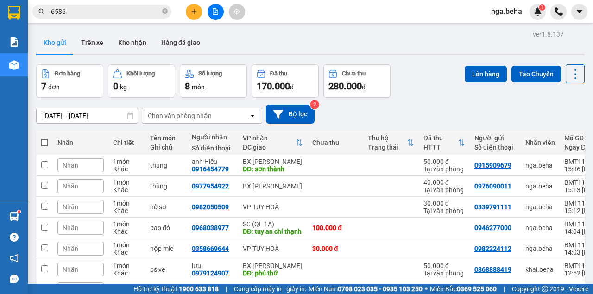
click at [421, 117] on div "[DATE] – [DATE] Press the down arrow key to interact with the calendar and sele…" at bounding box center [310, 114] width 548 height 19
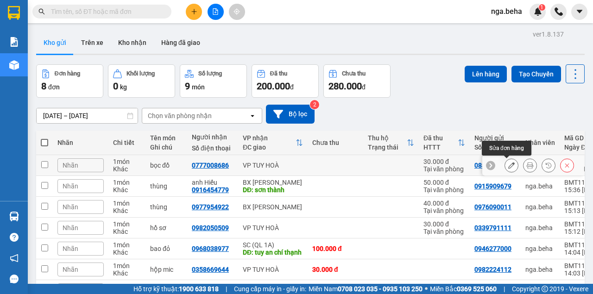
click at [509, 165] on icon at bounding box center [511, 165] width 6 height 6
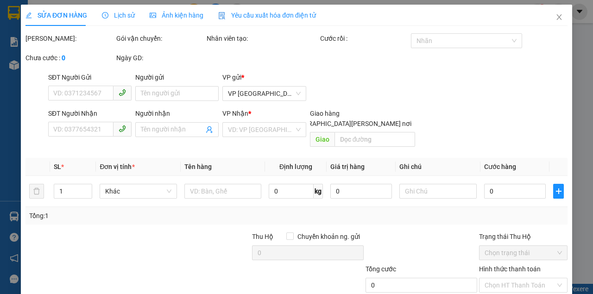
type input "0888657071"
type input "0777008686"
type input "30.000"
type input "0"
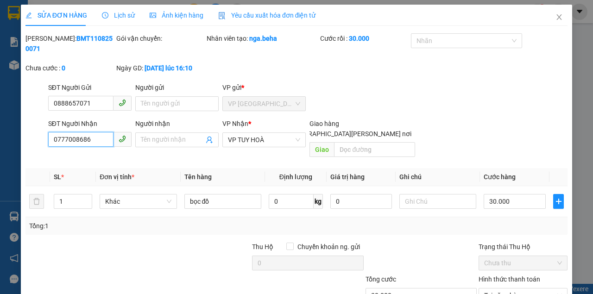
click at [88, 136] on input "0777008686" at bounding box center [80, 139] width 65 height 15
click at [555, 18] on icon "close" at bounding box center [558, 16] width 7 height 7
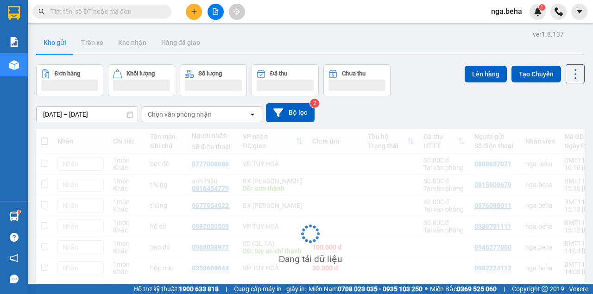
click at [107, 11] on input "text" at bounding box center [105, 11] width 109 height 10
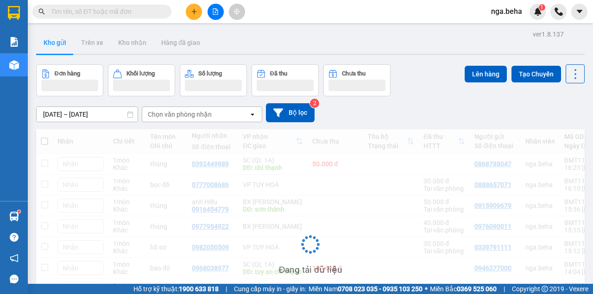
paste input "0853528568"
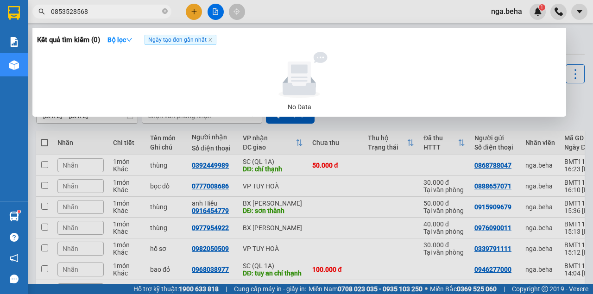
click at [464, 150] on div at bounding box center [296, 147] width 593 height 294
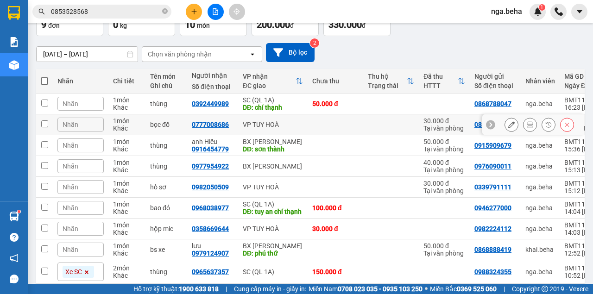
scroll to position [111, 0]
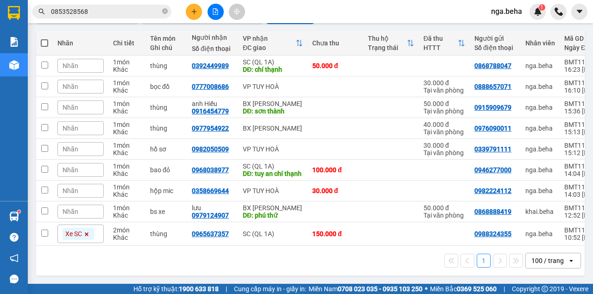
drag, startPoint x: 417, startPoint y: 267, endPoint x: 412, endPoint y: 260, distance: 8.3
click at [416, 267] on div "1 100 / trang open" at bounding box center [310, 261] width 541 height 16
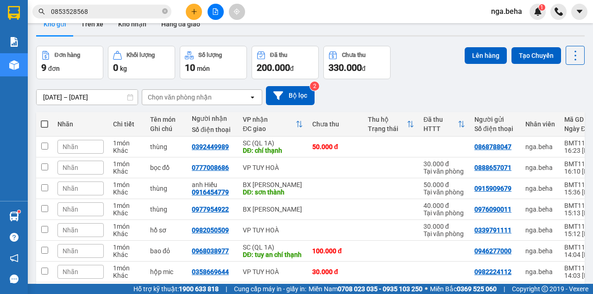
click at [100, 9] on input "0853528568" at bounding box center [105, 11] width 109 height 10
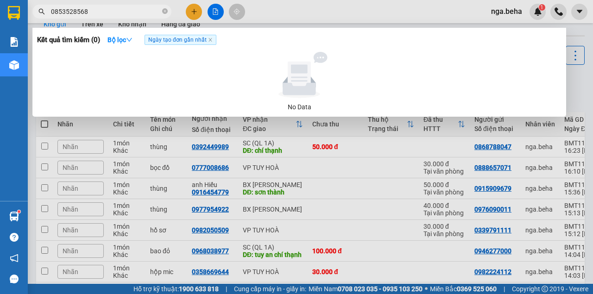
click at [100, 9] on input "0853528568" at bounding box center [105, 11] width 109 height 10
type input "0932464849"
click at [110, 10] on input "0932464849" at bounding box center [105, 11] width 109 height 10
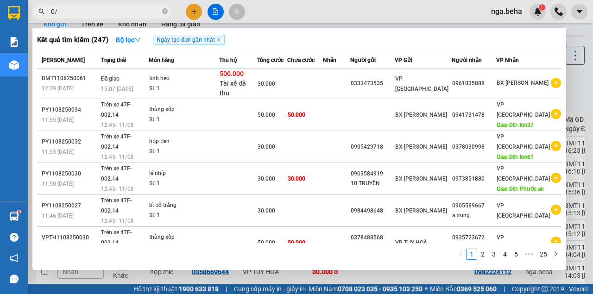
type input "0"
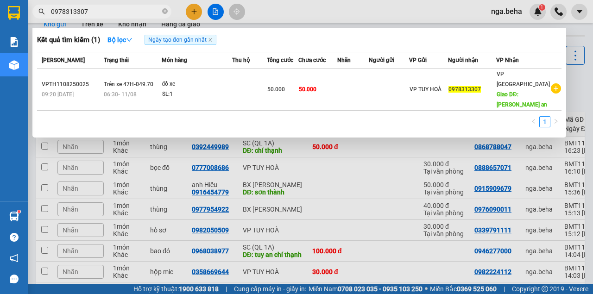
type input "0978313307"
